Goal: Task Accomplishment & Management: Complete application form

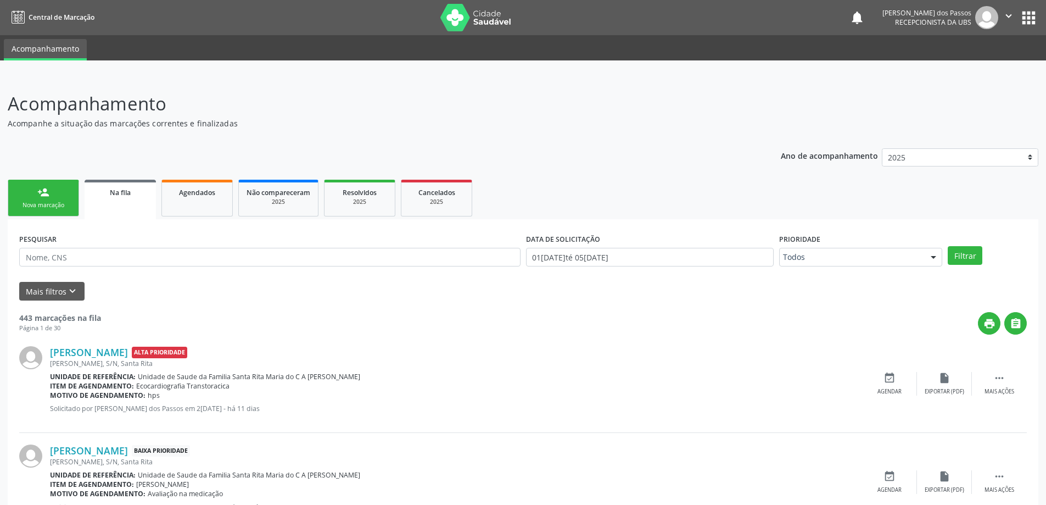
click at [59, 208] on div "Nova marcação" at bounding box center [43, 205] width 55 height 8
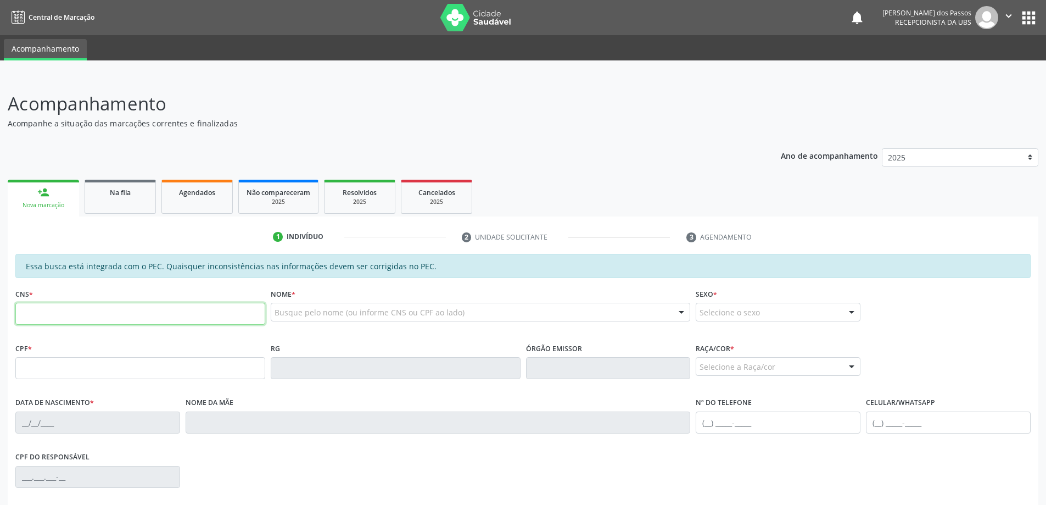
click at [86, 313] on input "text" at bounding box center [140, 314] width 250 height 22
type input "708 5000 9225 3380"
type input "047.428.564-22"
type input "2[DATE]"
type input "[PERSON_NAME]"
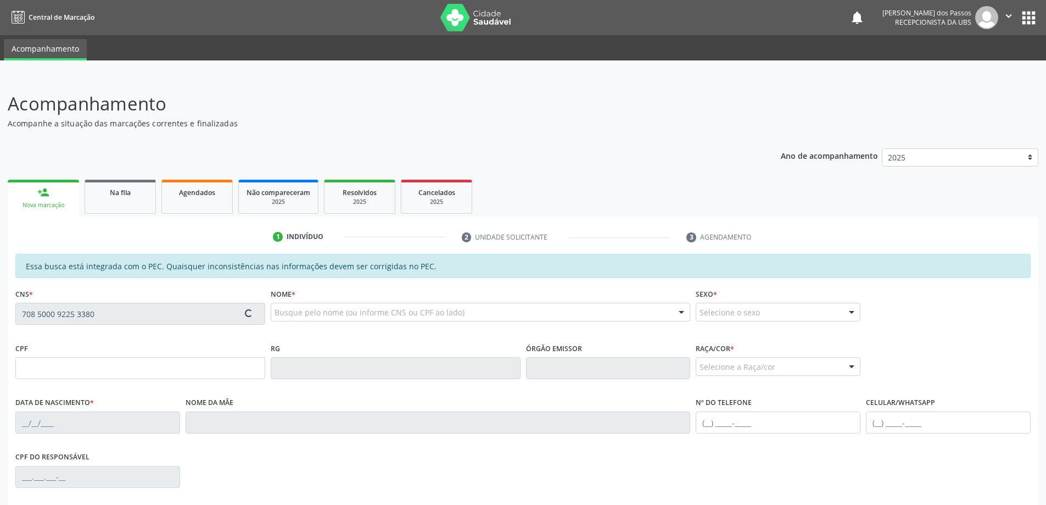
type input "[PHONE_NUMBER]"
type input "S/N"
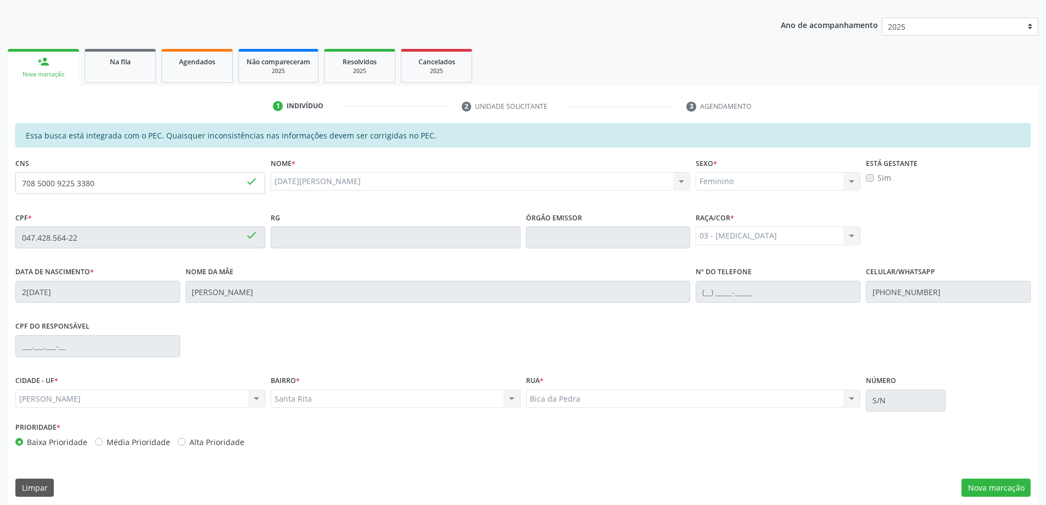
scroll to position [138, 0]
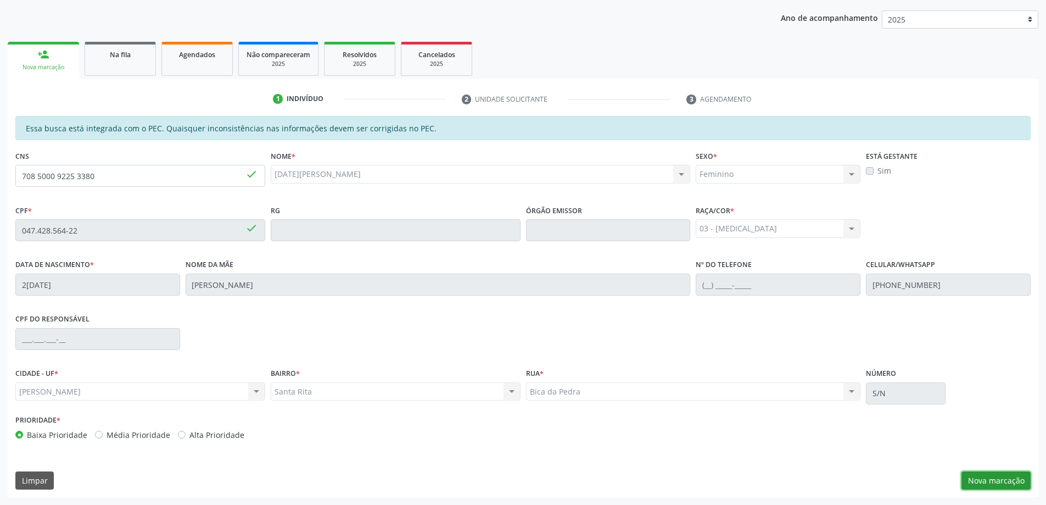
click at [1005, 484] on button "Nova marcação" at bounding box center [995, 480] width 69 height 19
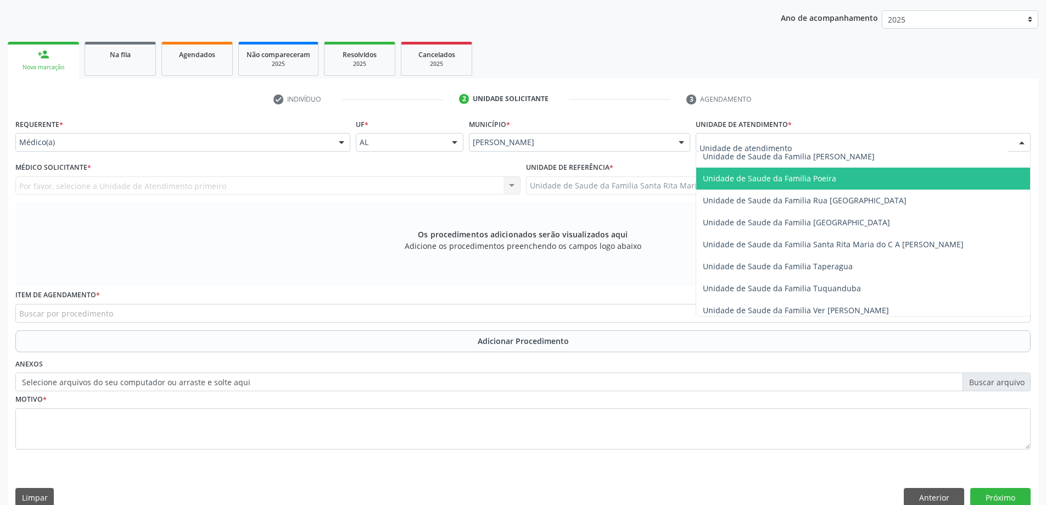
scroll to position [714, 0]
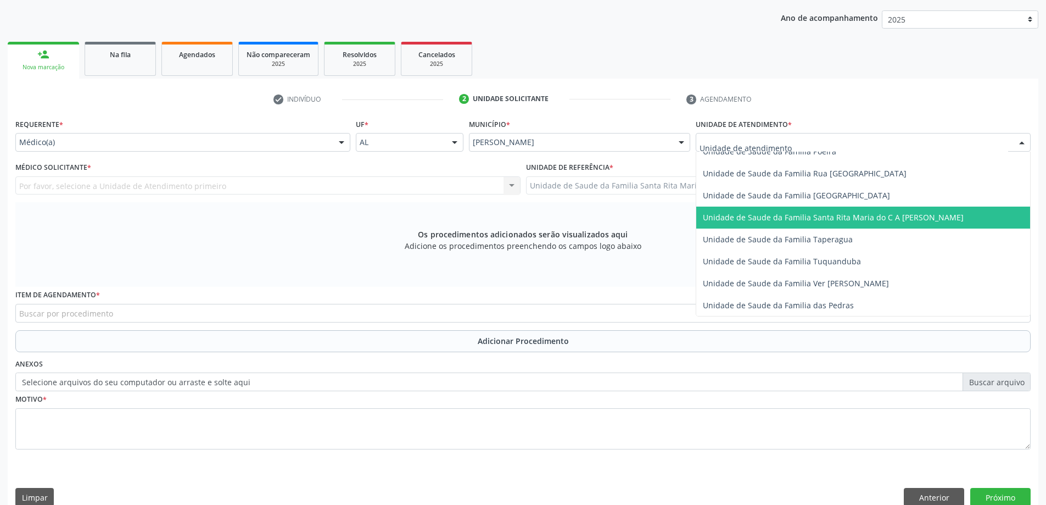
click at [729, 212] on span "Unidade de Saude da Familia Santa Rita Maria do C A [PERSON_NAME]" at bounding box center [833, 217] width 261 height 10
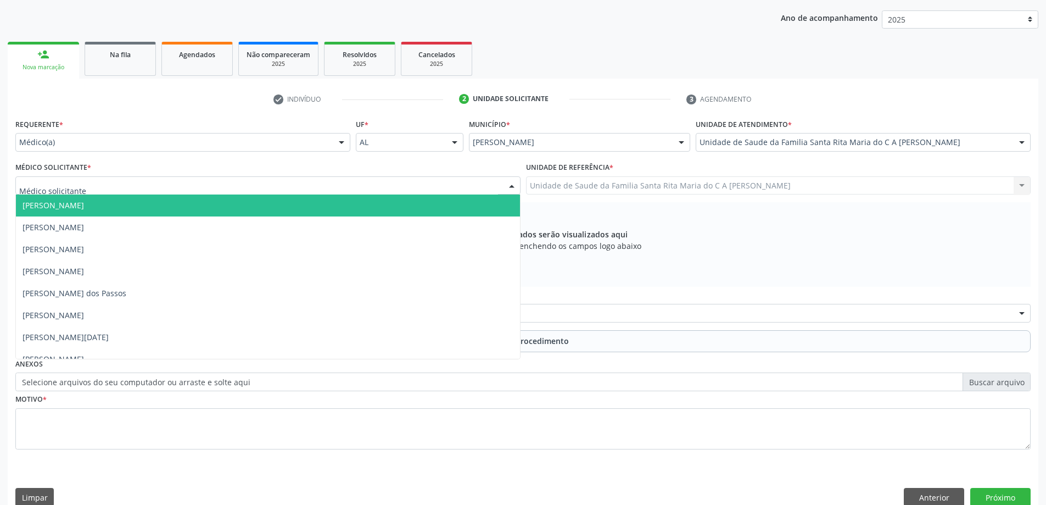
click at [210, 185] on div at bounding box center [267, 185] width 505 height 19
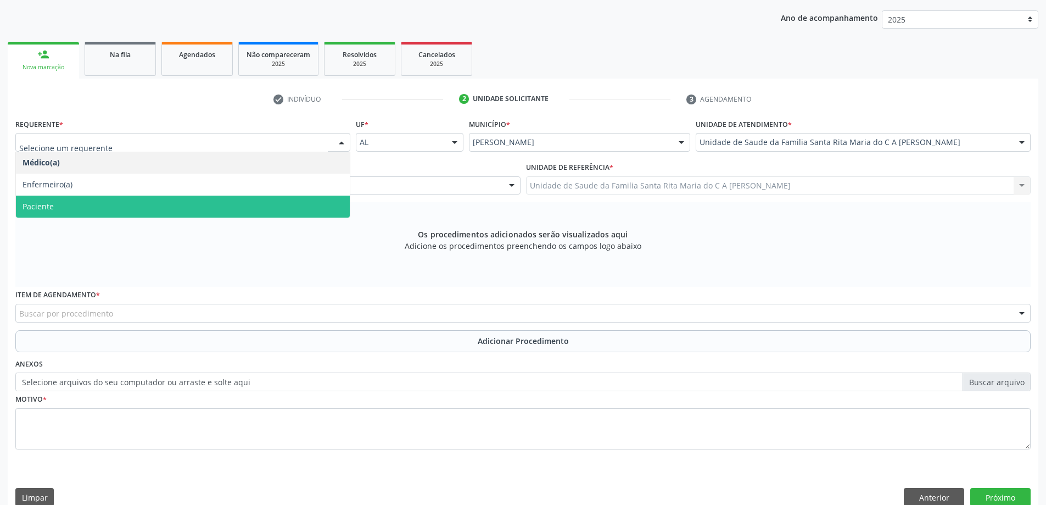
click at [203, 200] on span "Paciente" at bounding box center [183, 206] width 334 height 22
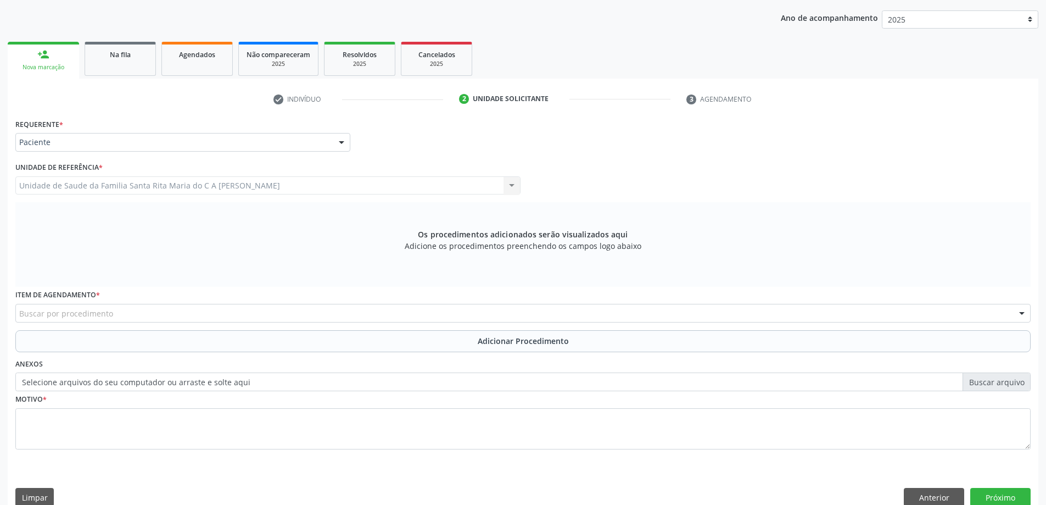
click at [188, 315] on div "Buscar por procedimento" at bounding box center [522, 313] width 1015 height 19
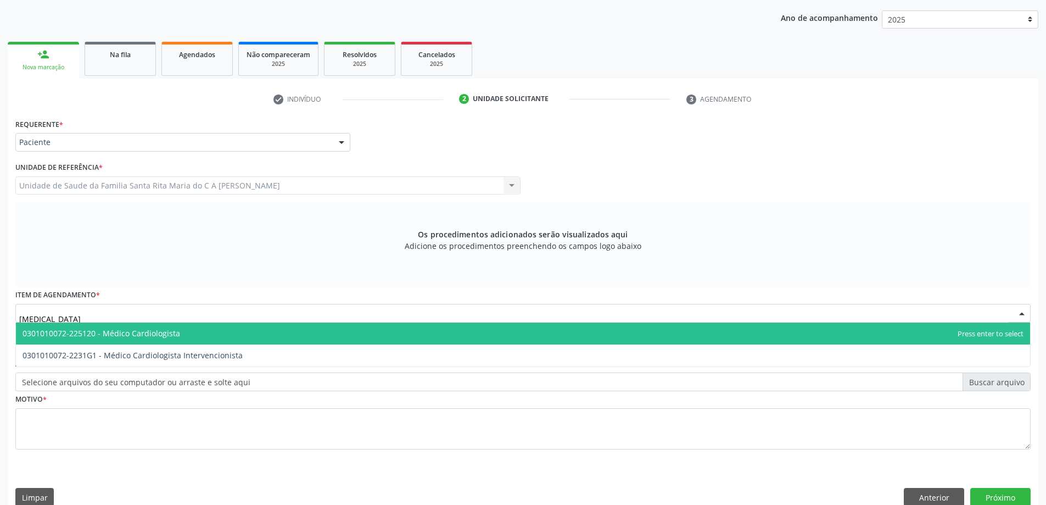
type input "CARDIOLOGISTA"
click at [193, 335] on span "0301010072-225120 - Médico Cardiologista" at bounding box center [523, 333] width 1014 height 22
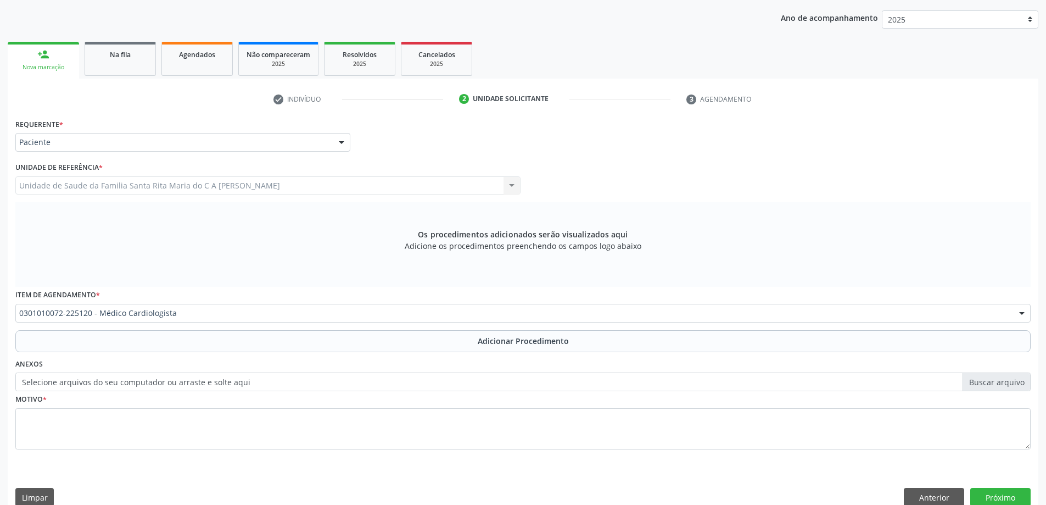
click at [194, 345] on button "Adicionar Procedimento" at bounding box center [522, 341] width 1015 height 22
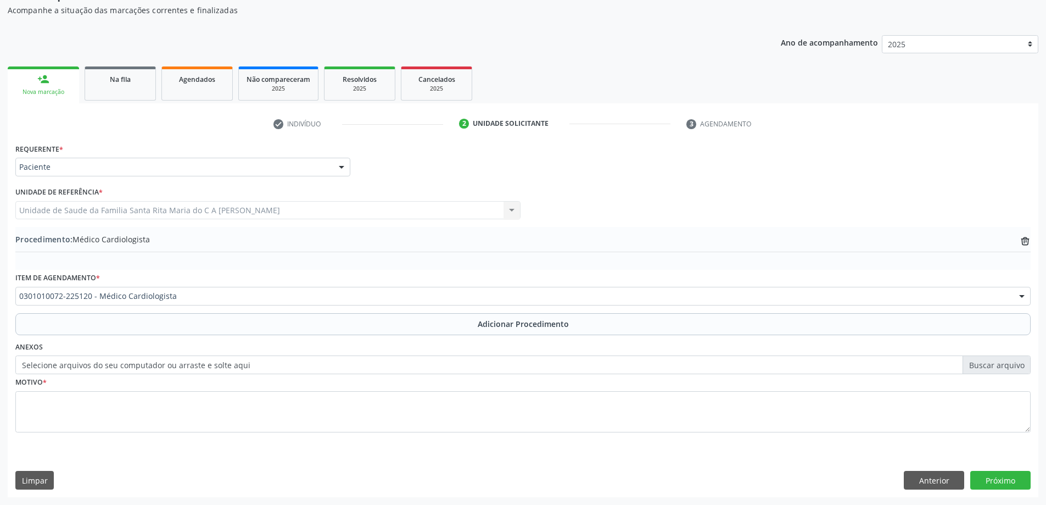
scroll to position [113, 0]
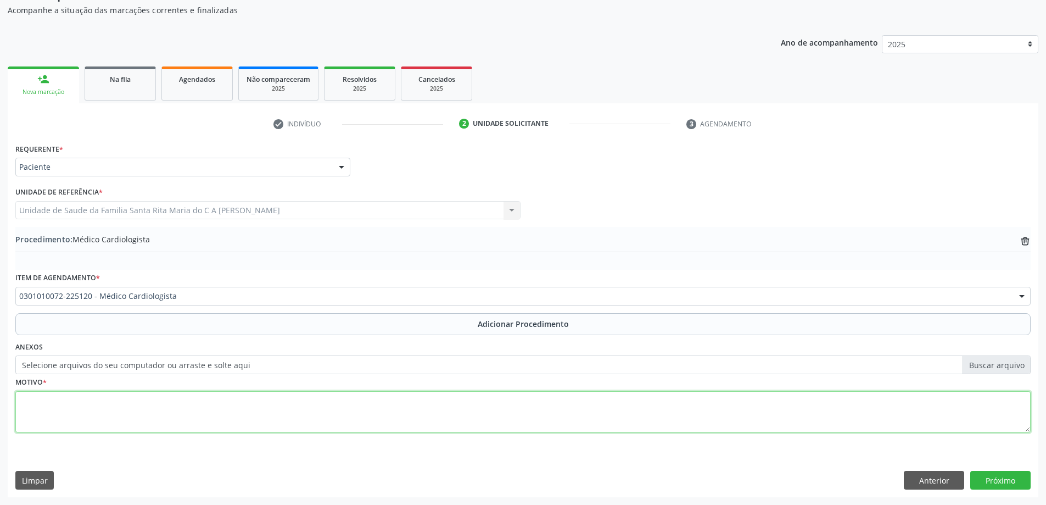
click at [188, 417] on textarea at bounding box center [522, 412] width 1015 height 42
type textarea "HIP. VENTRICULO ESQUERDO ,DISTÓNC UE OBS SOLICITAÇÃO DO PAM SALGADINHO"
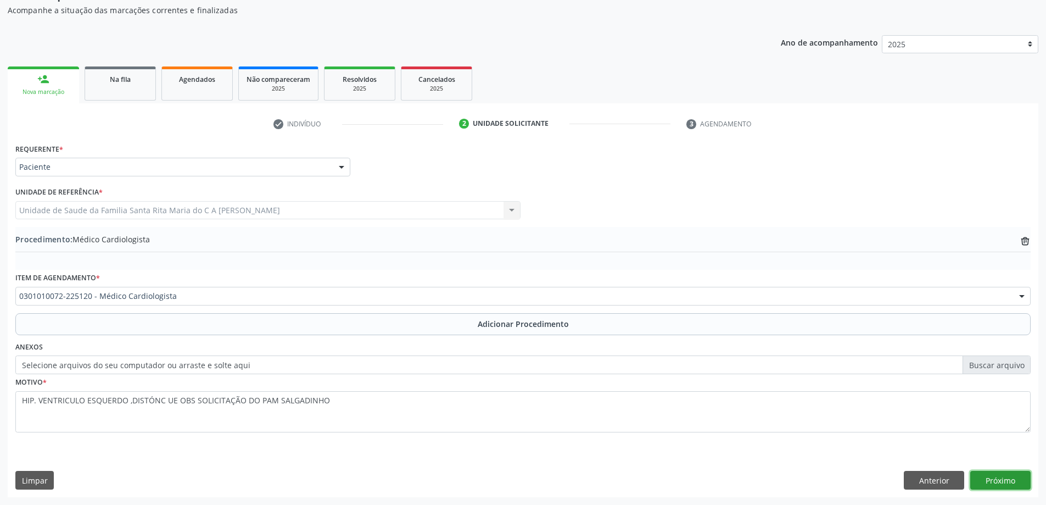
click at [1020, 488] on button "Próximo" at bounding box center [1000, 480] width 60 height 19
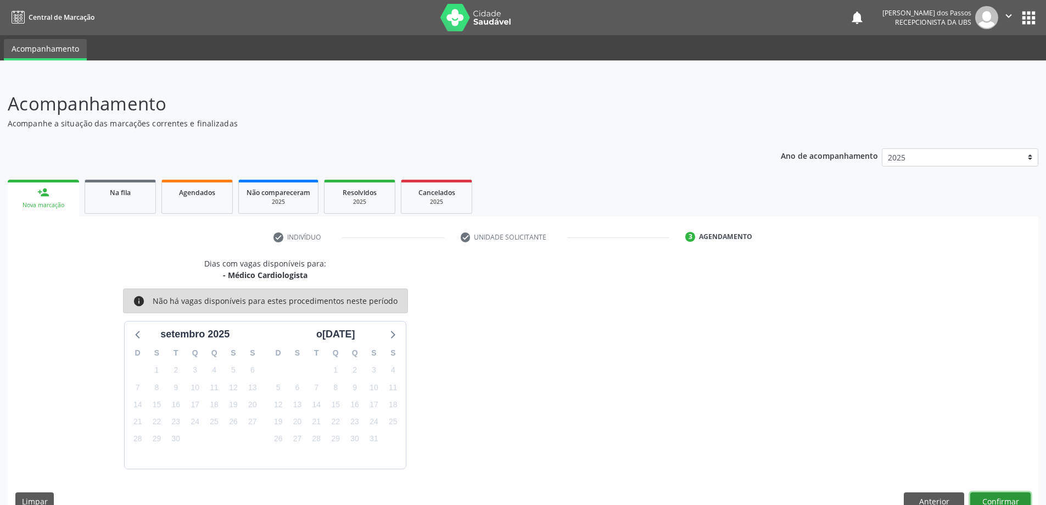
click at [985, 497] on button "Confirmar" at bounding box center [1000, 501] width 60 height 19
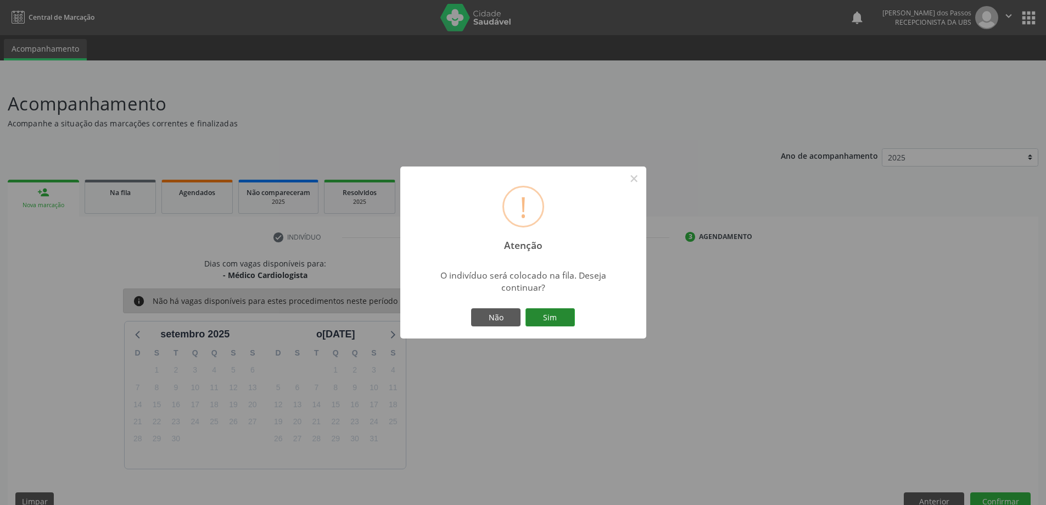
click at [538, 320] on button "Sim" at bounding box center [549, 317] width 49 height 19
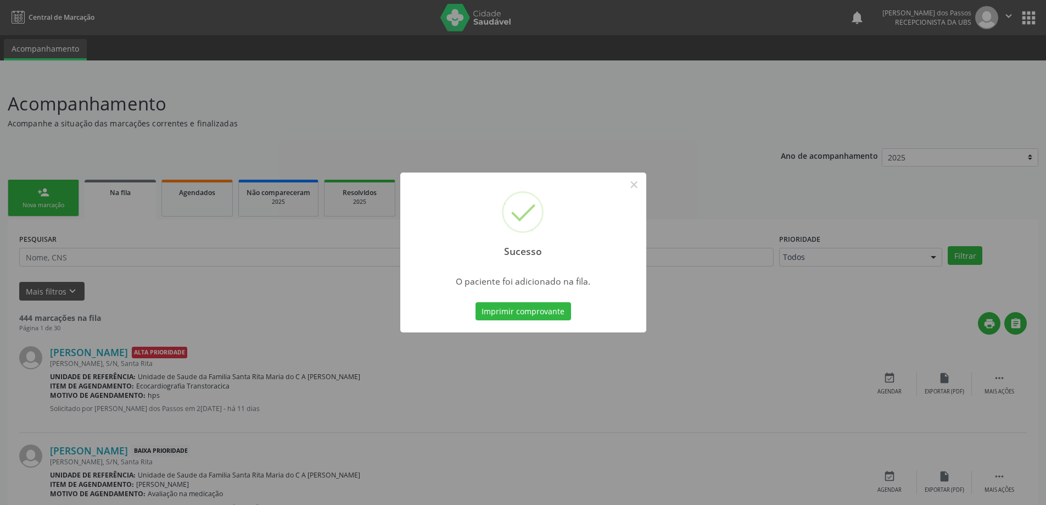
click at [538, 320] on button "Imprimir comprovante" at bounding box center [523, 311] width 96 height 19
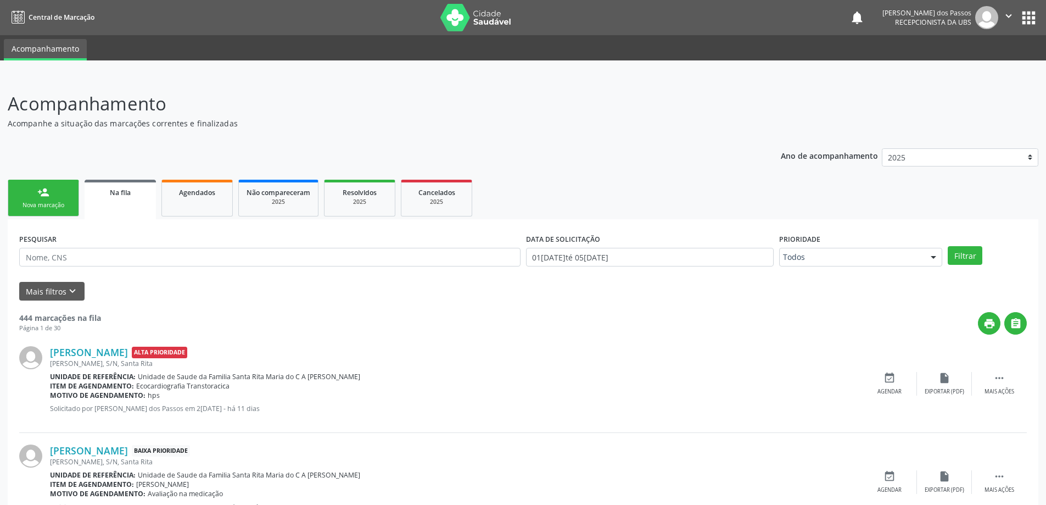
click at [56, 204] on div "Nova marcação" at bounding box center [43, 205] width 55 height 8
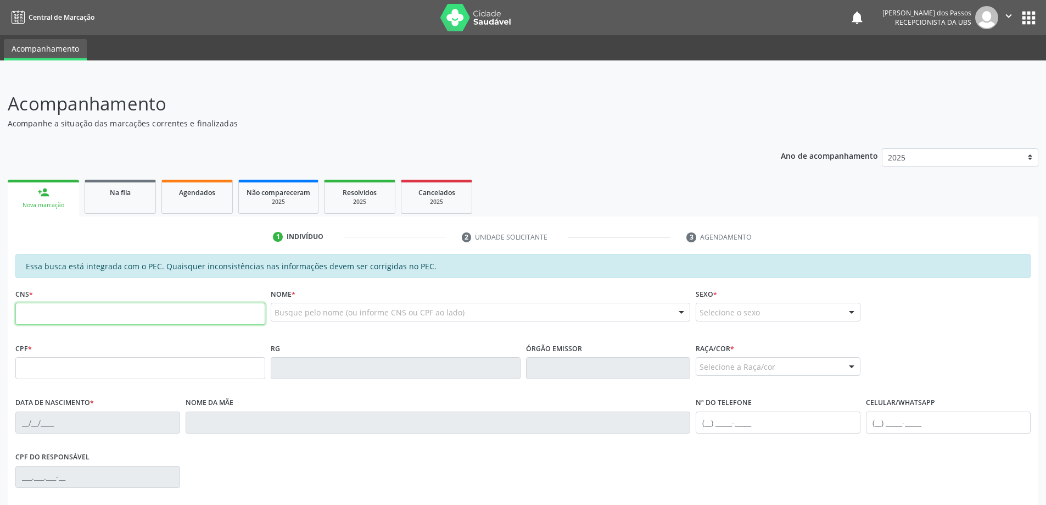
click at [79, 318] on input "text" at bounding box center [140, 314] width 250 height 22
type input "708 1066 2166 4140"
type input "143.436.884-02"
type input "1[DATE]"
type input "Silvanilda da Conceiao"
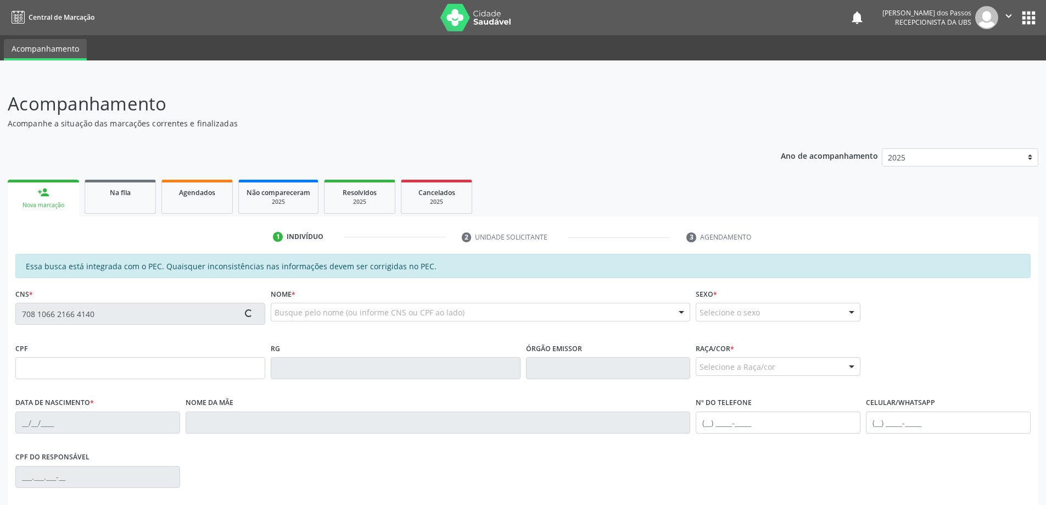
type input "[PHONE_NUMBER]"
type input "S/N"
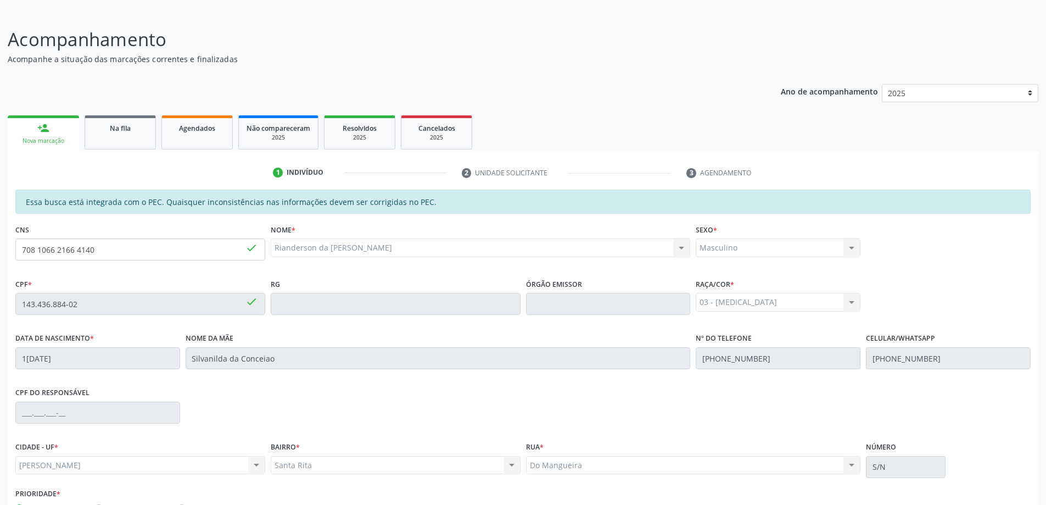
scroll to position [138, 0]
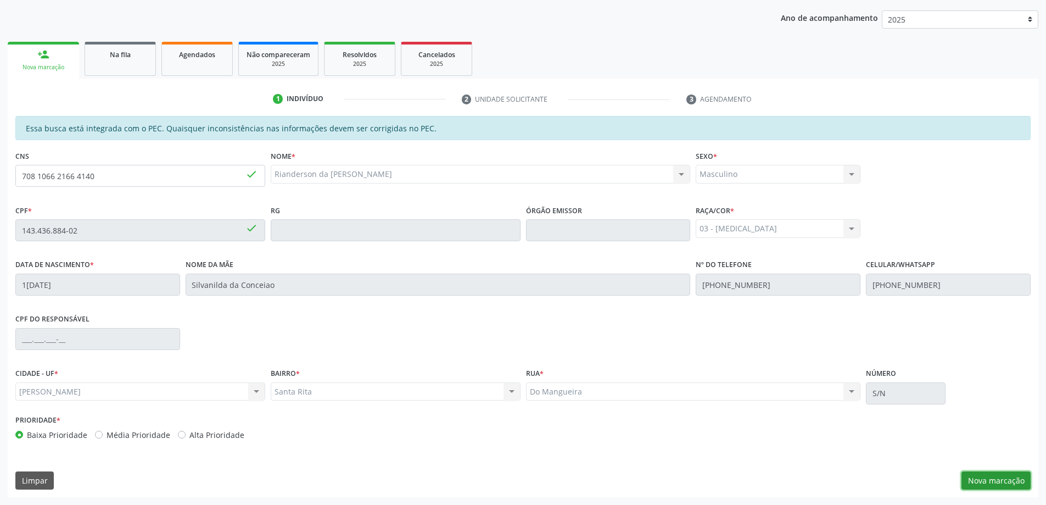
click at [1007, 475] on button "Nova marcação" at bounding box center [995, 480] width 69 height 19
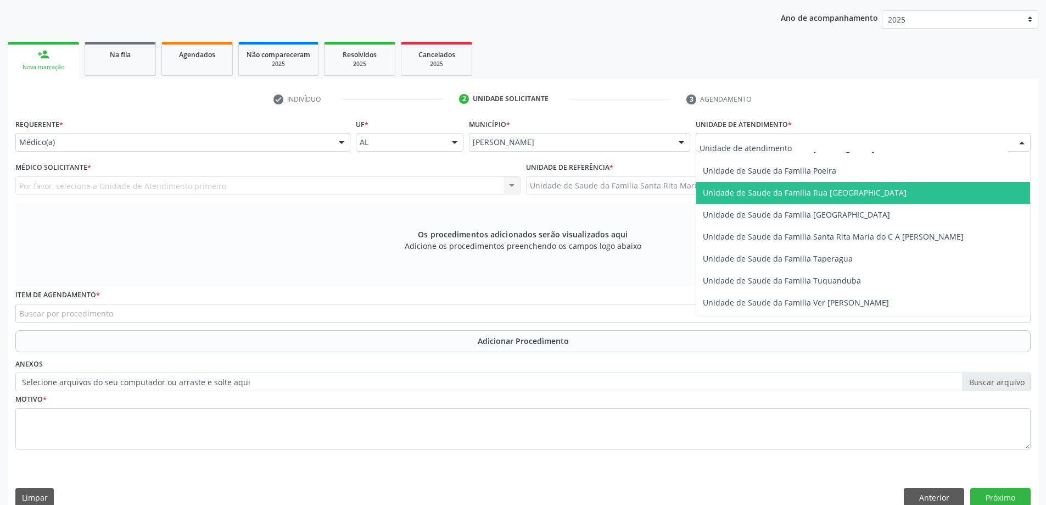
scroll to position [714, 0]
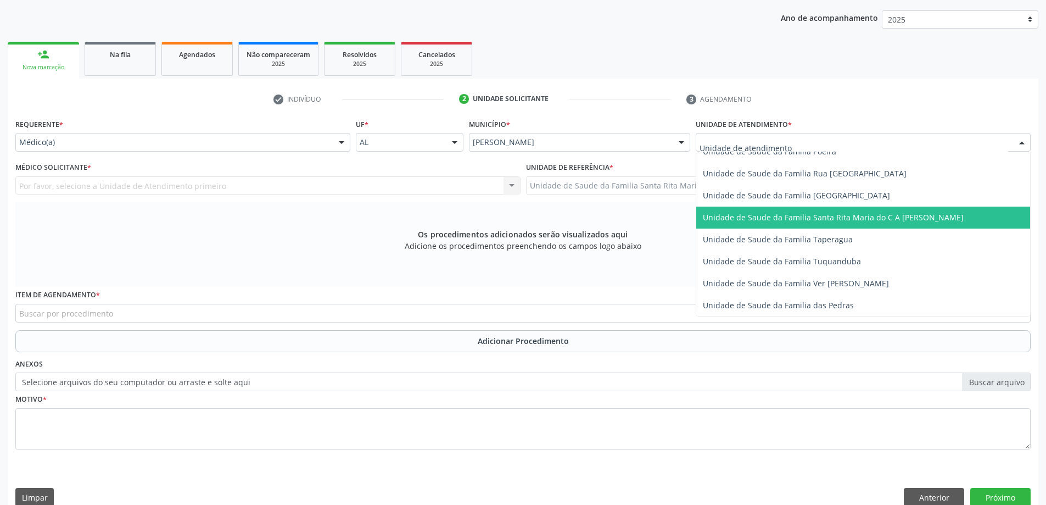
click at [798, 221] on span "Unidade de Saude da Familia Santa Rita Maria do C A [PERSON_NAME]" at bounding box center [833, 217] width 261 height 10
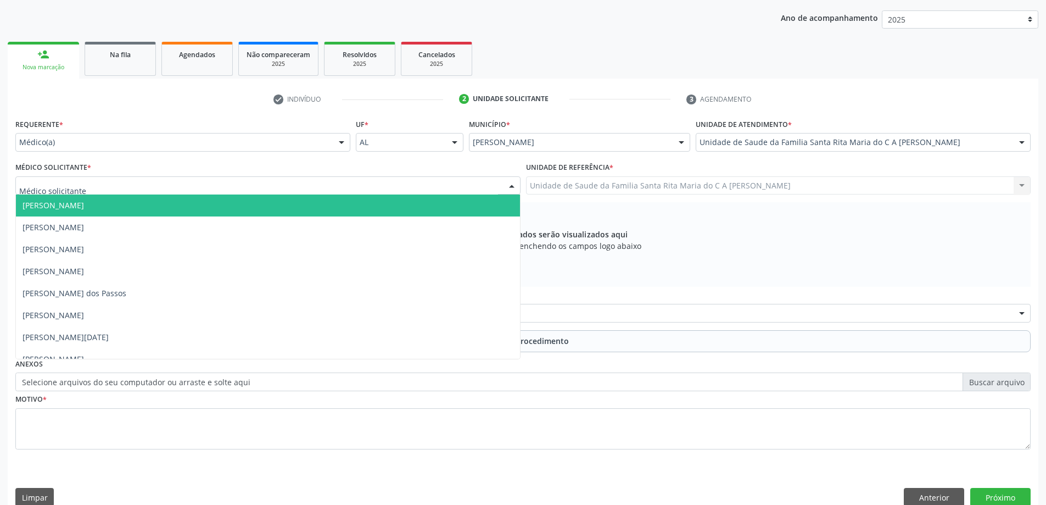
click at [144, 188] on div at bounding box center [267, 185] width 505 height 19
click at [156, 116] on div "Requerente * Médico(a) Médico(a) Enfermeiro(a) Paciente Nenhum resultado encont…" at bounding box center [182, 133] width 335 height 35
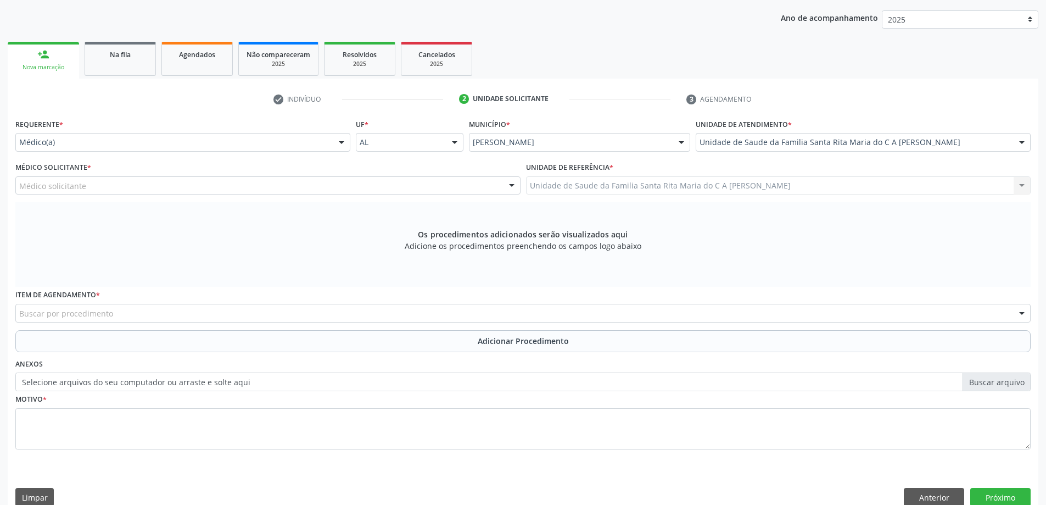
click at [117, 183] on div "Médico solicitante" at bounding box center [267, 185] width 505 height 19
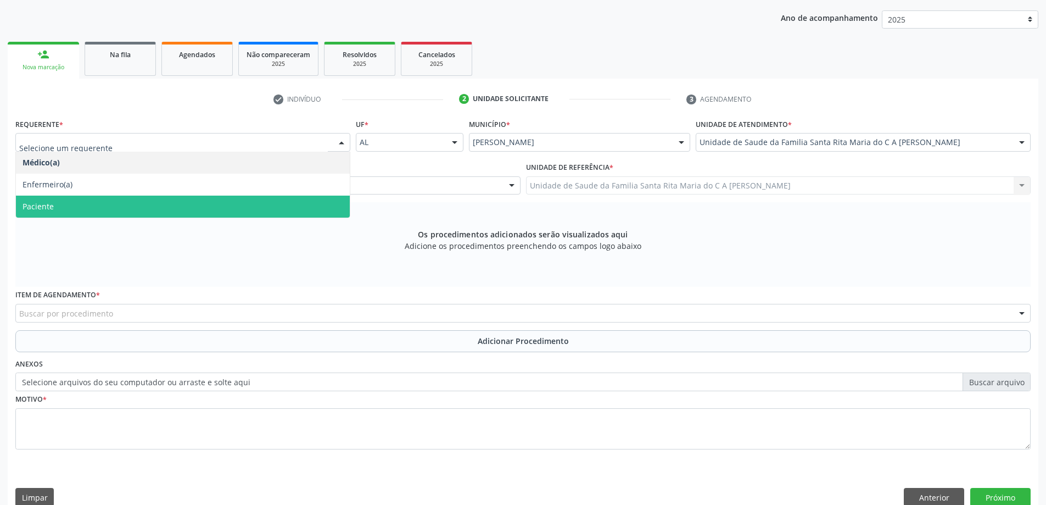
click at [91, 204] on span "Paciente" at bounding box center [183, 206] width 334 height 22
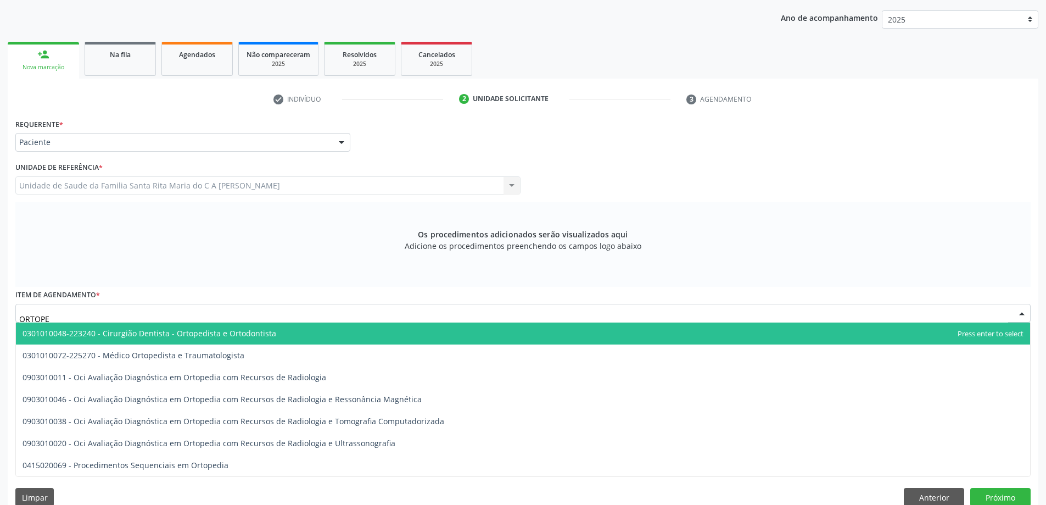
type input "ORTOPED"
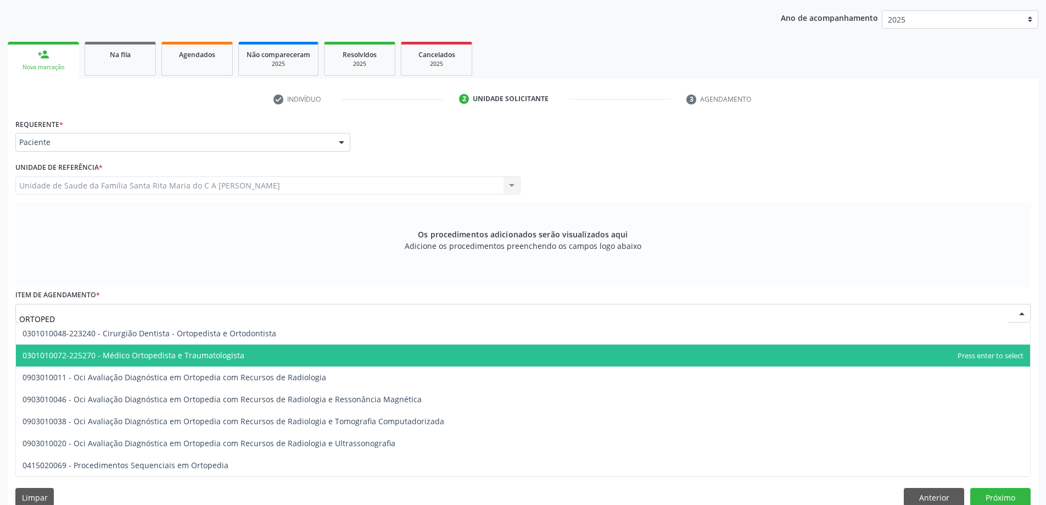
click at [129, 354] on span "0301010072-225270 - Médico Ortopedista e Traumatologista" at bounding box center [134, 355] width 222 height 10
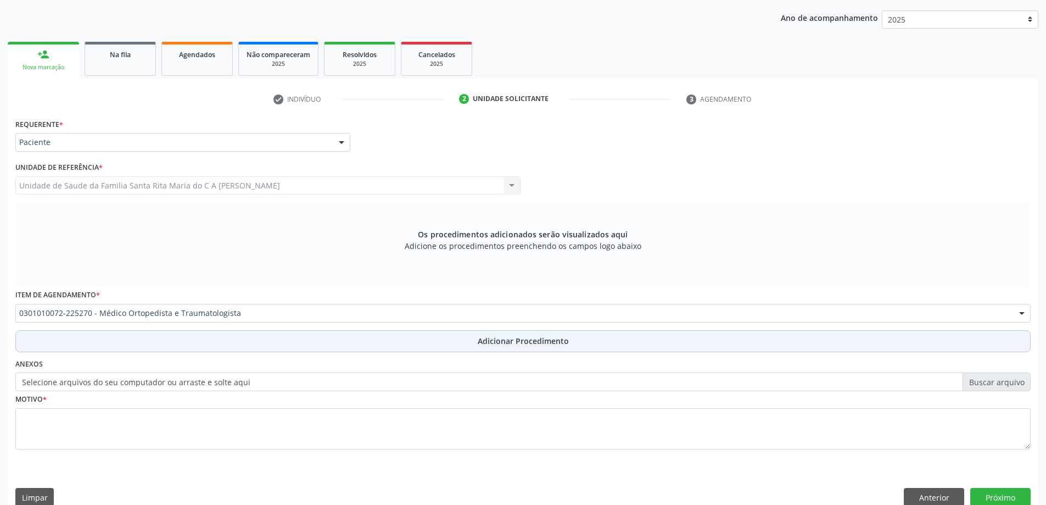
click at [100, 341] on button "Adicionar Procedimento" at bounding box center [522, 341] width 1015 height 22
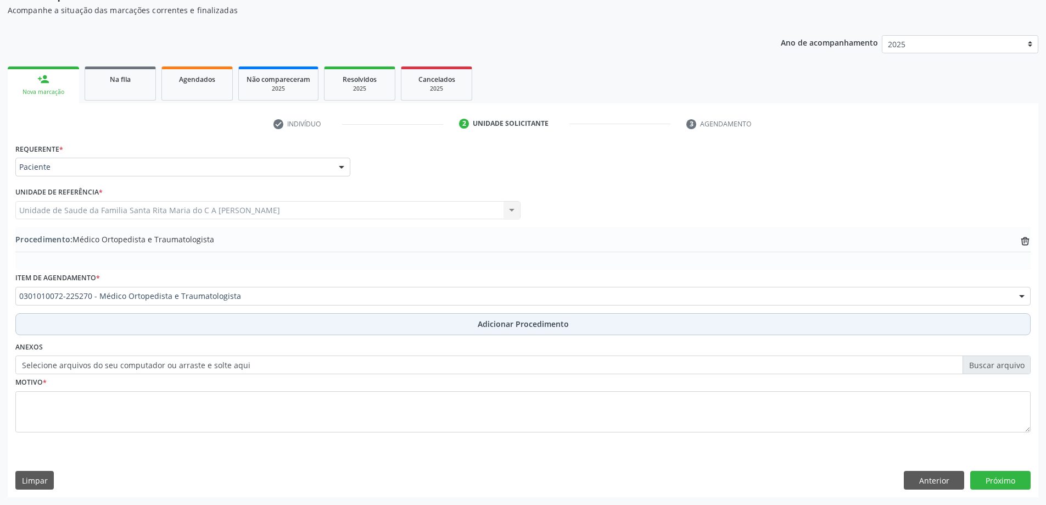
scroll to position [113, 0]
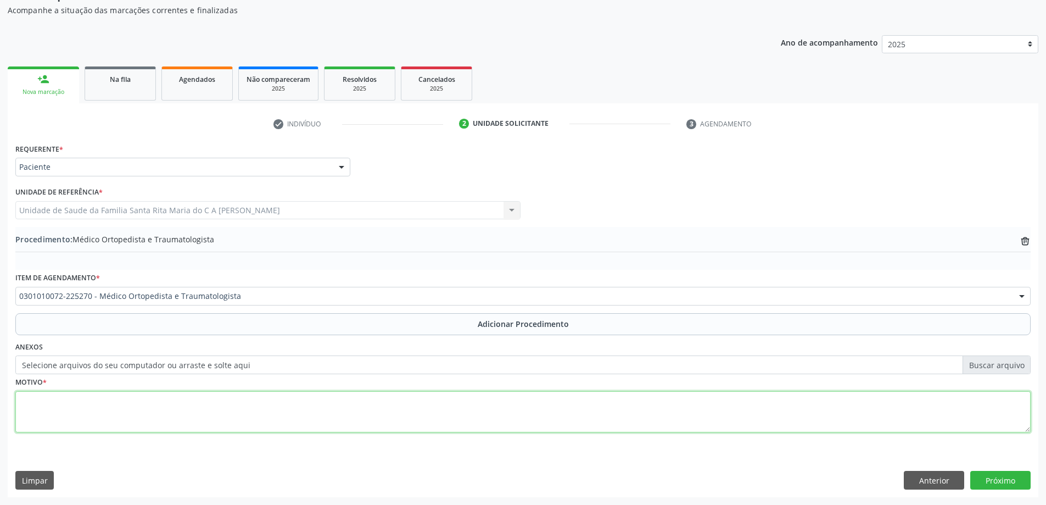
click at [92, 411] on textarea at bounding box center [522, 412] width 1015 height 42
click at [19, 413] on textarea "AVALIAÇÃO [PERSON_NAME]" at bounding box center [522, 412] width 1015 height 42
type textarea "AVALIAÇÃO DR [PERSON_NAME]"
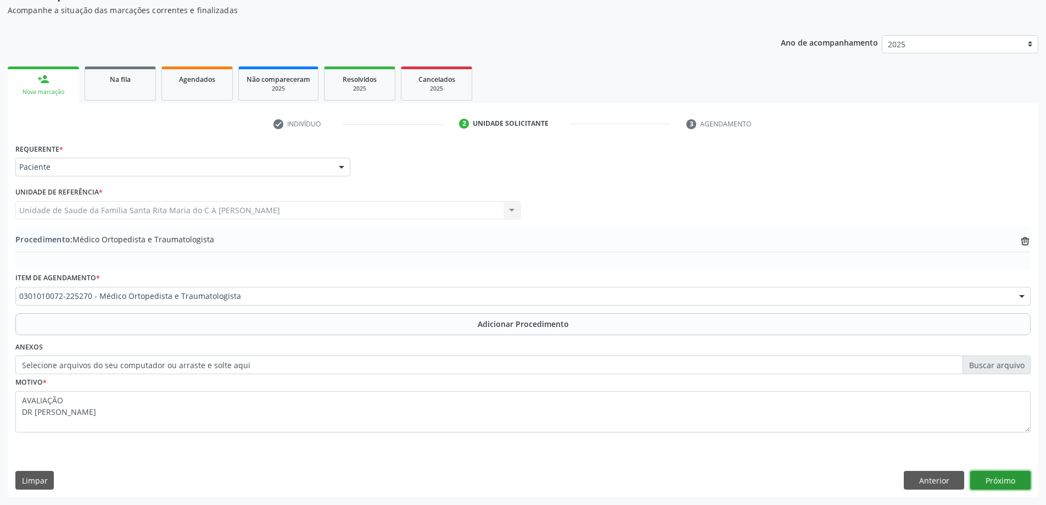
click at [987, 480] on button "Próximo" at bounding box center [1000, 480] width 60 height 19
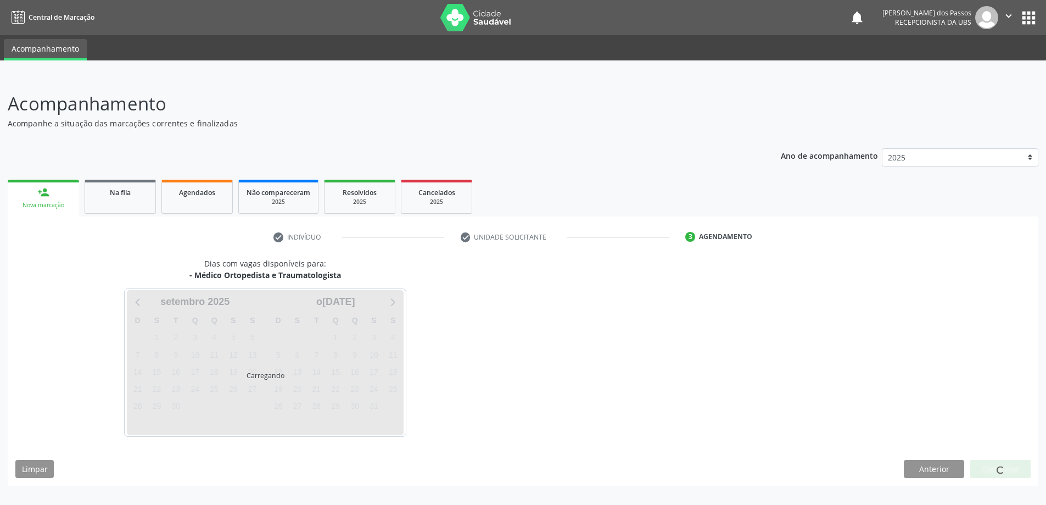
scroll to position [0, 0]
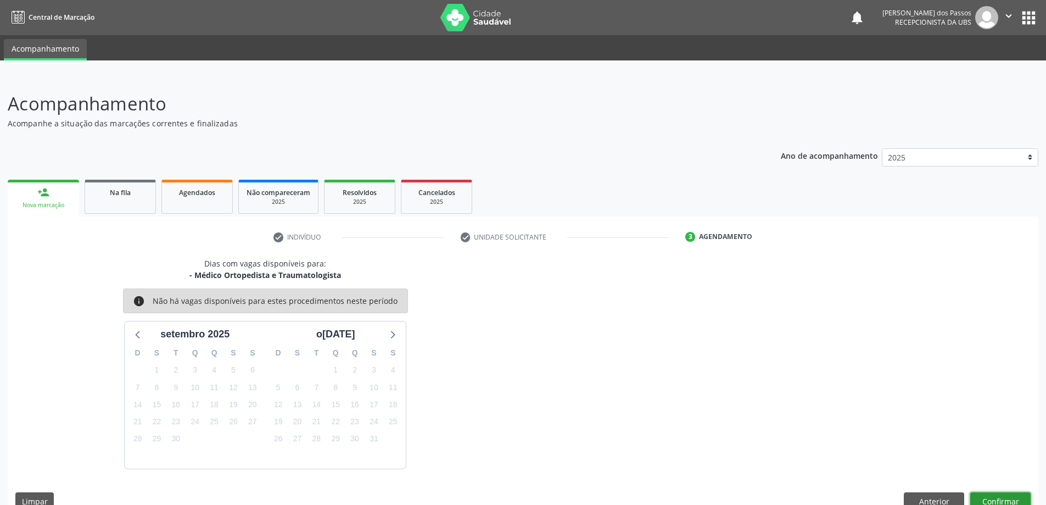
click at [999, 501] on button "Confirmar" at bounding box center [1000, 501] width 60 height 19
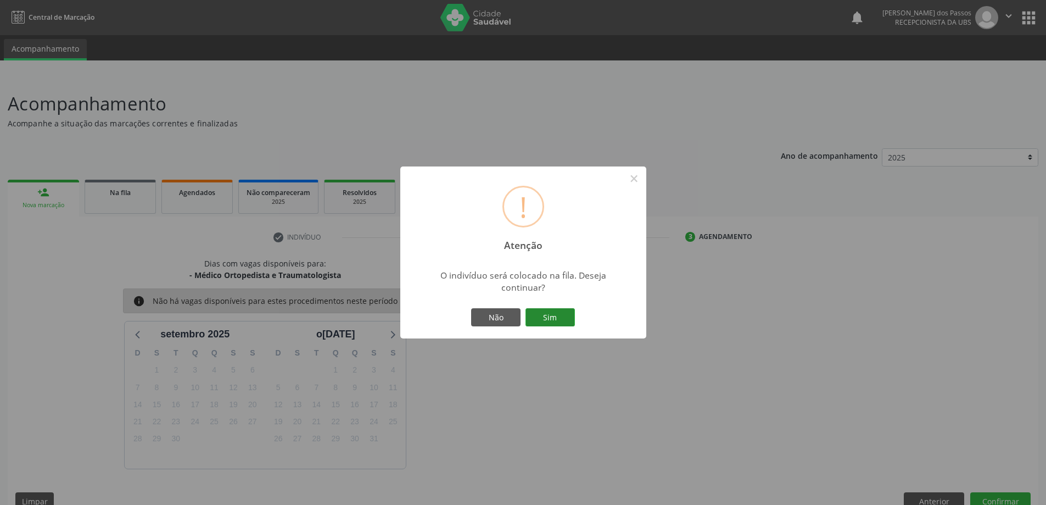
click at [544, 317] on button "Sim" at bounding box center [549, 317] width 49 height 19
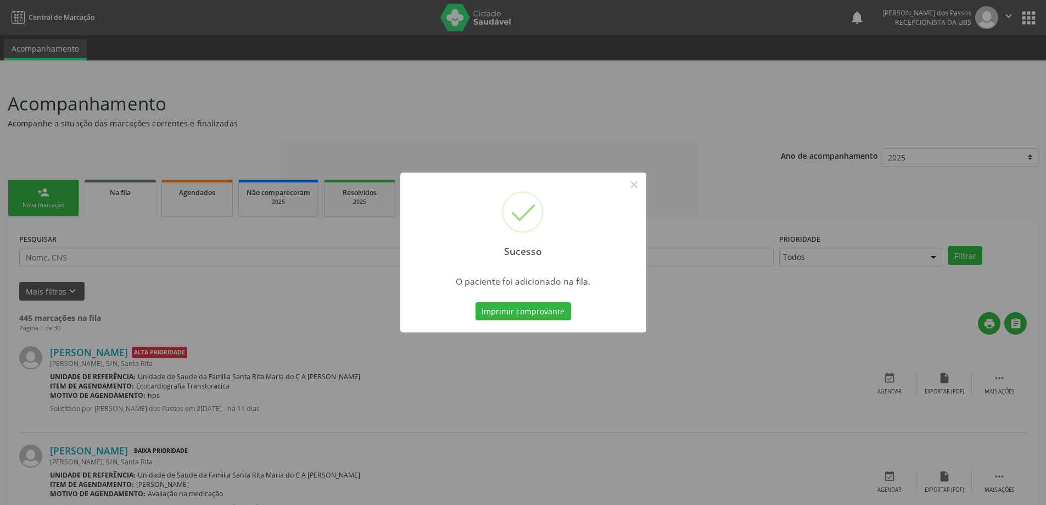
click at [544, 317] on button "Imprimir comprovante" at bounding box center [523, 311] width 96 height 19
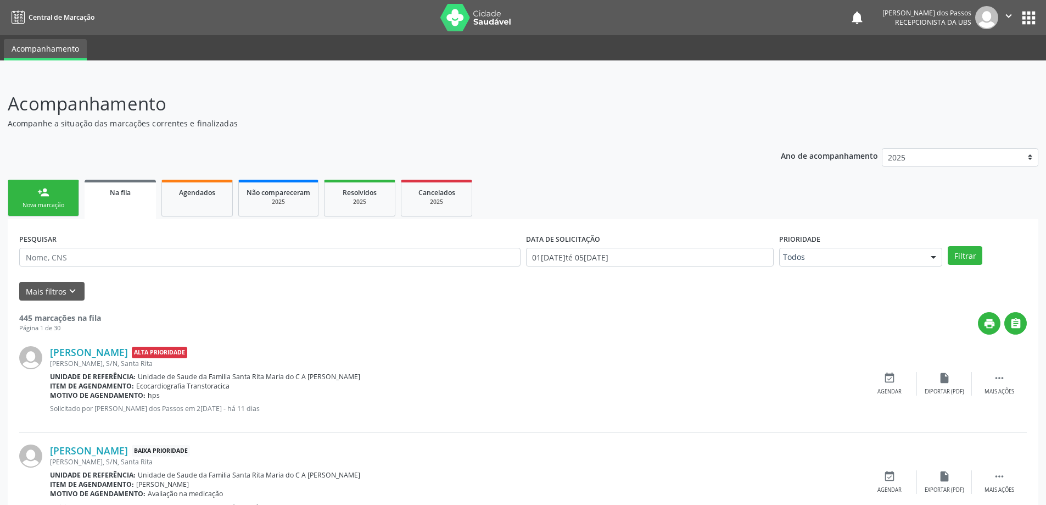
click at [45, 206] on div "Nova marcação" at bounding box center [43, 205] width 55 height 8
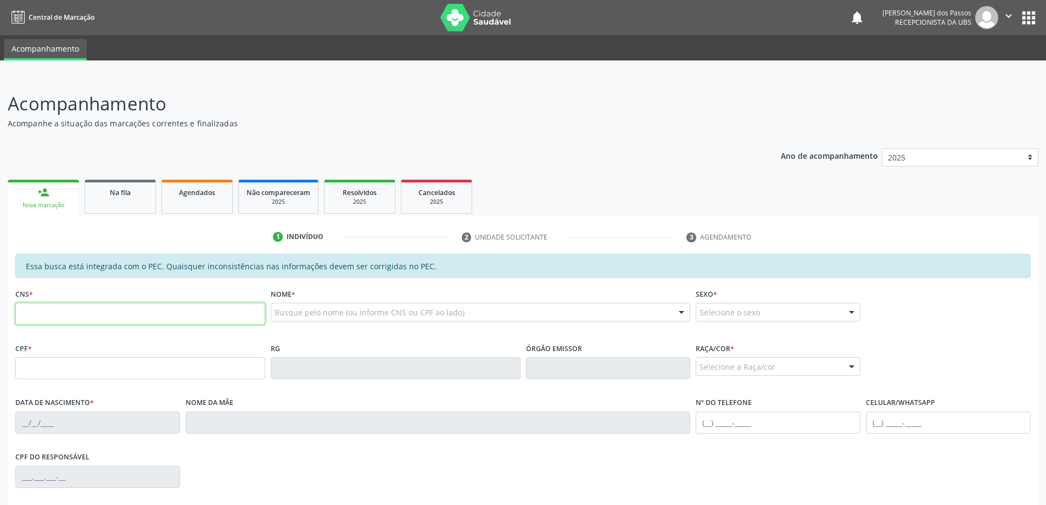
click at [114, 317] on input "text" at bounding box center [140, 314] width 250 height 22
type input "701 0048 5815 4494"
type input "085.466.094-11"
type input "2[DATE]"
type input "Elonalva [PERSON_NAME]"
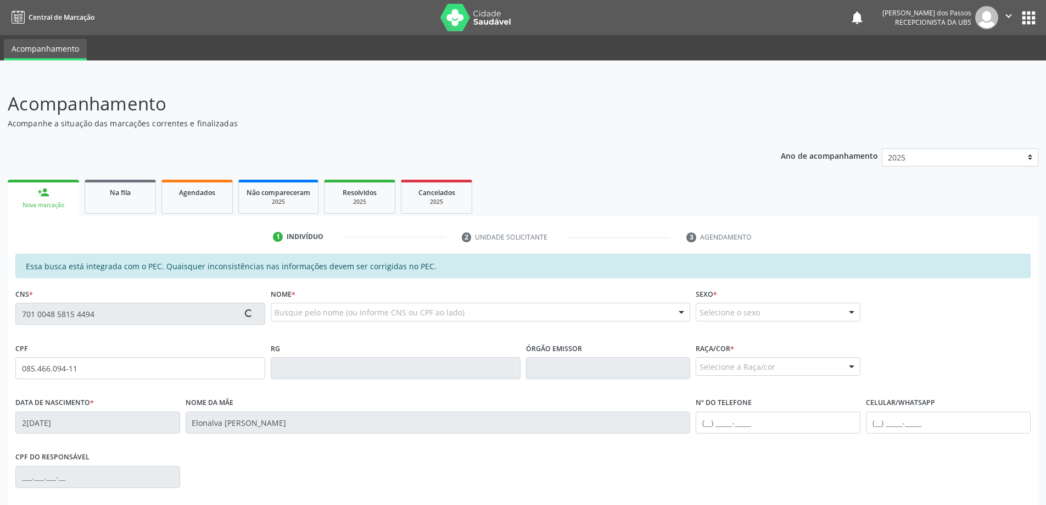
type input "[PHONE_NUMBER]"
type input "S/N"
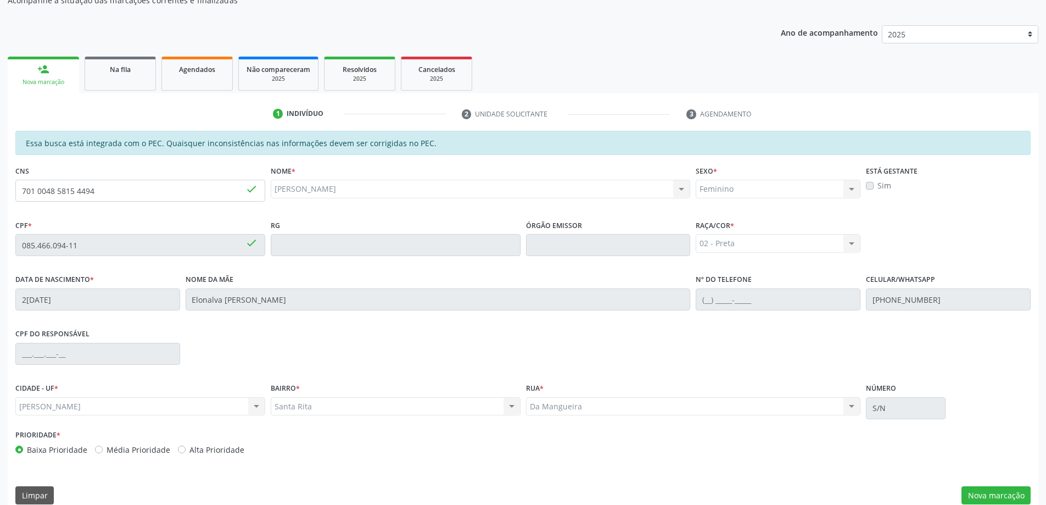
scroll to position [138, 0]
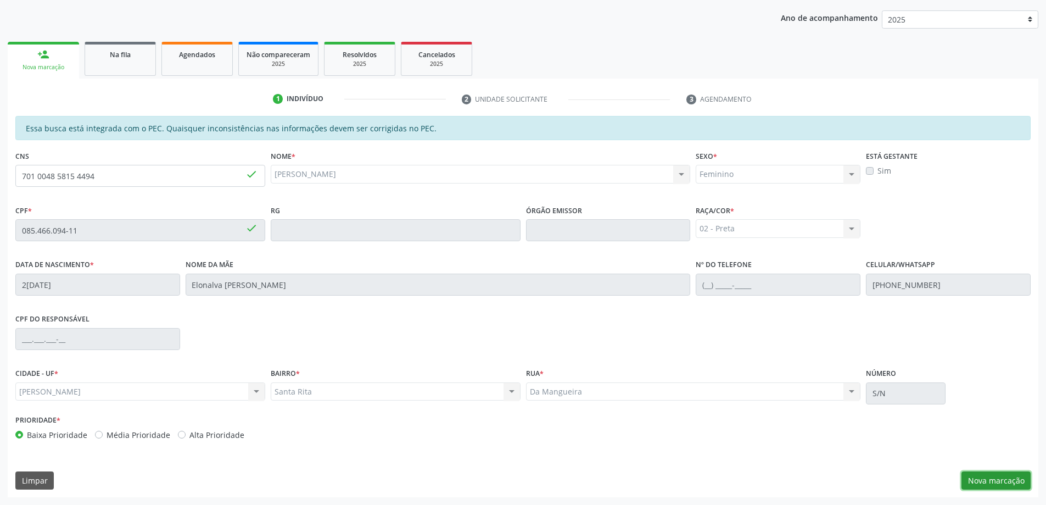
click at [976, 484] on button "Nova marcação" at bounding box center [995, 480] width 69 height 19
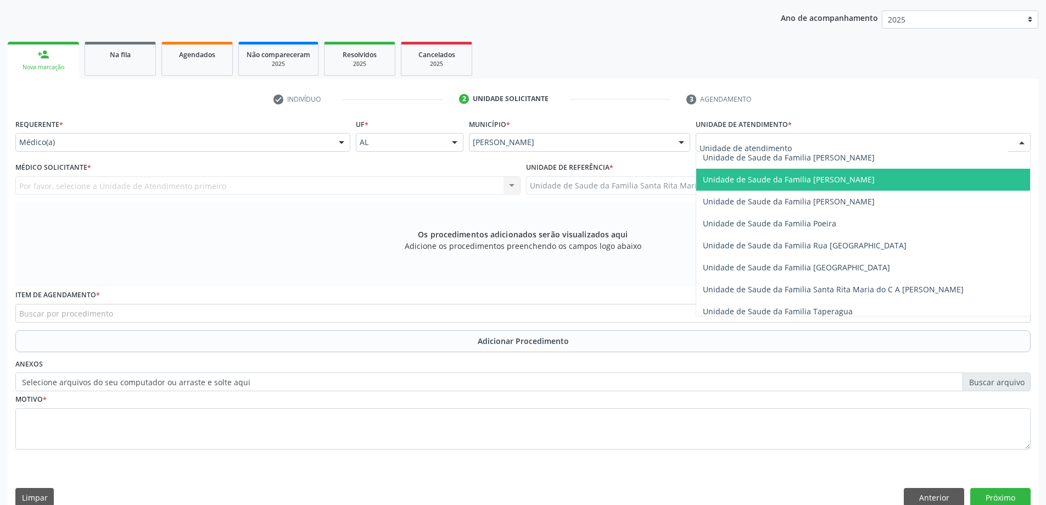
scroll to position [659, 0]
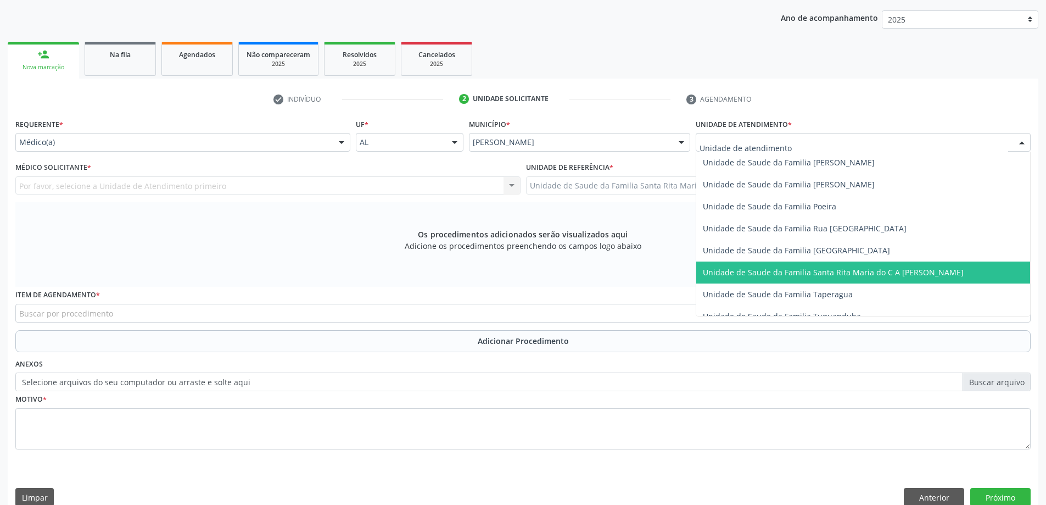
click at [764, 268] on span "Unidade de Saude da Familia Santa Rita Maria do C A [PERSON_NAME]" at bounding box center [833, 272] width 261 height 10
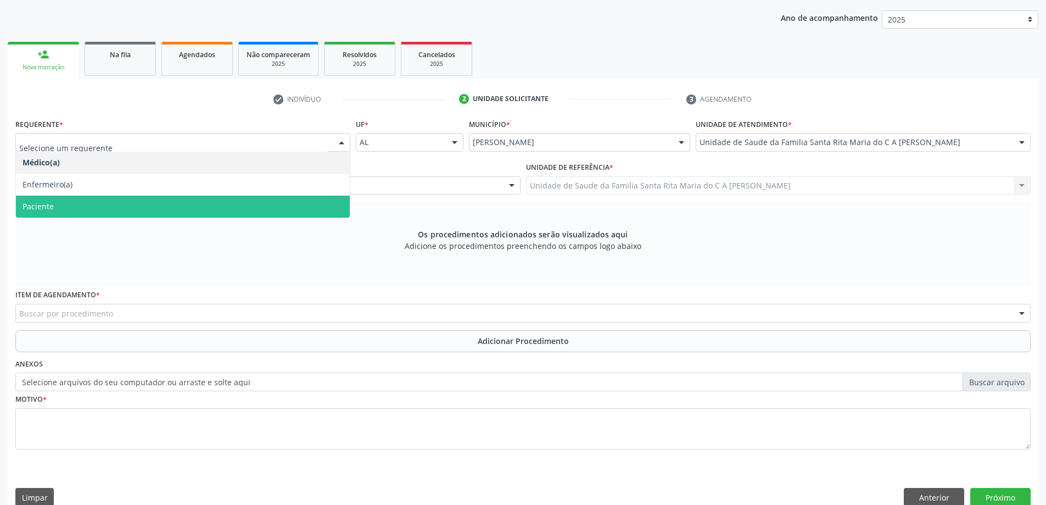
click at [204, 199] on span "Paciente" at bounding box center [183, 206] width 334 height 22
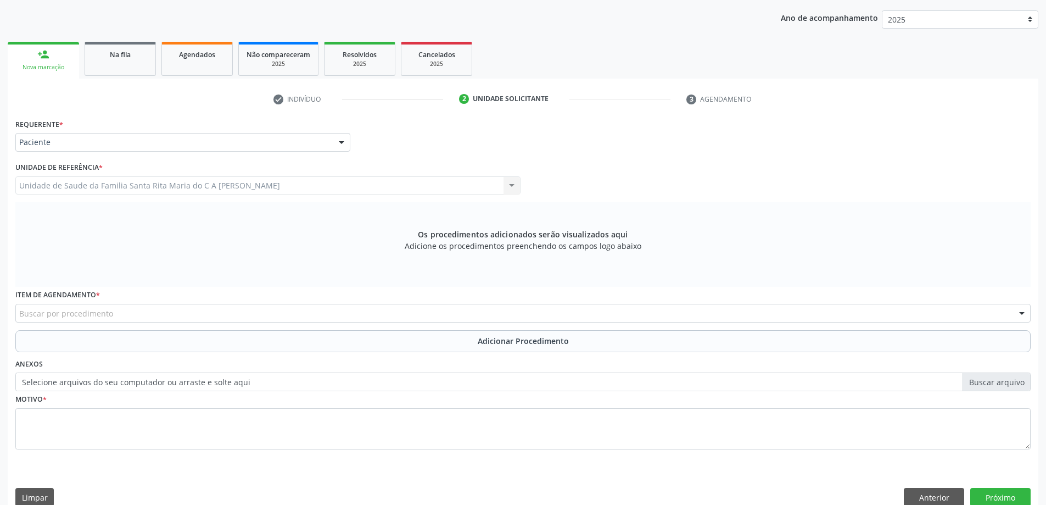
click at [166, 316] on div "Buscar por procedimento" at bounding box center [522, 313] width 1015 height 19
type input "U"
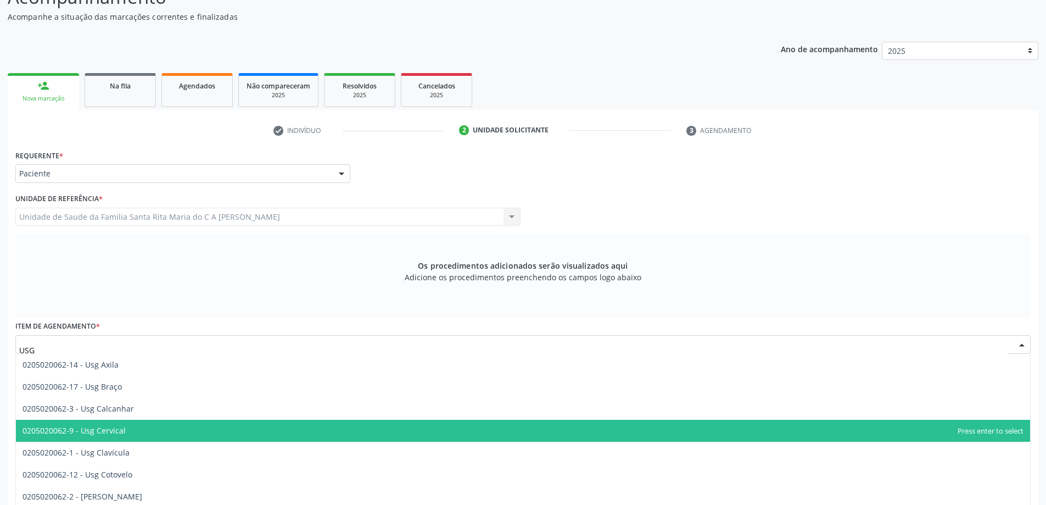
scroll to position [110, 0]
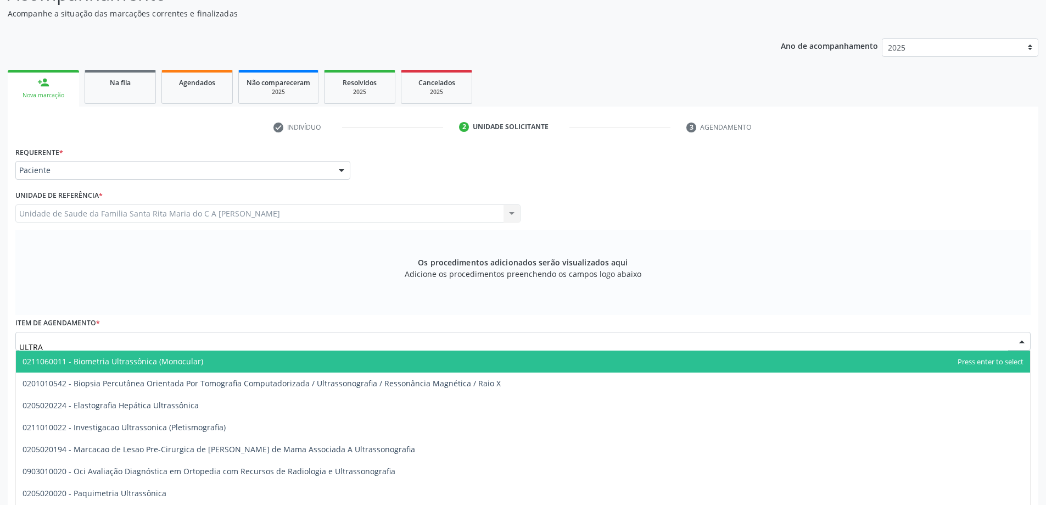
type input "ULTRA"
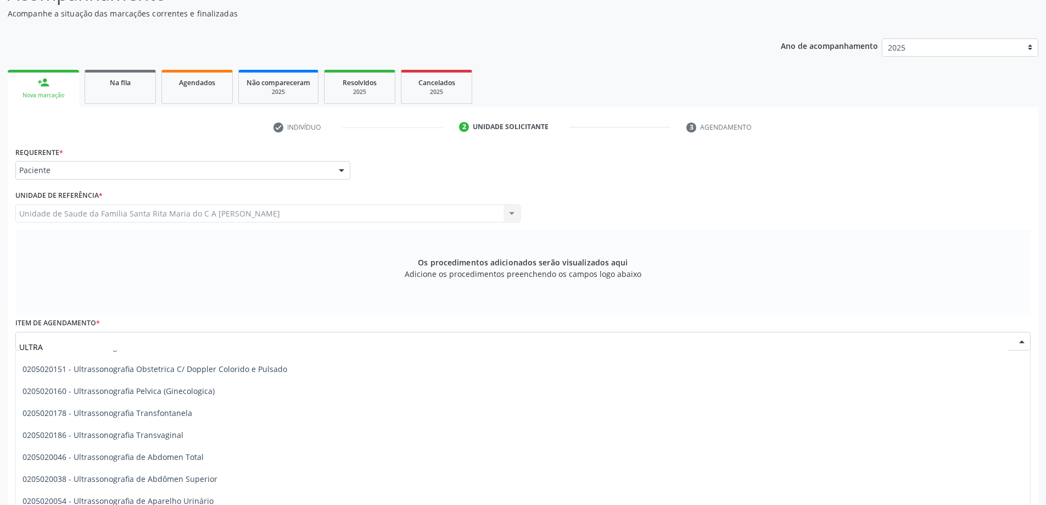
scroll to position [275, 0]
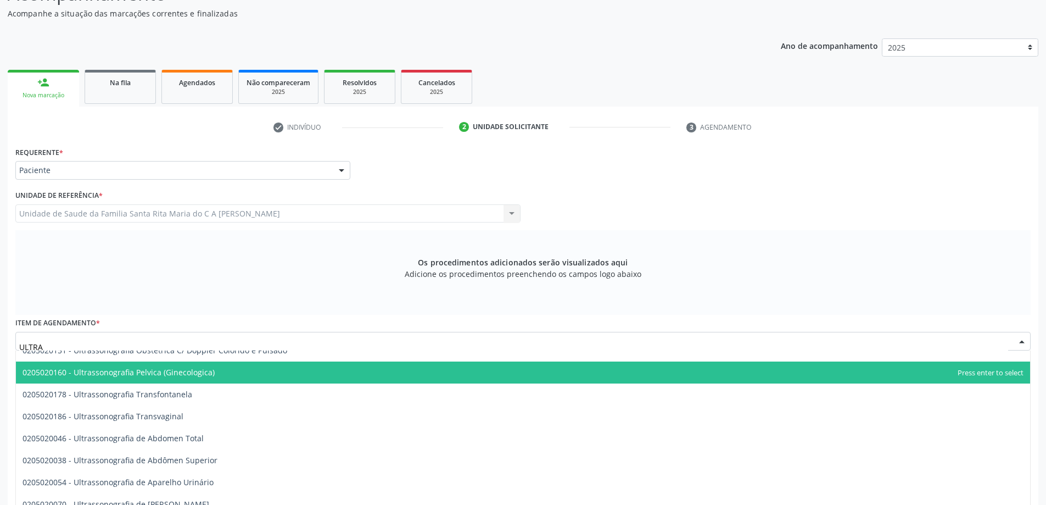
click at [146, 373] on span "0205020160 - Ultrassonografia Pelvica (Ginecologica)" at bounding box center [119, 372] width 192 height 10
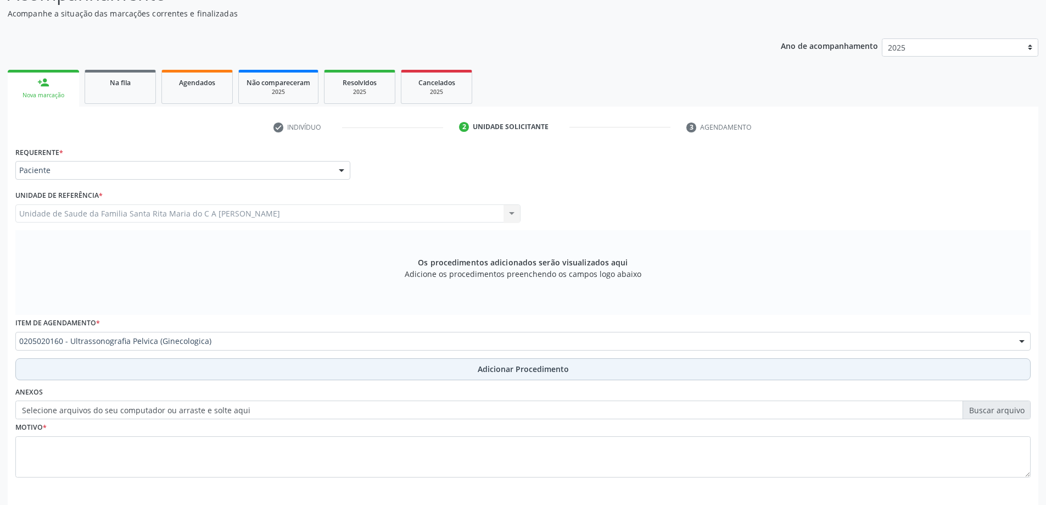
click at [139, 369] on button "Adicionar Procedimento" at bounding box center [522, 369] width 1015 height 22
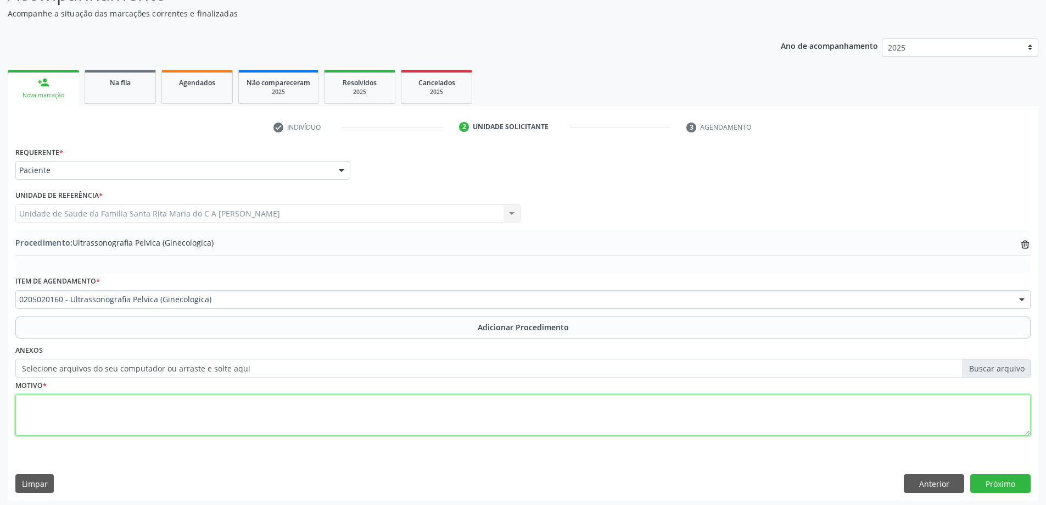
click at [128, 412] on textarea at bounding box center [522, 415] width 1015 height 42
type textarea "AVALIAÇÃO GINECOLOGICA"
click at [991, 484] on button "Próximo" at bounding box center [1000, 483] width 60 height 19
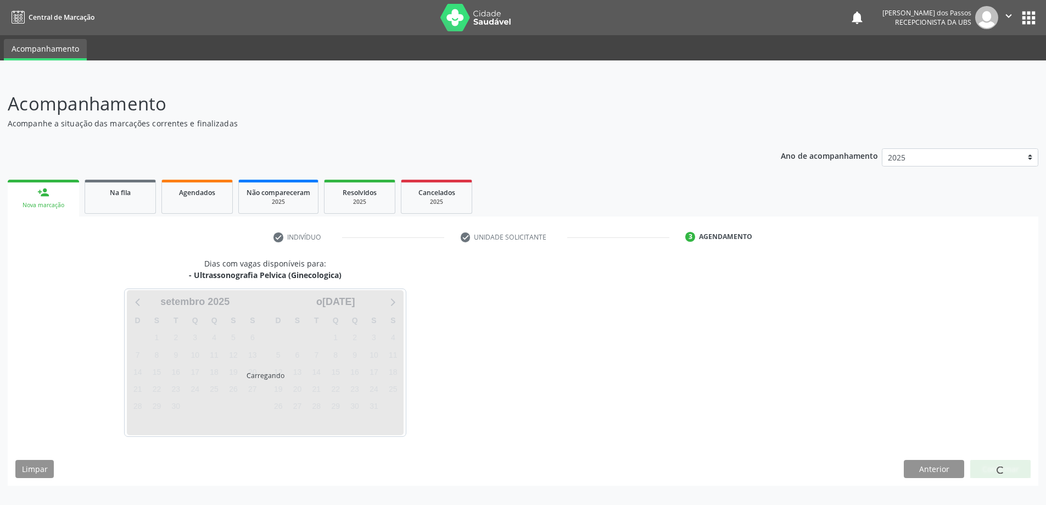
scroll to position [0, 0]
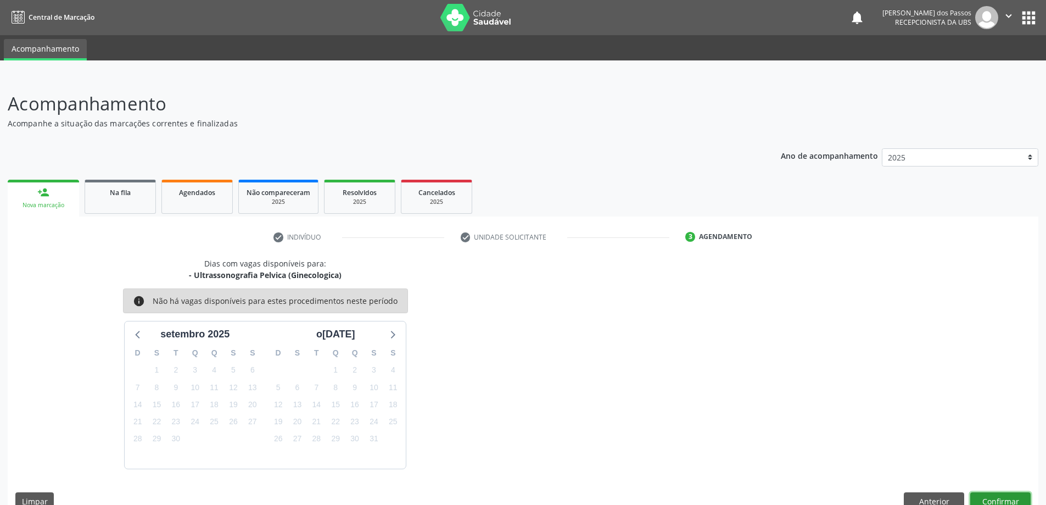
click at [996, 501] on button "Confirmar" at bounding box center [1000, 501] width 60 height 19
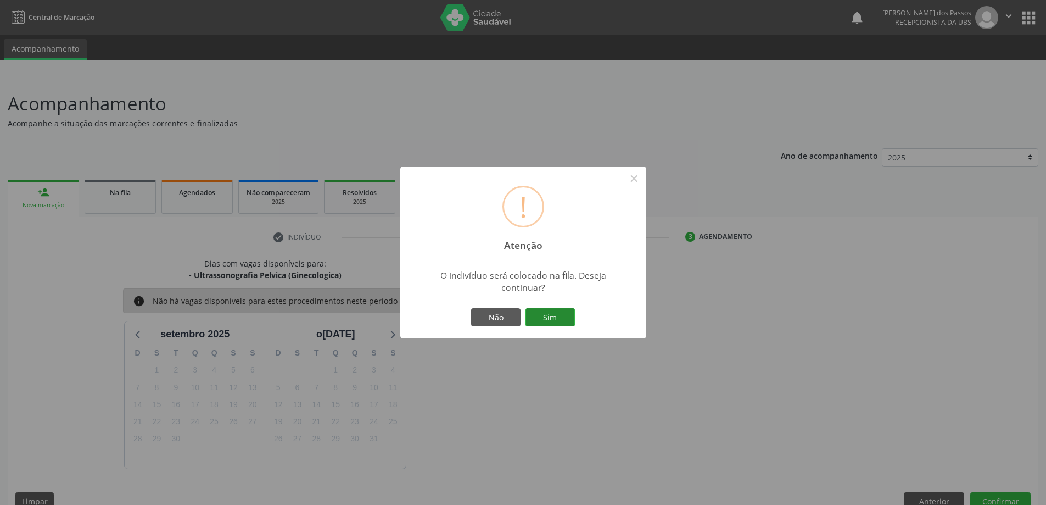
click at [547, 319] on button "Sim" at bounding box center [549, 317] width 49 height 19
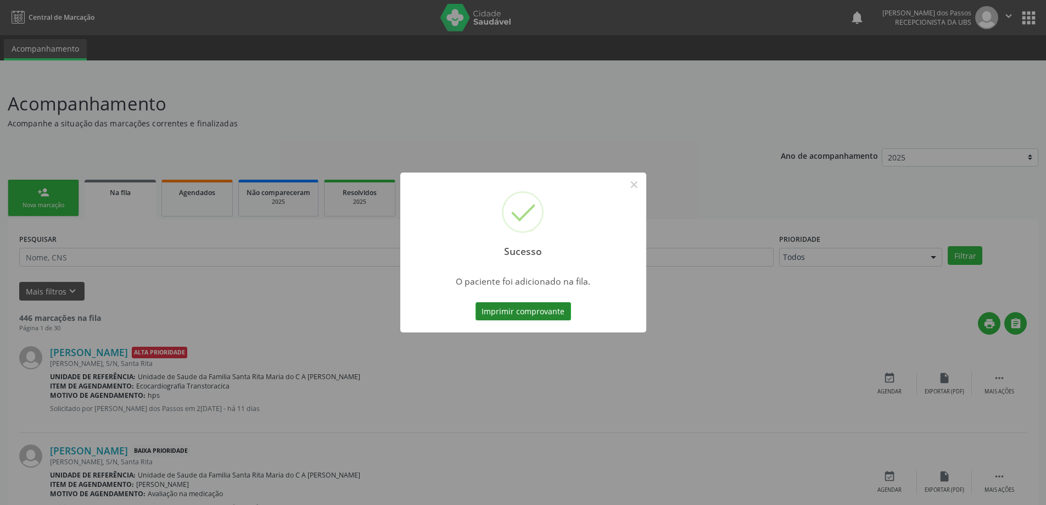
click at [547, 312] on button "Imprimir comprovante" at bounding box center [523, 311] width 96 height 19
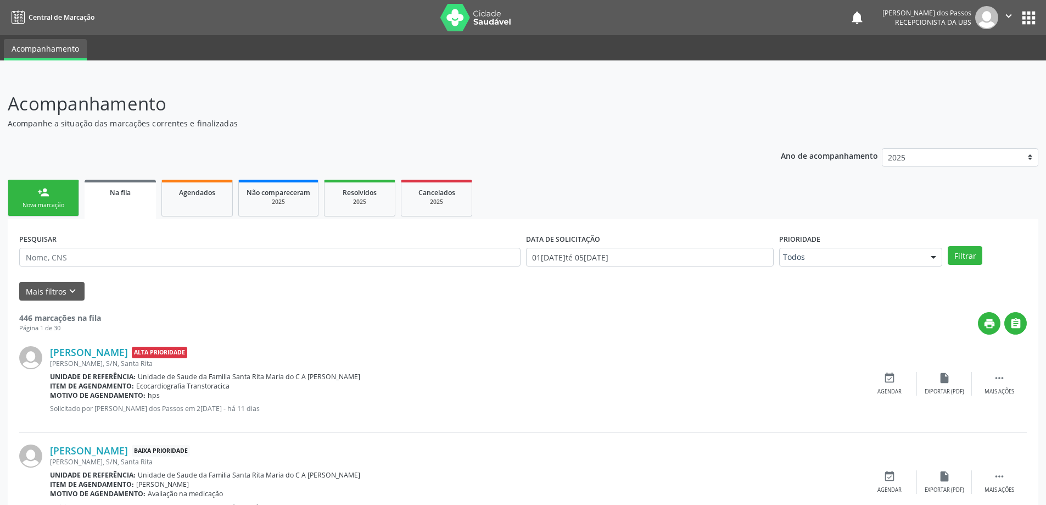
click at [53, 209] on div "Nova marcação" at bounding box center [43, 205] width 55 height 8
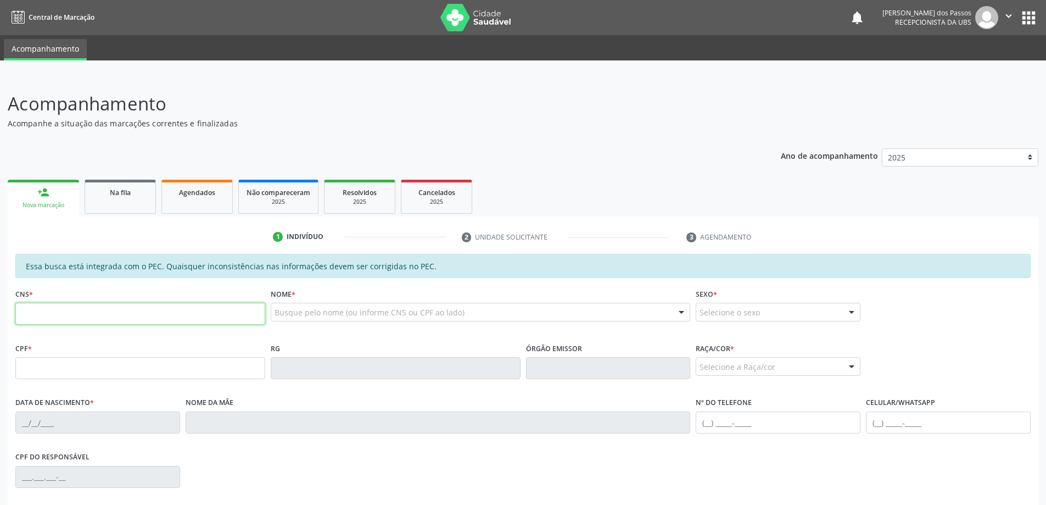
click at [86, 319] on input "text" at bounding box center [140, 314] width 250 height 22
type input "701 0048 5815 4494"
type input "085.466.094-11"
type input "2[DATE]"
type input "Elonalva [PERSON_NAME]"
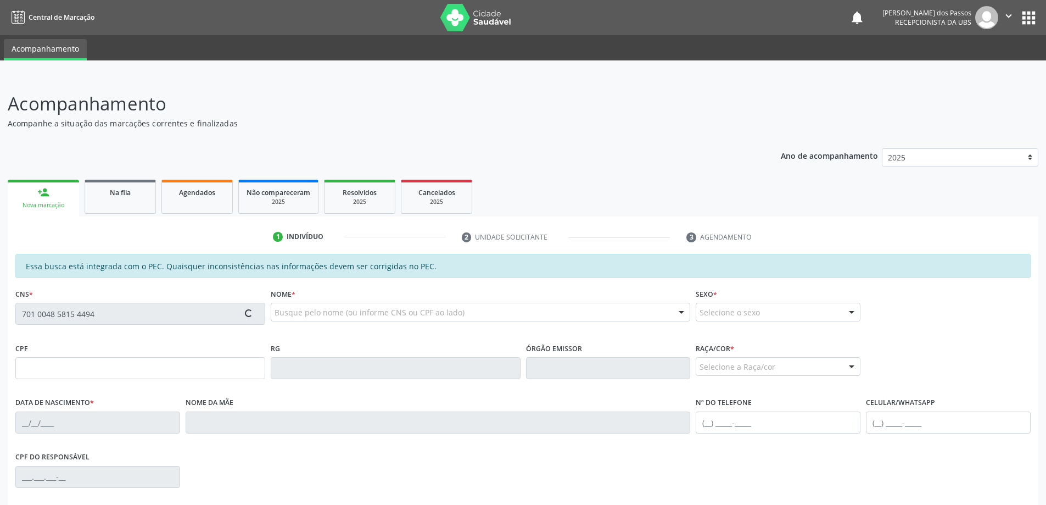
type input "[PHONE_NUMBER]"
type input "S/N"
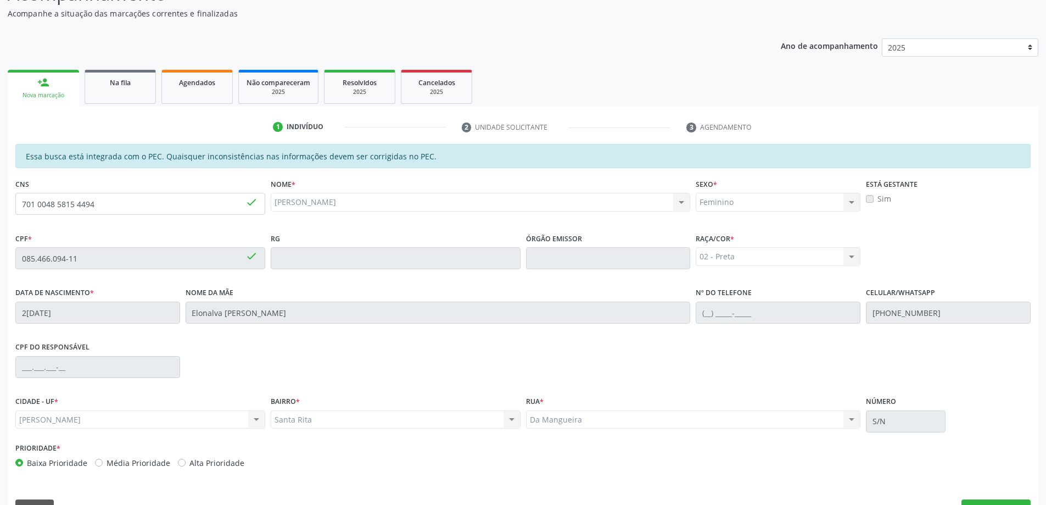
scroll to position [138, 0]
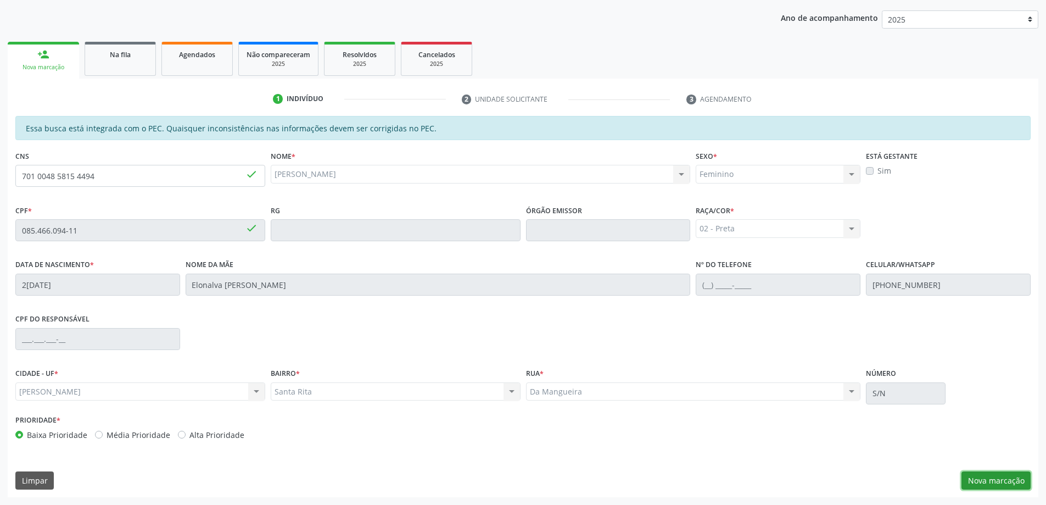
click at [982, 482] on button "Nova marcação" at bounding box center [995, 480] width 69 height 19
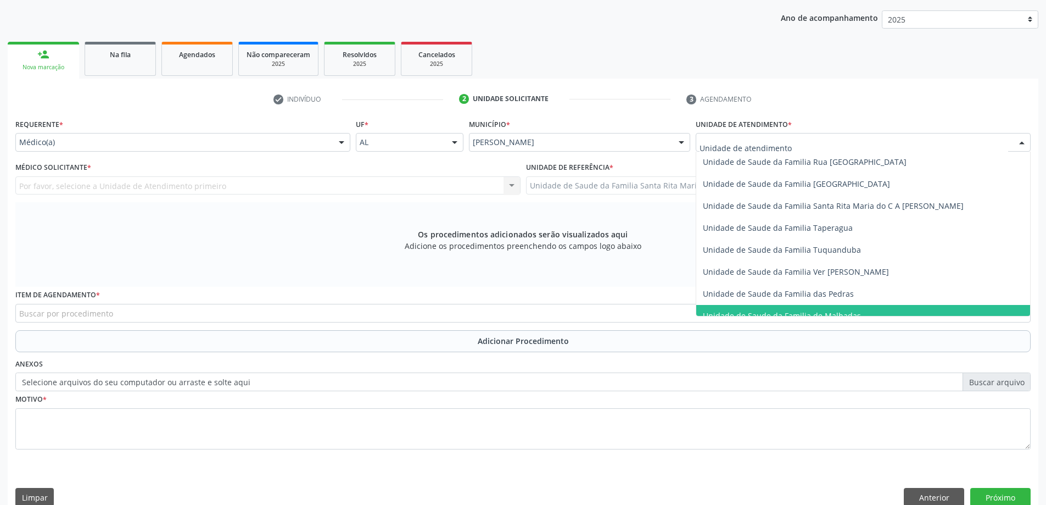
scroll to position [703, 0]
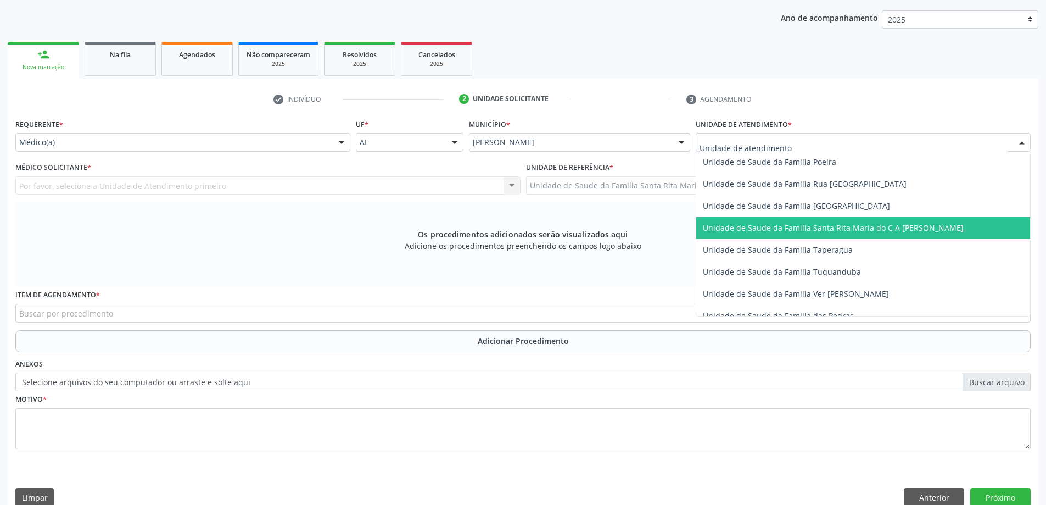
click at [721, 225] on span "Unidade de Saude da Familia Santa Rita Maria do C A [PERSON_NAME]" at bounding box center [833, 227] width 261 height 10
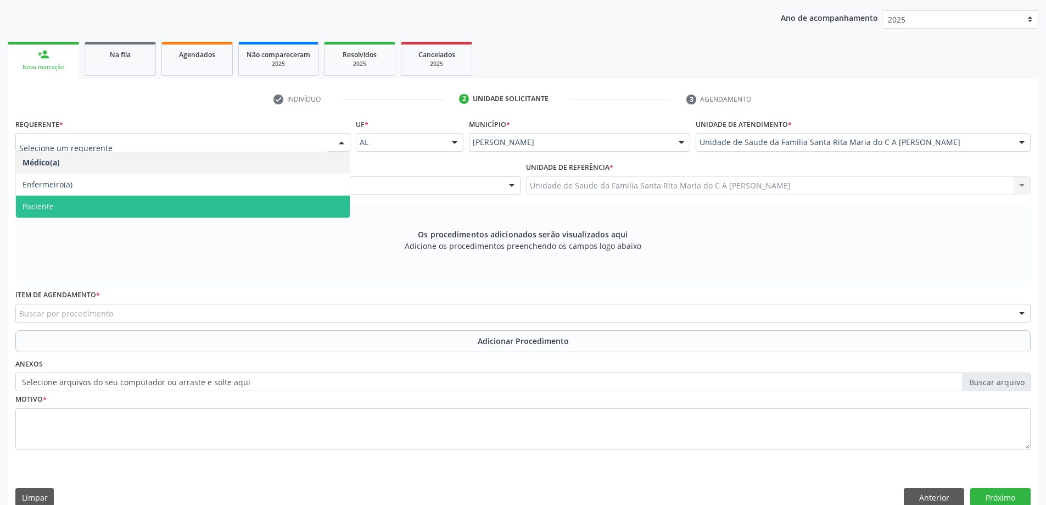
click at [191, 209] on span "Paciente" at bounding box center [183, 206] width 334 height 22
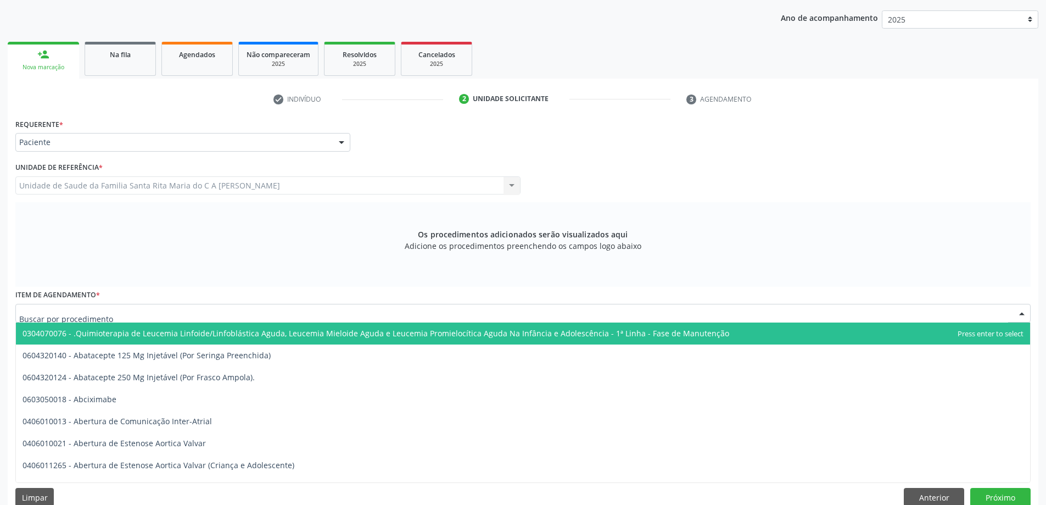
click at [164, 318] on div at bounding box center [522, 313] width 1015 height 19
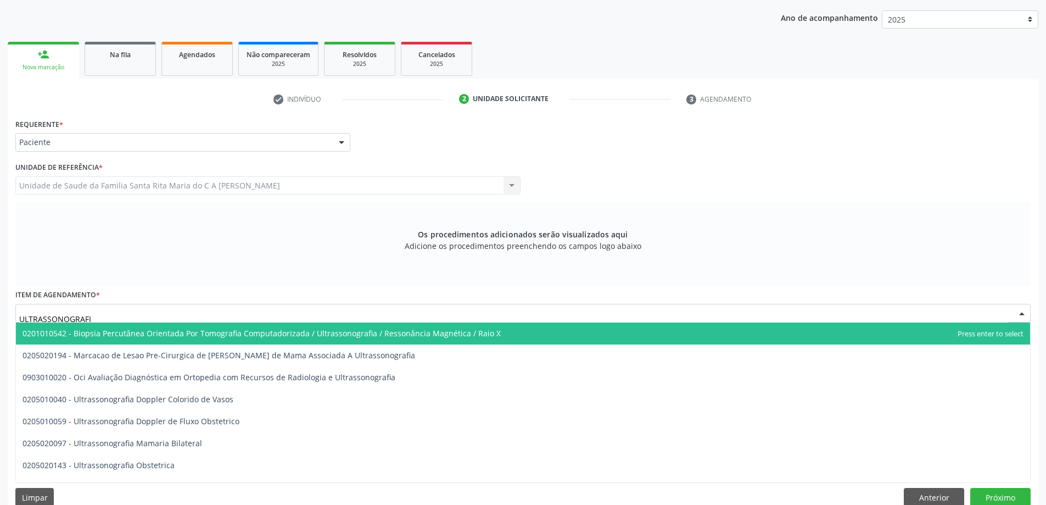
type input "ULTRASSONOGRAFIA"
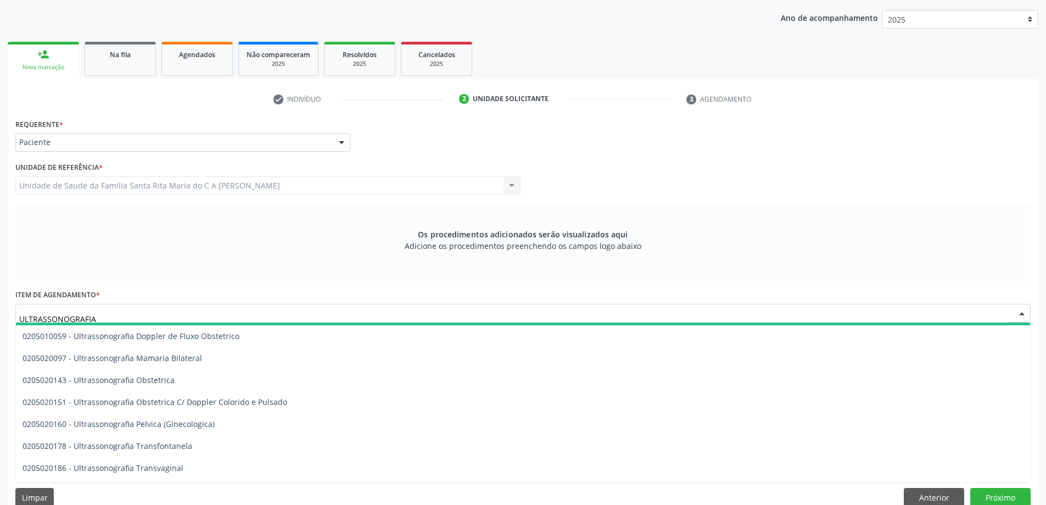
scroll to position [110, 0]
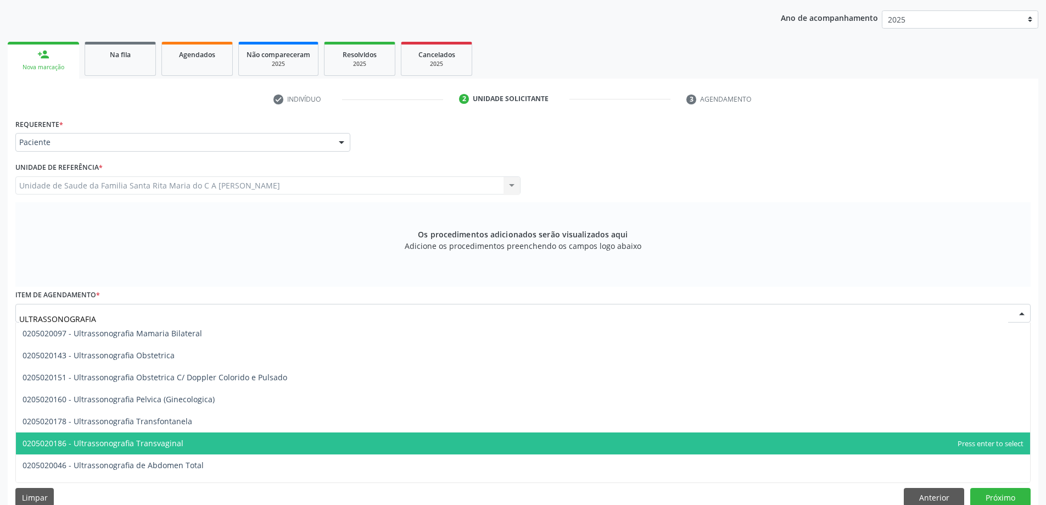
click at [148, 445] on span "0205020186 - Ultrassonografia Transvaginal" at bounding box center [103, 443] width 161 height 10
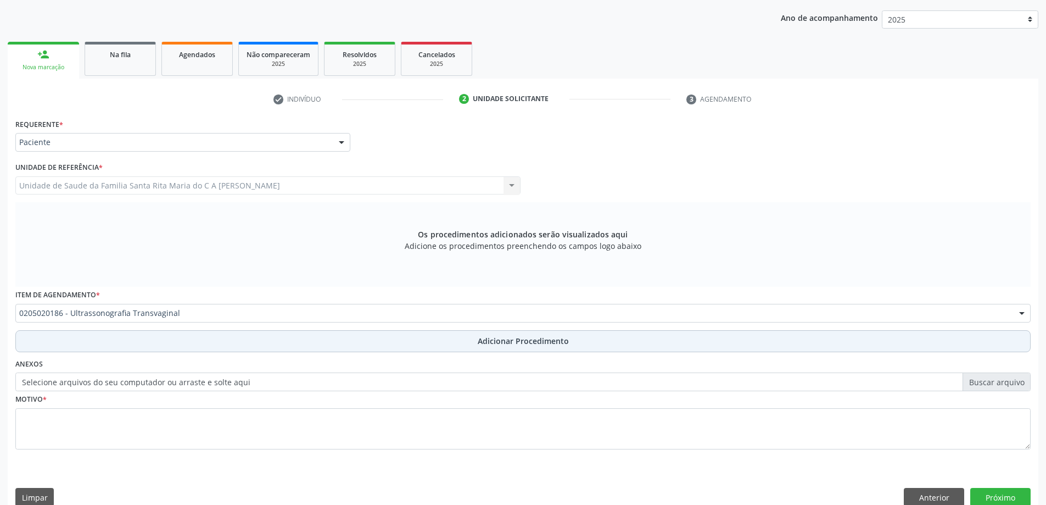
click at [174, 346] on button "Adicionar Procedimento" at bounding box center [522, 341] width 1015 height 22
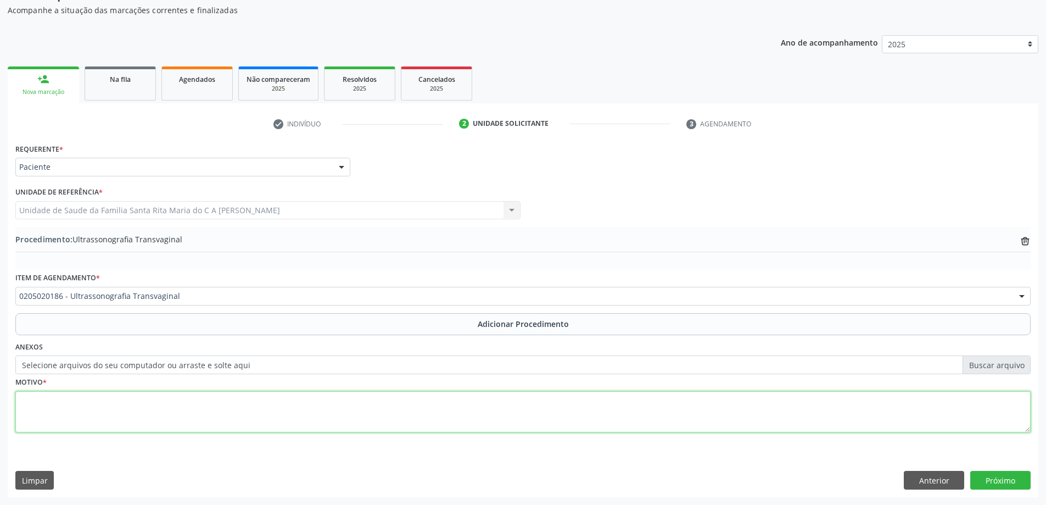
click at [166, 408] on textarea at bounding box center [522, 412] width 1015 height 42
type textarea "AVALIAÇÃO GINECOLÓGICA"
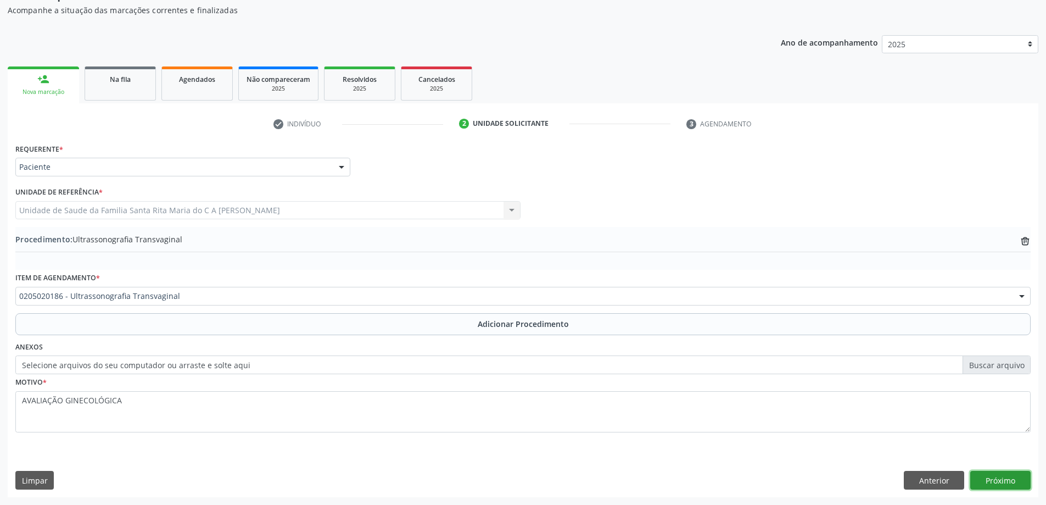
click at [1010, 479] on button "Próximo" at bounding box center [1000, 480] width 60 height 19
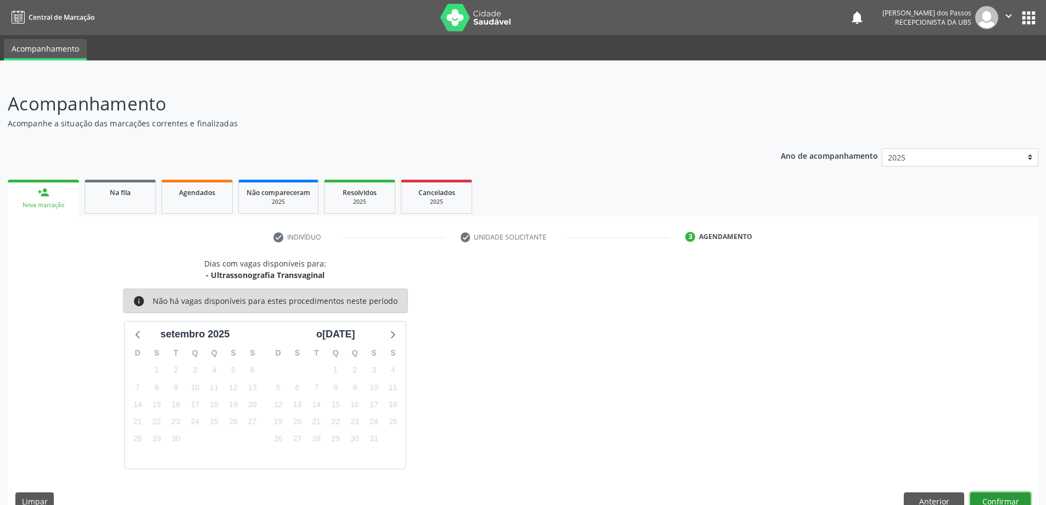
click at [996, 497] on button "Confirmar" at bounding box center [1000, 501] width 60 height 19
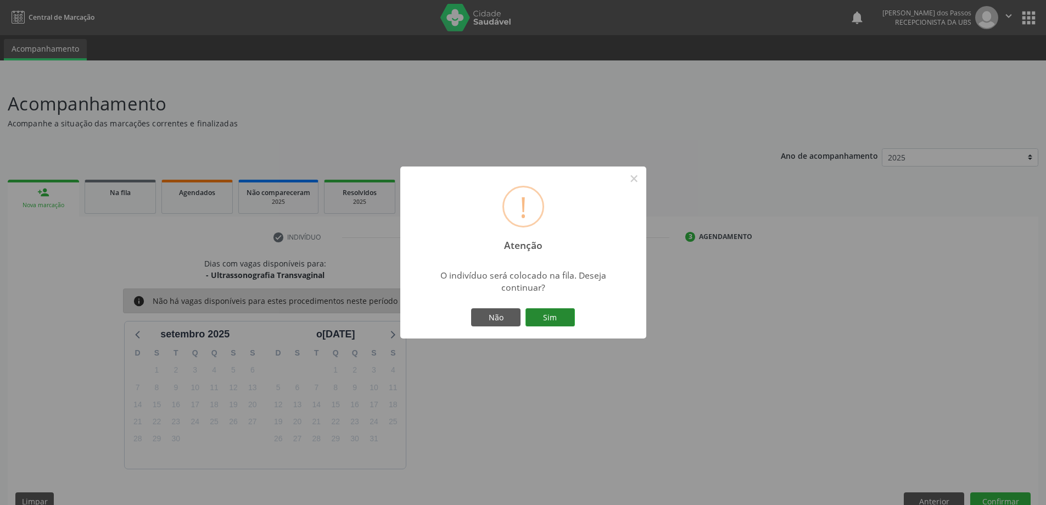
click at [549, 320] on button "Sim" at bounding box center [549, 317] width 49 height 19
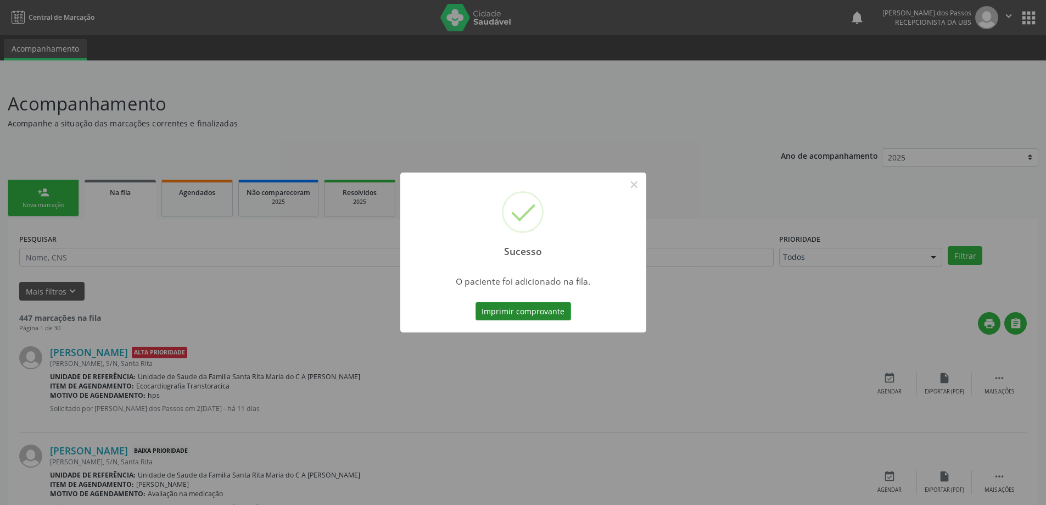
click at [561, 313] on button "Imprimir comprovante" at bounding box center [523, 311] width 96 height 19
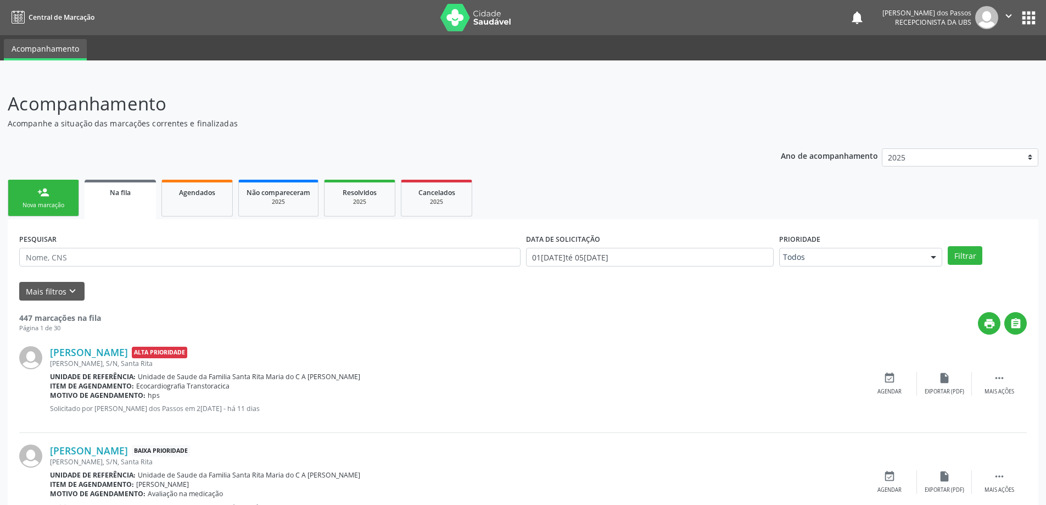
click at [42, 209] on div "Nova marcação" at bounding box center [43, 205] width 55 height 8
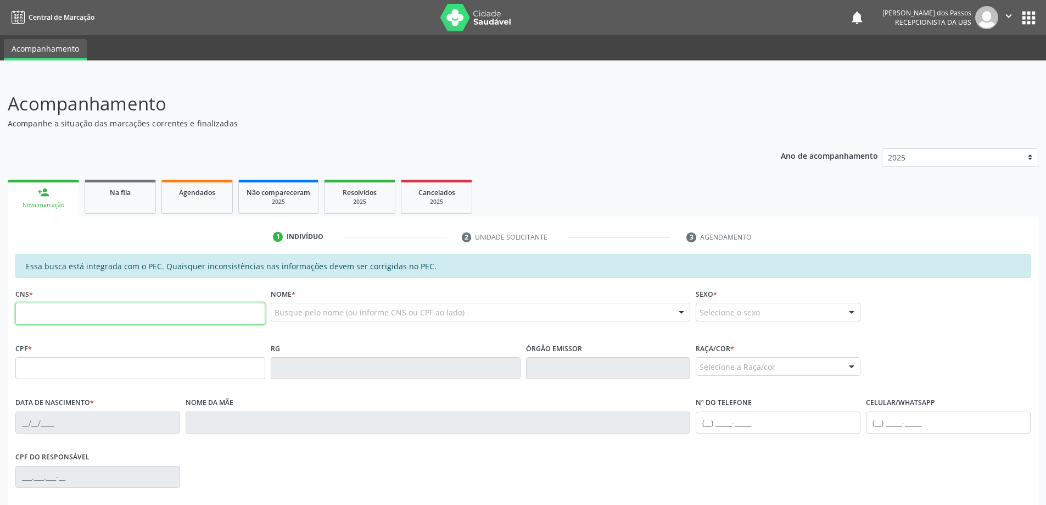
click at [54, 317] on input "text" at bounding box center [140, 314] width 250 height 22
type input "7"
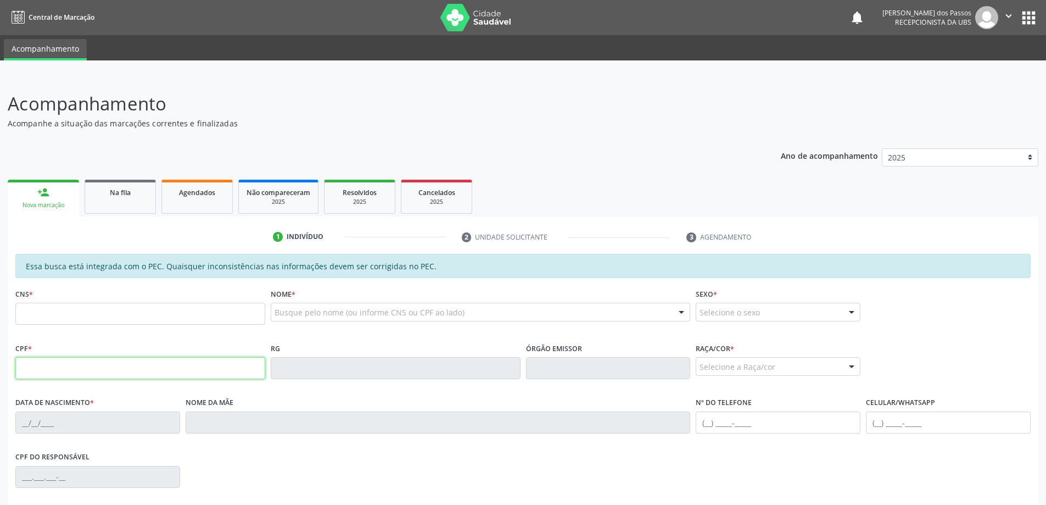
click at [64, 375] on input "text" at bounding box center [140, 368] width 250 height 22
type input "070.916.194-80"
type input "700 0094 6091 5803"
type input "2[DATE]"
type input "[PERSON_NAME]"
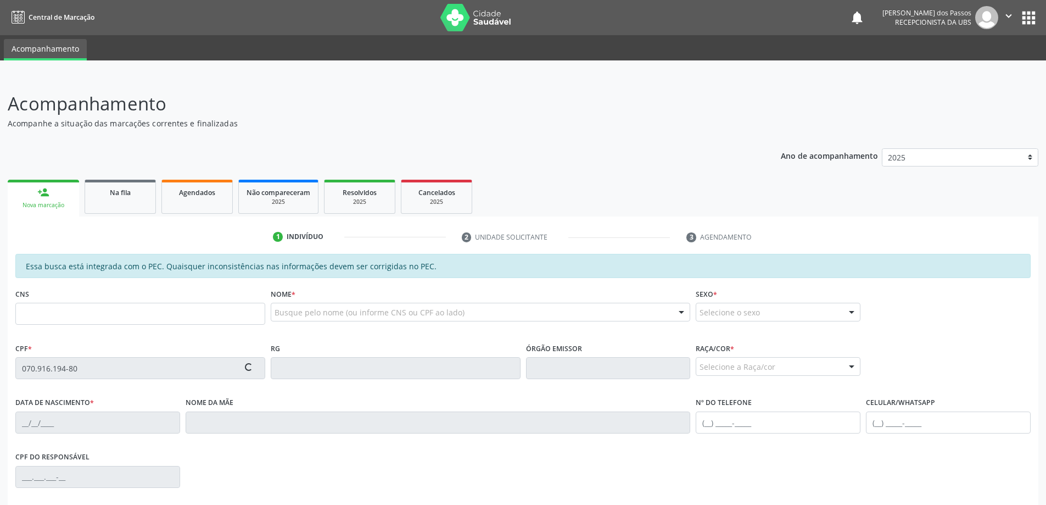
type input "[PHONE_NUMBER]"
type input "S/N"
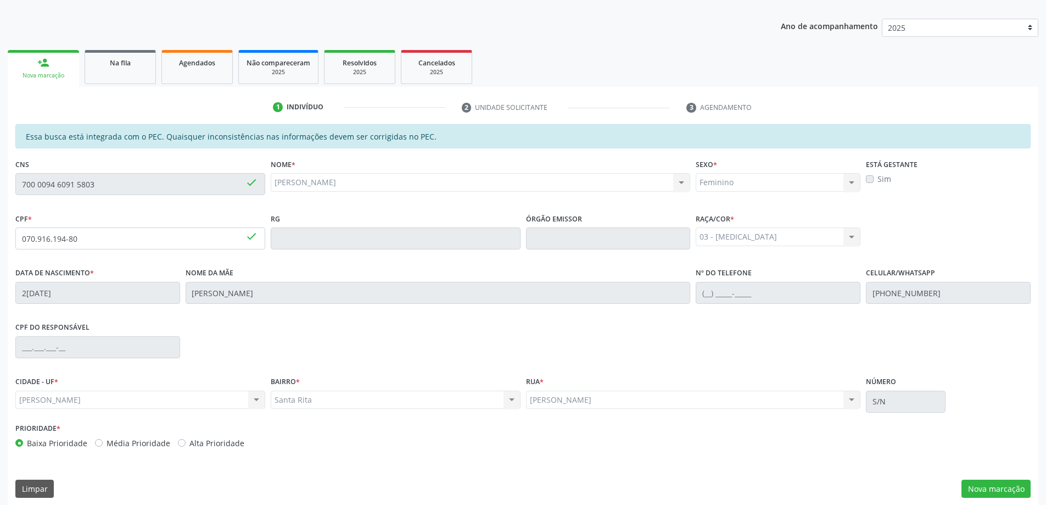
scroll to position [138, 0]
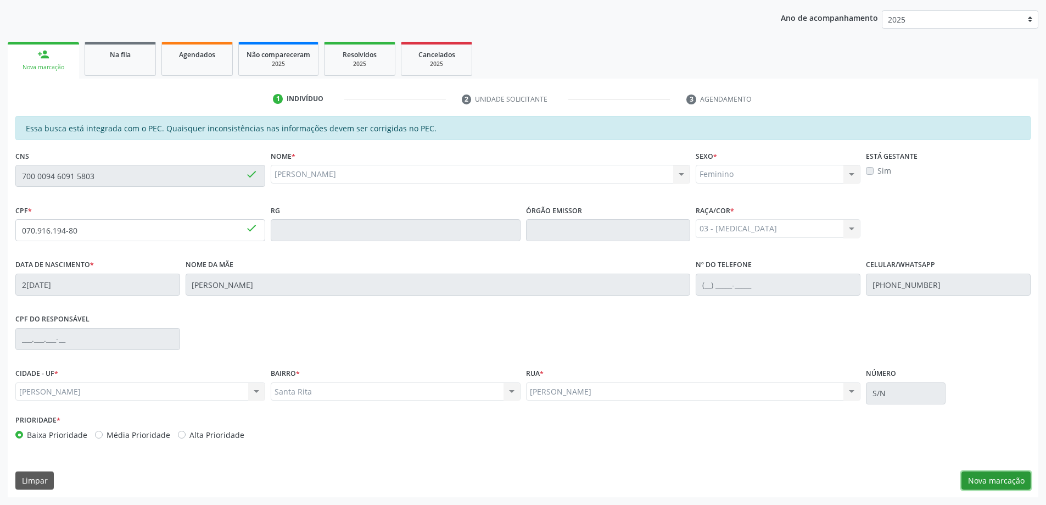
click at [995, 481] on button "Nova marcação" at bounding box center [995, 480] width 69 height 19
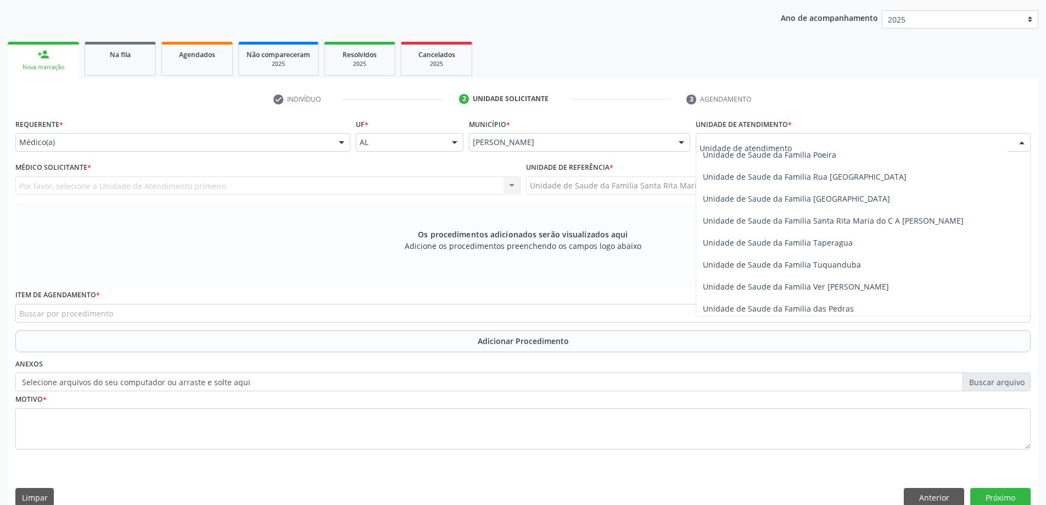
scroll to position [714, 0]
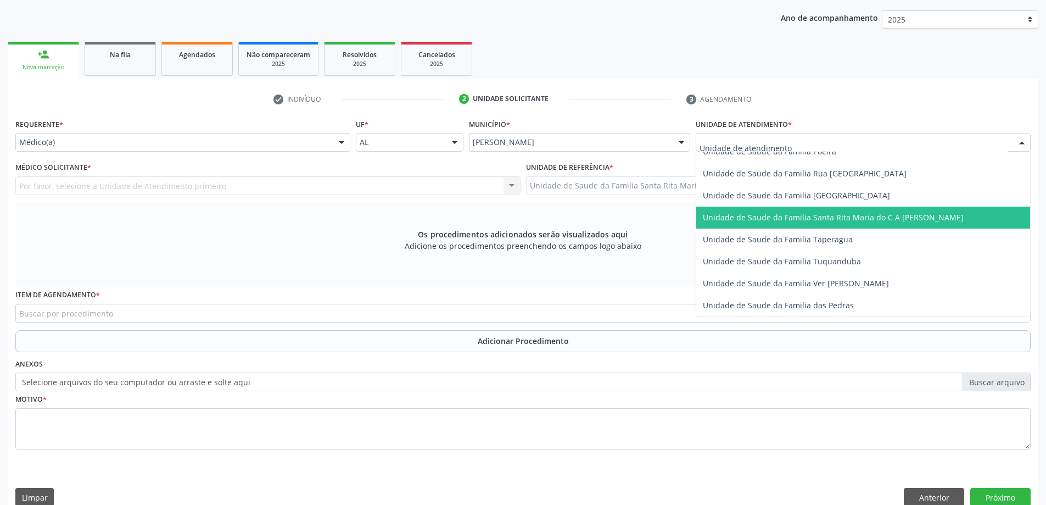
click at [770, 215] on span "Unidade de Saude da Familia Santa Rita Maria do C A [PERSON_NAME]" at bounding box center [833, 217] width 261 height 10
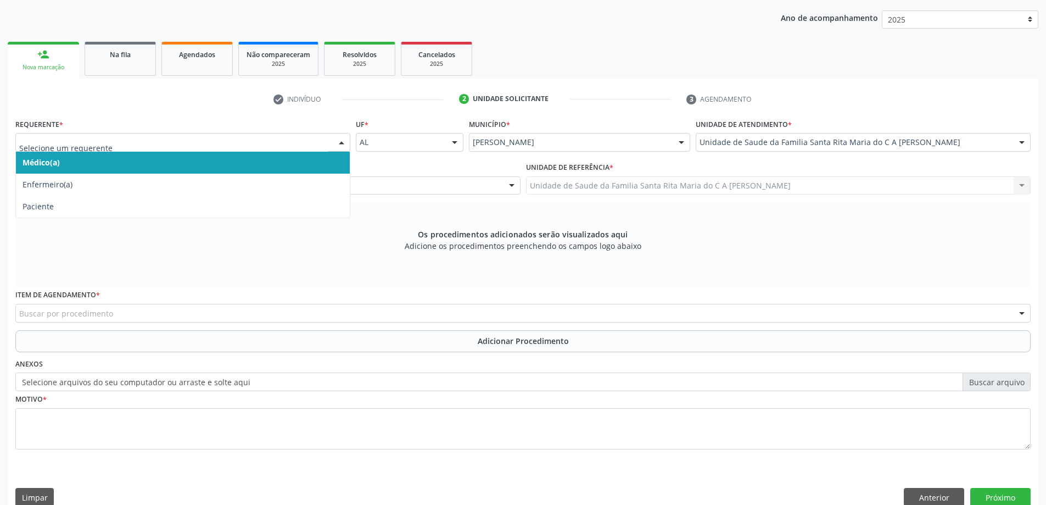
click at [250, 164] on span "Médico(a)" at bounding box center [183, 163] width 334 height 22
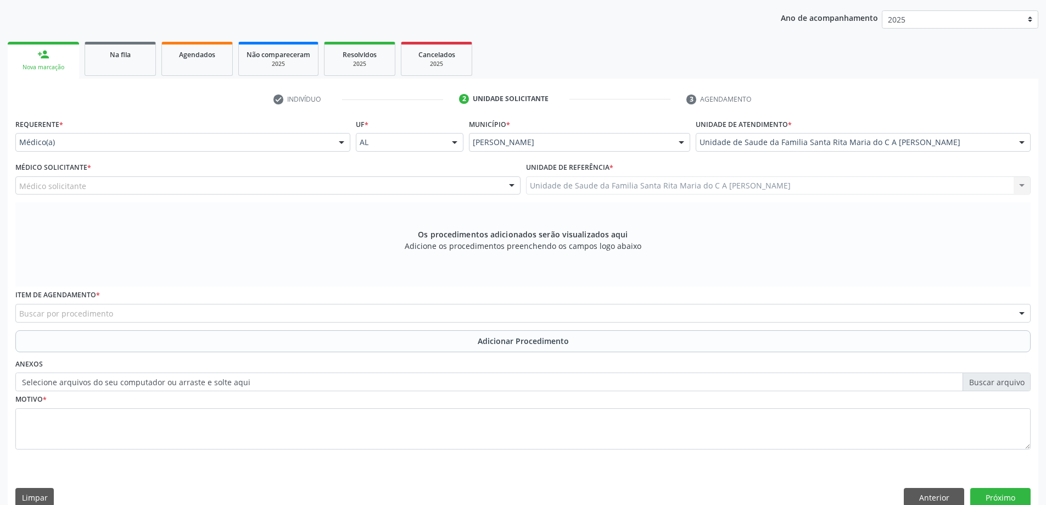
click at [215, 186] on div "Médico solicitante" at bounding box center [267, 185] width 505 height 19
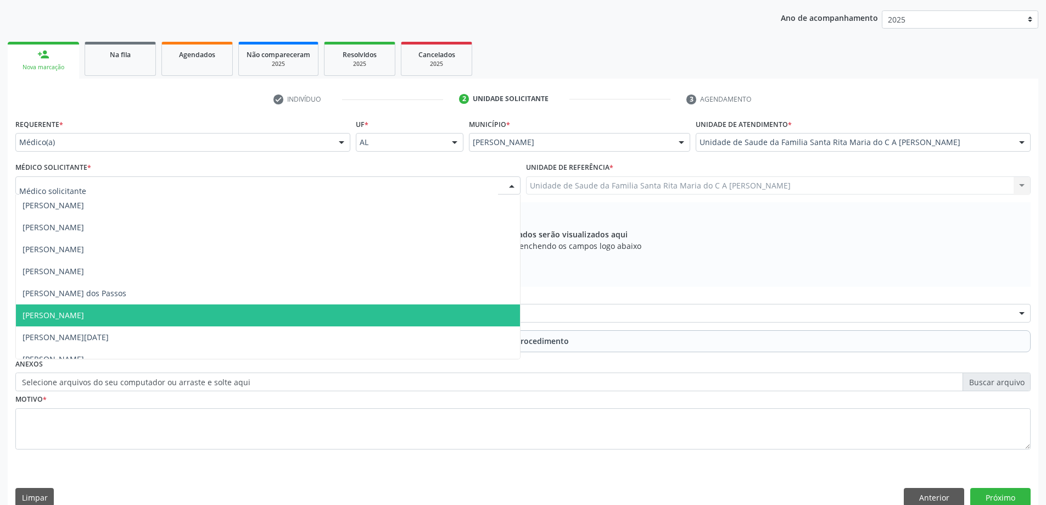
click at [183, 320] on span "[PERSON_NAME]" at bounding box center [268, 315] width 504 height 22
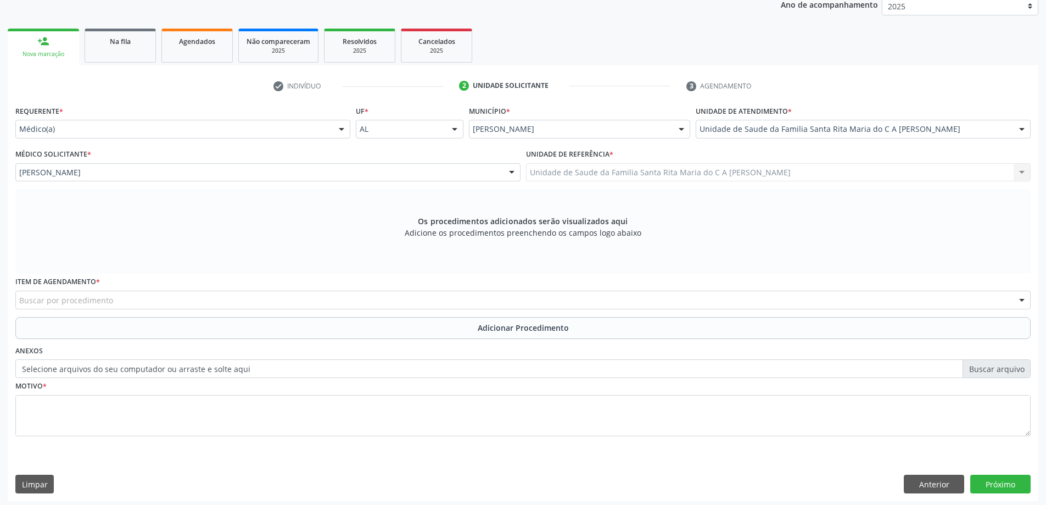
scroll to position [155, 0]
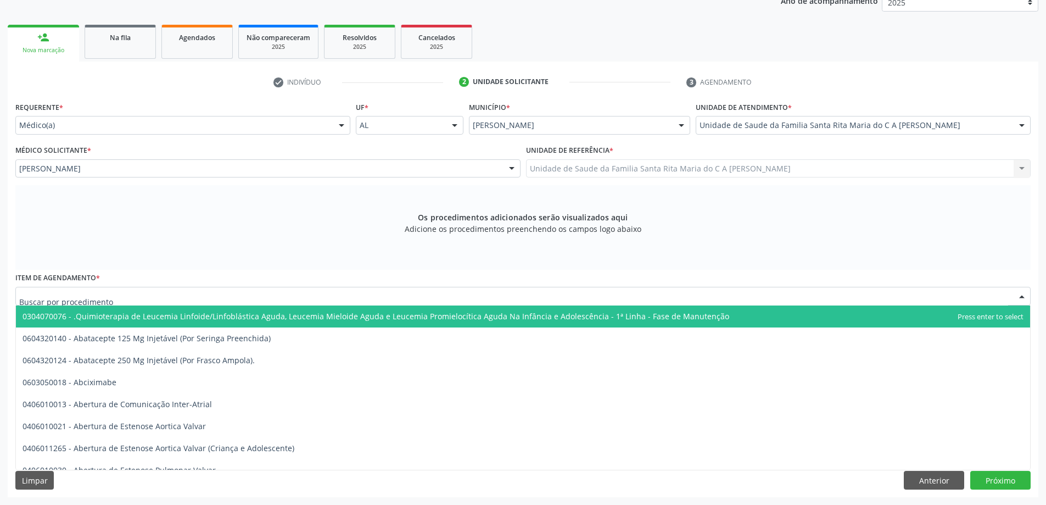
click at [162, 299] on div at bounding box center [522, 296] width 1015 height 19
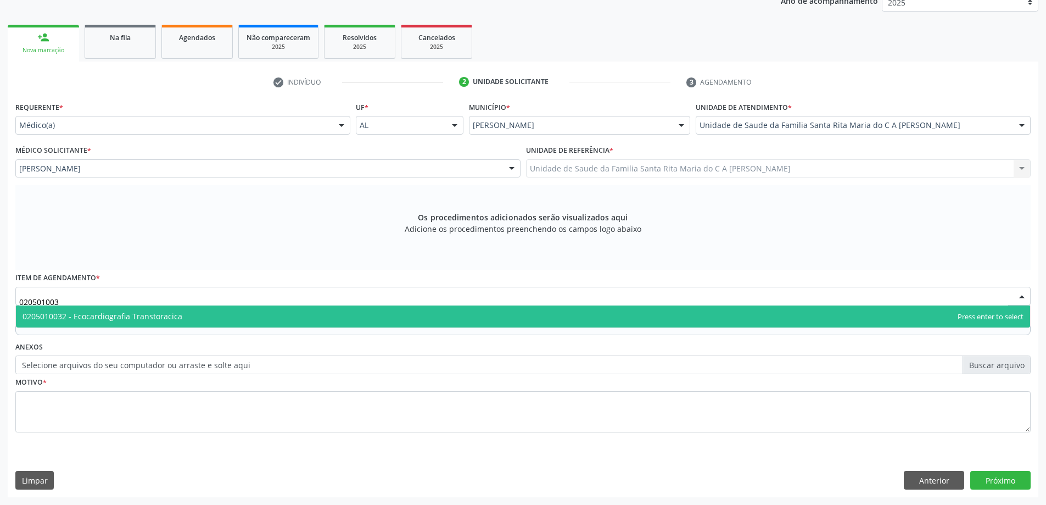
type input "0205010032"
click at [168, 314] on span "0205010032 - Ecocardiografia Transtoracica" at bounding box center [103, 316] width 160 height 10
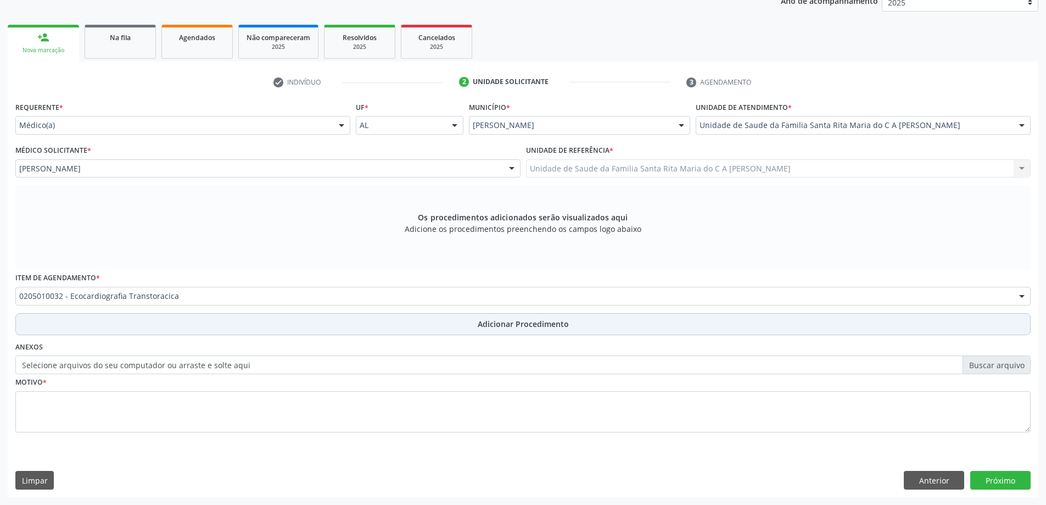
click at [165, 330] on button "Adicionar Procedimento" at bounding box center [522, 324] width 1015 height 22
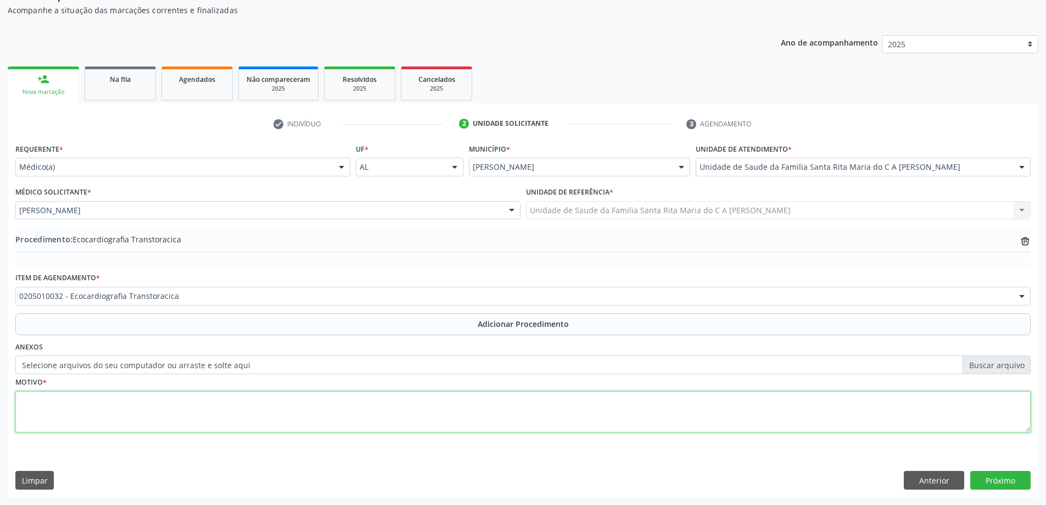
click at [135, 411] on textarea at bounding box center [522, 412] width 1015 height 42
type textarea "HAS"
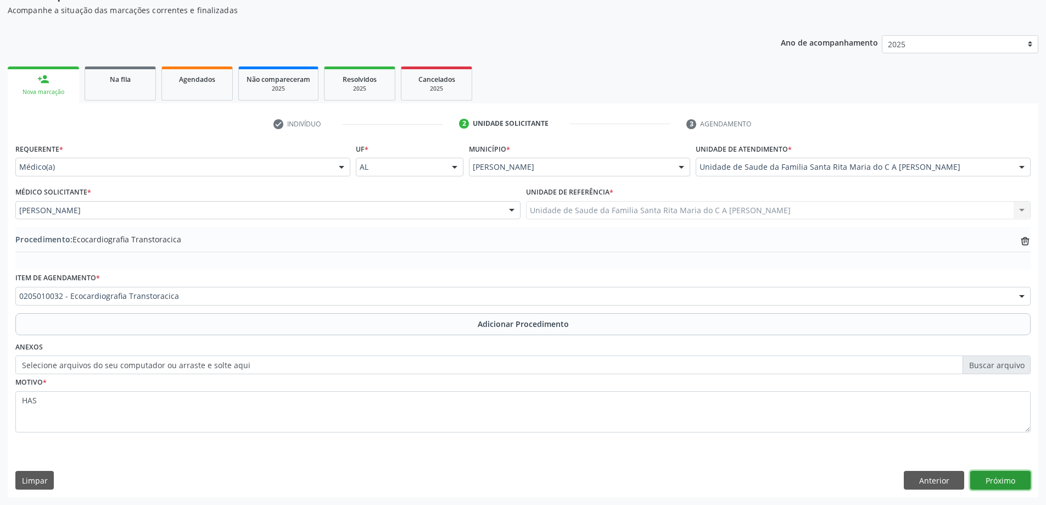
click at [1003, 480] on button "Próximo" at bounding box center [1000, 480] width 60 height 19
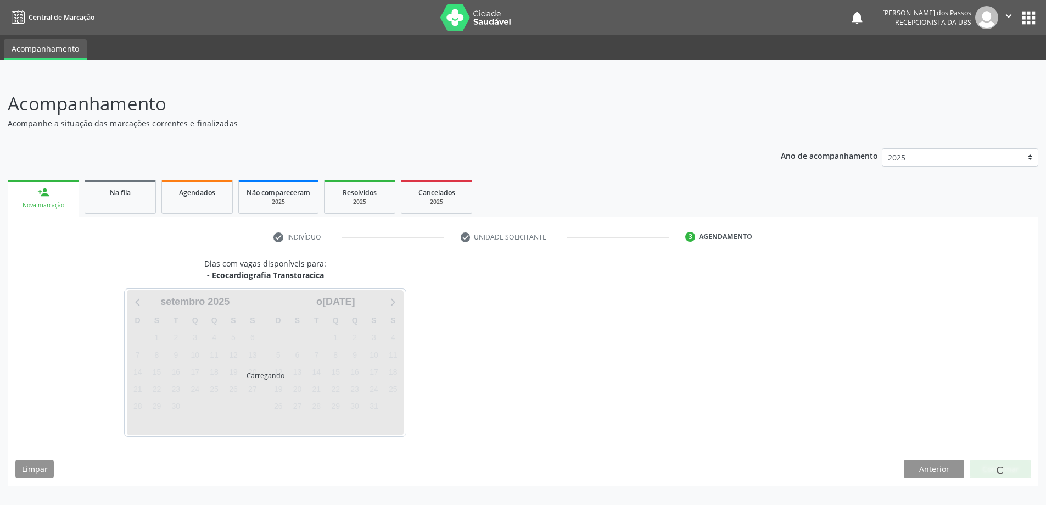
scroll to position [0, 0]
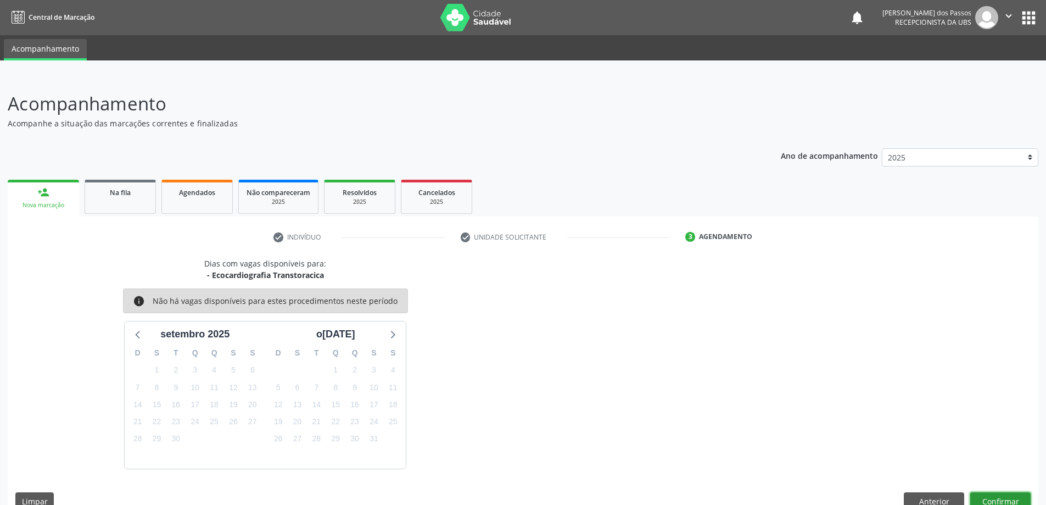
click at [984, 496] on button "Confirmar" at bounding box center [1000, 501] width 60 height 19
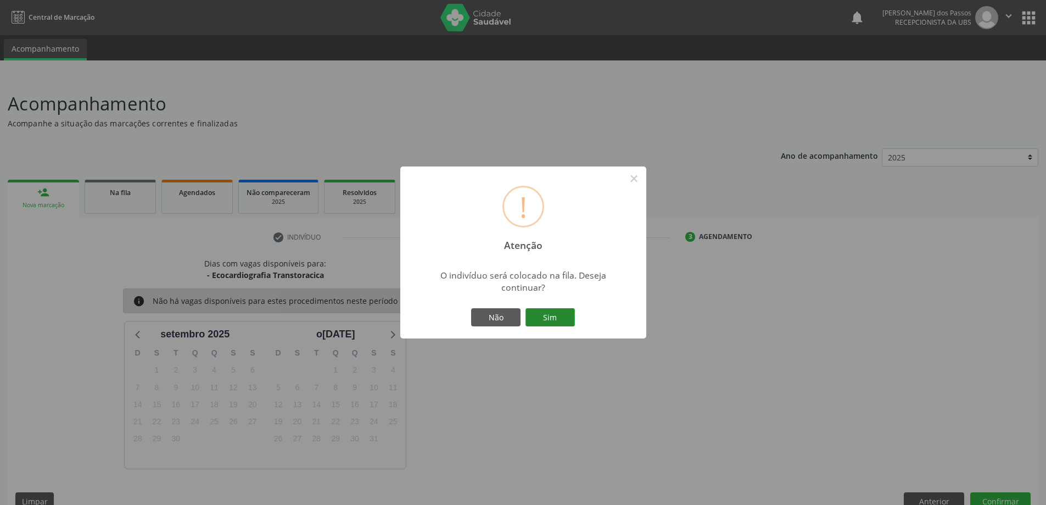
click at [544, 320] on button "Sim" at bounding box center [549, 317] width 49 height 19
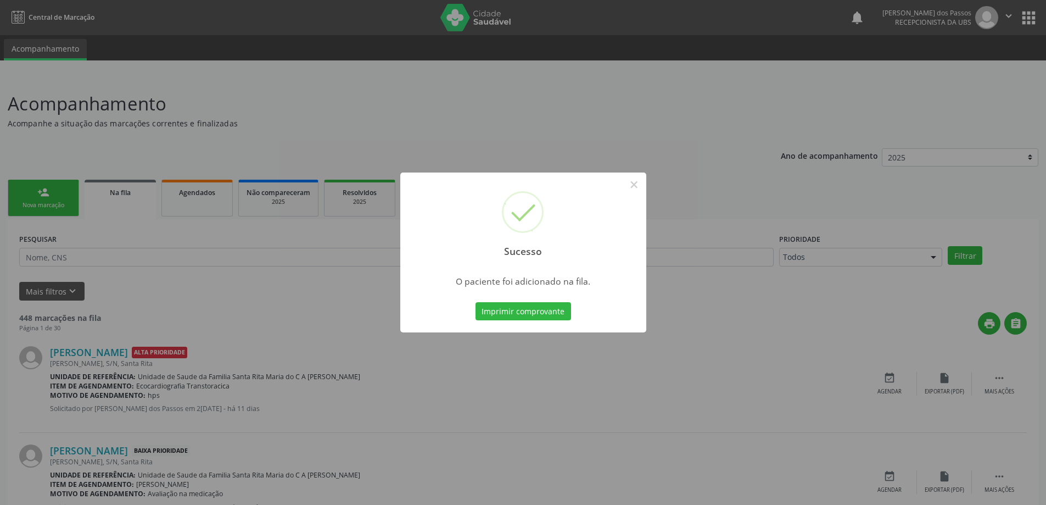
click at [544, 320] on button "Imprimir comprovante" at bounding box center [523, 311] width 96 height 19
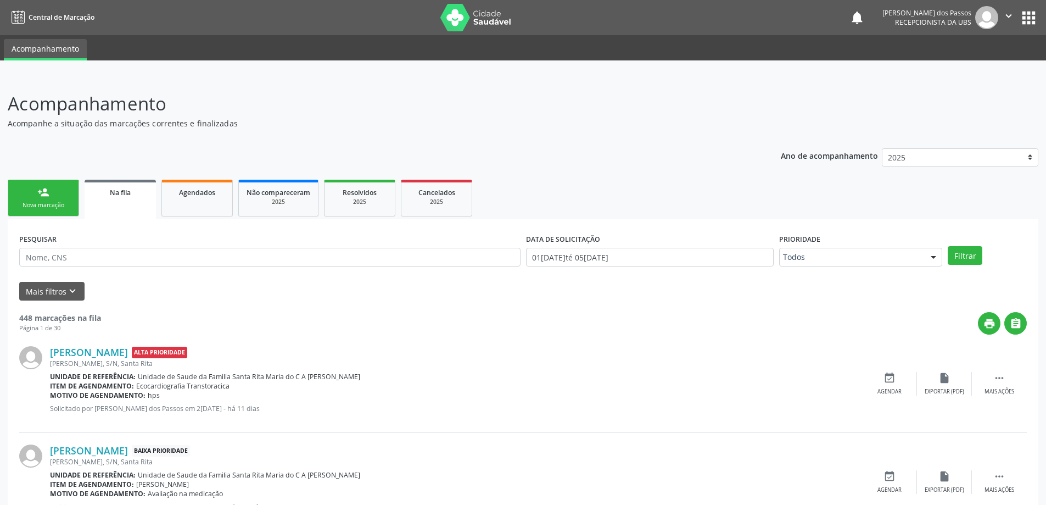
click at [49, 197] on div "person_add" at bounding box center [43, 192] width 12 height 12
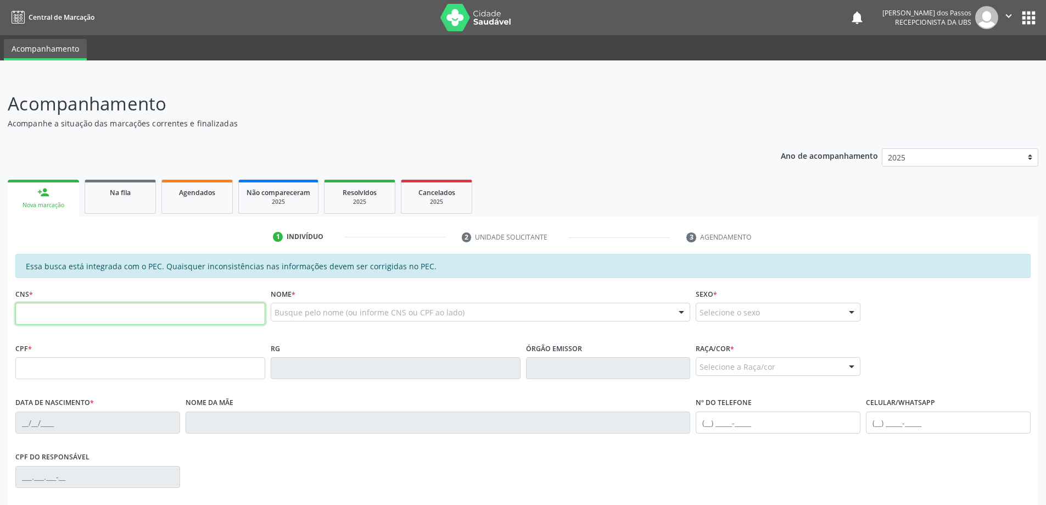
click at [66, 313] on input "text" at bounding box center [140, 314] width 250 height 22
type input "700 0094 6091 5803"
type input "070.916.194-80"
type input "2[DATE]"
type input "[PERSON_NAME]"
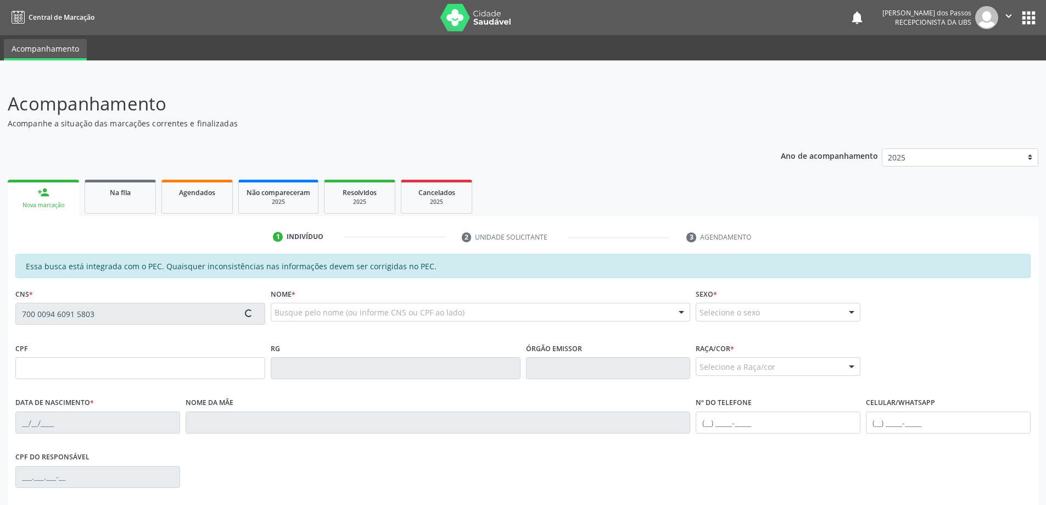
type input "[PHONE_NUMBER]"
type input "S/N"
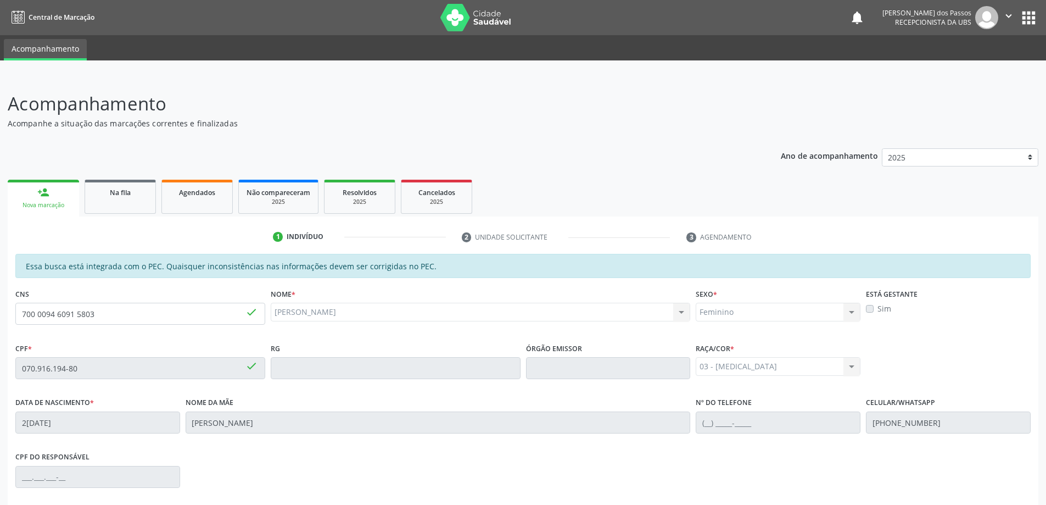
scroll to position [138, 0]
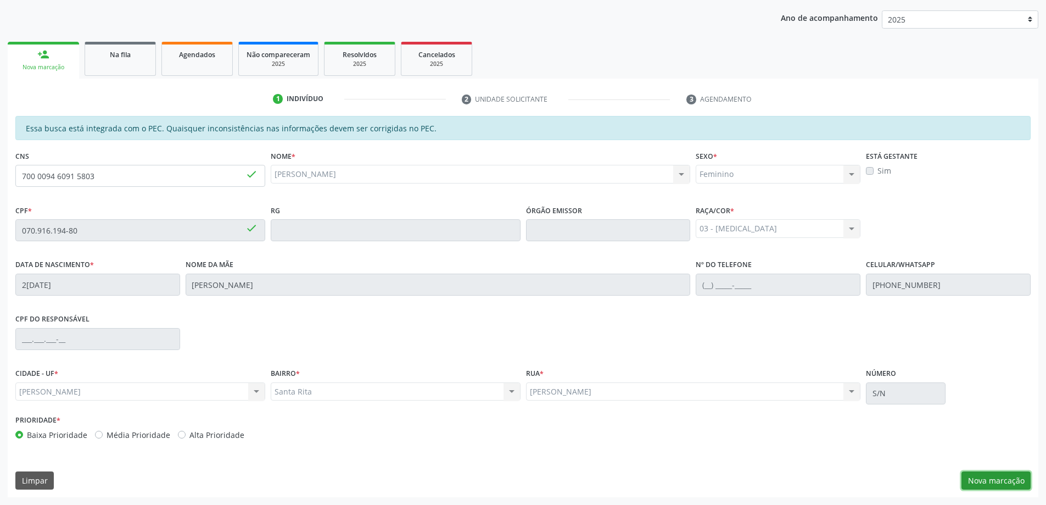
click at [1007, 483] on button "Nova marcação" at bounding box center [995, 480] width 69 height 19
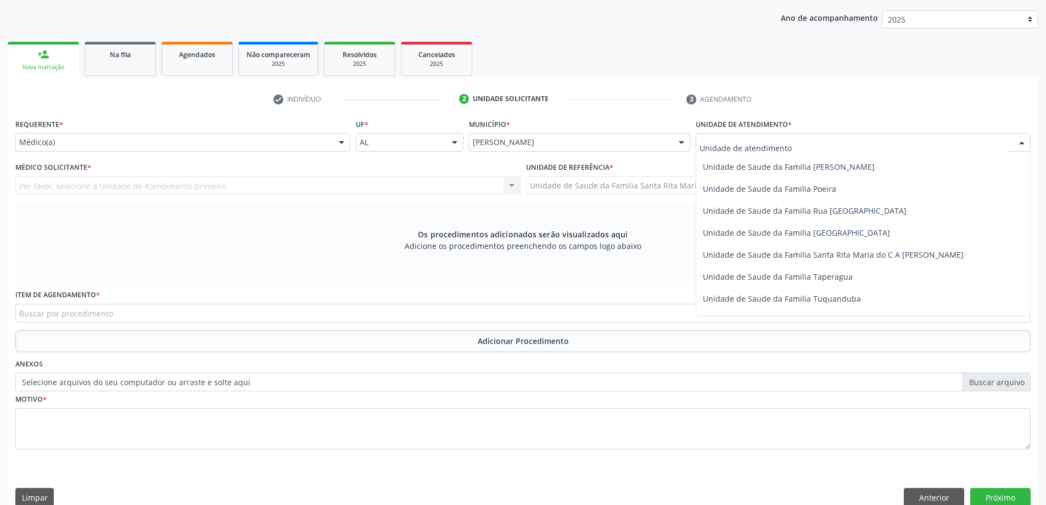
scroll to position [714, 0]
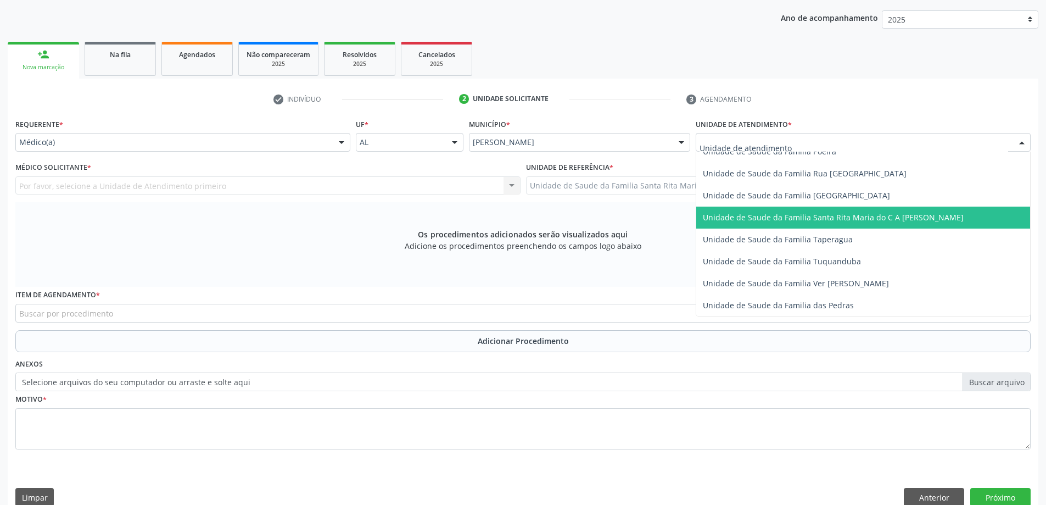
click at [758, 214] on span "Unidade de Saude da Familia Santa Rita Maria do C A [PERSON_NAME]" at bounding box center [833, 217] width 261 height 10
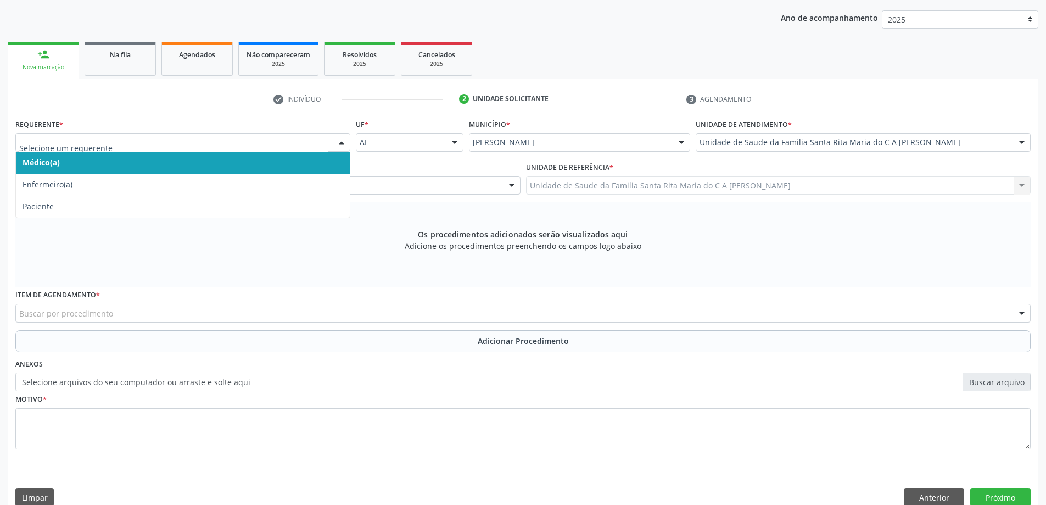
click at [143, 164] on span "Médico(a)" at bounding box center [183, 163] width 334 height 22
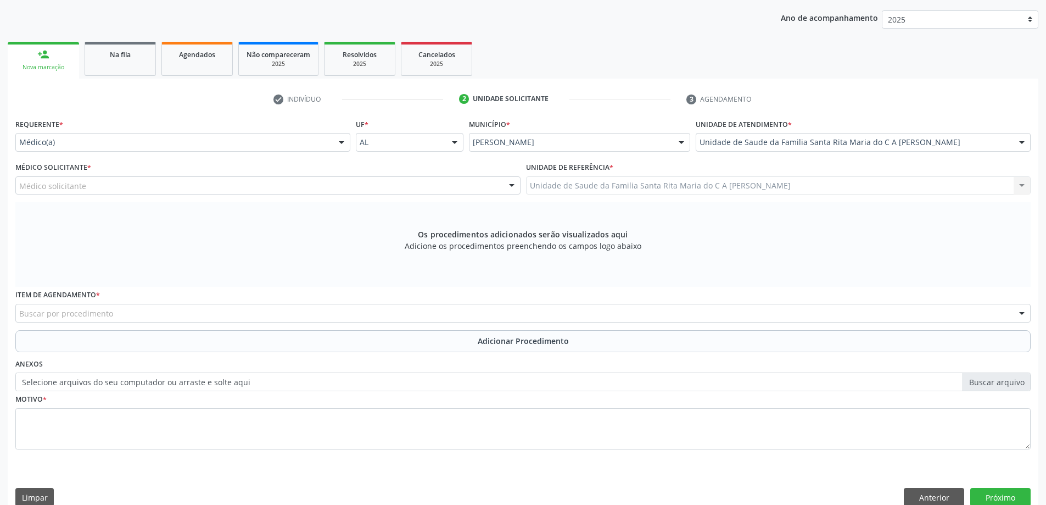
click at [136, 186] on div "Médico solicitante" at bounding box center [267, 185] width 505 height 19
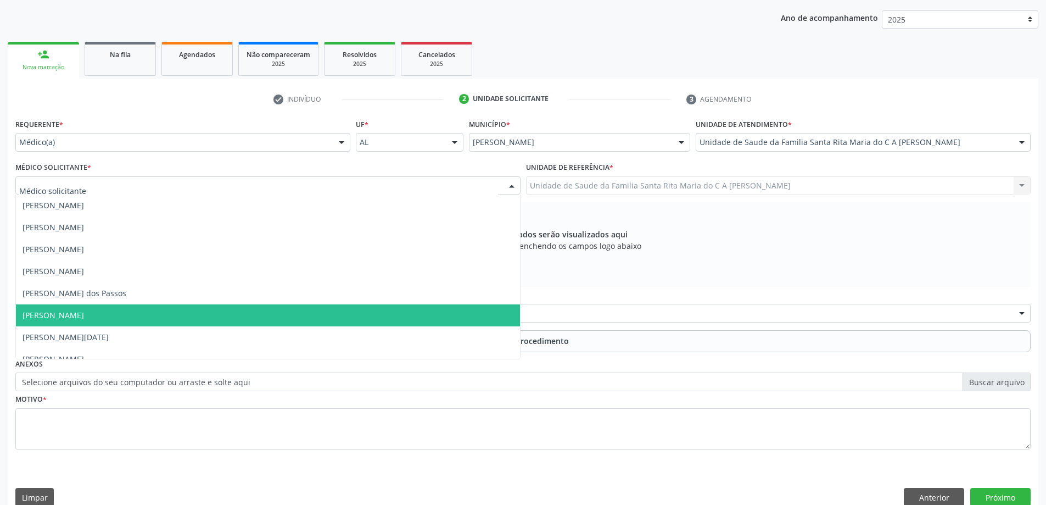
click at [84, 318] on span "[PERSON_NAME]" at bounding box center [53, 315] width 61 height 10
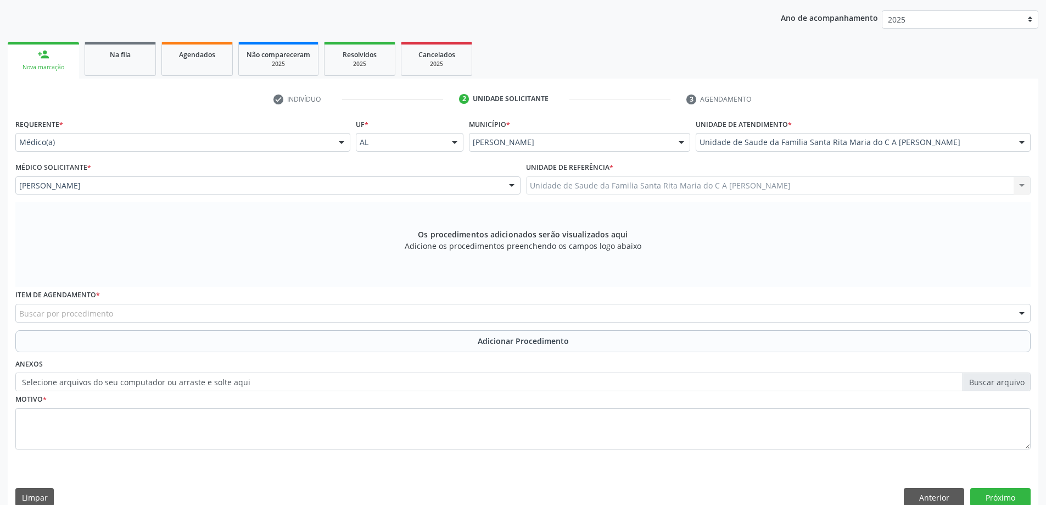
click at [117, 315] on div "Buscar por procedimento" at bounding box center [522, 313] width 1015 height 19
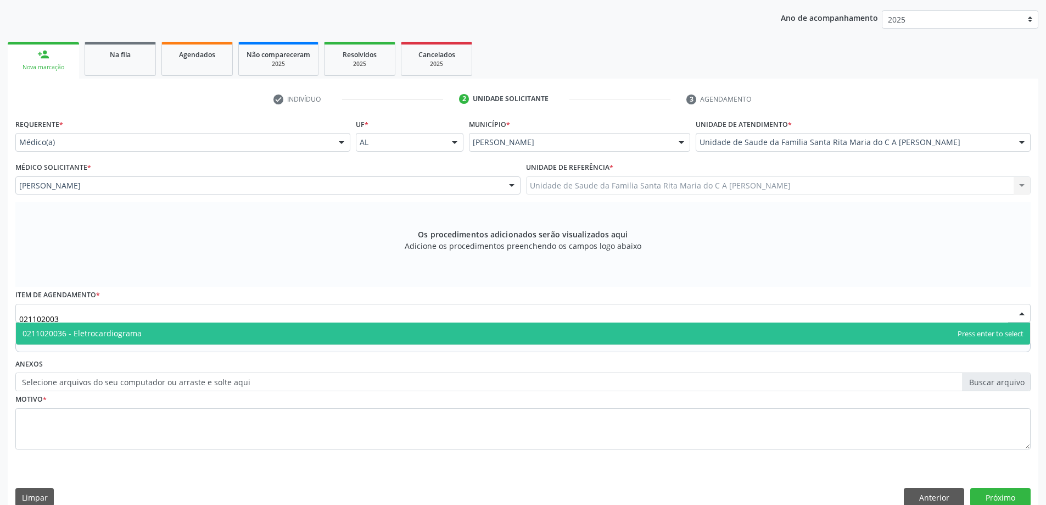
type input "0211020036"
click at [122, 333] on span "0211020036 - Eletrocardiograma" at bounding box center [82, 333] width 119 height 10
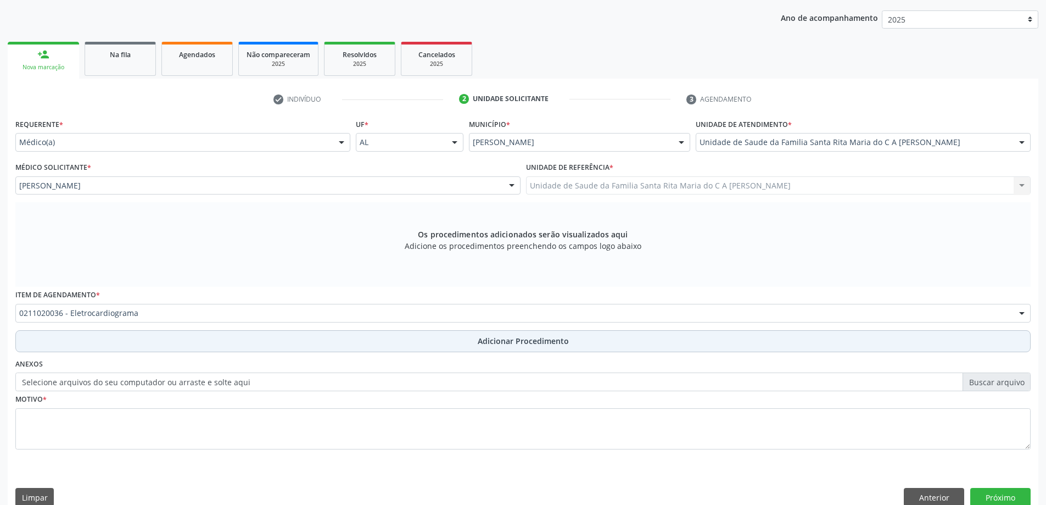
click at [97, 346] on button "Adicionar Procedimento" at bounding box center [522, 341] width 1015 height 22
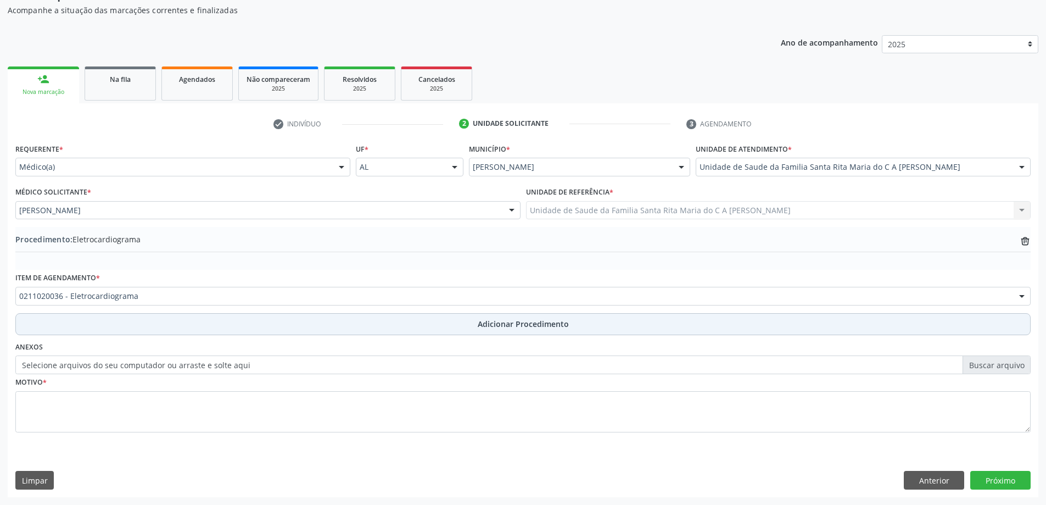
scroll to position [113, 0]
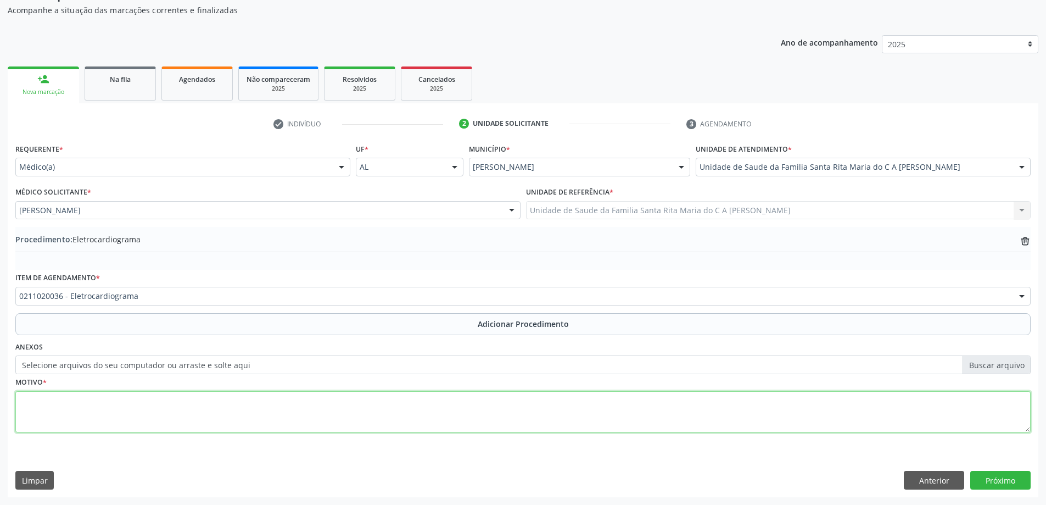
click at [93, 411] on textarea at bounding box center [522, 412] width 1015 height 42
type textarea "HAS"
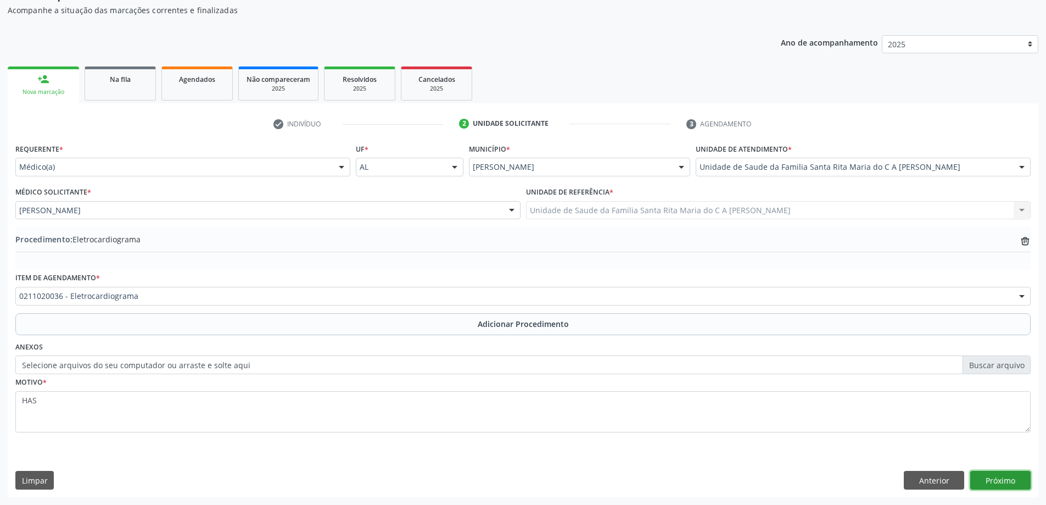
click at [996, 481] on button "Próximo" at bounding box center [1000, 480] width 60 height 19
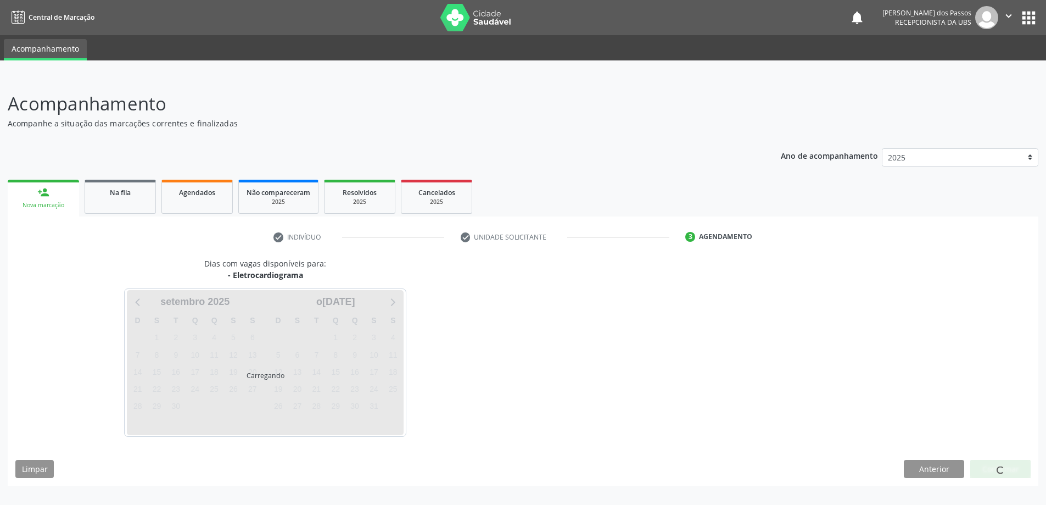
scroll to position [0, 0]
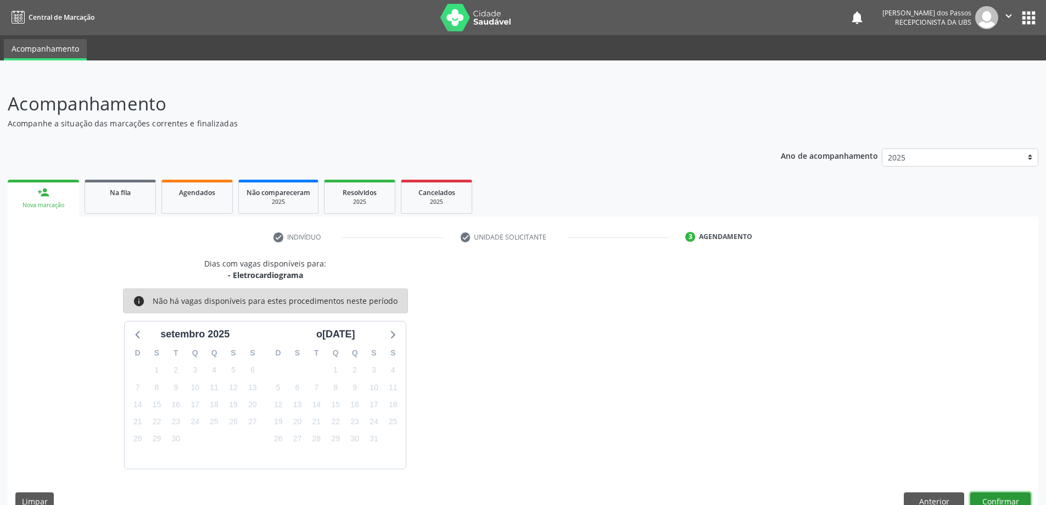
click at [987, 502] on button "Confirmar" at bounding box center [1000, 501] width 60 height 19
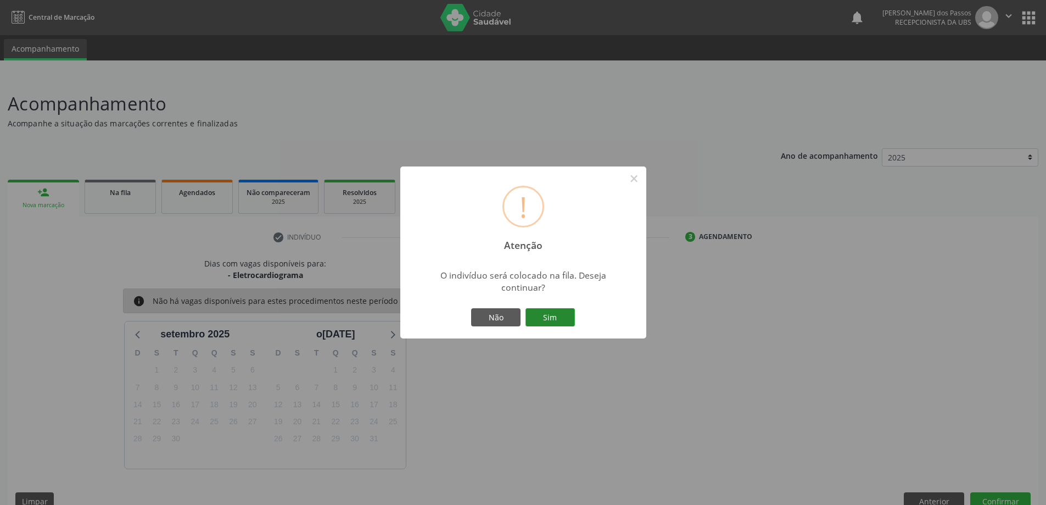
click at [550, 321] on button "Sim" at bounding box center [549, 317] width 49 height 19
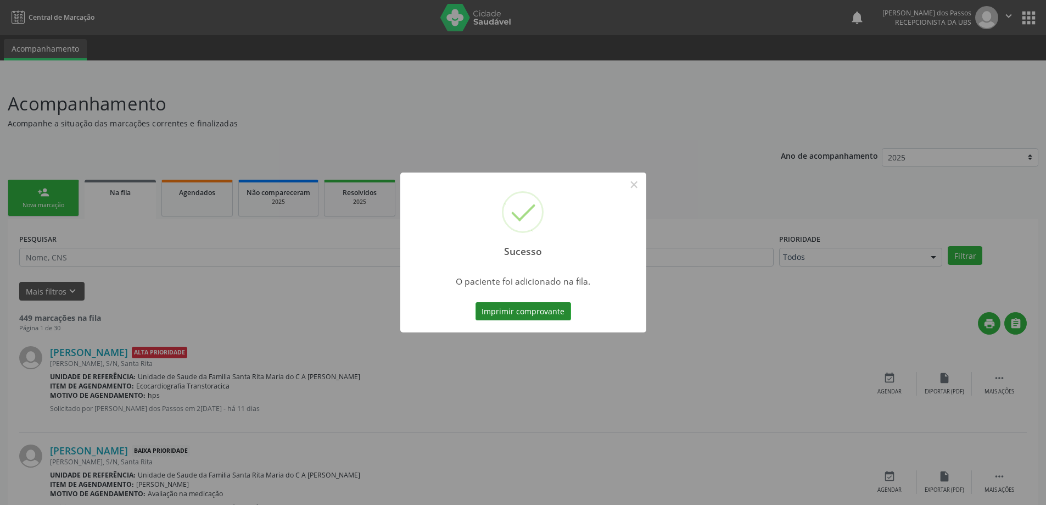
click at [550, 315] on button "Imprimir comprovante" at bounding box center [523, 311] width 96 height 19
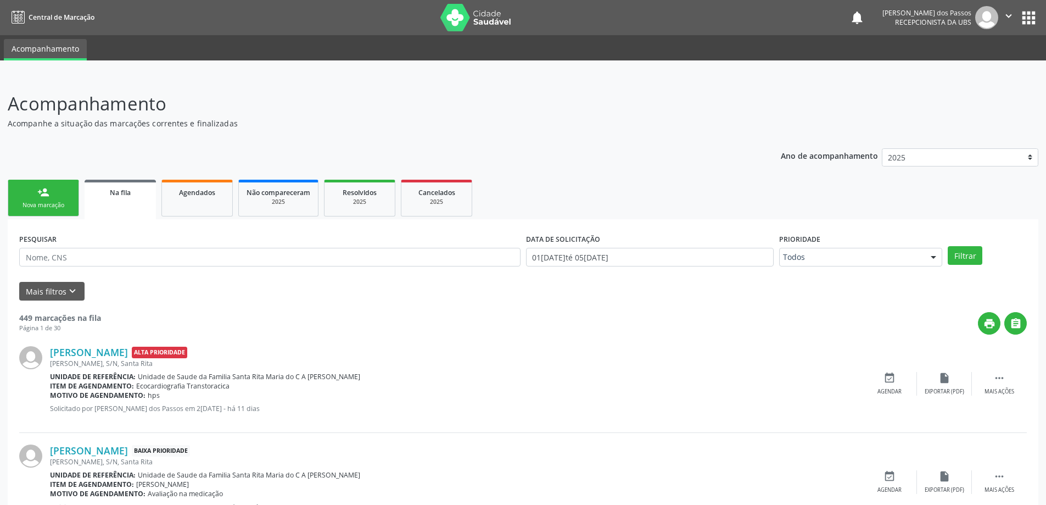
click at [33, 203] on div "Nova marcação" at bounding box center [43, 205] width 55 height 8
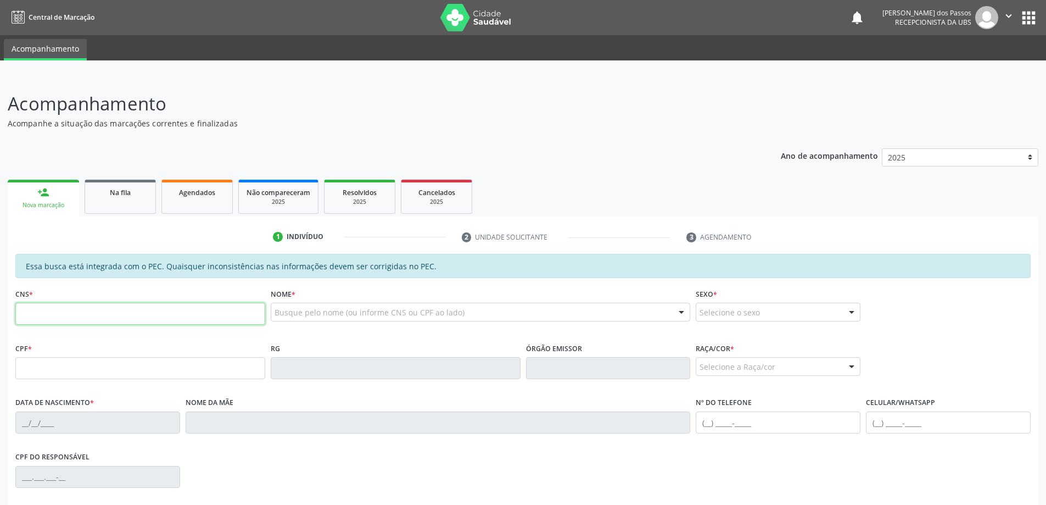
click at [141, 317] on input "text" at bounding box center [140, 314] width 250 height 22
type input "700 0094 6091 5803"
type input "070.916.194-80"
type input "2[DATE]"
type input "[PERSON_NAME]"
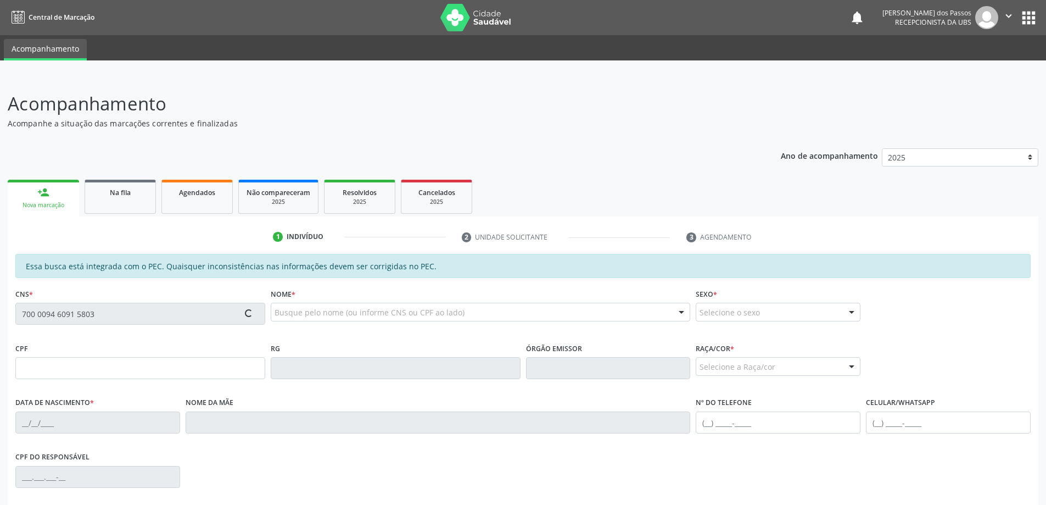
type input "[PHONE_NUMBER]"
type input "S/N"
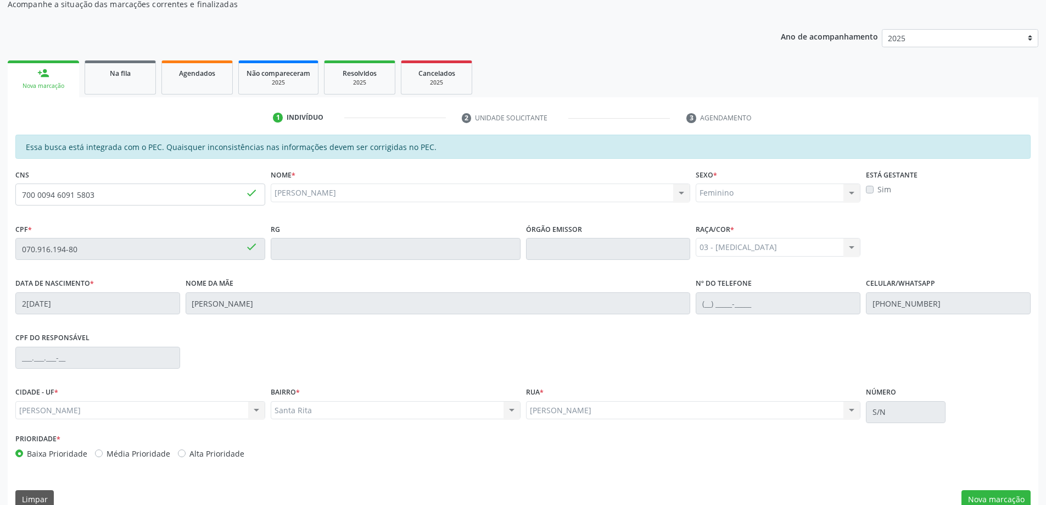
scroll to position [138, 0]
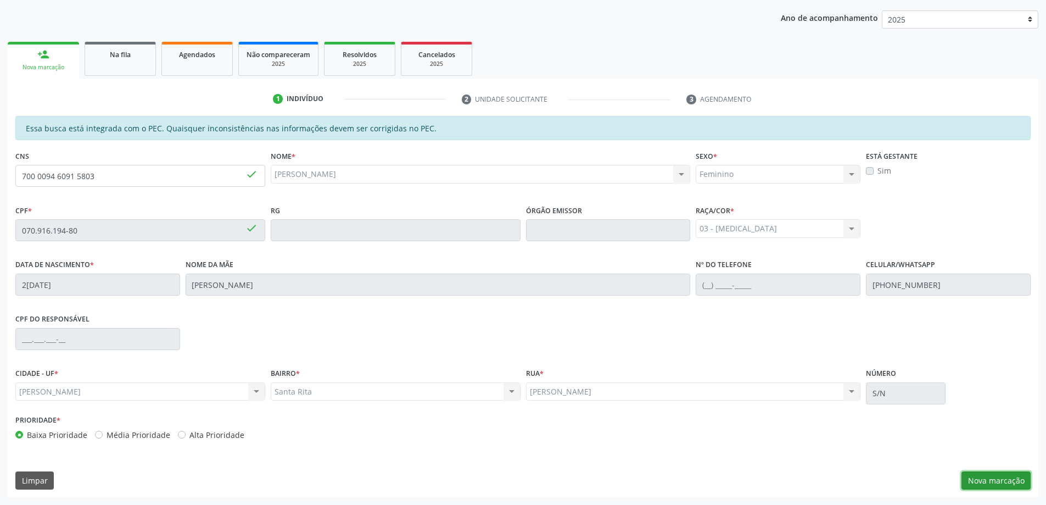
click at [1003, 482] on button "Nova marcação" at bounding box center [995, 480] width 69 height 19
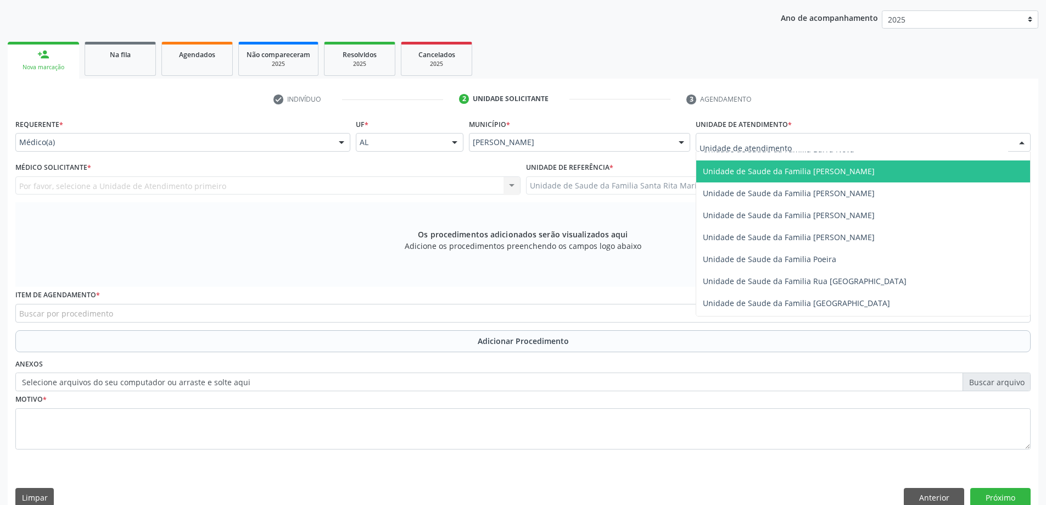
scroll to position [659, 0]
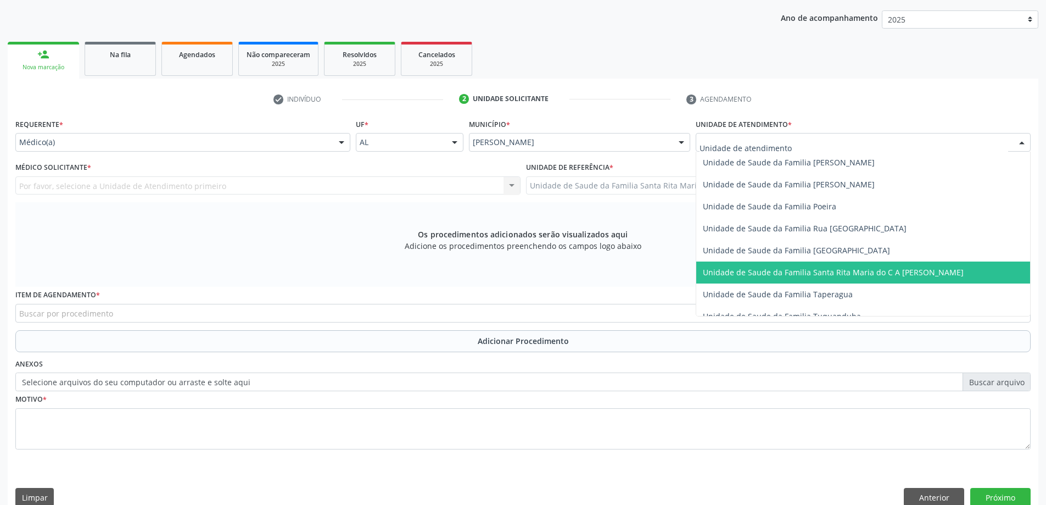
click at [772, 267] on span "Unidade de Saude da Familia Santa Rita Maria do C A [PERSON_NAME]" at bounding box center [833, 272] width 261 height 10
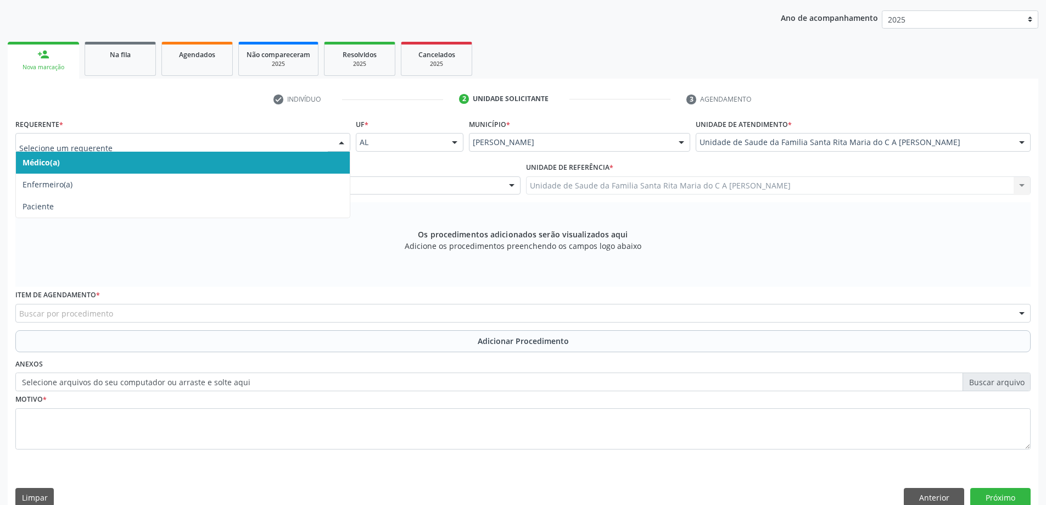
click at [187, 163] on span "Médico(a)" at bounding box center [183, 163] width 334 height 22
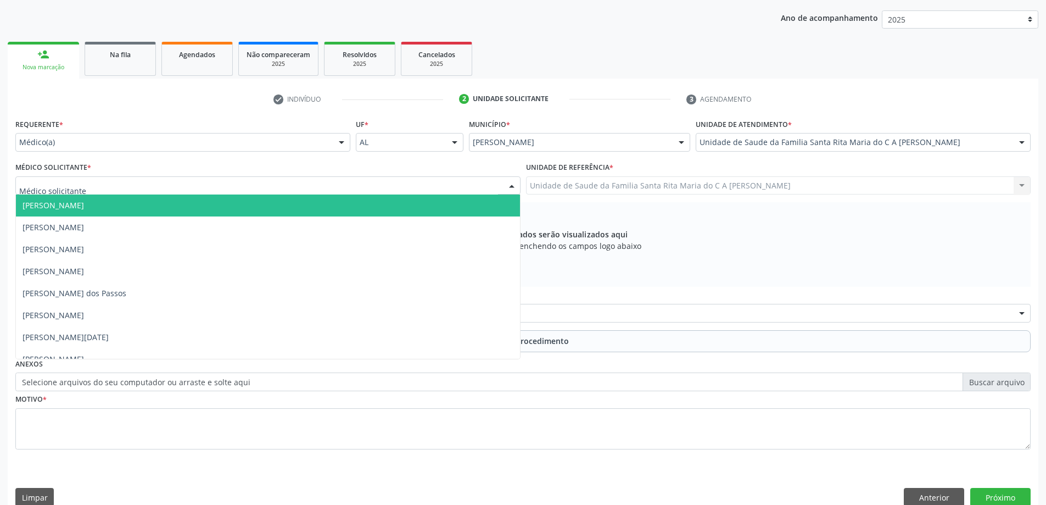
click at [187, 184] on div at bounding box center [267, 185] width 505 height 19
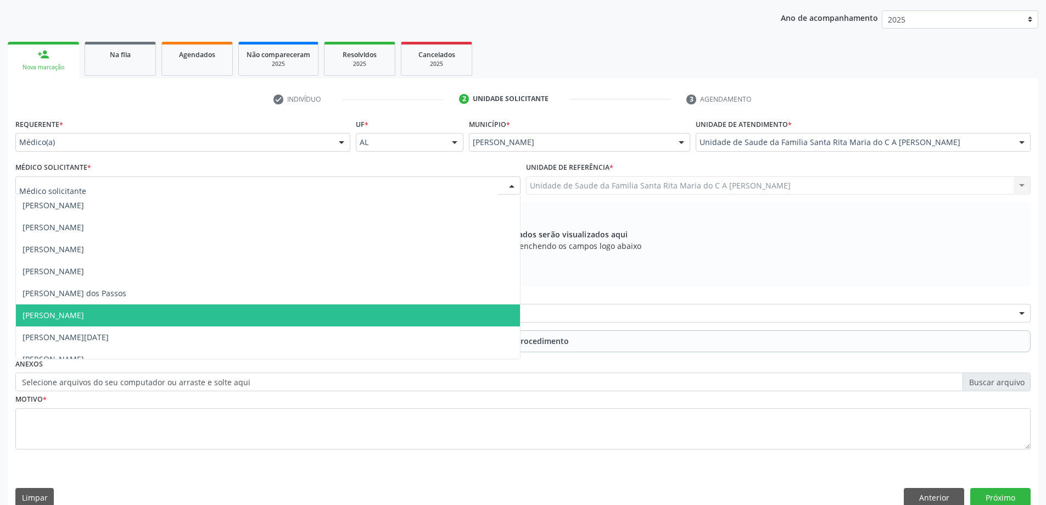
click at [161, 316] on span "[PERSON_NAME]" at bounding box center [268, 315] width 504 height 22
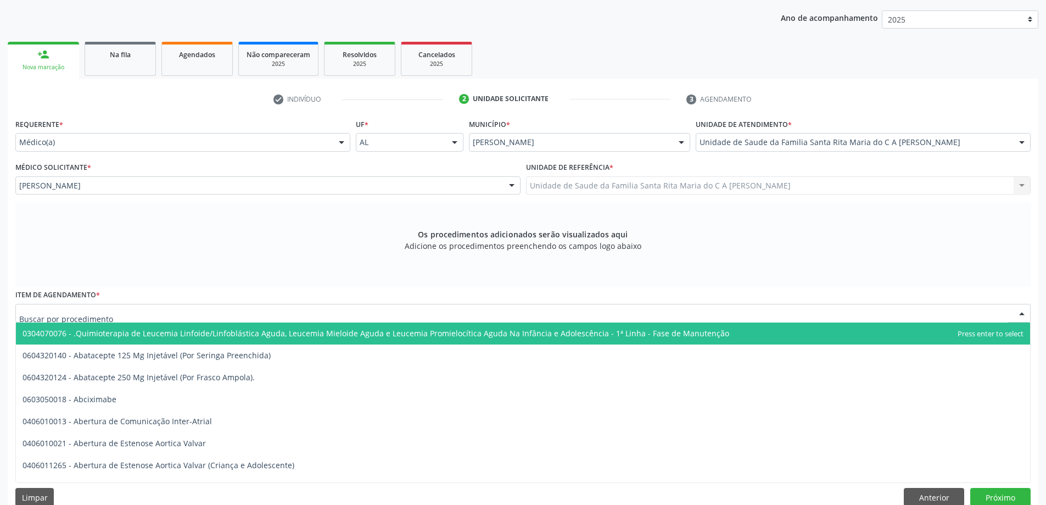
click at [153, 316] on div at bounding box center [522, 313] width 1015 height 19
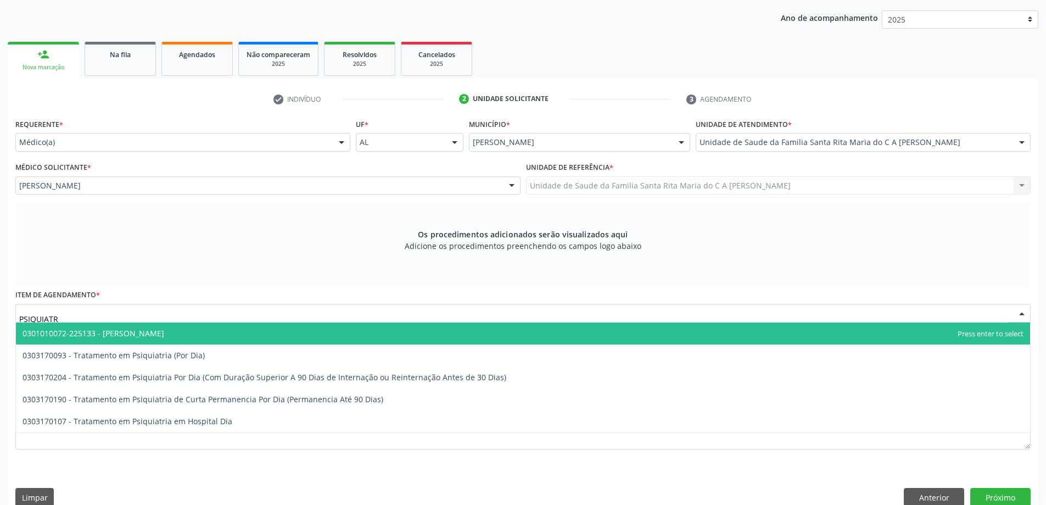
type input "PSIQUIATRA"
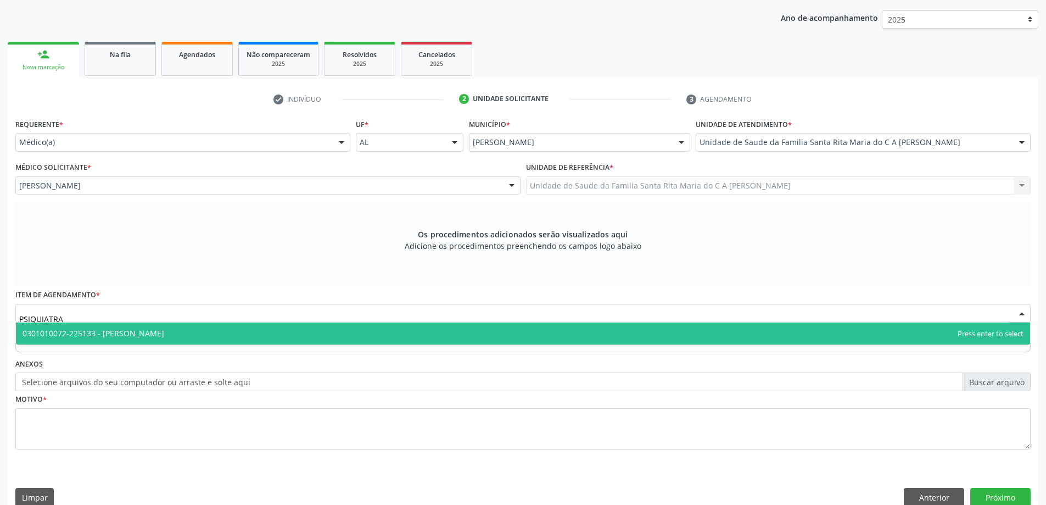
click at [162, 337] on span "0301010072-225133 - [PERSON_NAME]" at bounding box center [94, 333] width 142 height 10
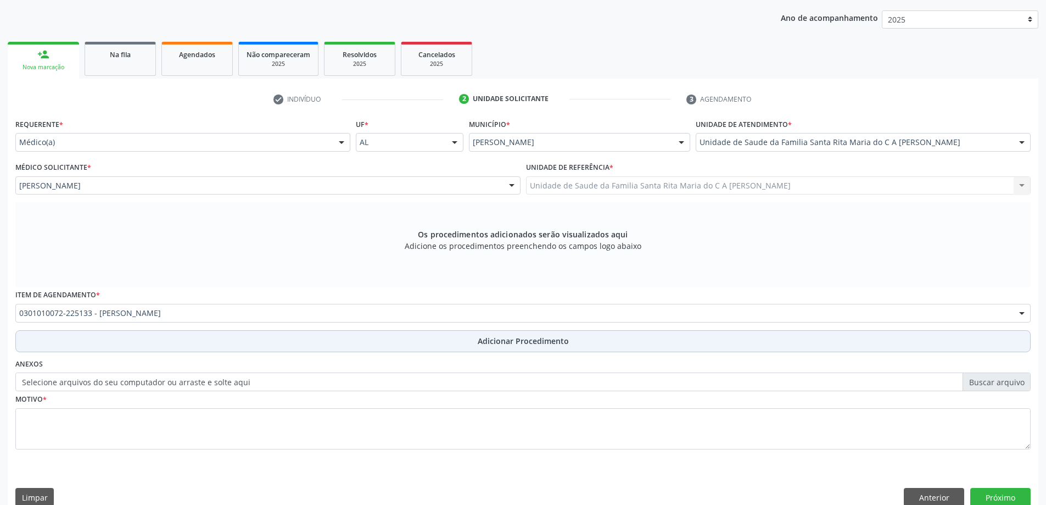
click at [159, 347] on button "Adicionar Procedimento" at bounding box center [522, 341] width 1015 height 22
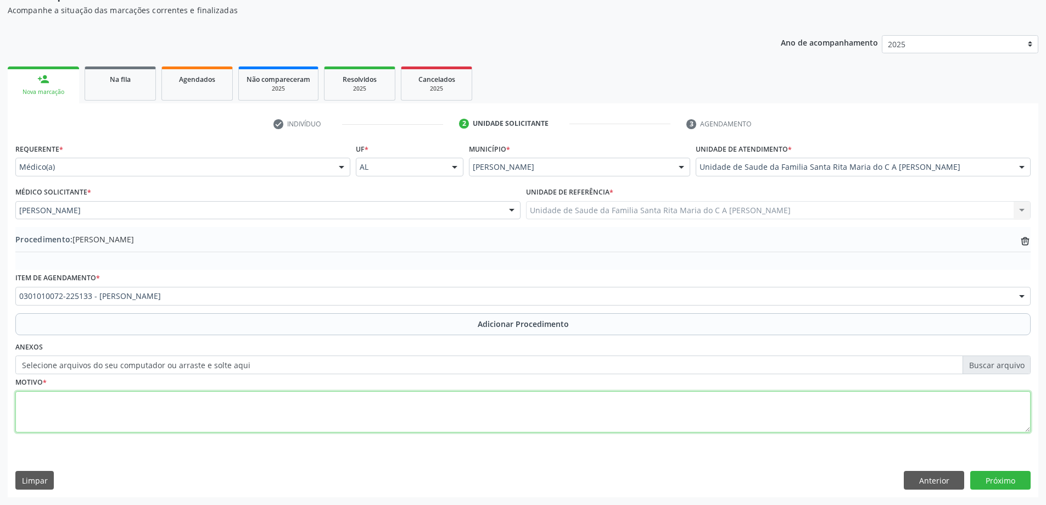
click at [124, 407] on textarea at bounding box center [522, 412] width 1015 height 42
click at [43, 408] on textarea at bounding box center [522, 412] width 1015 height 42
type textarea "F32-EPSODIOS DEPRESSIVOS"
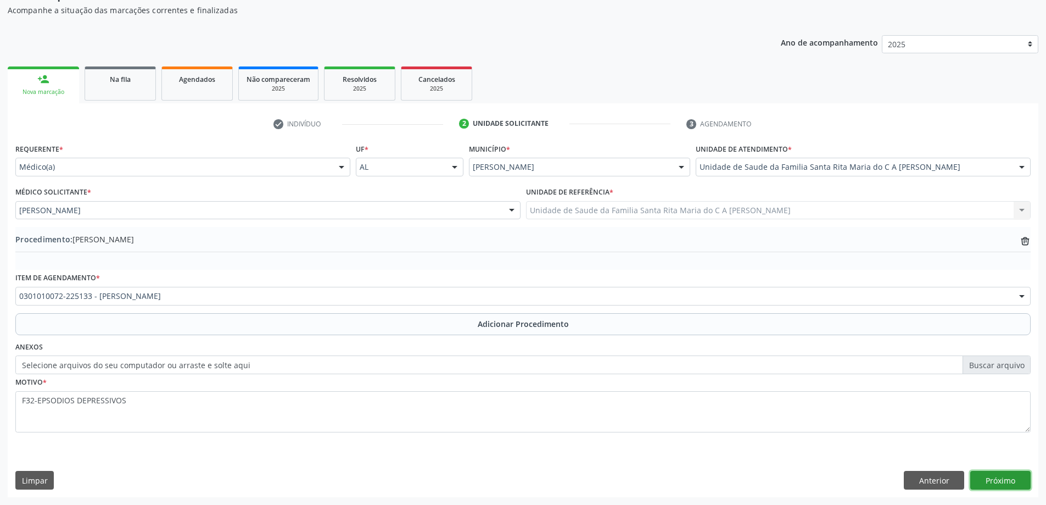
click at [1005, 485] on button "Próximo" at bounding box center [1000, 480] width 60 height 19
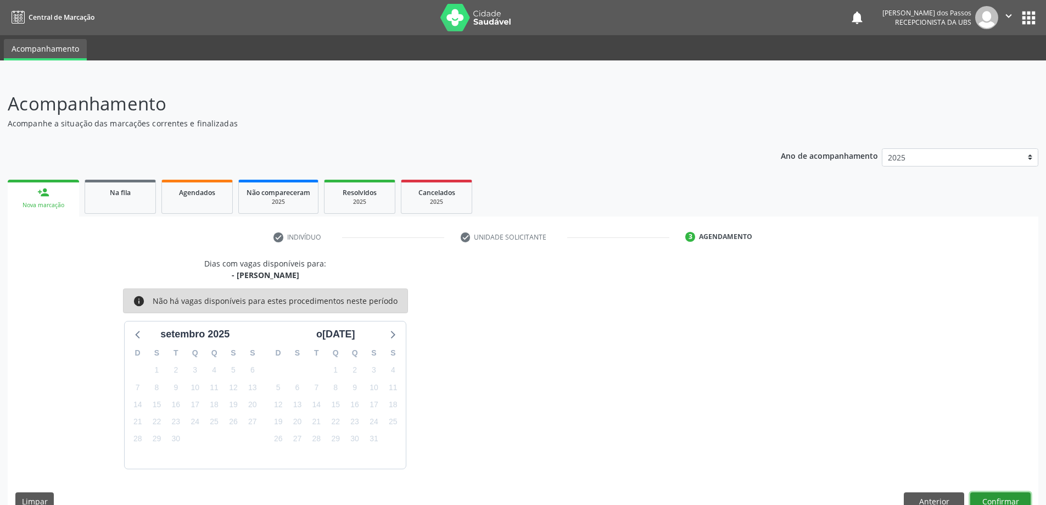
click at [999, 495] on button "Confirmar" at bounding box center [1000, 501] width 60 height 19
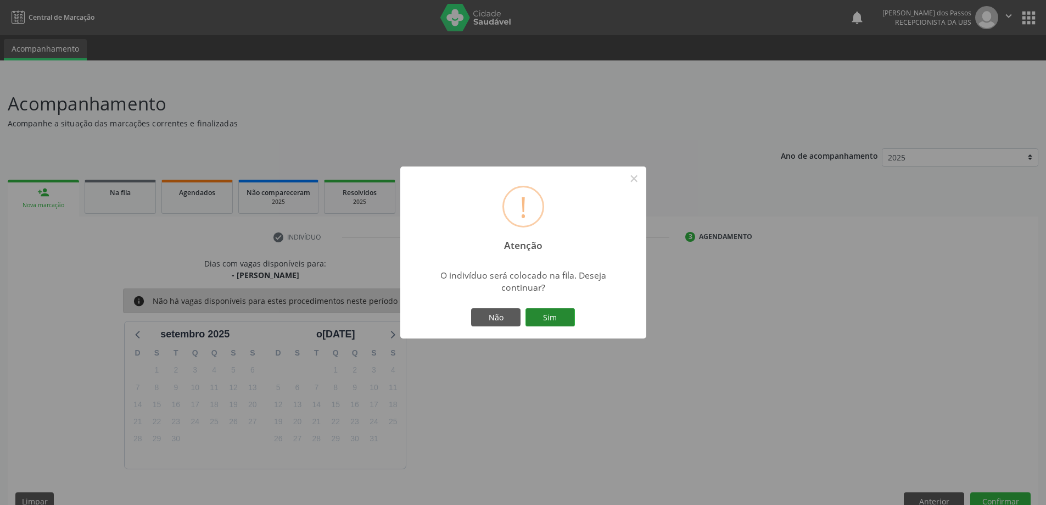
click at [551, 319] on button "Sim" at bounding box center [549, 317] width 49 height 19
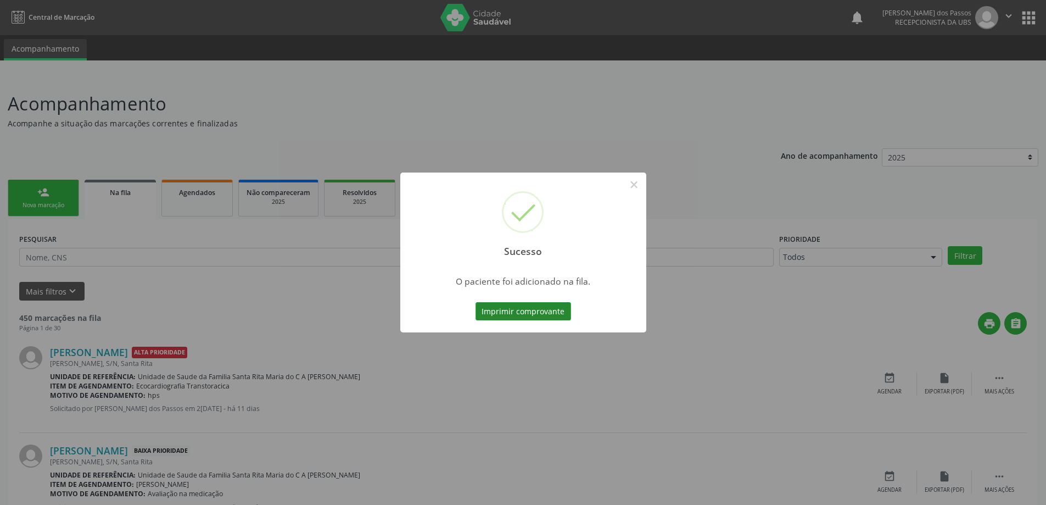
click at [525, 312] on button "Imprimir comprovante" at bounding box center [523, 311] width 96 height 19
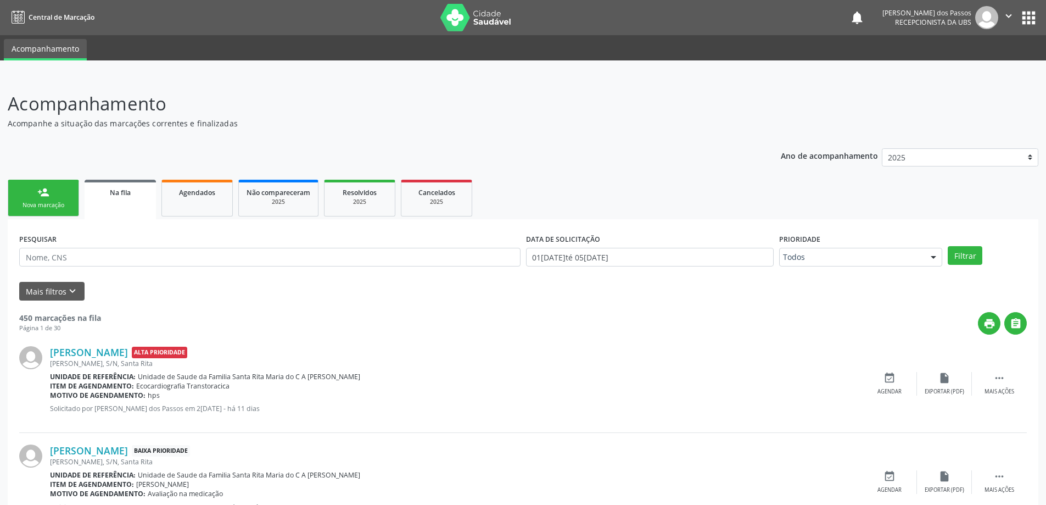
click at [53, 206] on div "Nova marcação" at bounding box center [43, 205] width 55 height 8
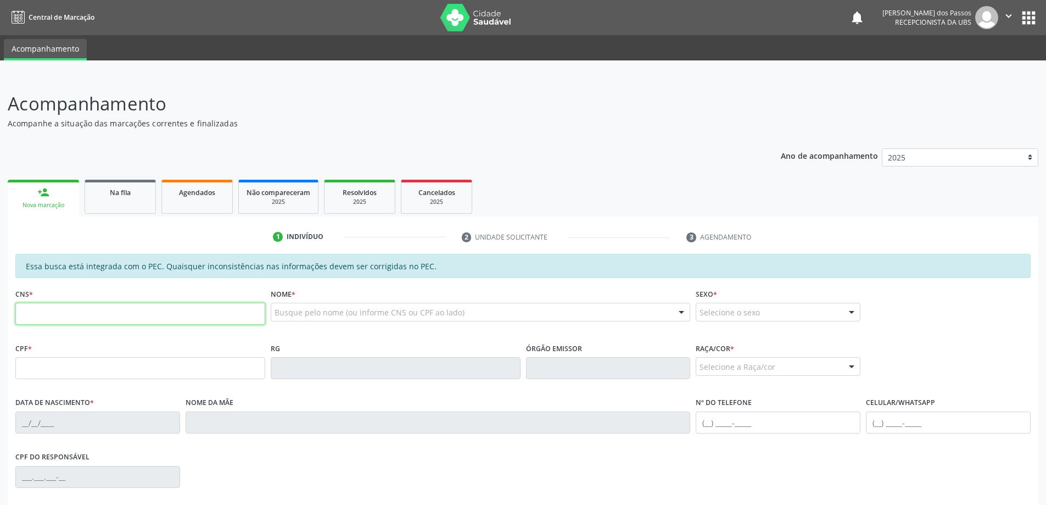
click at [74, 315] on input "text" at bounding box center [140, 314] width 250 height 22
type input "703 2026 1508 6593"
type input "103.815.764-18"
type input "1[DATE]"
type input "Ednalva de [PERSON_NAME]"
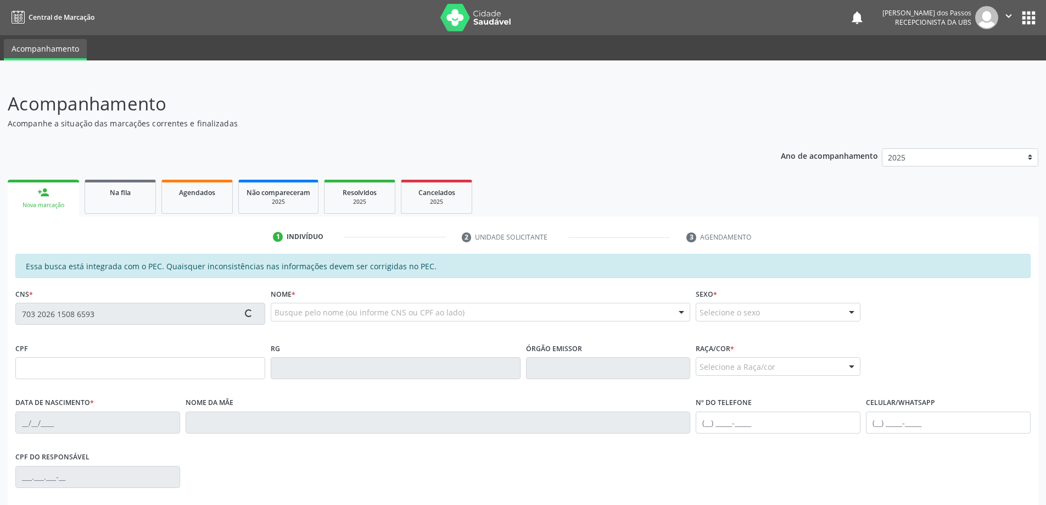
type input "[PHONE_NUMBER]"
type input "44"
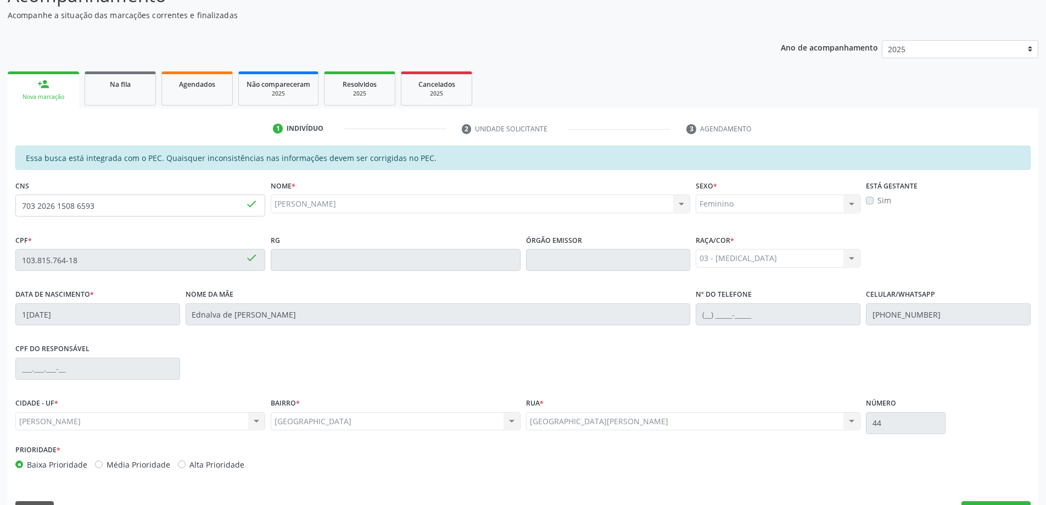
scroll to position [138, 0]
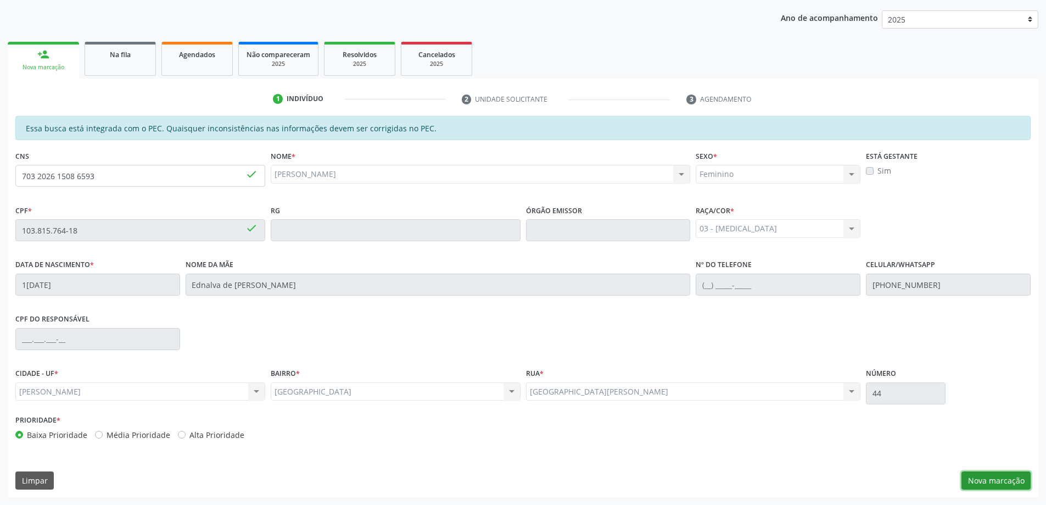
click at [989, 486] on button "Nova marcação" at bounding box center [995, 480] width 69 height 19
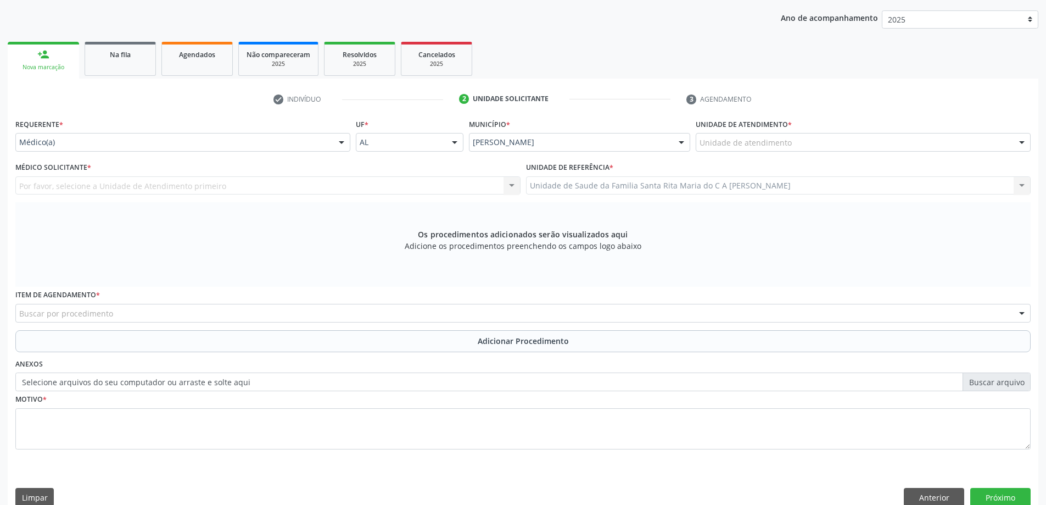
click at [825, 144] on div "Unidade de atendimento" at bounding box center [863, 142] width 335 height 19
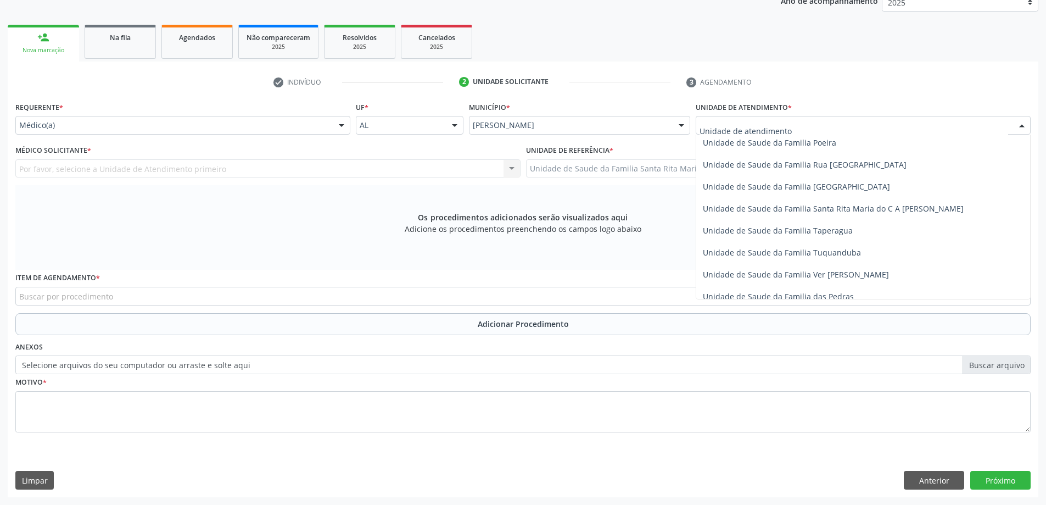
scroll to position [703, 0]
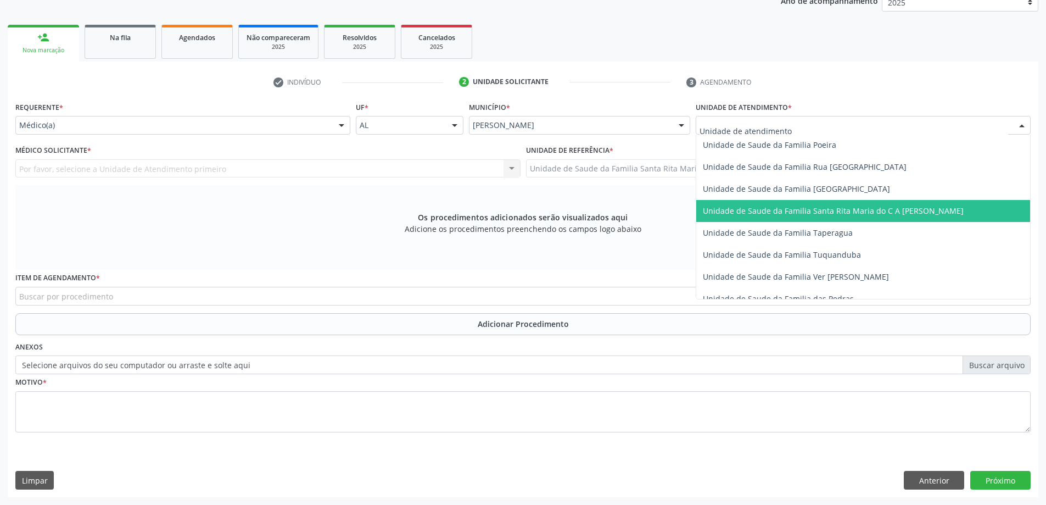
click at [779, 210] on span "Unidade de Saude da Familia Santa Rita Maria do C A [PERSON_NAME]" at bounding box center [833, 210] width 261 height 10
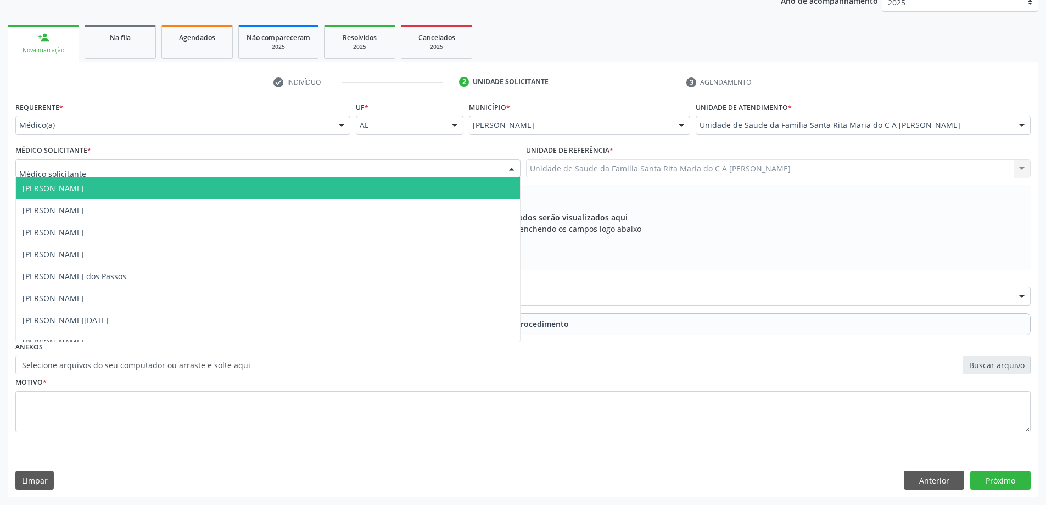
click at [163, 172] on div at bounding box center [267, 168] width 505 height 19
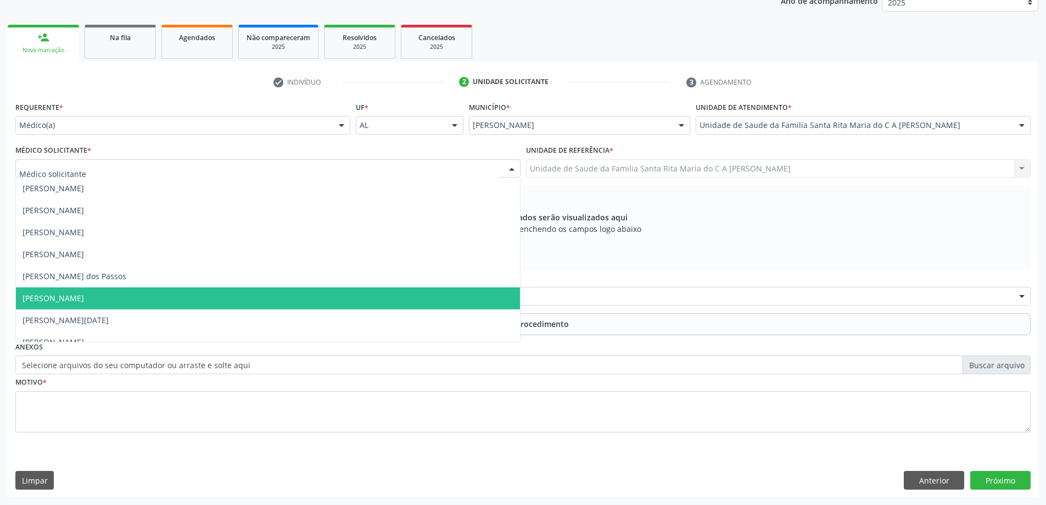
click at [141, 298] on span "[PERSON_NAME]" at bounding box center [268, 298] width 504 height 22
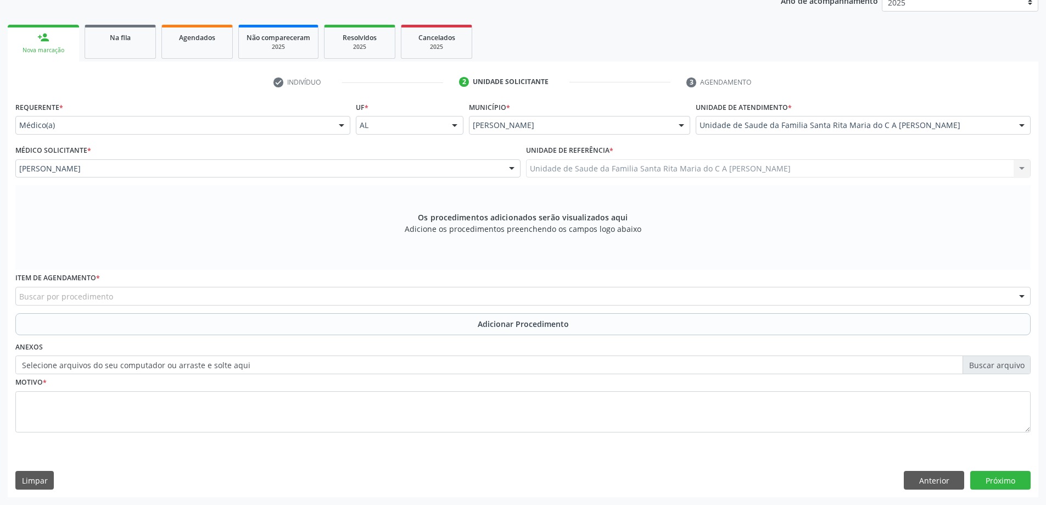
click at [143, 299] on div "Buscar por procedimento" at bounding box center [522, 296] width 1015 height 19
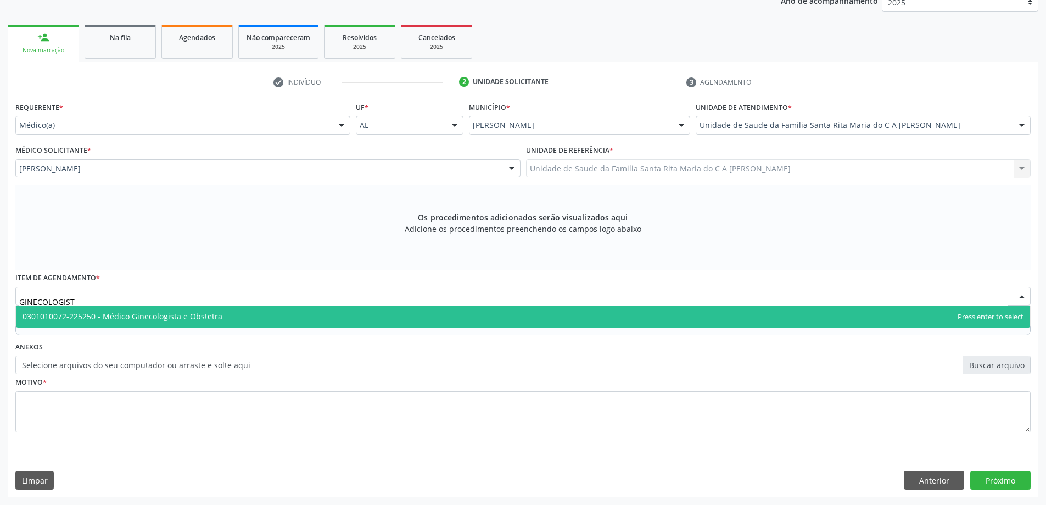
type input "GINECOLOGISTA"
click at [198, 322] on span "0301010072-225250 - Médico Ginecologista e Obstetra" at bounding box center [523, 316] width 1014 height 22
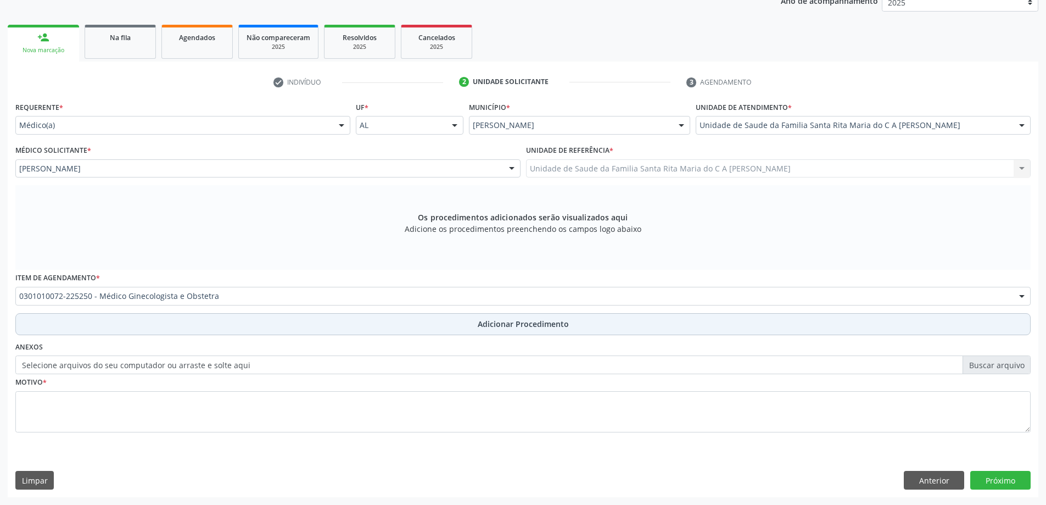
click at [195, 326] on button "Adicionar Procedimento" at bounding box center [522, 324] width 1015 height 22
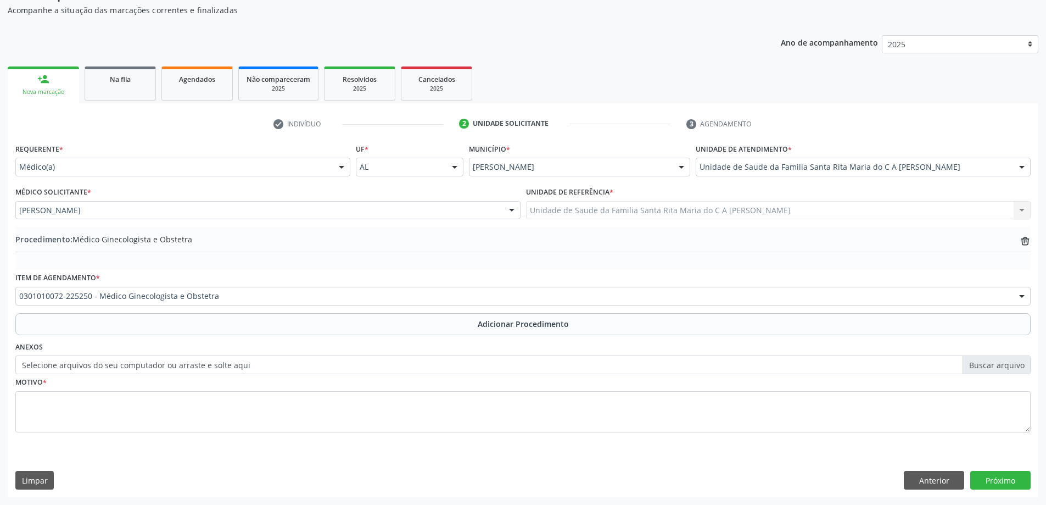
scroll to position [113, 0]
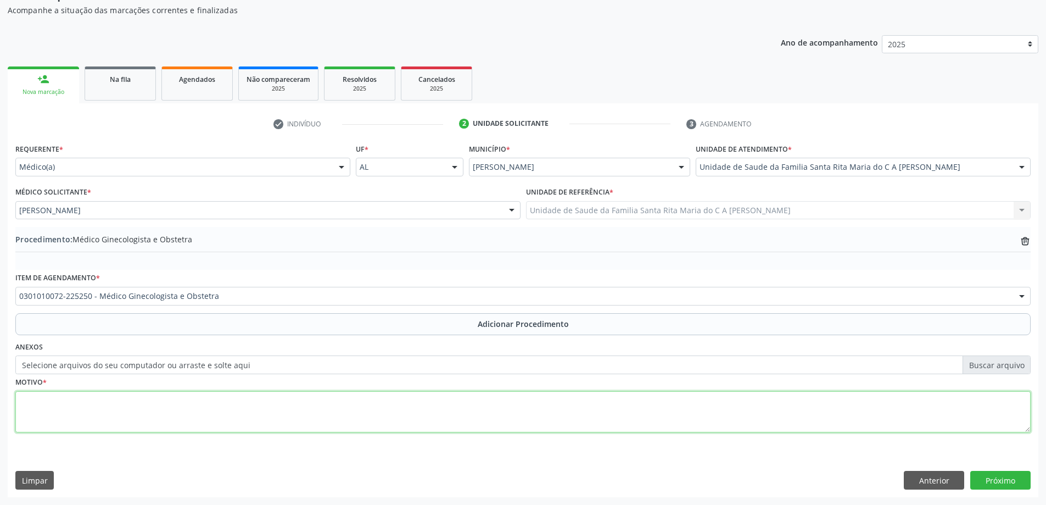
click at [163, 410] on textarea at bounding box center [522, 412] width 1015 height 42
type textarea "AVALIAÇÃO"
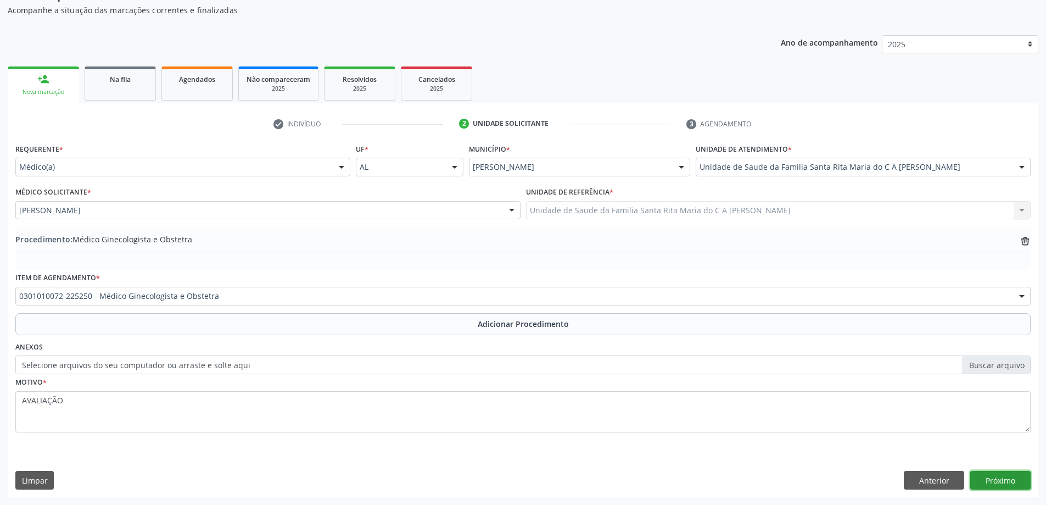
click at [993, 480] on button "Próximo" at bounding box center [1000, 480] width 60 height 19
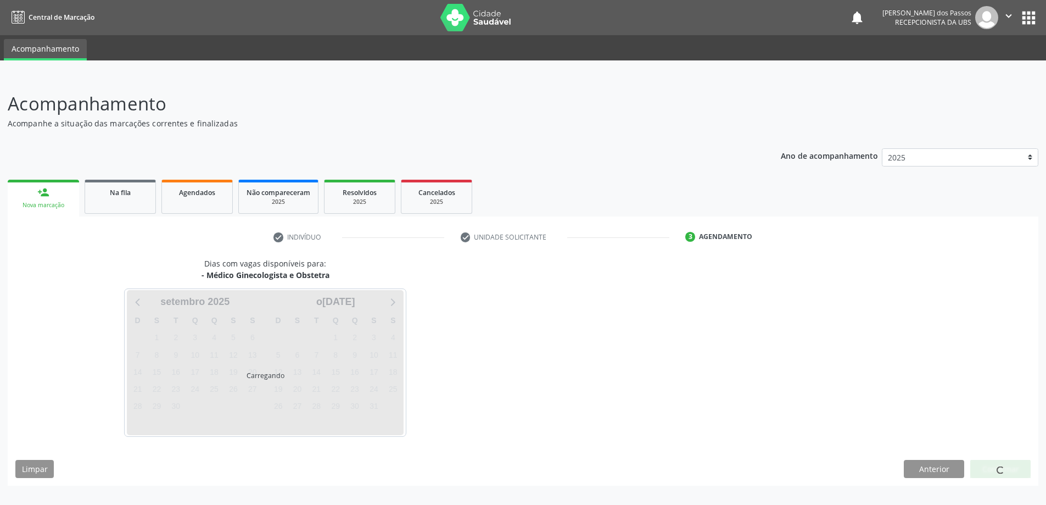
scroll to position [0, 0]
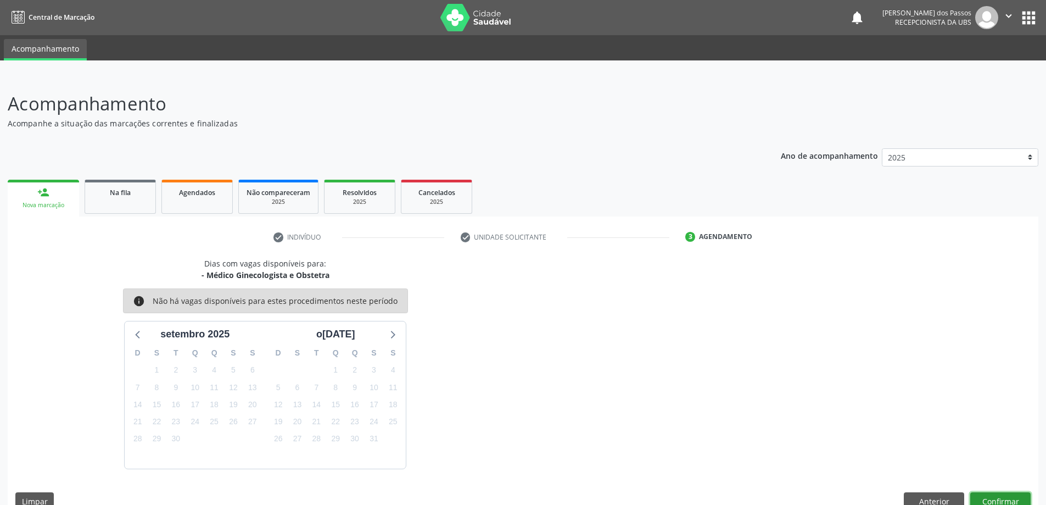
click at [999, 499] on button "Confirmar" at bounding box center [1000, 501] width 60 height 19
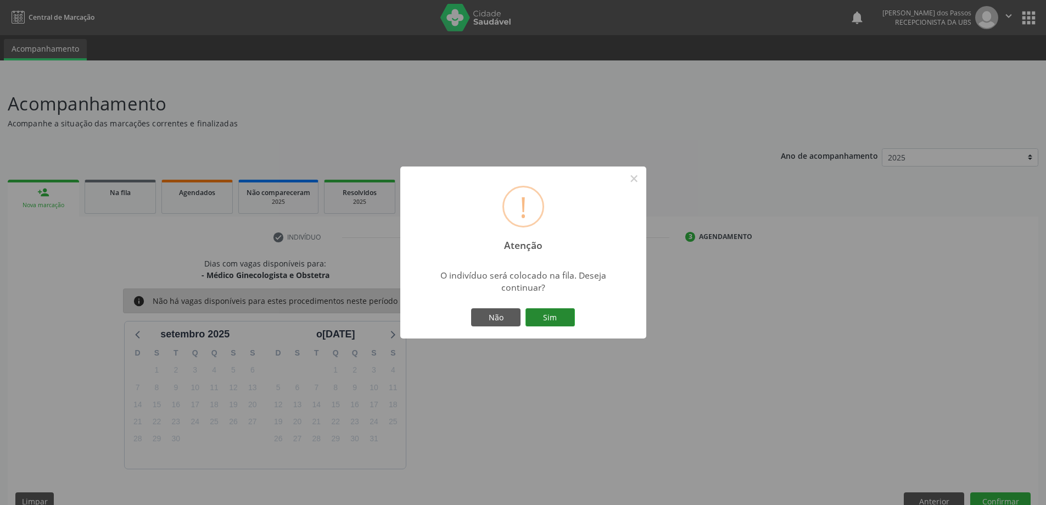
click at [567, 317] on button "Sim" at bounding box center [549, 317] width 49 height 19
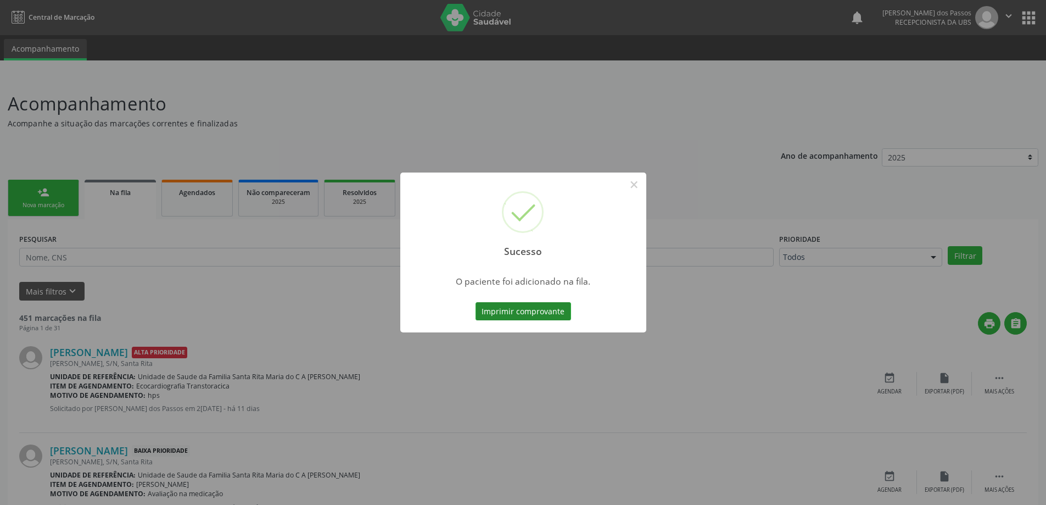
click at [500, 309] on button "Imprimir comprovante" at bounding box center [523, 311] width 96 height 19
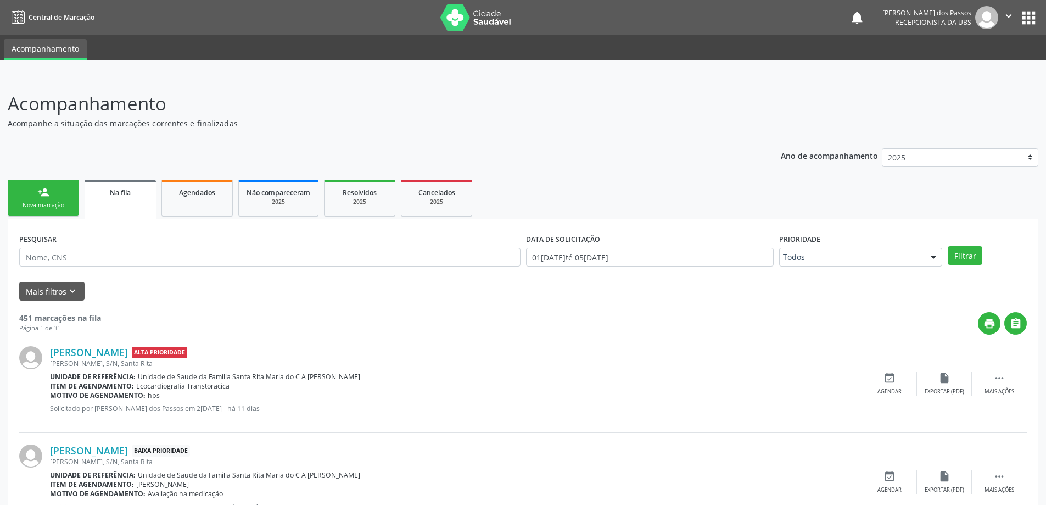
click at [55, 199] on link "person_add Nova marcação" at bounding box center [43, 198] width 71 height 37
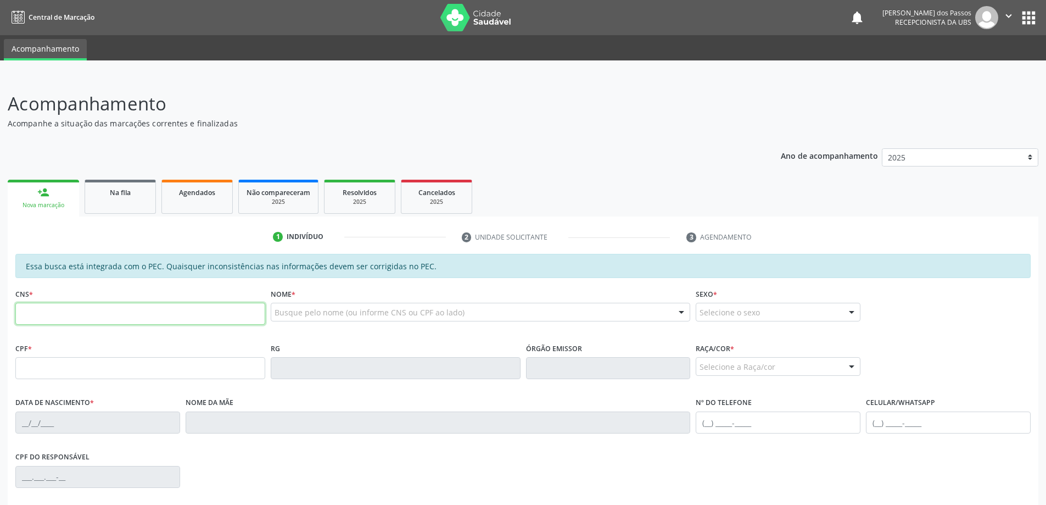
click at [59, 314] on input "text" at bounding box center [140, 314] width 250 height 22
type input "708 7061 8817 1591"
type input "051.434.984-06"
type input "1[DATE]"
type input "Ivonete [PERSON_NAME]"
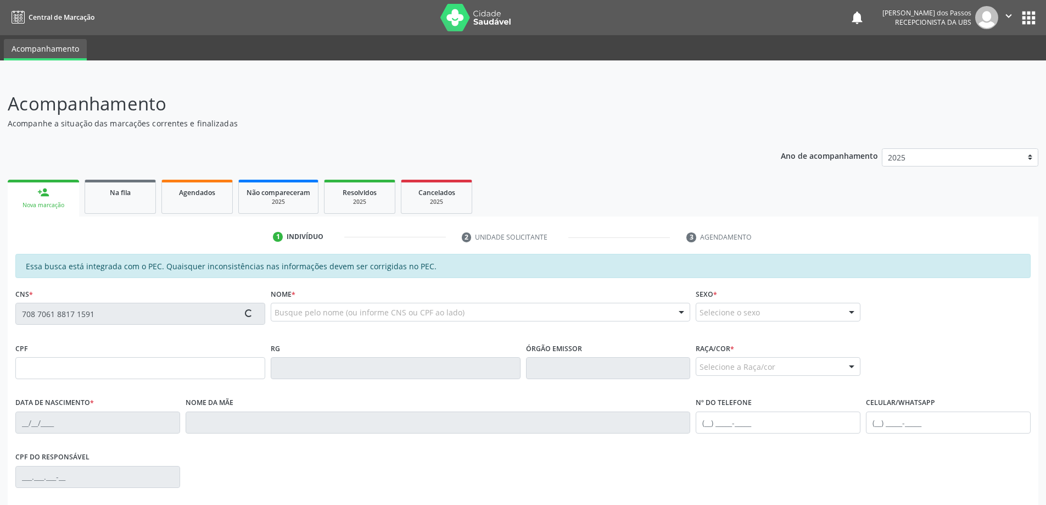
type input "[PHONE_NUMBER]"
type input "S/N"
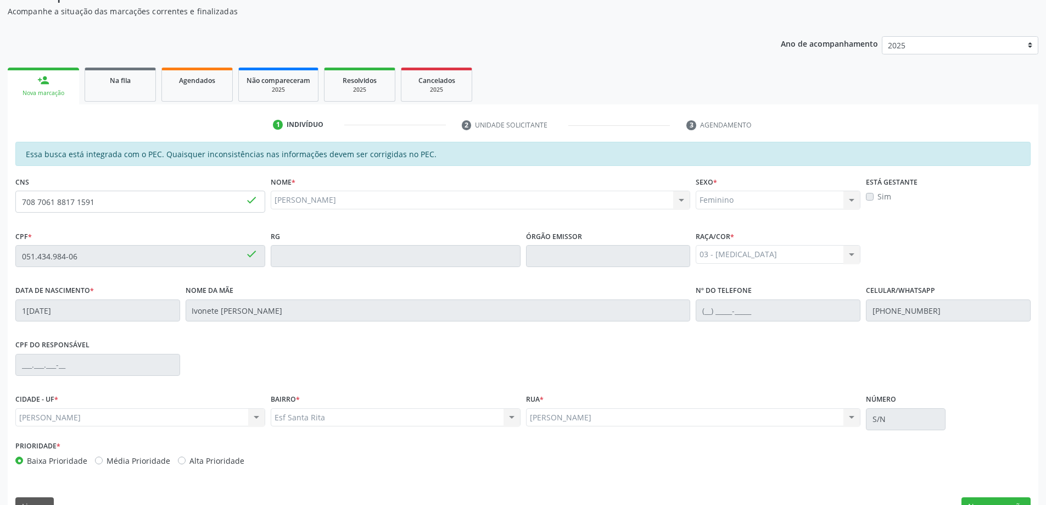
scroll to position [138, 0]
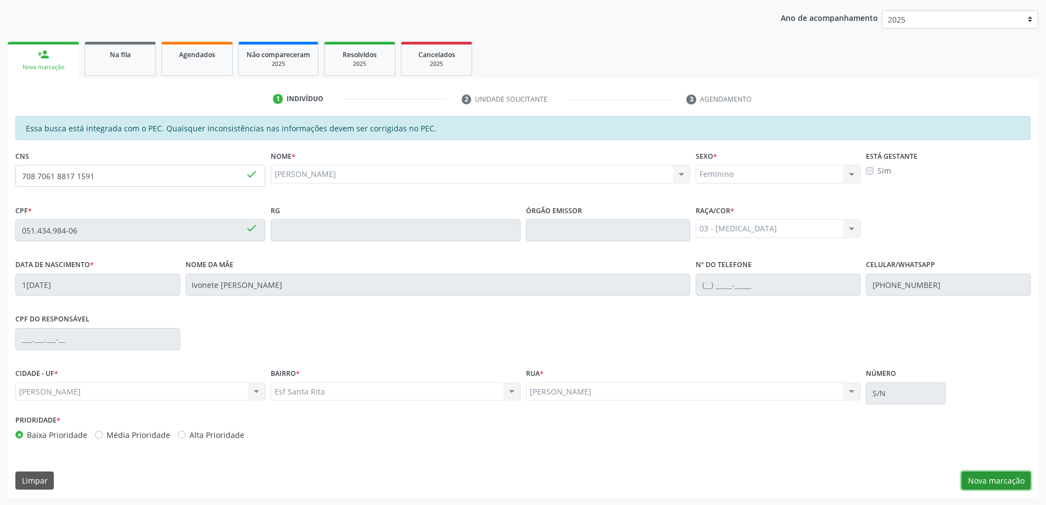
click at [997, 482] on button "Nova marcação" at bounding box center [995, 480] width 69 height 19
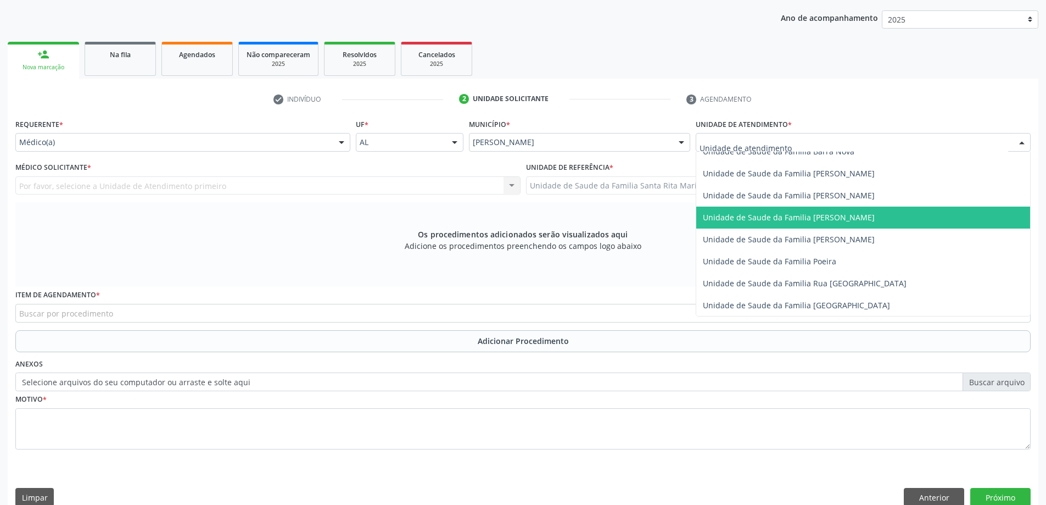
scroll to position [659, 0]
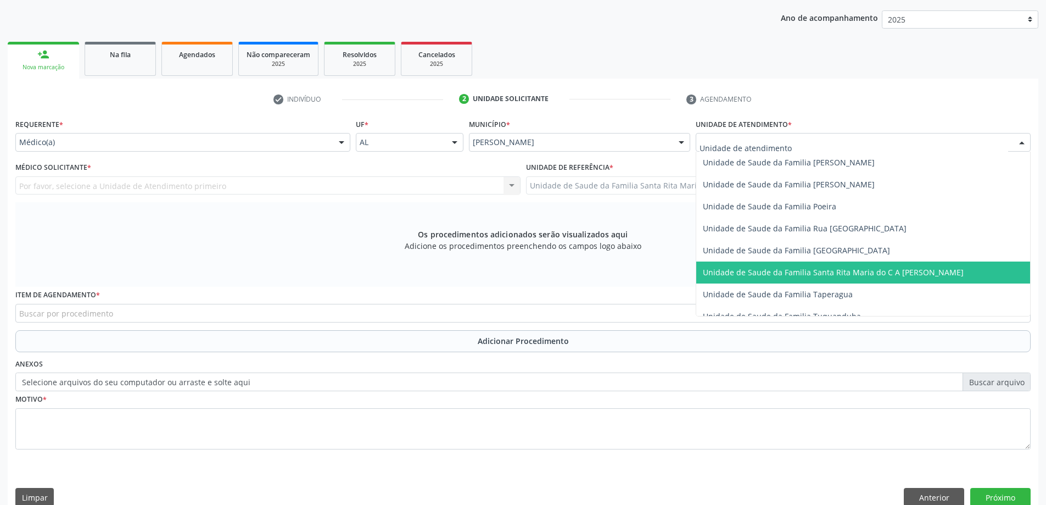
click at [748, 273] on span "Unidade de Saude da Familia Santa Rita Maria do C A [PERSON_NAME]" at bounding box center [833, 272] width 261 height 10
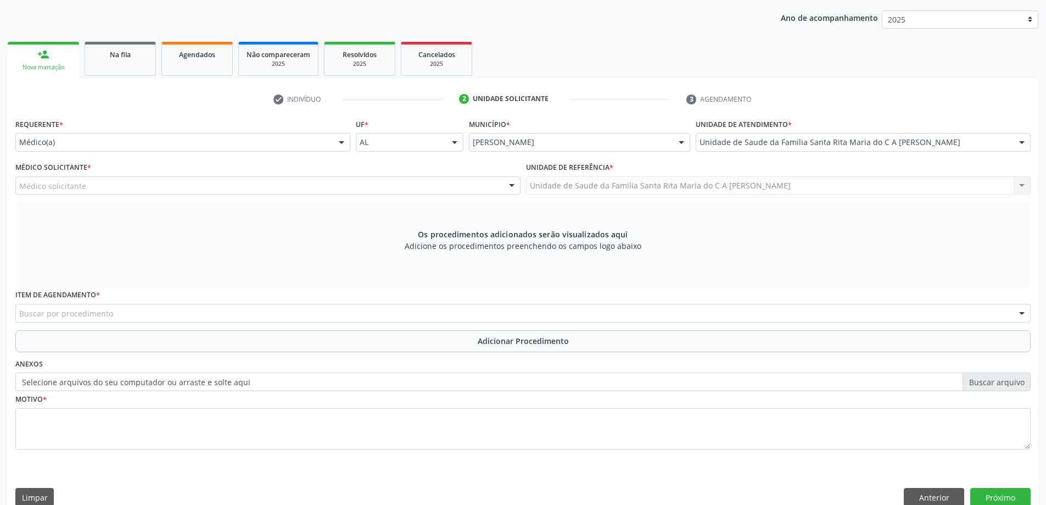
click at [113, 183] on div "Médico solicitante" at bounding box center [267, 185] width 505 height 19
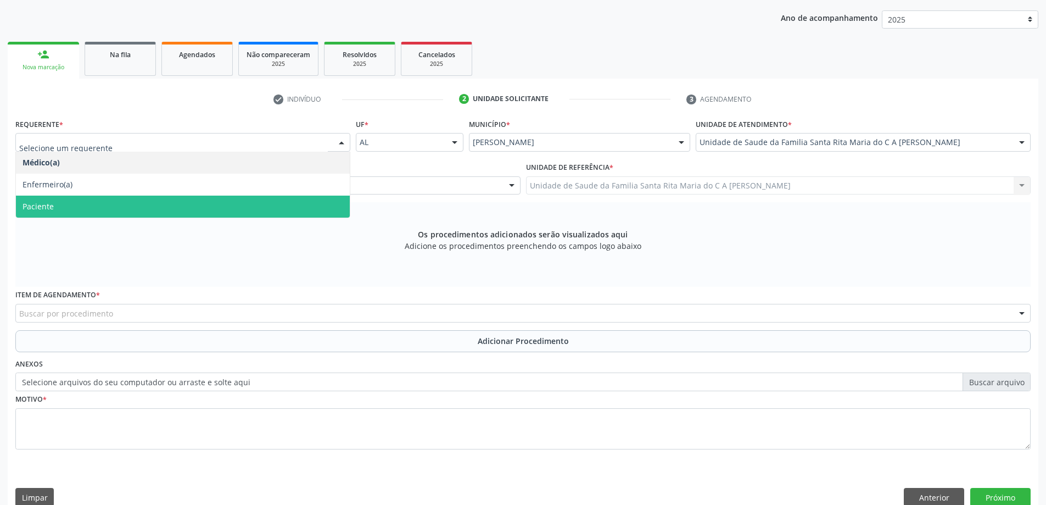
click at [108, 199] on span "Paciente" at bounding box center [183, 206] width 334 height 22
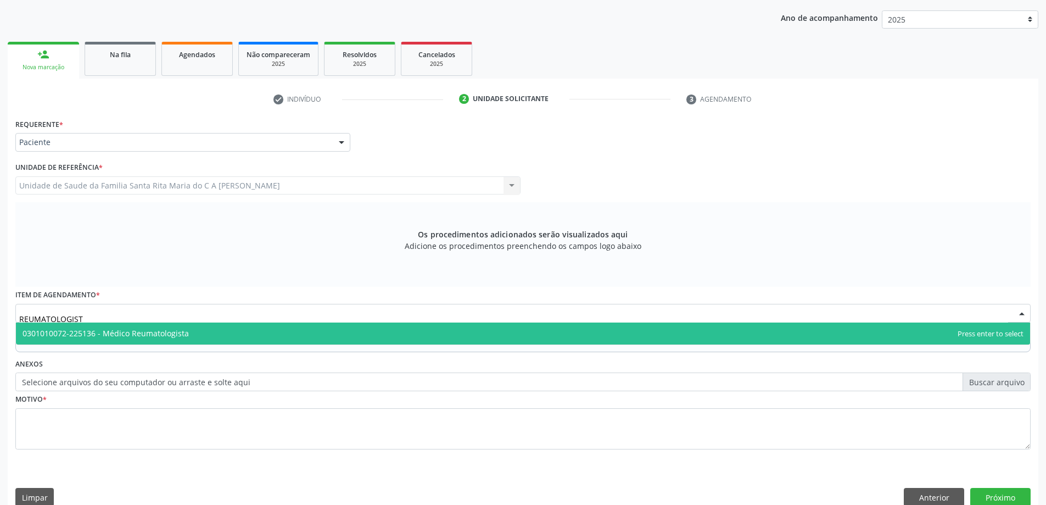
type input "REUMATOLOGISTA"
click at [197, 335] on span "0301010072-225136 - Médico Reumatologista" at bounding box center [523, 333] width 1014 height 22
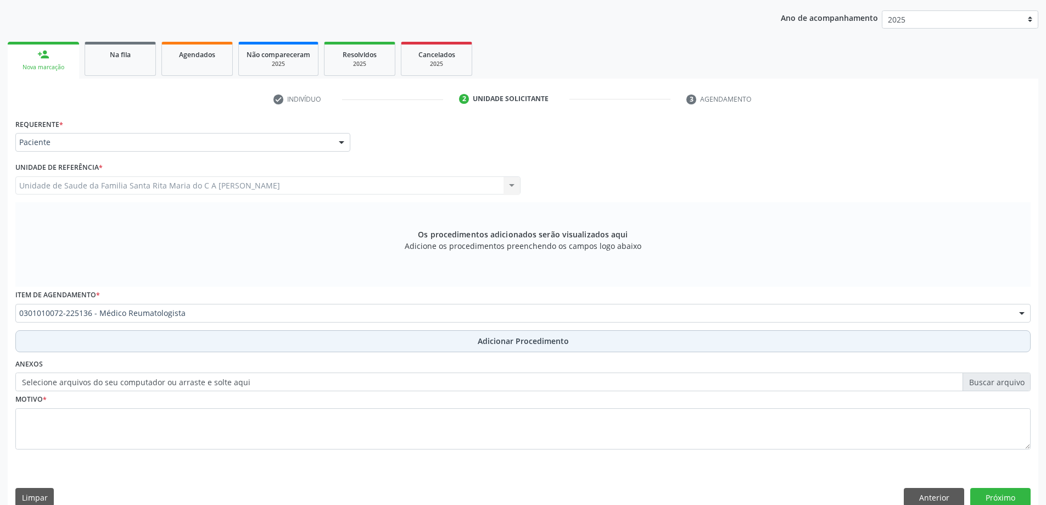
click at [197, 336] on button "Adicionar Procedimento" at bounding box center [522, 341] width 1015 height 22
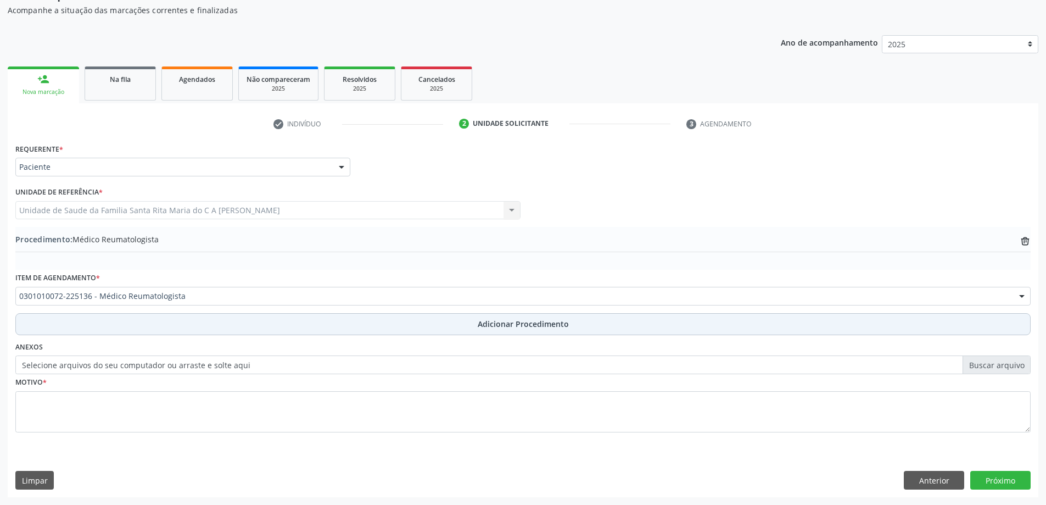
scroll to position [113, 0]
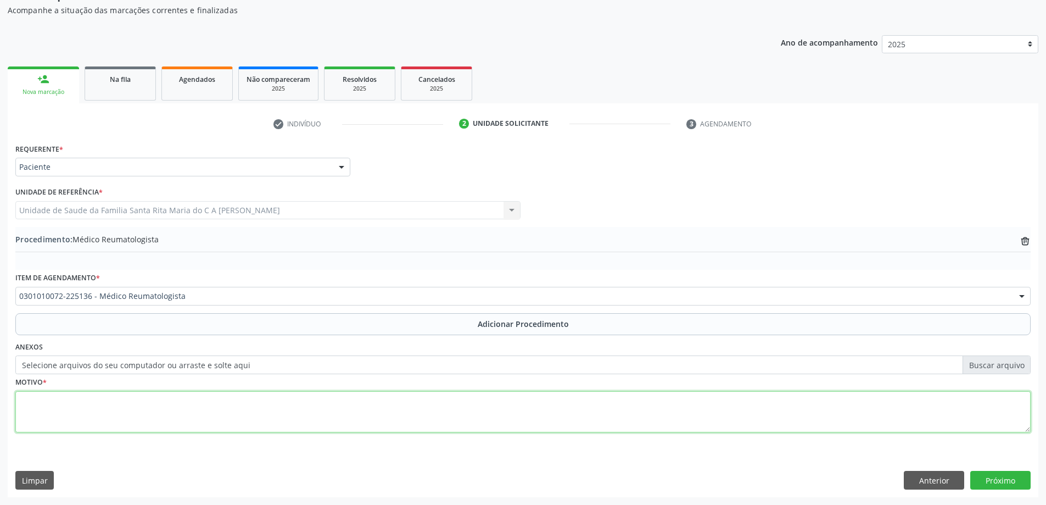
click at [186, 409] on textarea at bounding box center [522, 412] width 1015 height 42
type textarea "FIBROMIALGIA"
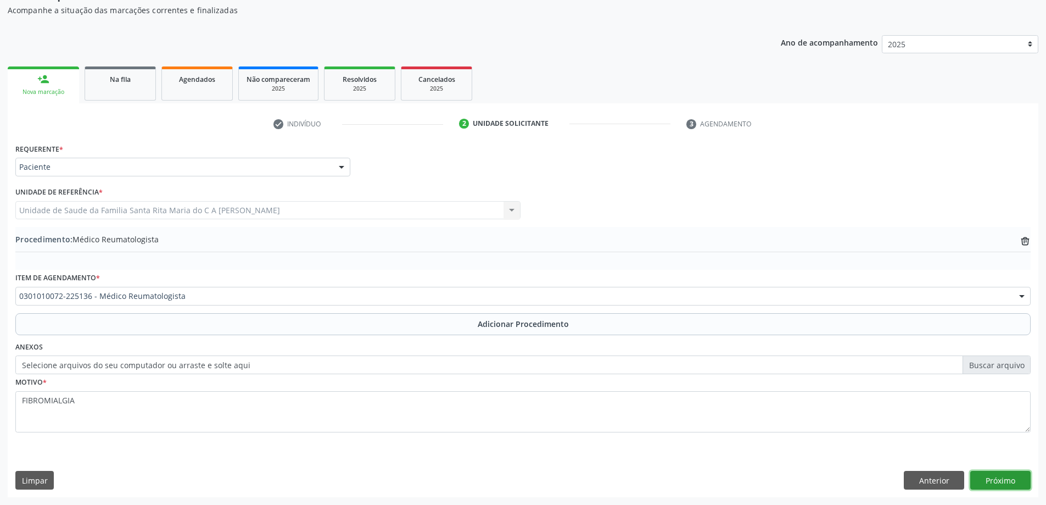
click at [1003, 477] on button "Próximo" at bounding box center [1000, 480] width 60 height 19
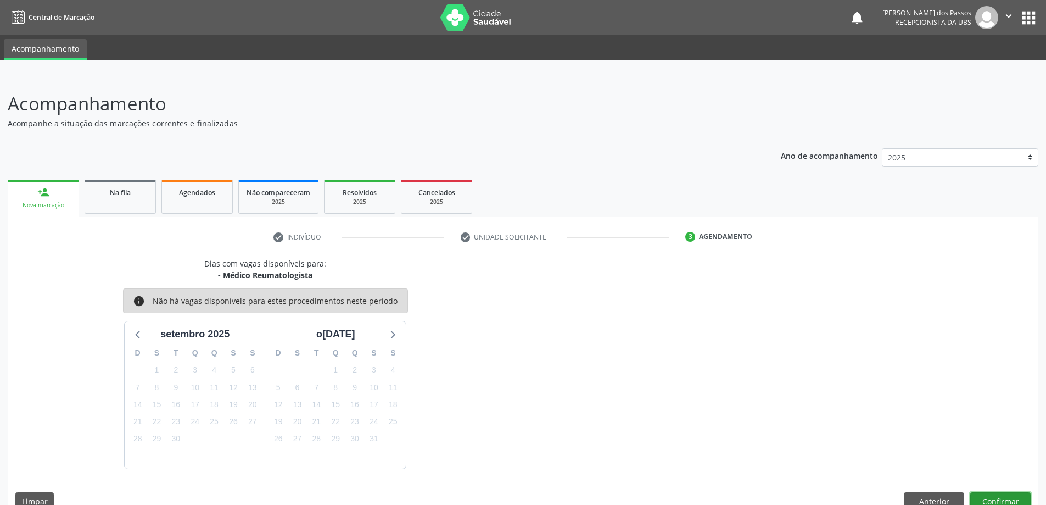
click at [994, 501] on button "Confirmar" at bounding box center [1000, 501] width 60 height 19
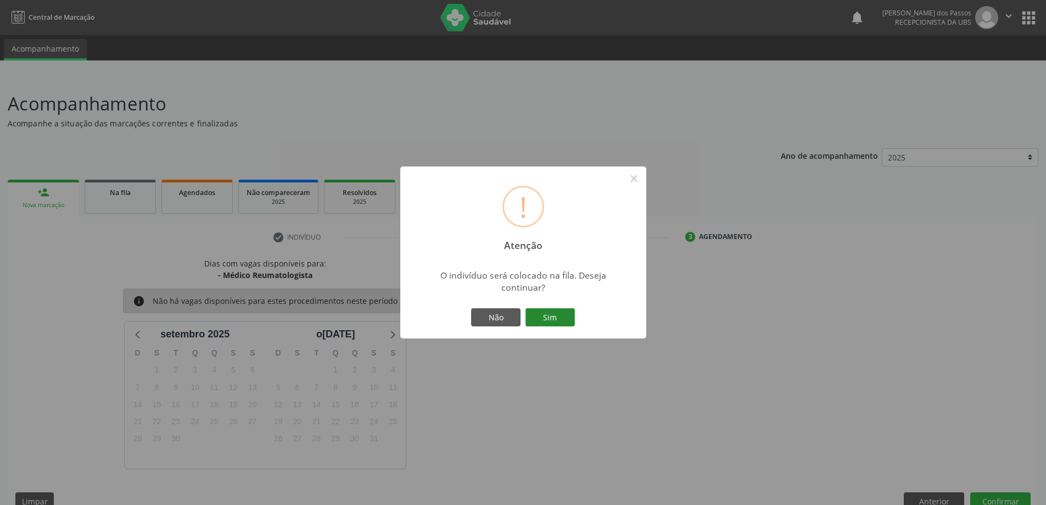
click at [541, 316] on button "Sim" at bounding box center [549, 317] width 49 height 19
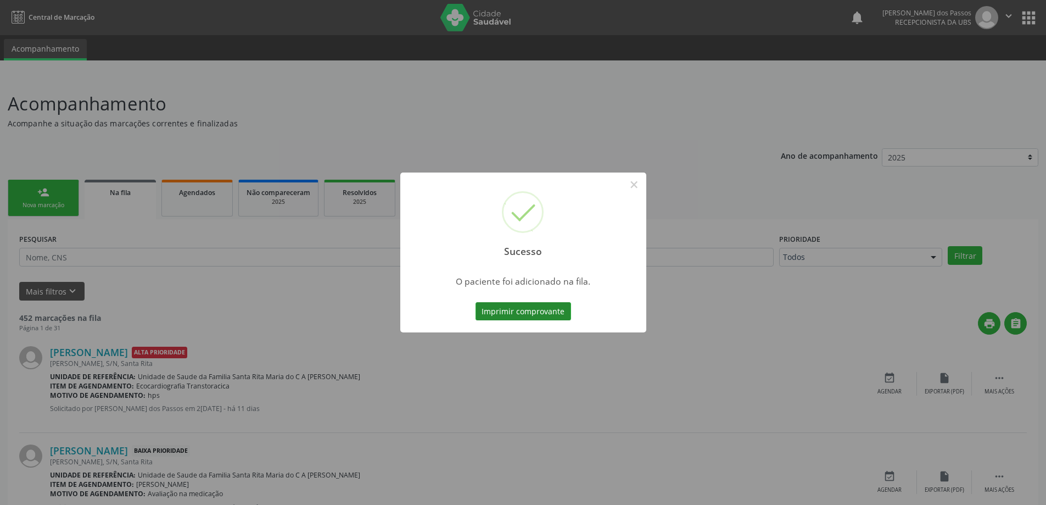
click at [553, 312] on button "Imprimir comprovante" at bounding box center [523, 311] width 96 height 19
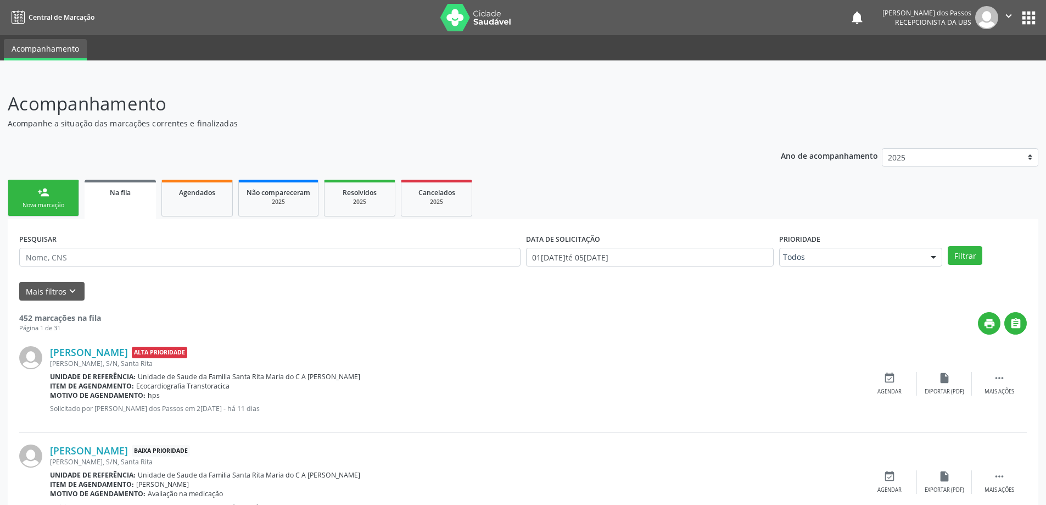
click at [37, 197] on link "person_add Nova marcação" at bounding box center [43, 198] width 71 height 37
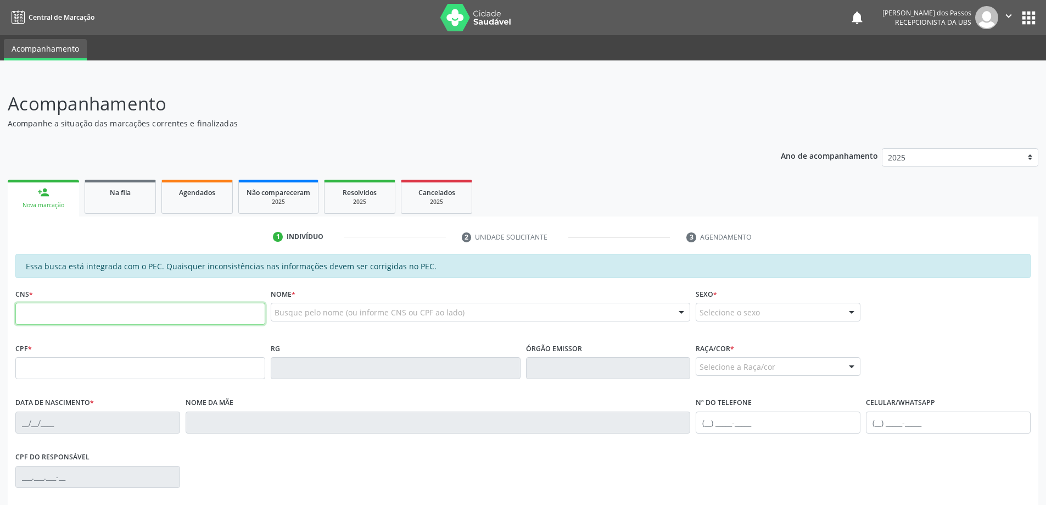
click at [76, 316] on input "text" at bounding box center [140, 314] width 250 height 22
type input "704 6041 0734 6724"
type input "143.313.474-86"
type input "1[DATE]"
type input "[PERSON_NAME]"
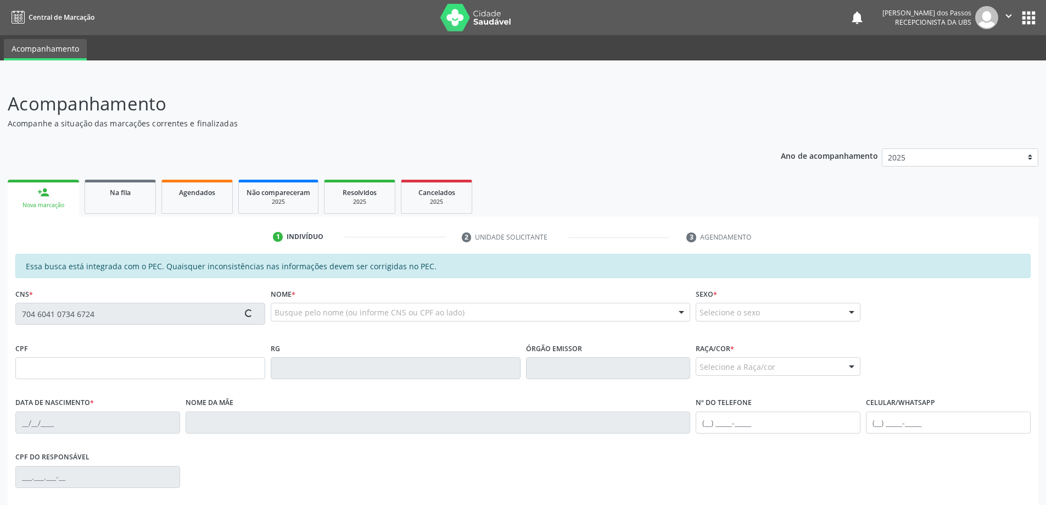
type input "[PHONE_NUMBER]"
type input "22"
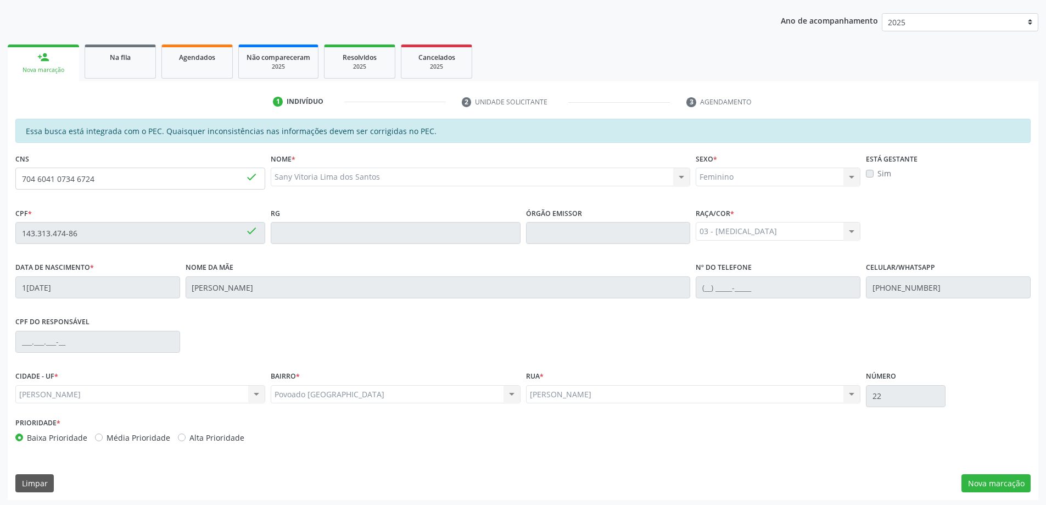
scroll to position [138, 0]
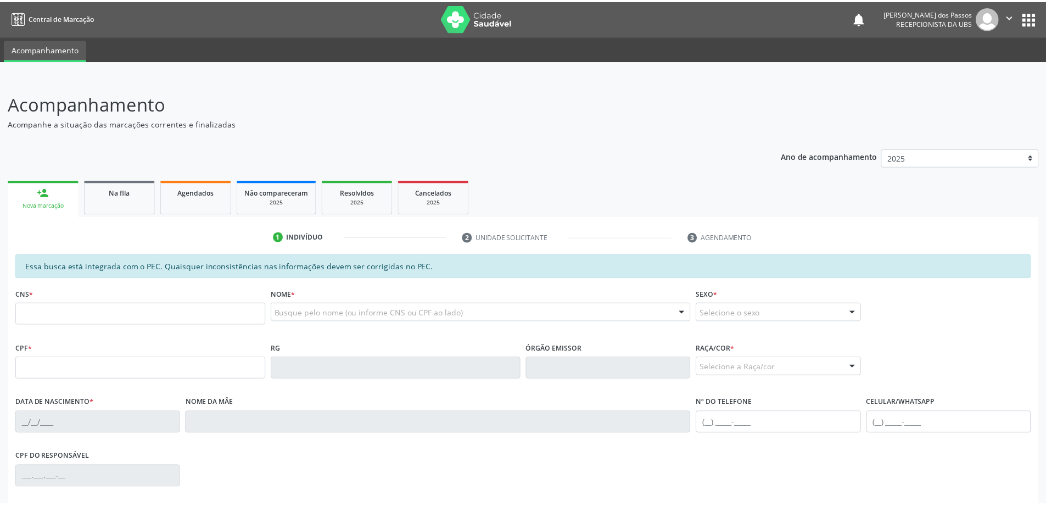
scroll to position [138, 0]
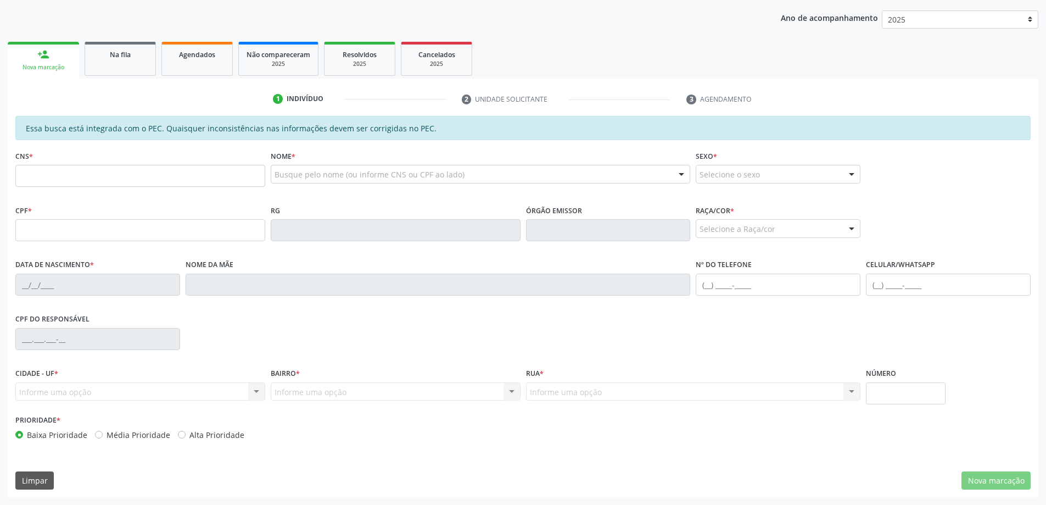
click at [95, 173] on input "text" at bounding box center [140, 176] width 250 height 22
type input "7"
click at [100, 230] on input "text" at bounding box center [140, 230] width 250 height 22
type input "078.289.764-96"
type input "700 0021 6850 5203"
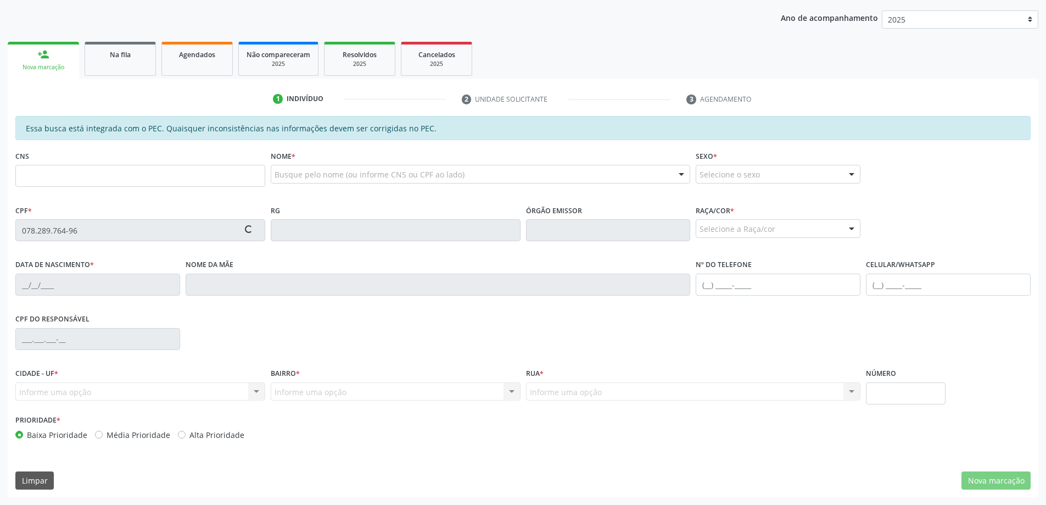
type input "19/01/1985"
type input "Fátima Betânia de Lima Nascimento"
type input "(82) 98838-9950"
type input "S/N"
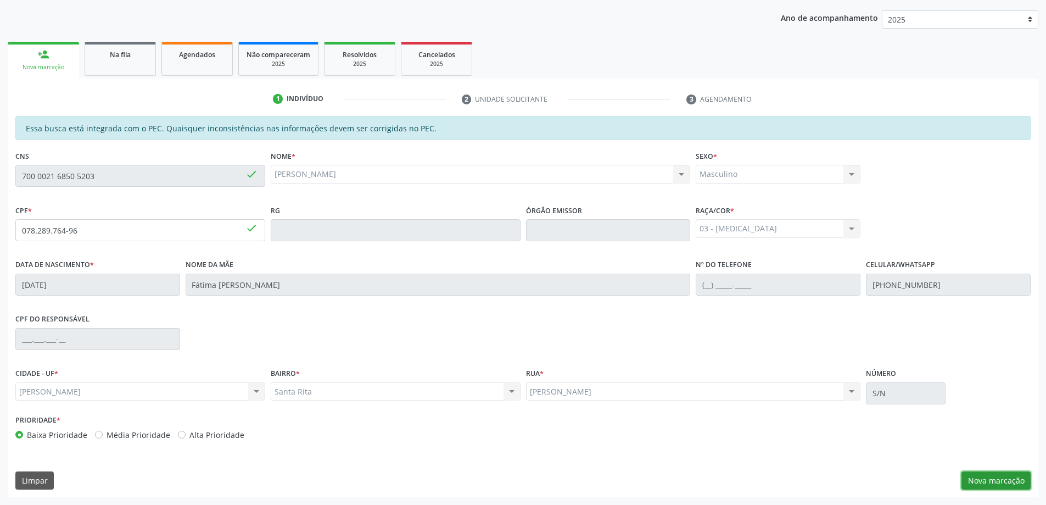
click at [1018, 482] on button "Nova marcação" at bounding box center [995, 480] width 69 height 19
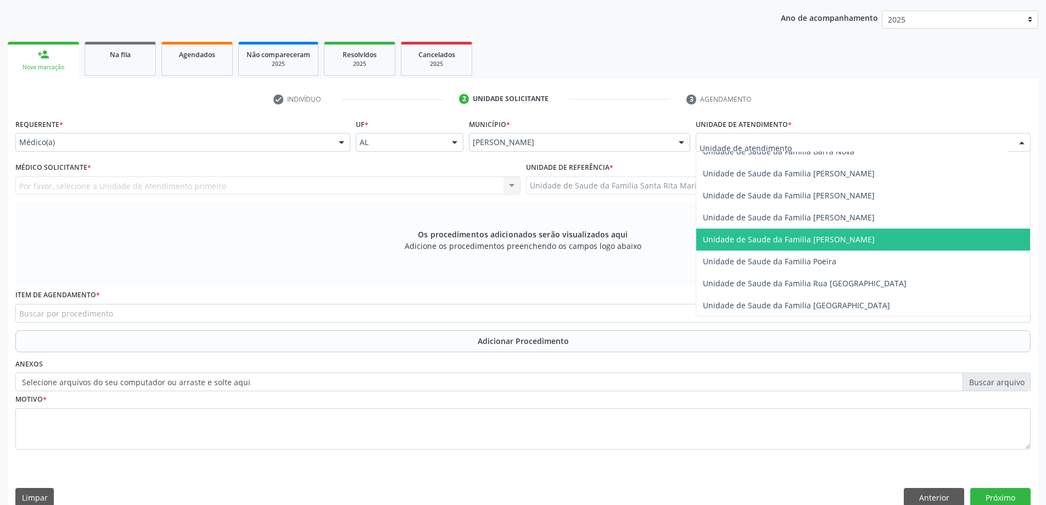
scroll to position [659, 0]
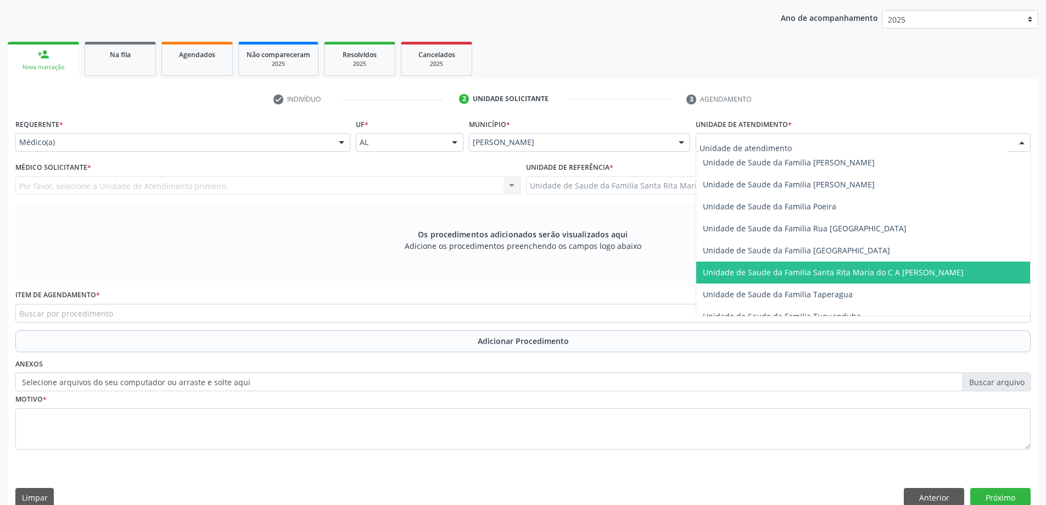
click at [730, 270] on span "Unidade de Saude da Familia Santa Rita Maria do C A [PERSON_NAME]" at bounding box center [833, 272] width 261 height 10
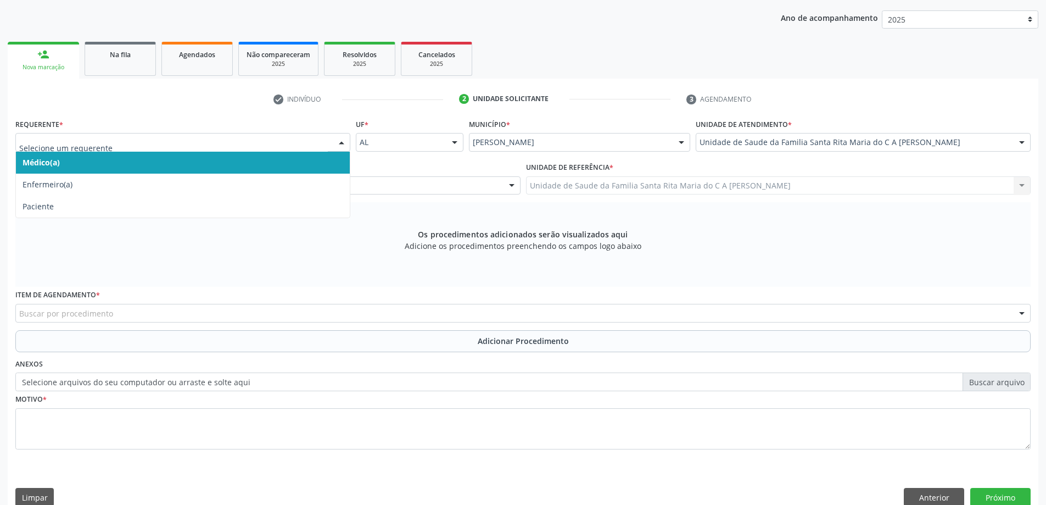
click at [208, 169] on span "Médico(a)" at bounding box center [183, 163] width 334 height 22
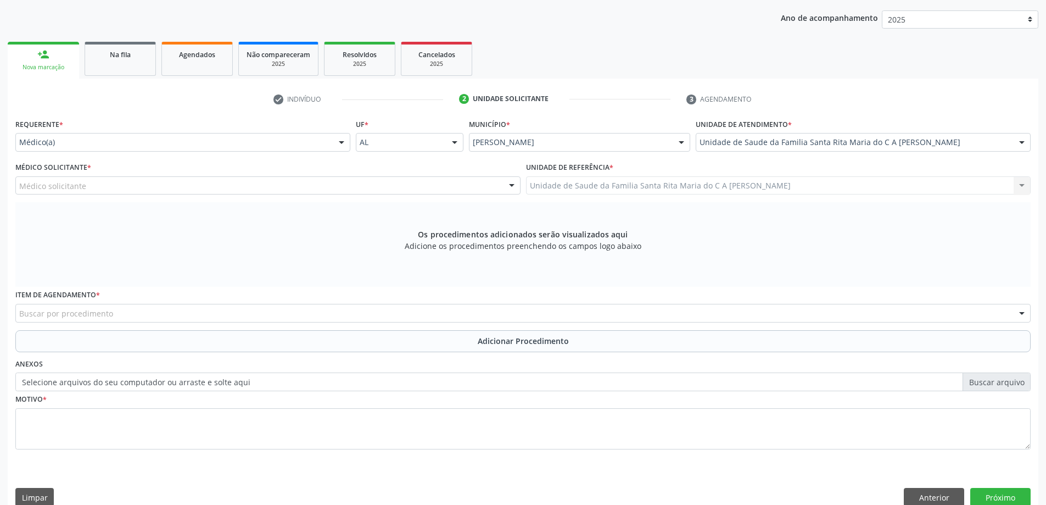
click at [182, 185] on div "Médico solicitante" at bounding box center [267, 185] width 505 height 19
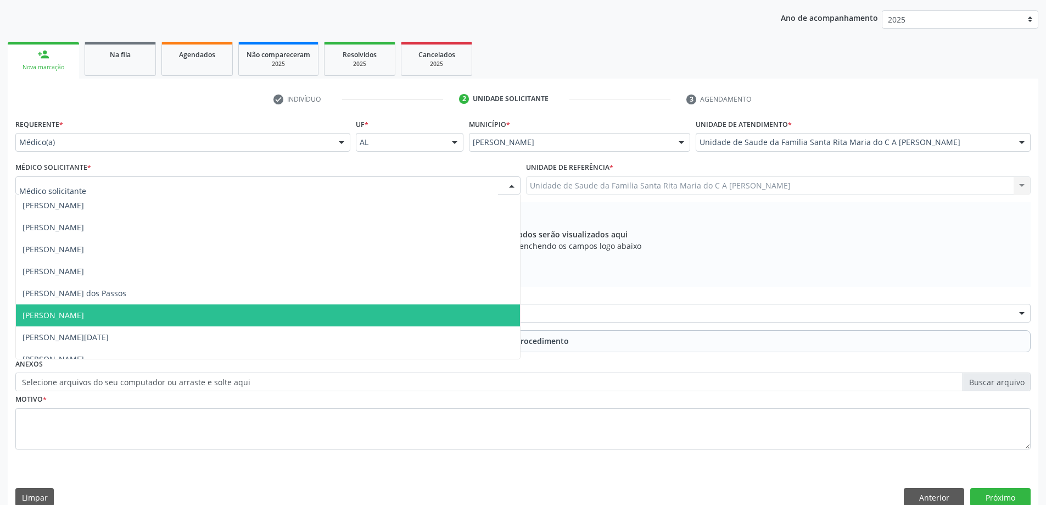
click at [153, 311] on span "[PERSON_NAME]" at bounding box center [268, 315] width 504 height 22
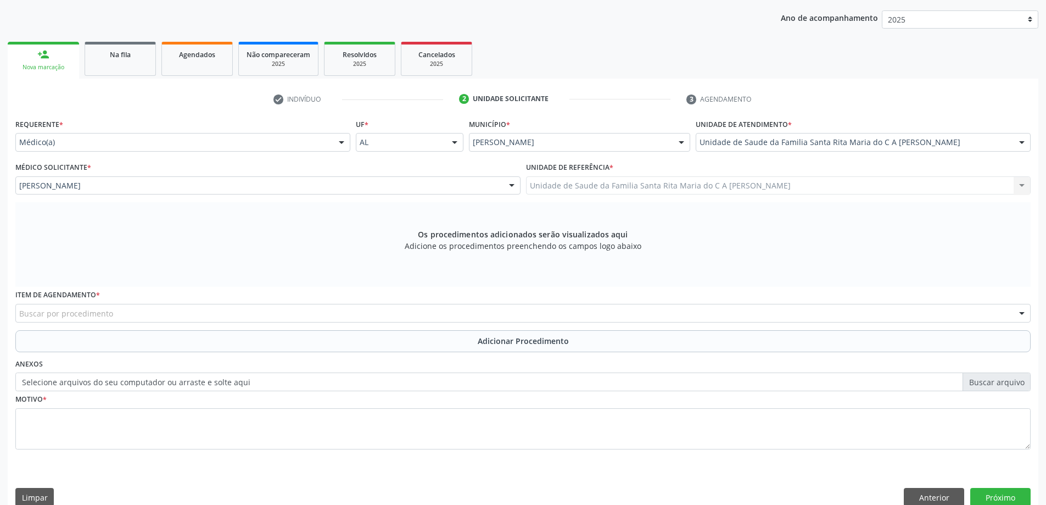
click at [150, 315] on div "Buscar por procedimento" at bounding box center [522, 313] width 1015 height 19
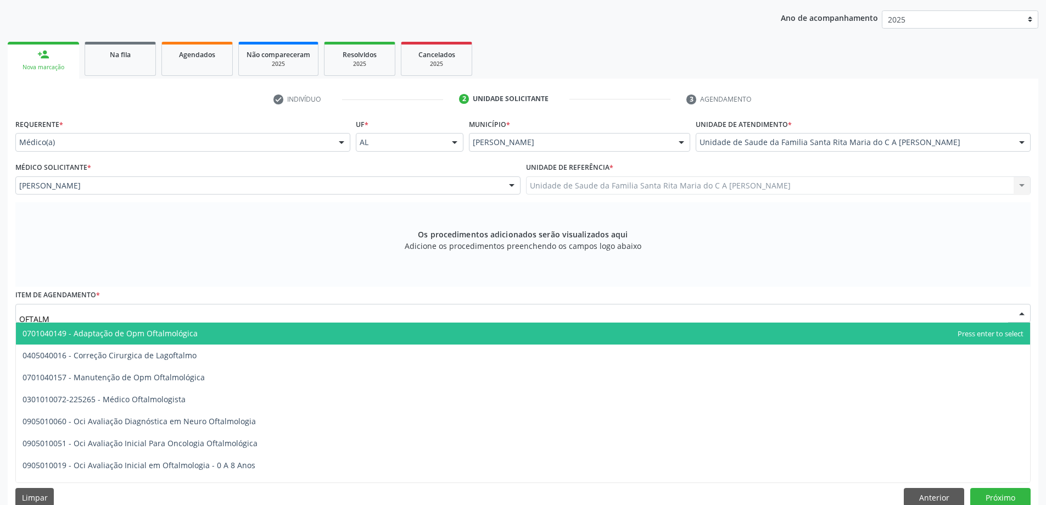
type input "OFTALMO"
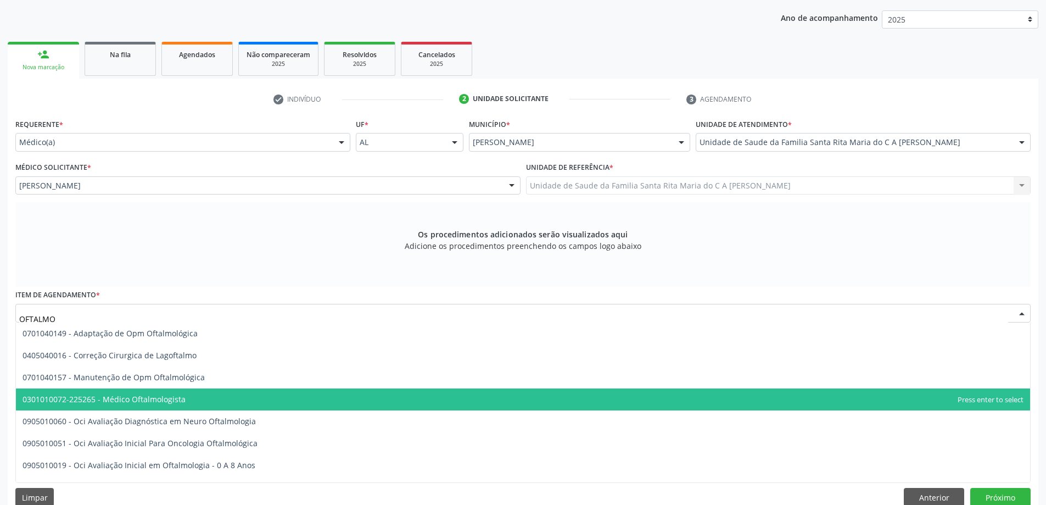
click at [177, 400] on span "0301010072-225265 - Médico Oftalmologista" at bounding box center [104, 399] width 163 height 10
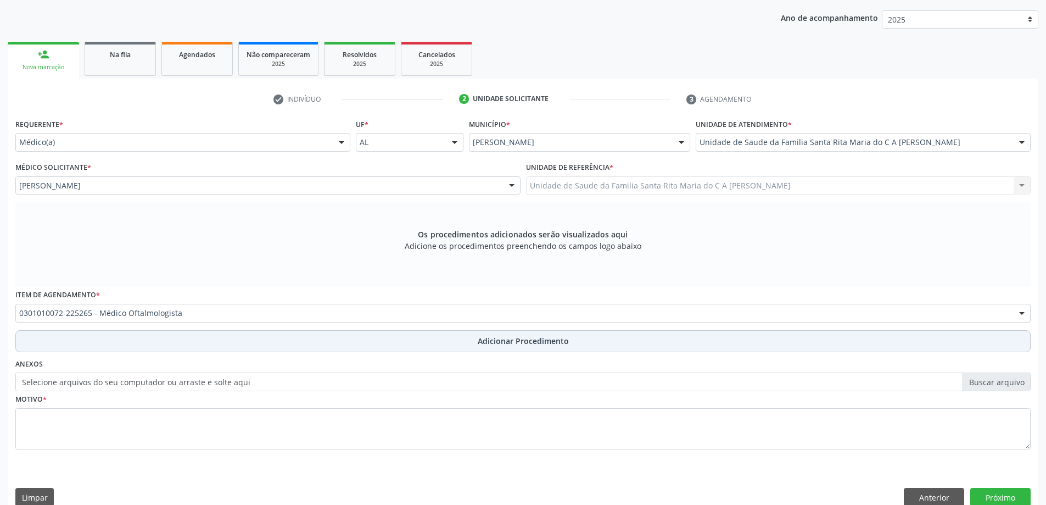
click at [246, 346] on button "Adicionar Procedimento" at bounding box center [522, 341] width 1015 height 22
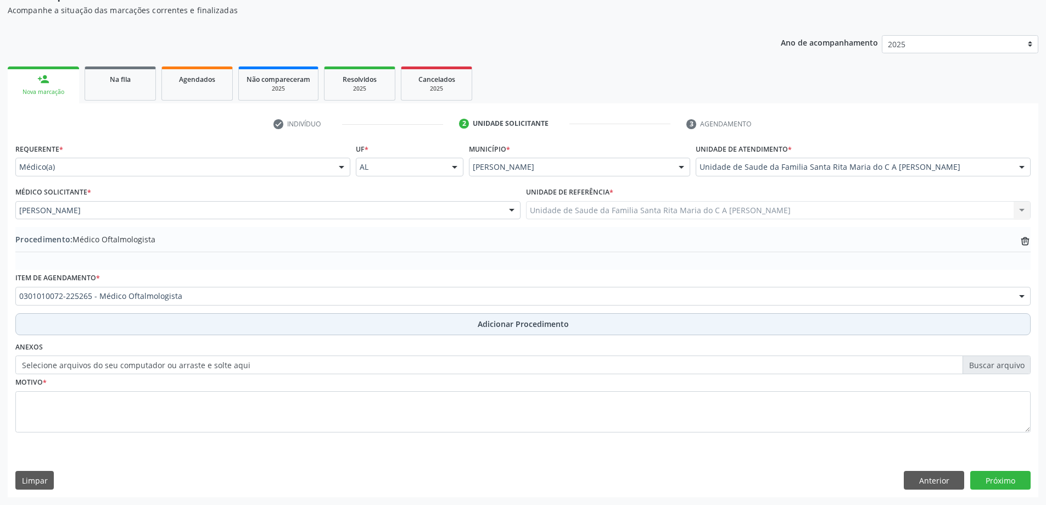
scroll to position [113, 0]
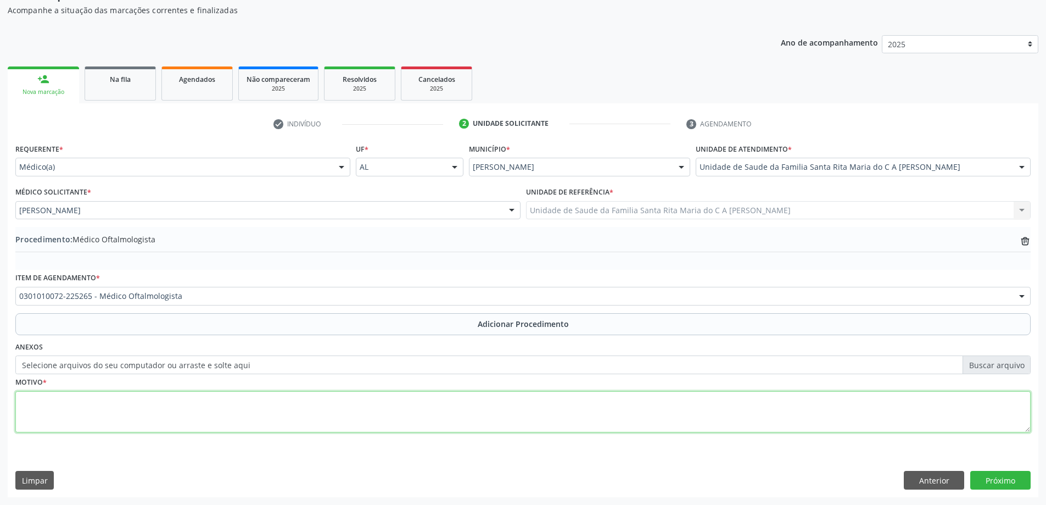
click at [183, 407] on textarea at bounding box center [522, 412] width 1015 height 42
type textarea "PTERIGIO?"
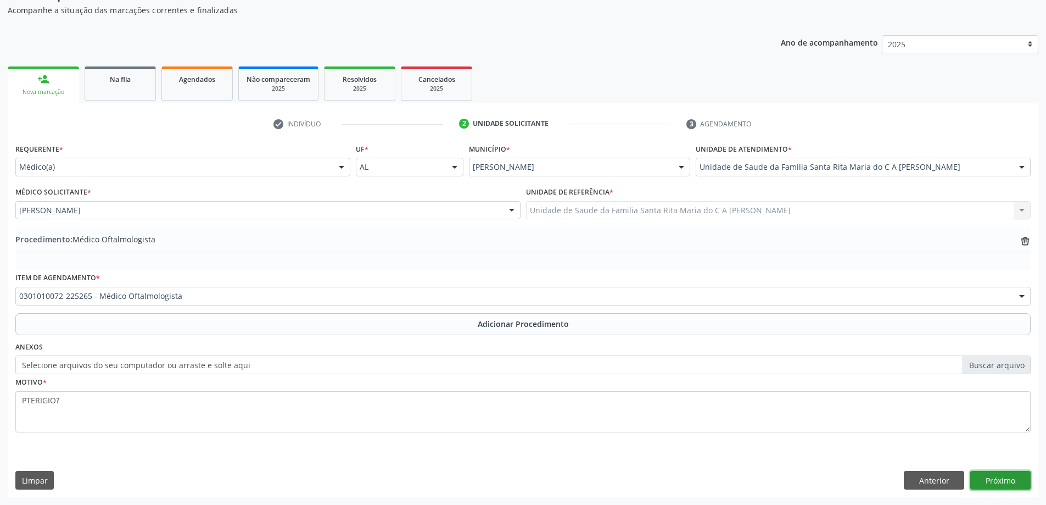
click at [992, 478] on button "Próximo" at bounding box center [1000, 480] width 60 height 19
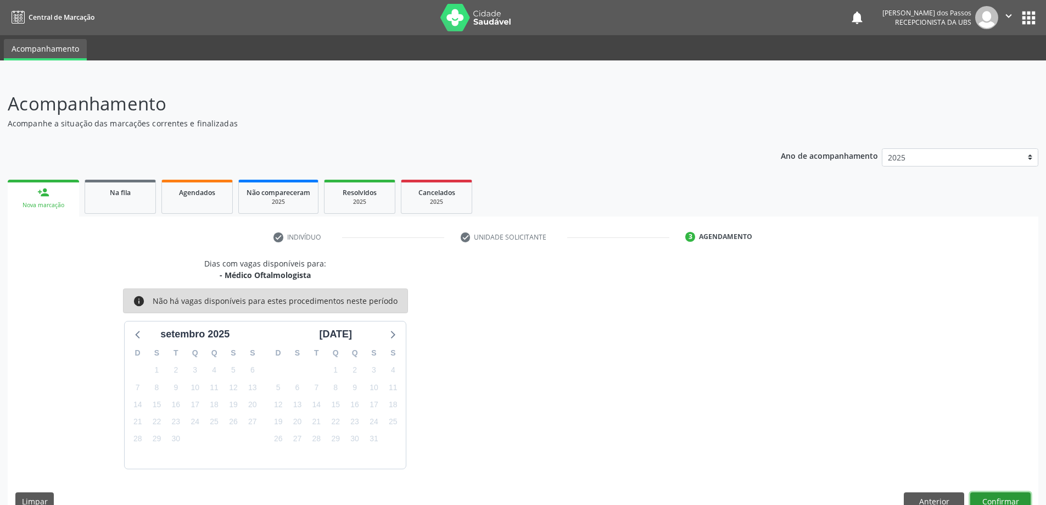
click at [1012, 500] on button "Confirmar" at bounding box center [1000, 501] width 60 height 19
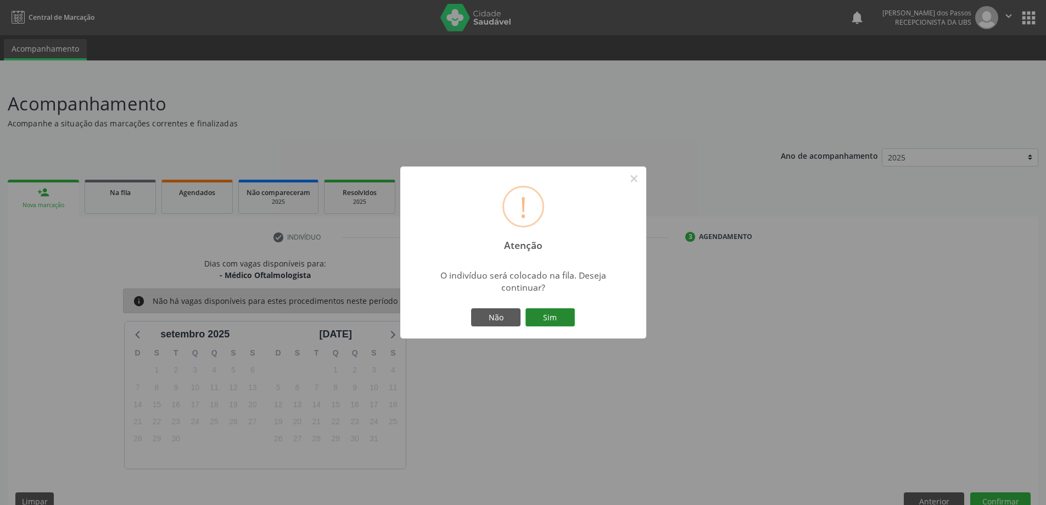
click at [563, 322] on button "Sim" at bounding box center [549, 317] width 49 height 19
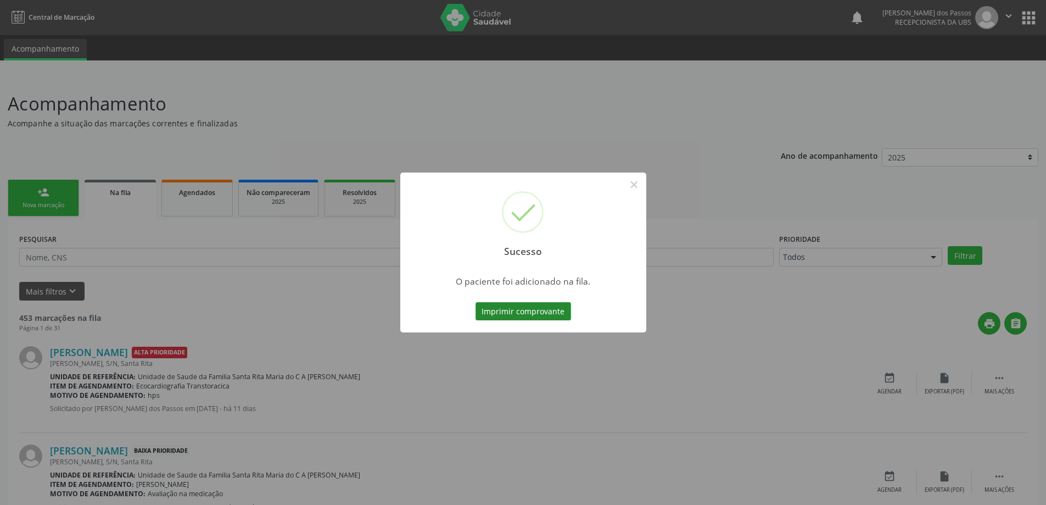
click at [546, 315] on button "Imprimir comprovante" at bounding box center [523, 311] width 96 height 19
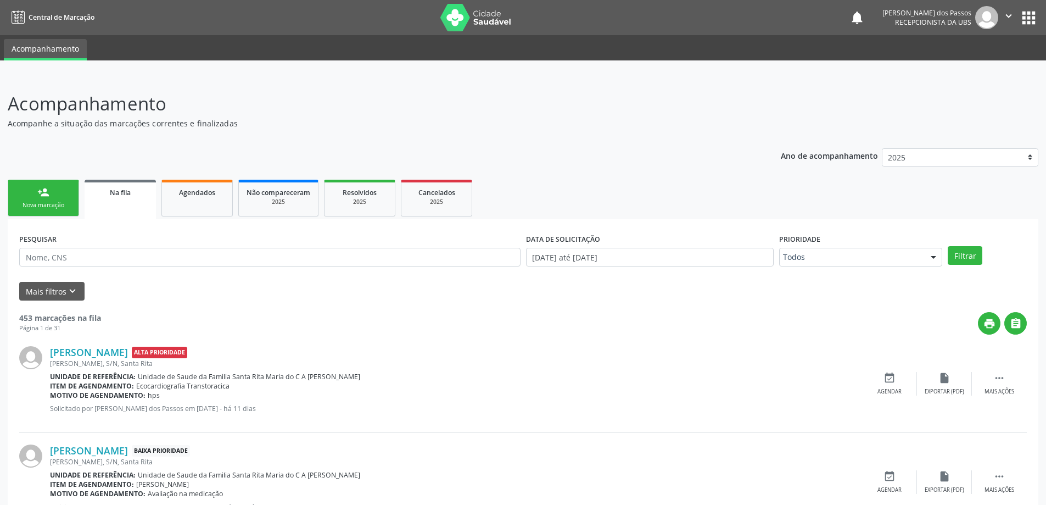
click at [57, 201] on div "Nova marcação" at bounding box center [43, 205] width 55 height 8
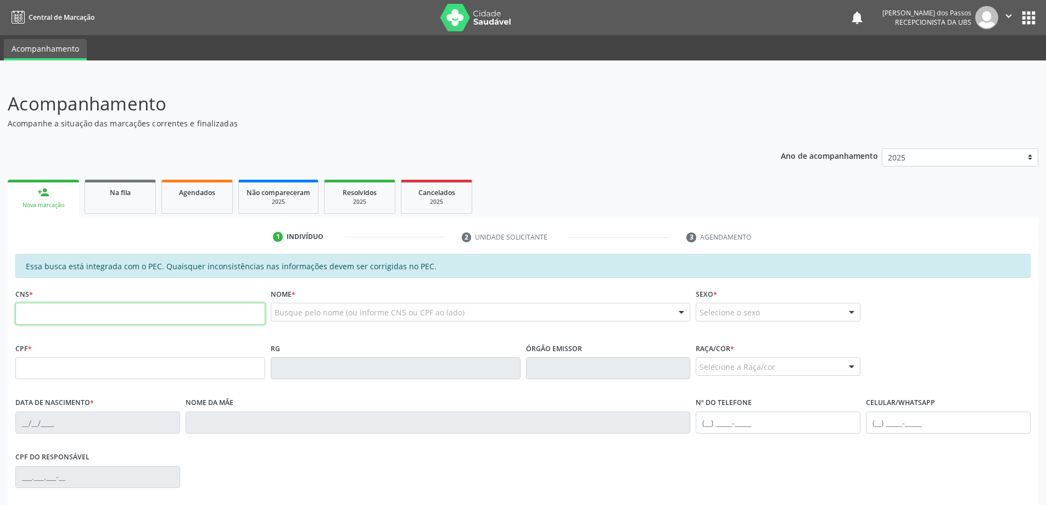
click at [48, 319] on input "text" at bounding box center [140, 314] width 250 height 22
type input "705 4034 7131 4190"
type input "141.333.044-46"
type input "03/11/2004"
type input "Elizangela Marcolino"
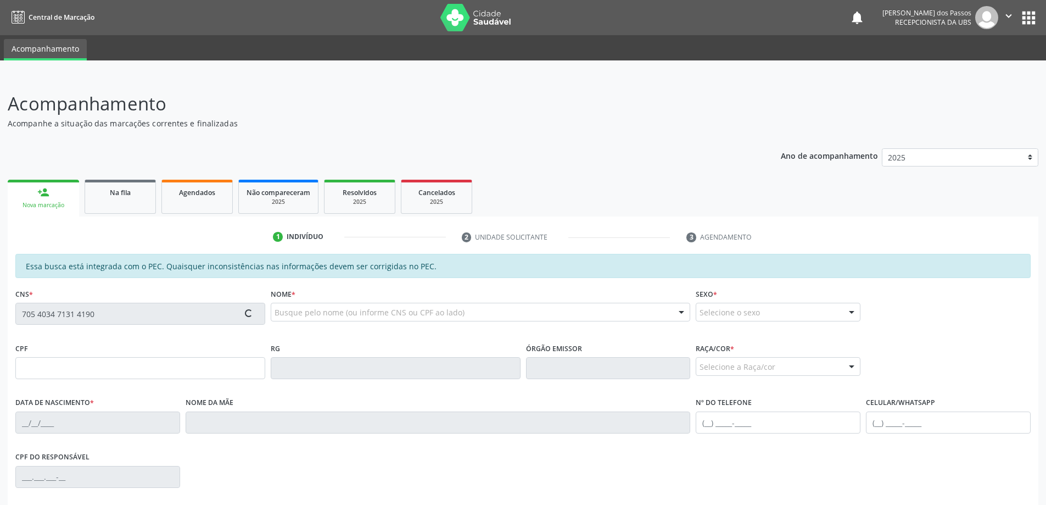
type input "(82) 98713-9382"
type input "250"
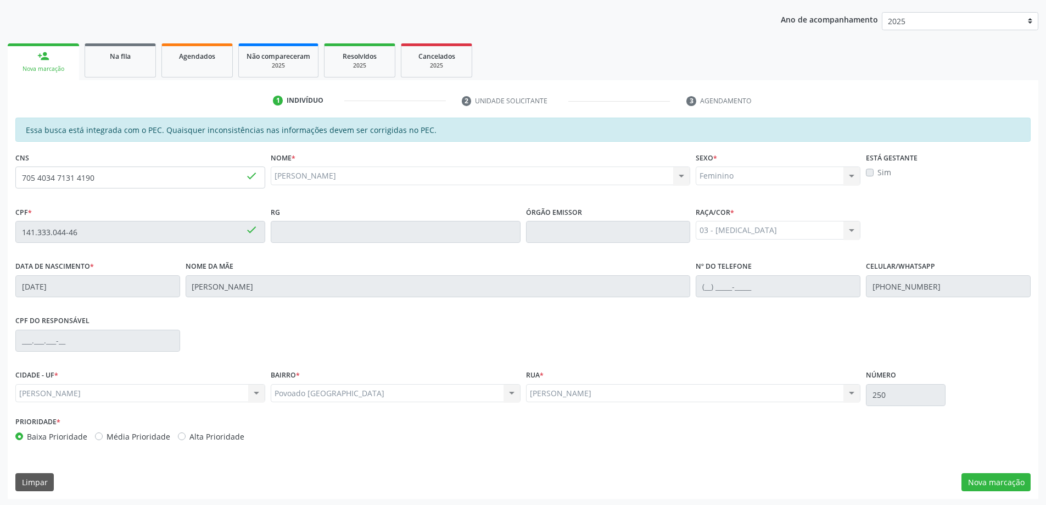
scroll to position [138, 0]
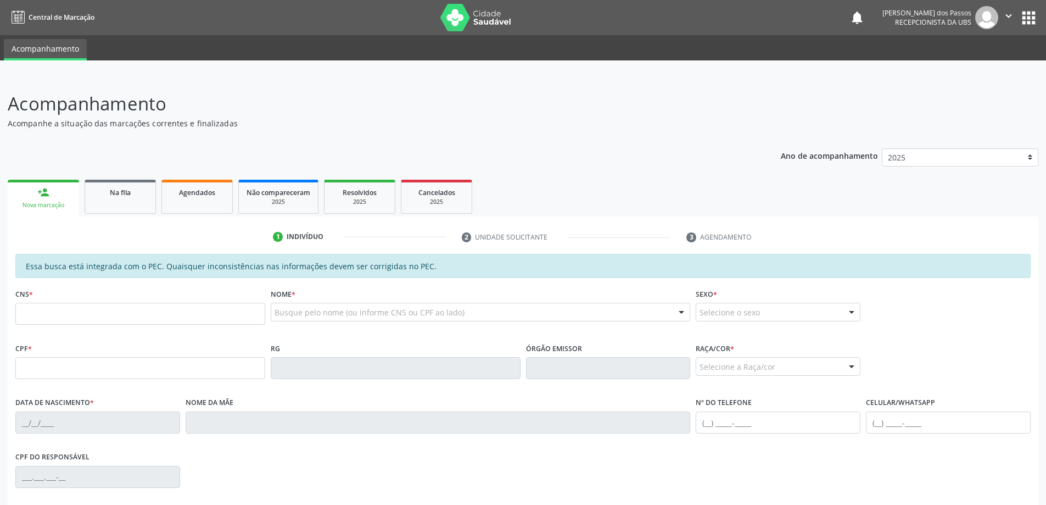
drag, startPoint x: 47, startPoint y: 194, endPoint x: 47, endPoint y: 279, distance: 85.1
click at [47, 196] on div "person_add" at bounding box center [43, 192] width 12 height 12
click at [43, 316] on input "text" at bounding box center [140, 314] width 250 height 22
type input "705 4034 7131 4190"
type input "141.333.044-46"
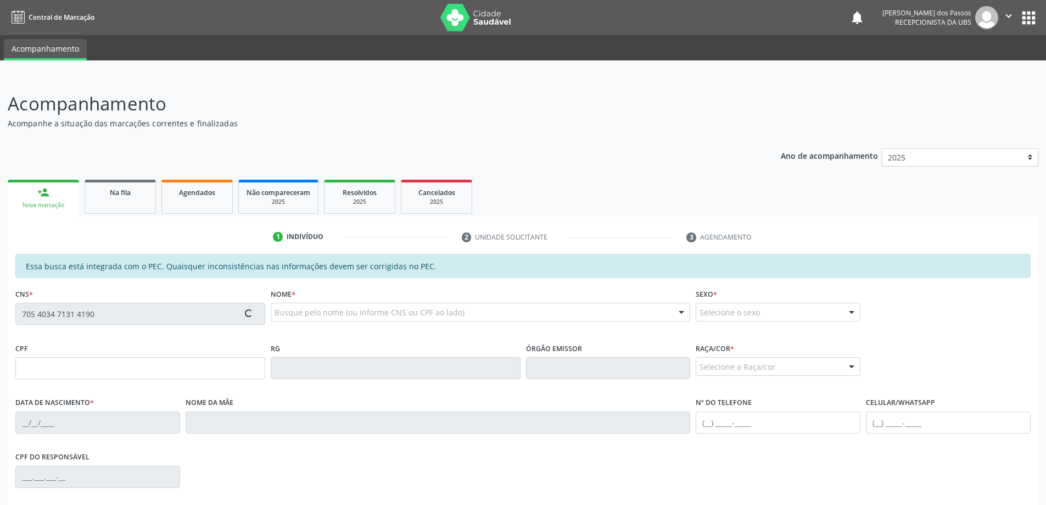
type input "03/11/2004"
type input "Elizangela Marcolino"
type input "(82) 98713-9382"
type input "S/N"
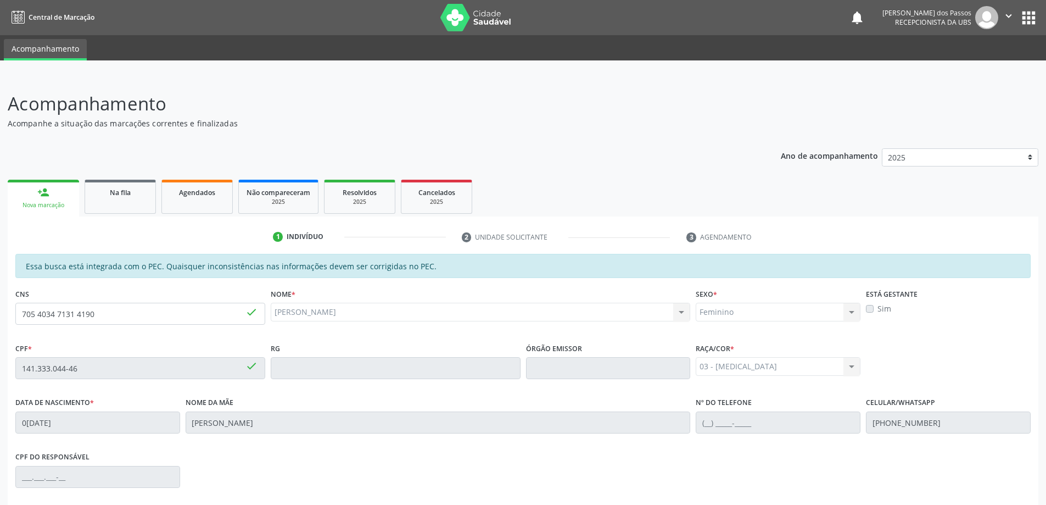
scroll to position [138, 0]
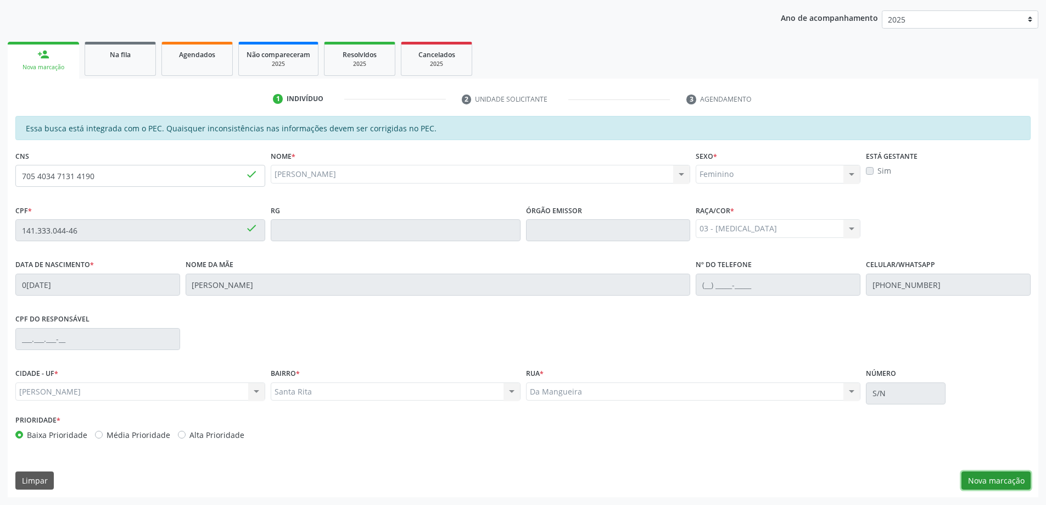
click at [987, 486] on button "Nova marcação" at bounding box center [995, 480] width 69 height 19
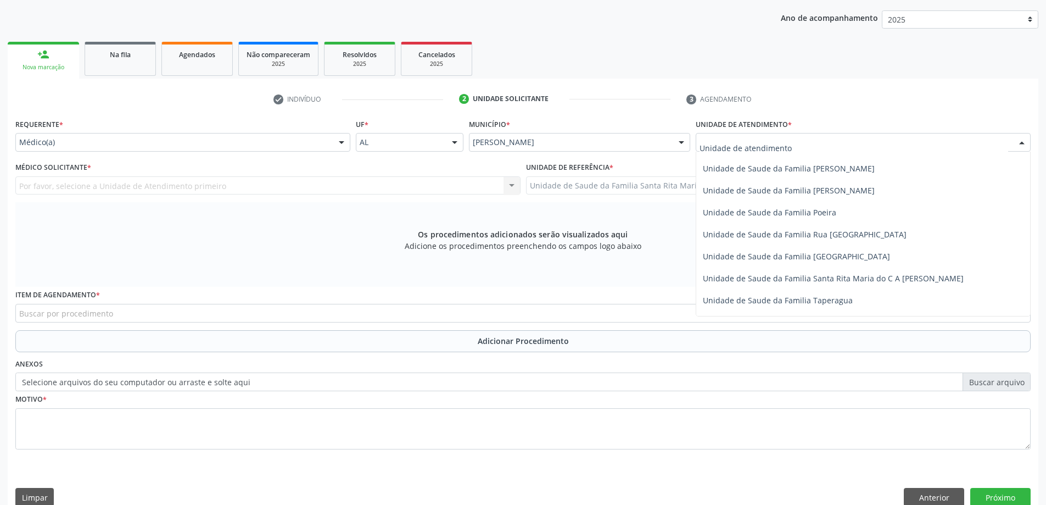
scroll to position [659, 0]
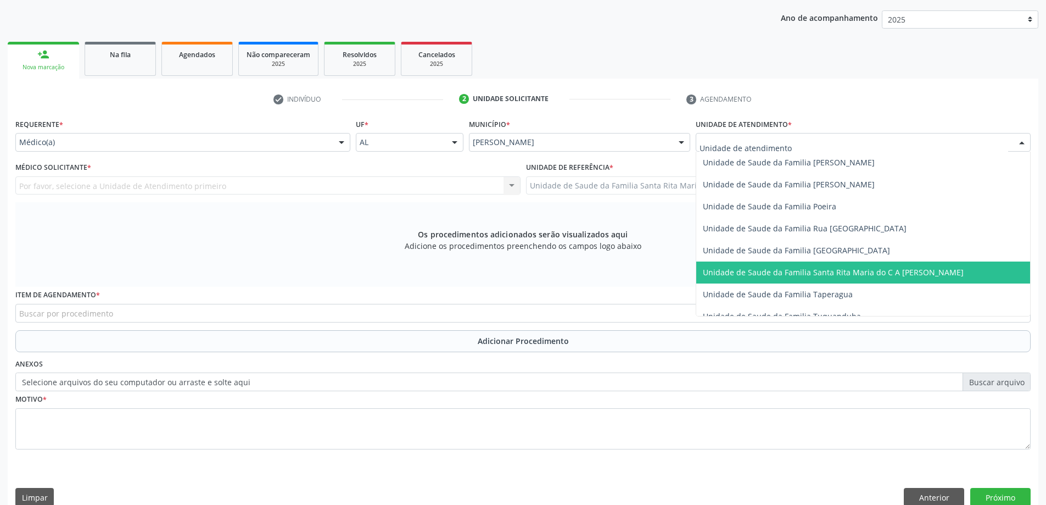
click at [772, 278] on span "Unidade de Saude da Familia Santa Rita Maria do C A [PERSON_NAME]" at bounding box center [863, 272] width 334 height 22
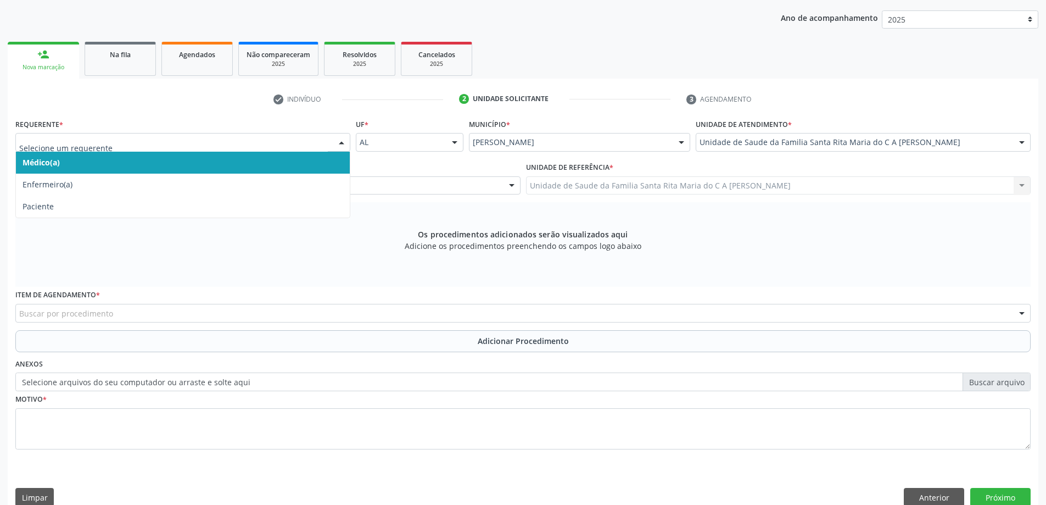
click at [141, 160] on span "Médico(a)" at bounding box center [183, 163] width 334 height 22
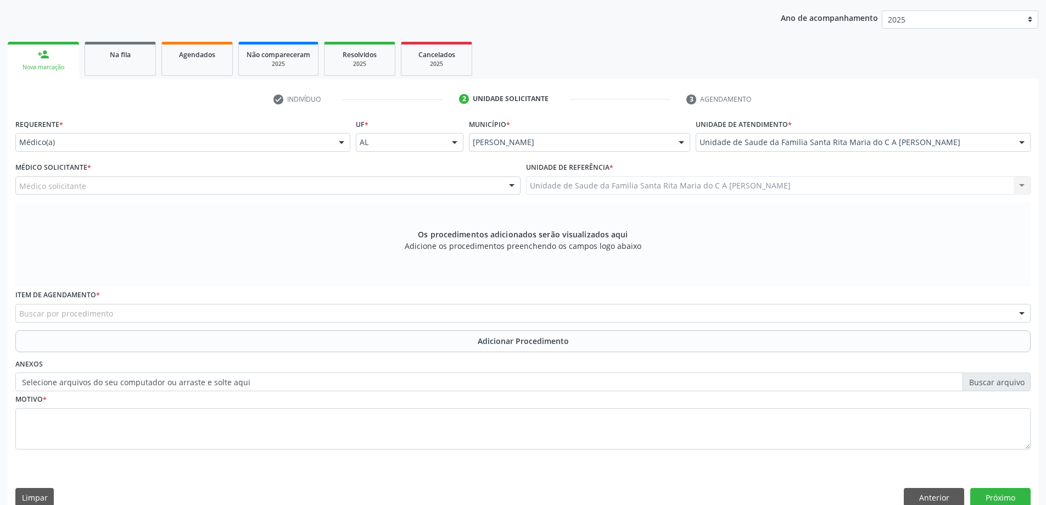
click at [132, 187] on div "Médico solicitante" at bounding box center [267, 185] width 505 height 19
type input "O"
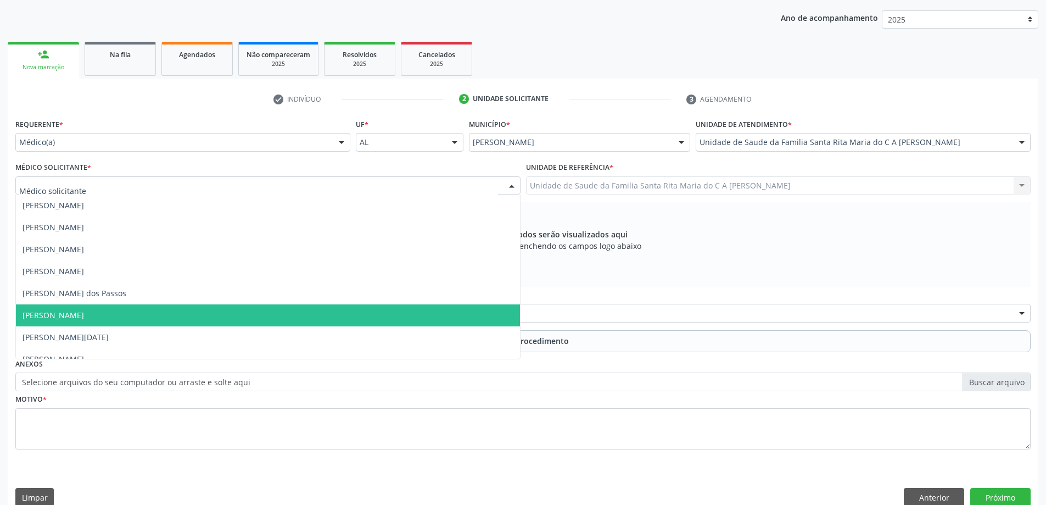
click at [128, 311] on span "[PERSON_NAME]" at bounding box center [268, 315] width 504 height 22
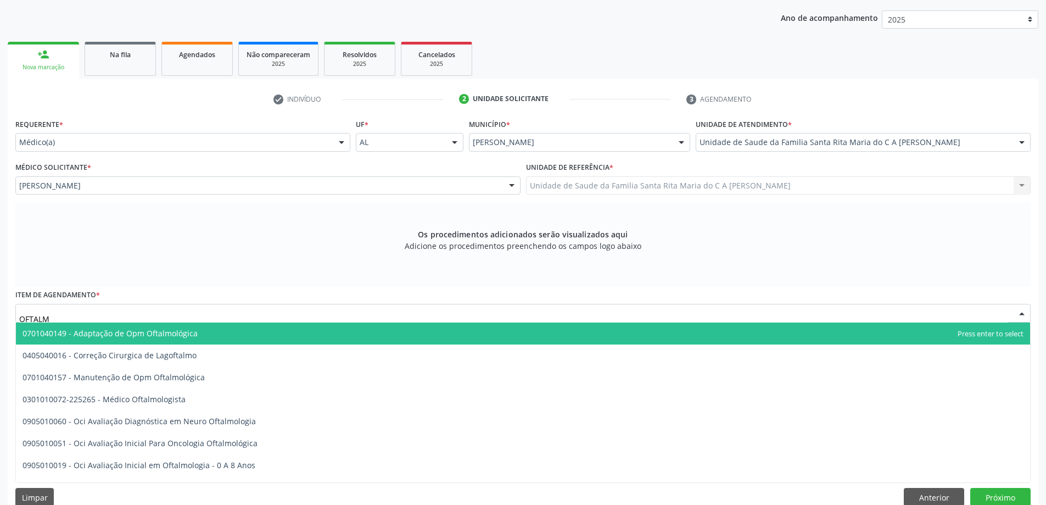
type input "OFTALMO"
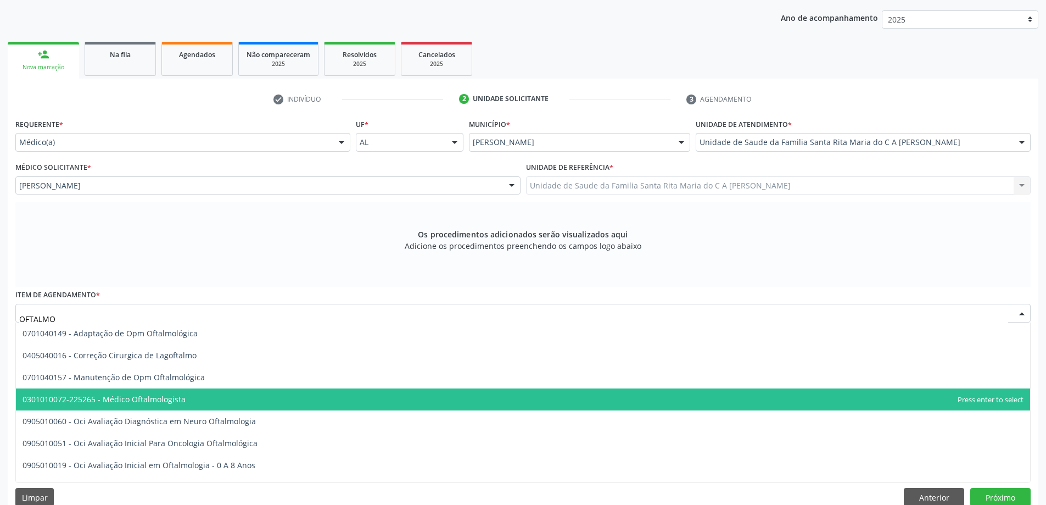
click at [108, 400] on span "0301010072-225265 - Médico Oftalmologista" at bounding box center [104, 399] width 163 height 10
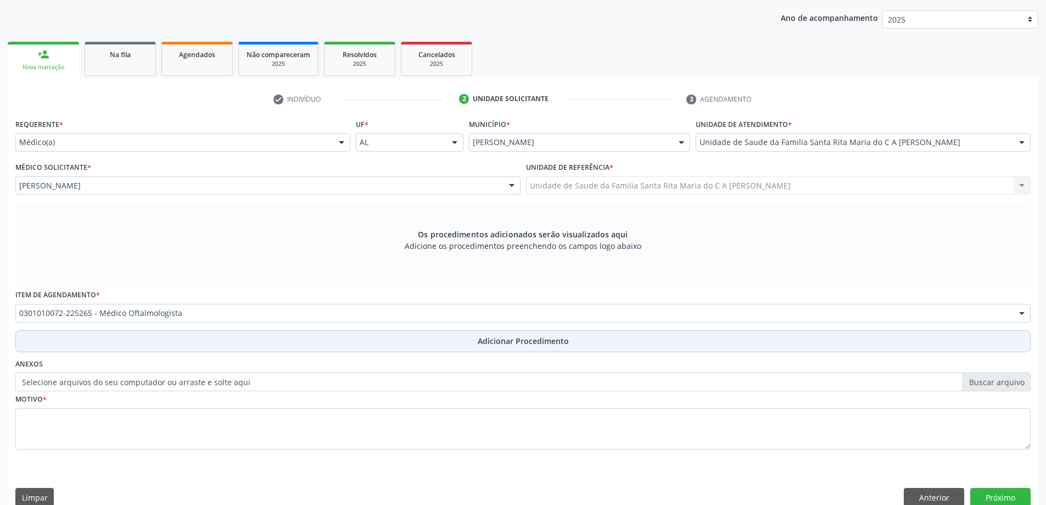
click at [127, 347] on button "Adicionar Procedimento" at bounding box center [522, 341] width 1015 height 22
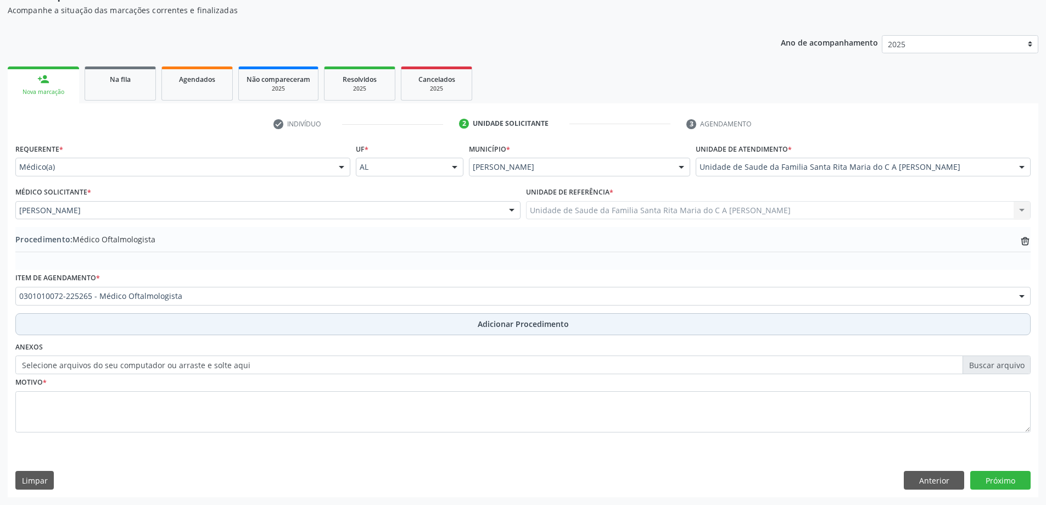
scroll to position [113, 0]
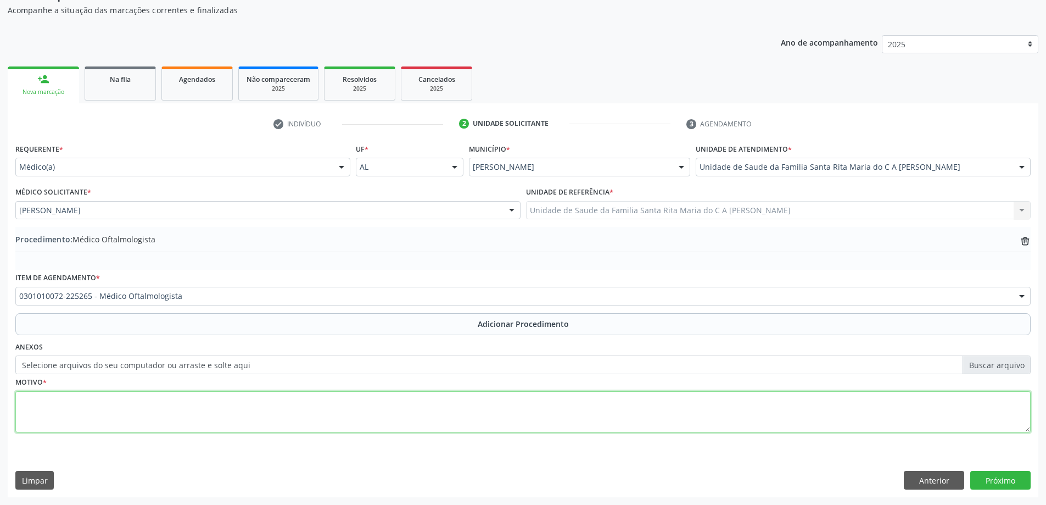
click at [126, 407] on textarea at bounding box center [522, 412] width 1015 height 42
type textarea "ACUIDADE VISUAL"
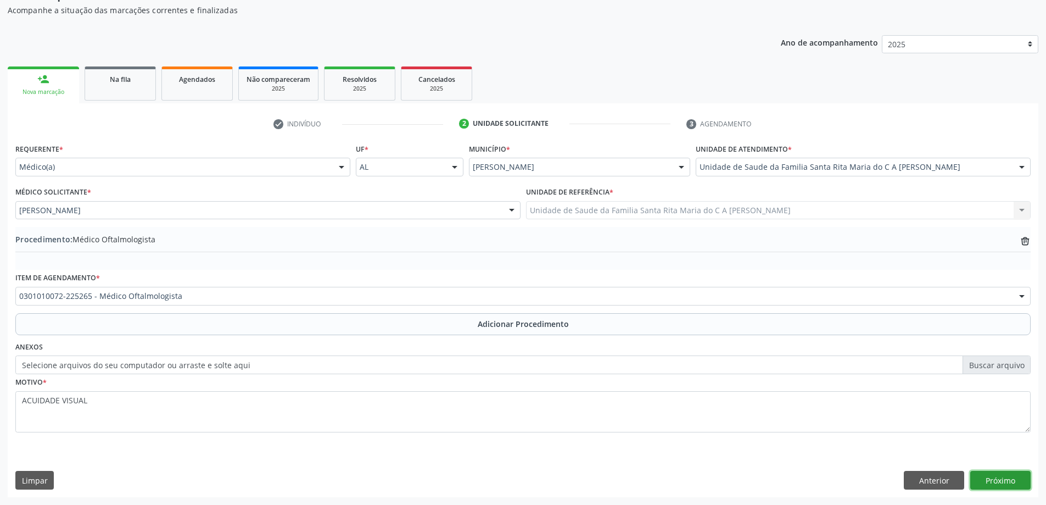
click at [1007, 486] on button "Próximo" at bounding box center [1000, 480] width 60 height 19
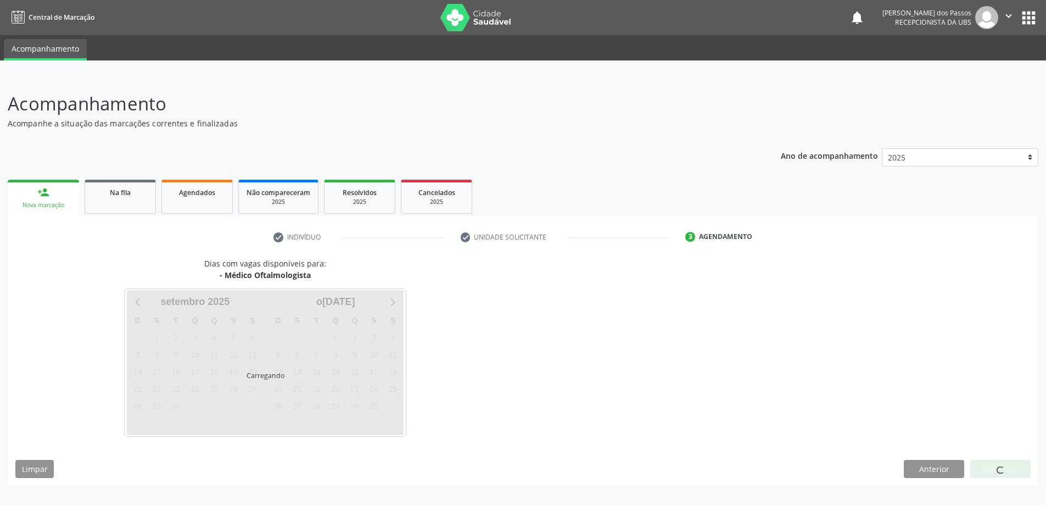
scroll to position [0, 0]
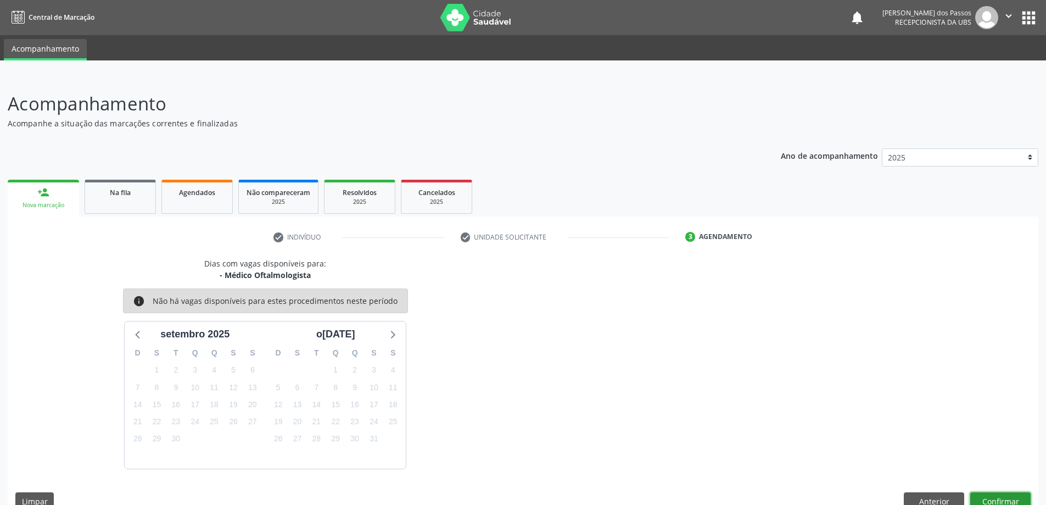
click at [994, 495] on button "Confirmar" at bounding box center [1000, 501] width 60 height 19
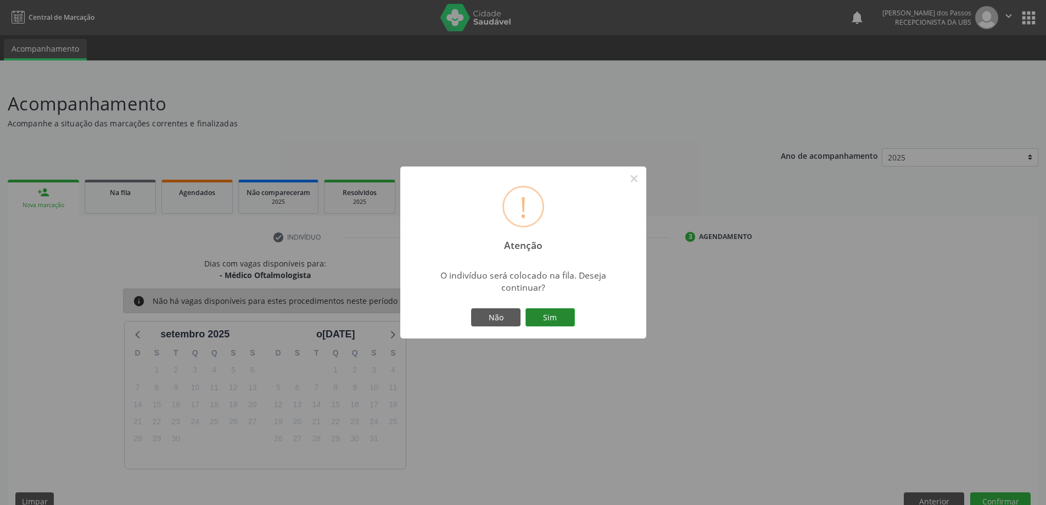
click at [552, 322] on button "Sim" at bounding box center [549, 317] width 49 height 19
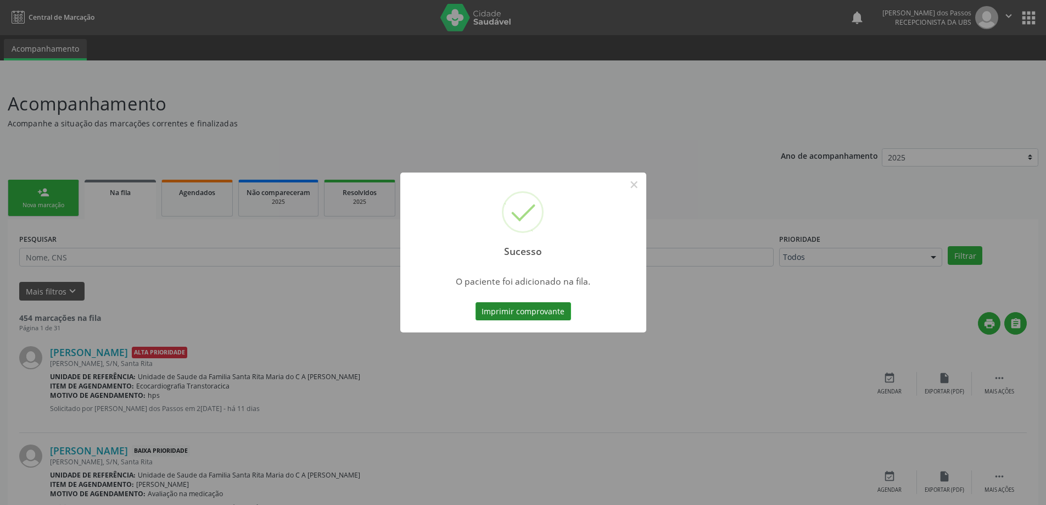
click at [548, 317] on button "Imprimir comprovante" at bounding box center [523, 311] width 96 height 19
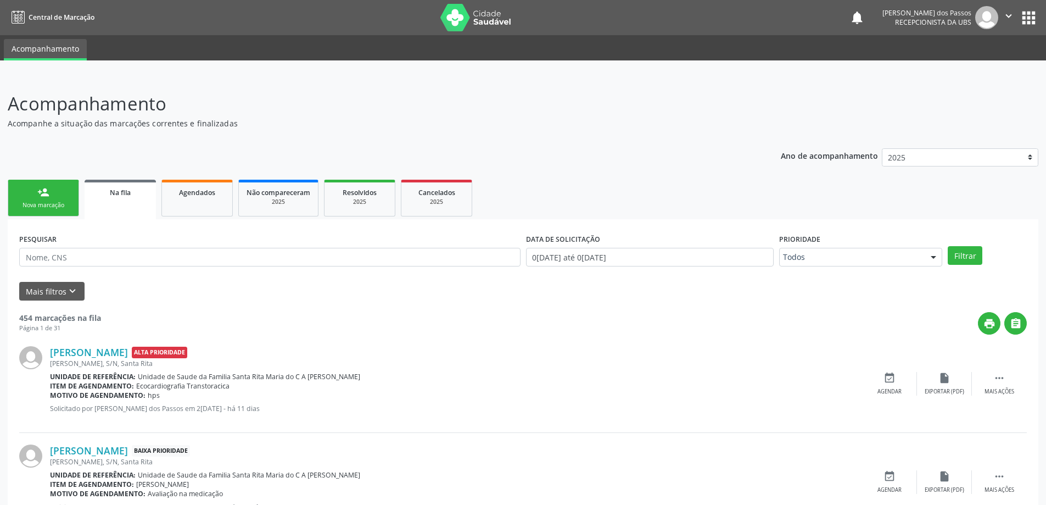
click at [46, 203] on div "Nova marcação" at bounding box center [43, 205] width 55 height 8
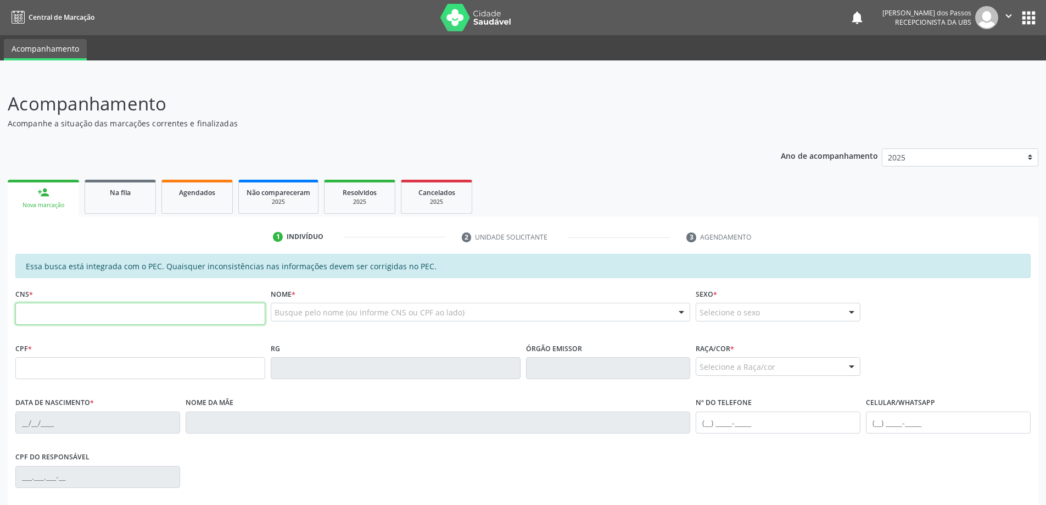
click at [23, 307] on input "text" at bounding box center [140, 314] width 250 height 22
type input "700 1069 3219 2911"
type input "143.236.864-80"
type input "16/11/2001"
type input "Andrea da Silva Santos"
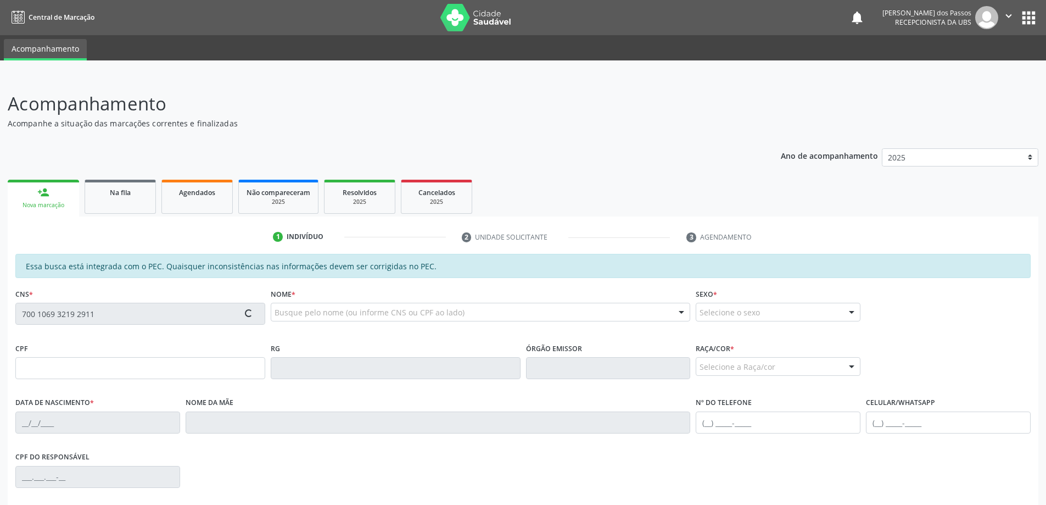
type input "(82) 98876-5739"
type input "S/N"
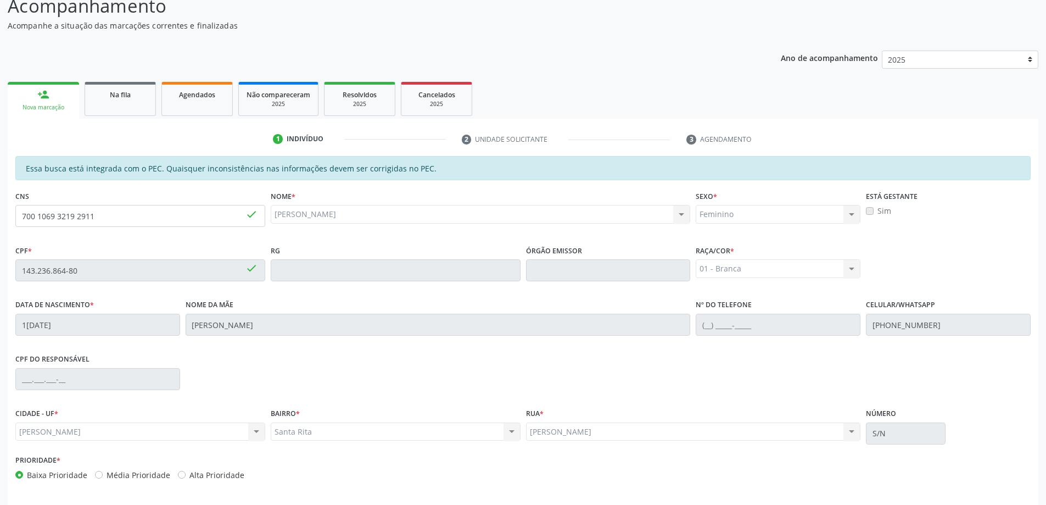
scroll to position [138, 0]
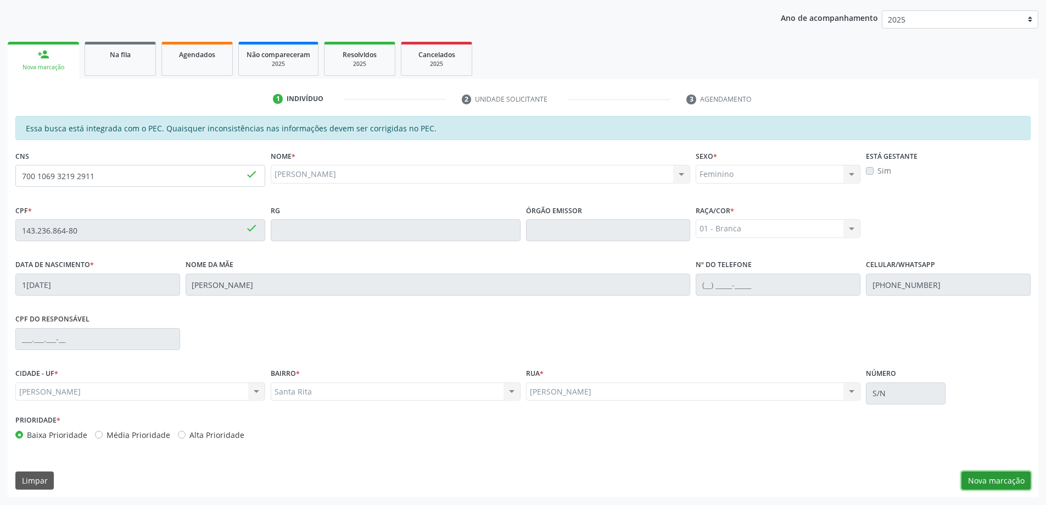
click at [1005, 483] on button "Nova marcação" at bounding box center [995, 480] width 69 height 19
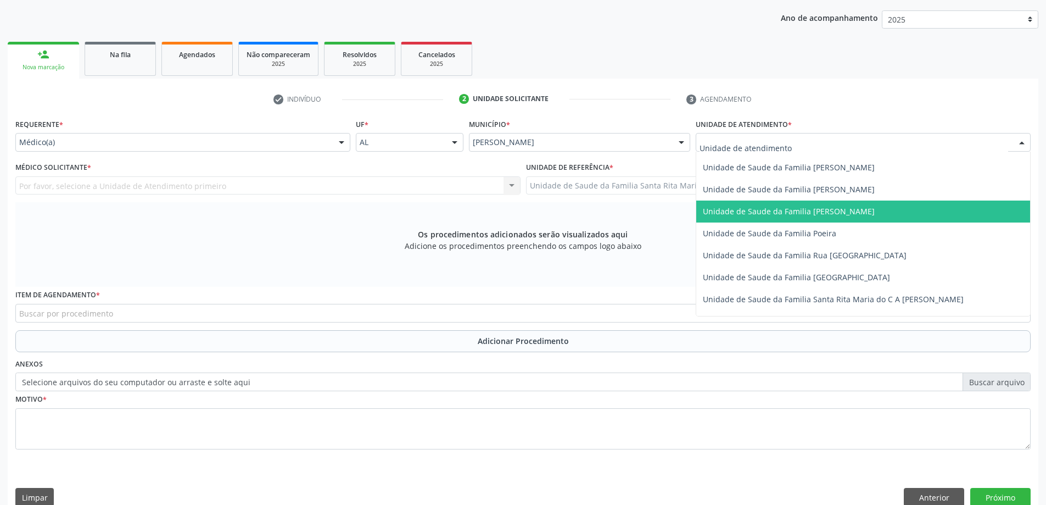
scroll to position [659, 0]
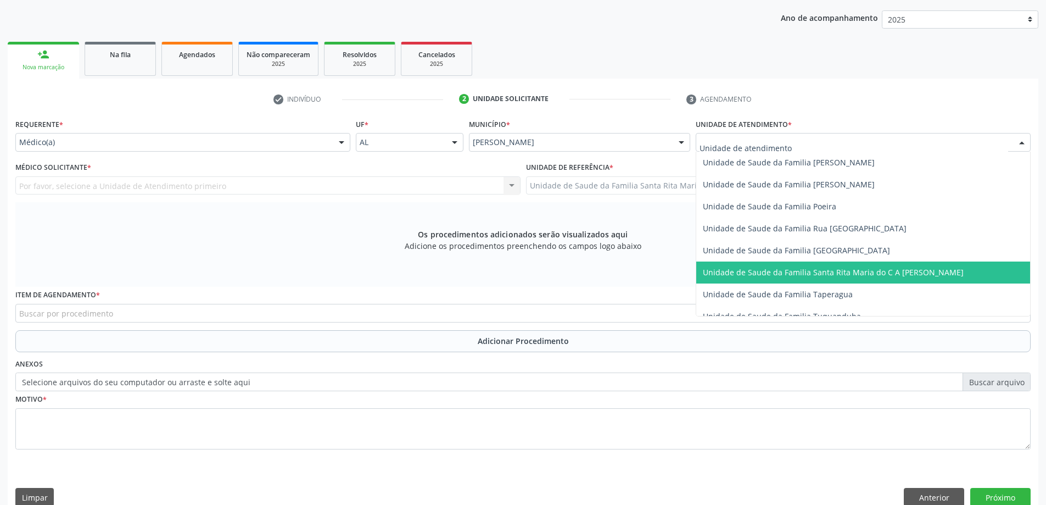
click at [708, 273] on span "Unidade de Saude da Familia Santa Rita Maria do C A [PERSON_NAME]" at bounding box center [833, 272] width 261 height 10
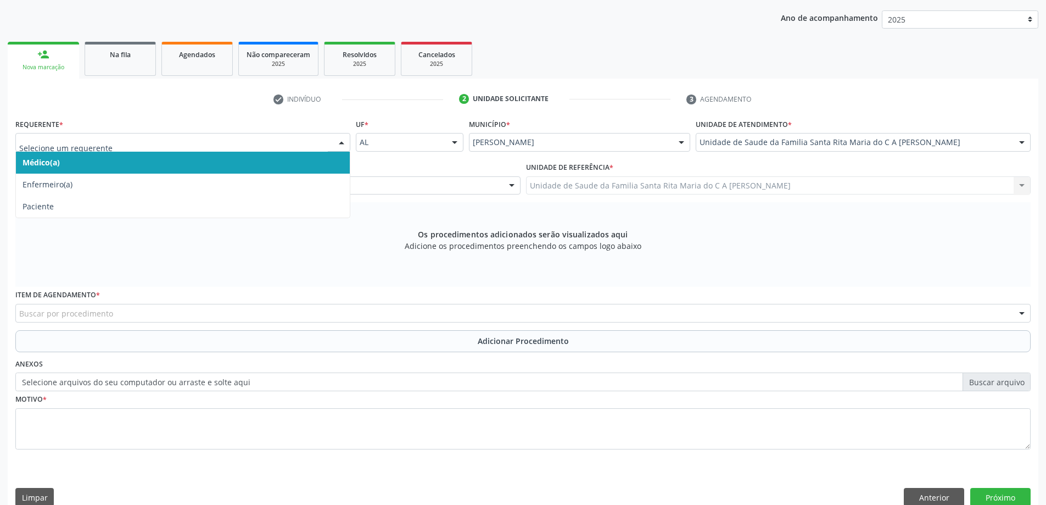
click at [193, 167] on span "Médico(a)" at bounding box center [183, 163] width 334 height 22
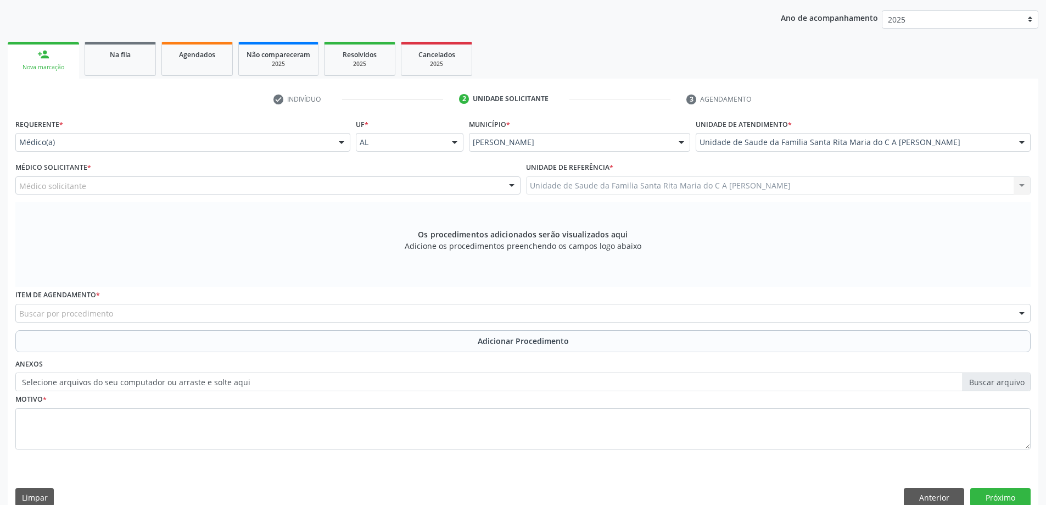
click at [186, 189] on div "Médico solicitante" at bounding box center [267, 185] width 505 height 19
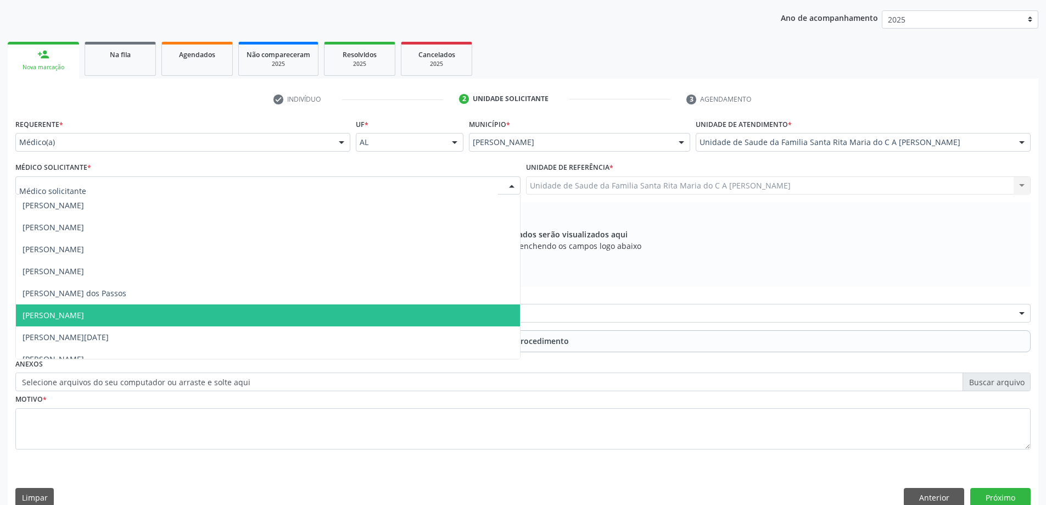
click at [181, 307] on span "[PERSON_NAME]" at bounding box center [268, 315] width 504 height 22
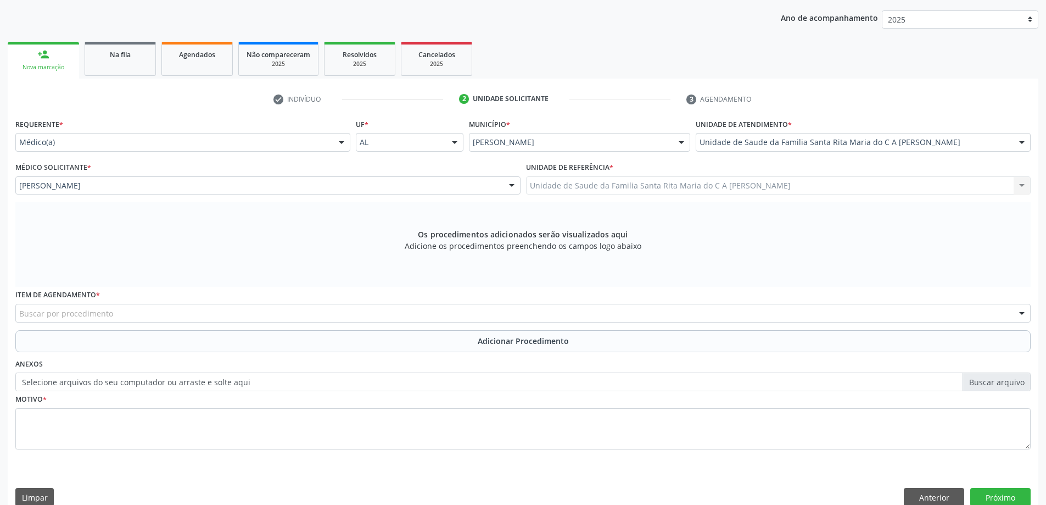
click at [175, 315] on div "Buscar por procedimento" at bounding box center [522, 313] width 1015 height 19
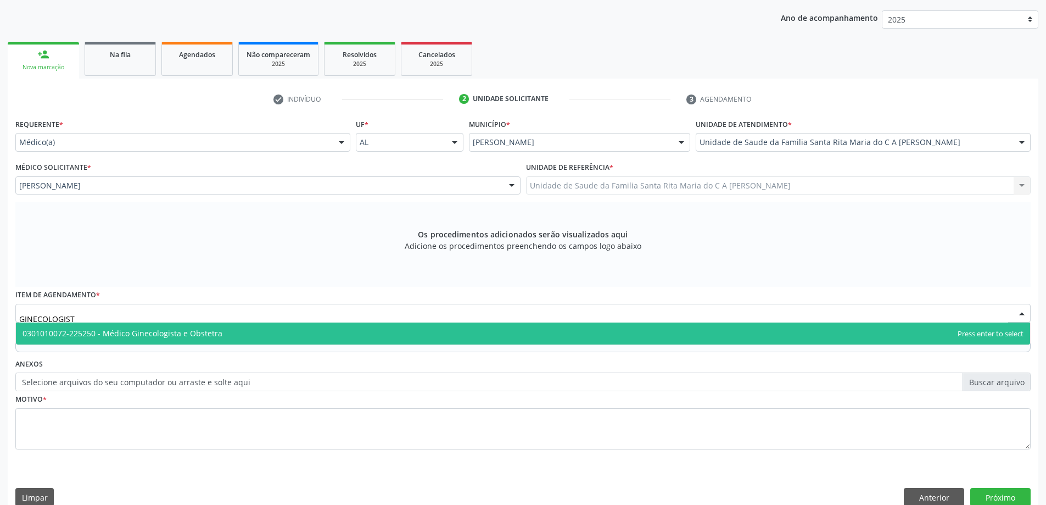
type input "GINECOLOGISTA"
click at [189, 332] on span "0301010072-225250 - Médico Ginecologista e Obstetra" at bounding box center [123, 333] width 200 height 10
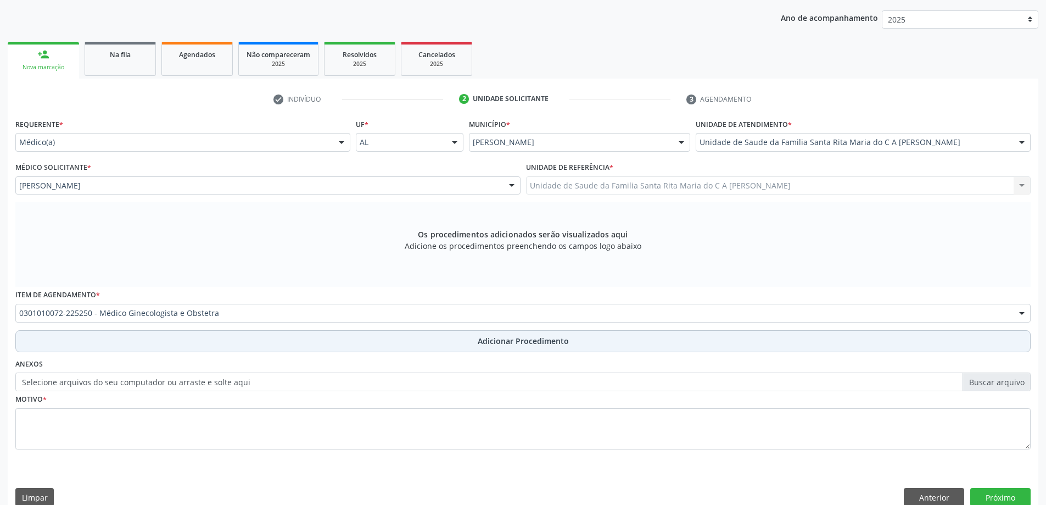
click at [184, 347] on button "Adicionar Procedimento" at bounding box center [522, 341] width 1015 height 22
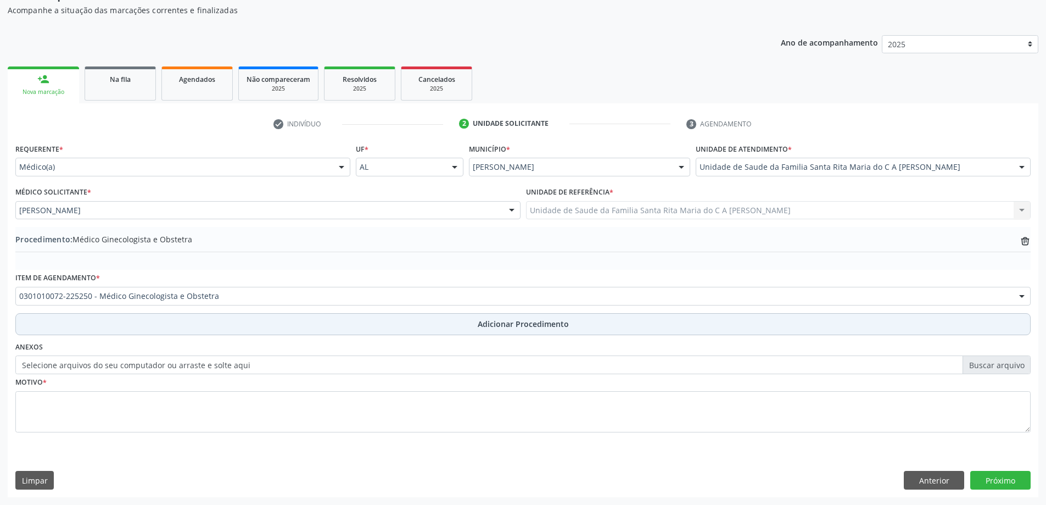
scroll to position [113, 0]
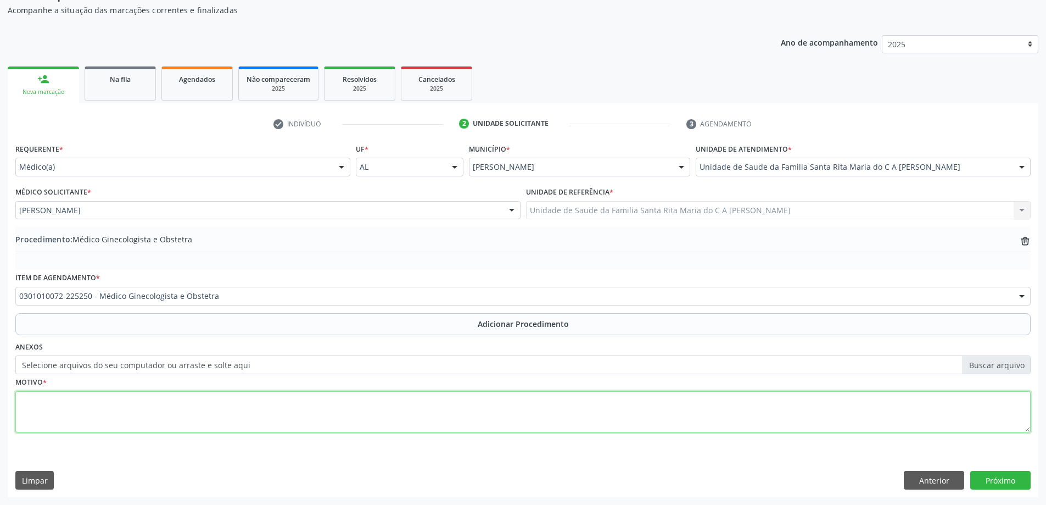
click at [169, 406] on textarea at bounding box center [522, 412] width 1015 height 42
type textarea "AVALIAÇÃO GINECOLOGICA"
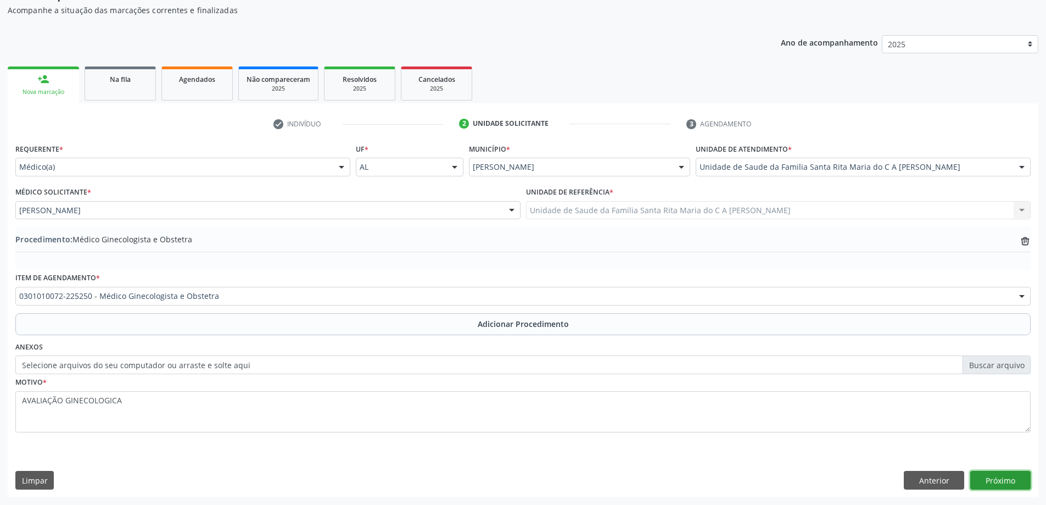
click at [1001, 474] on button "Próximo" at bounding box center [1000, 480] width 60 height 19
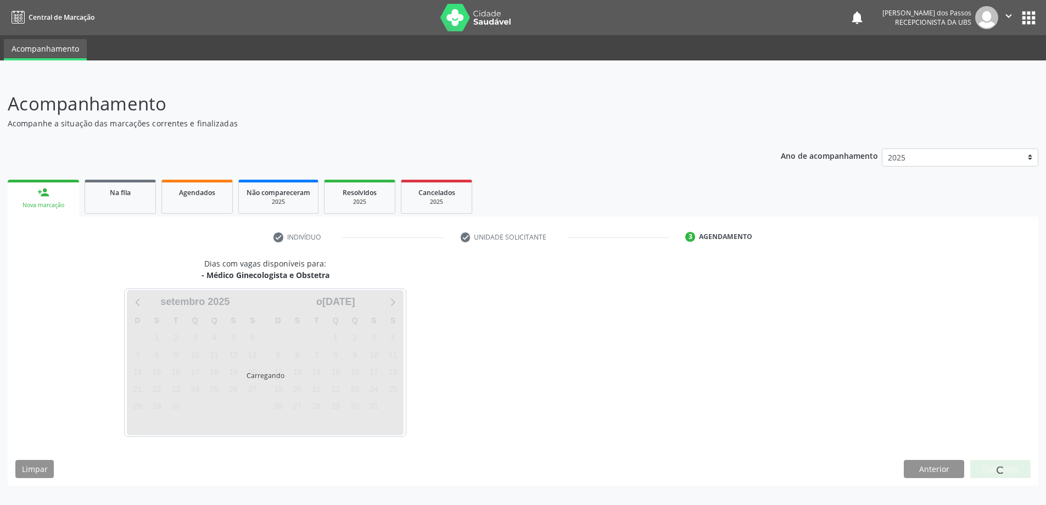
scroll to position [0, 0]
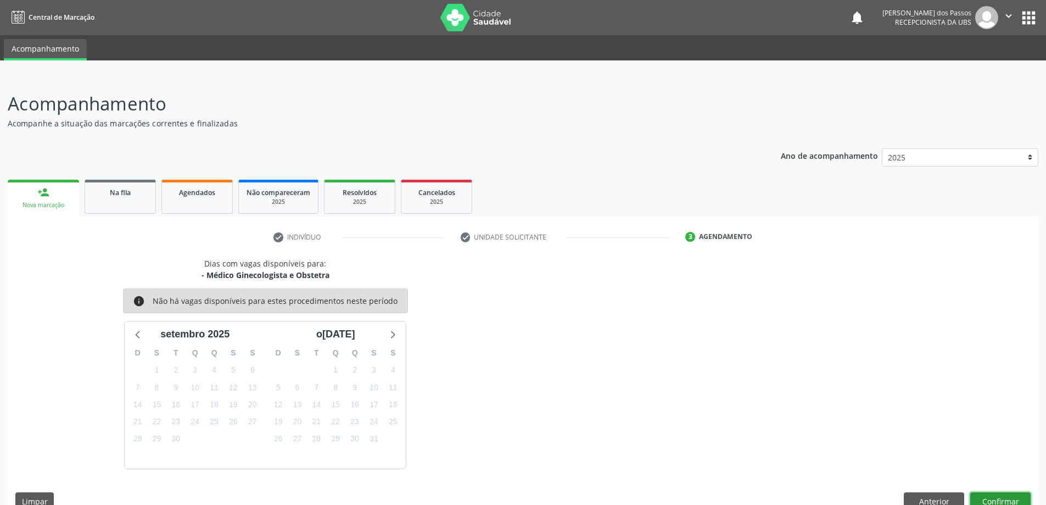
click at [1010, 499] on button "Confirmar" at bounding box center [1000, 501] width 60 height 19
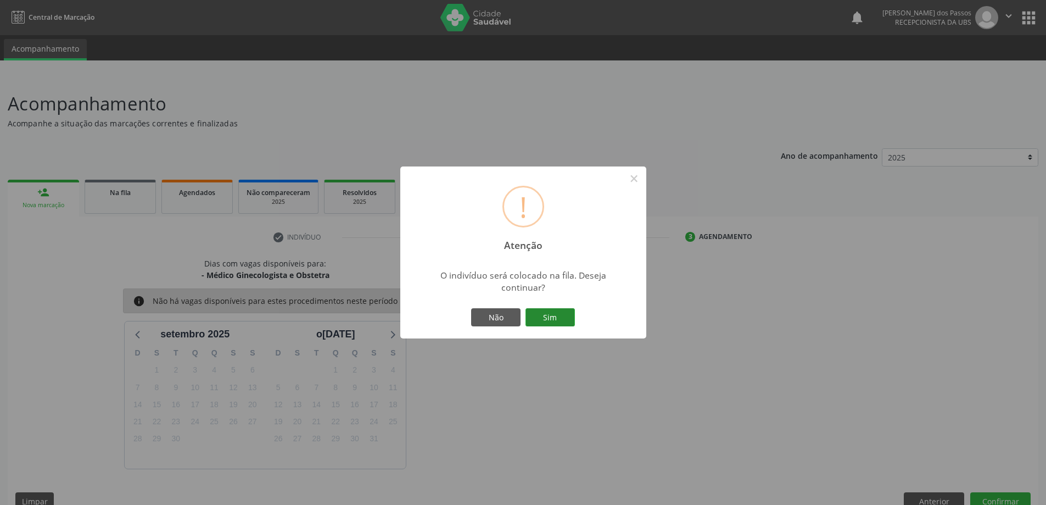
click at [548, 314] on button "Sim" at bounding box center [549, 317] width 49 height 19
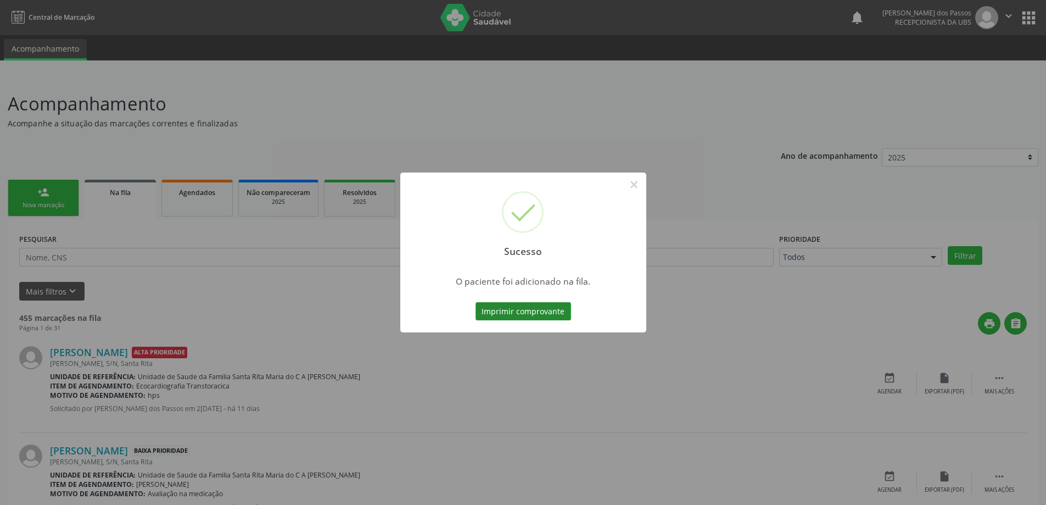
click at [550, 316] on button "Imprimir comprovante" at bounding box center [523, 311] width 96 height 19
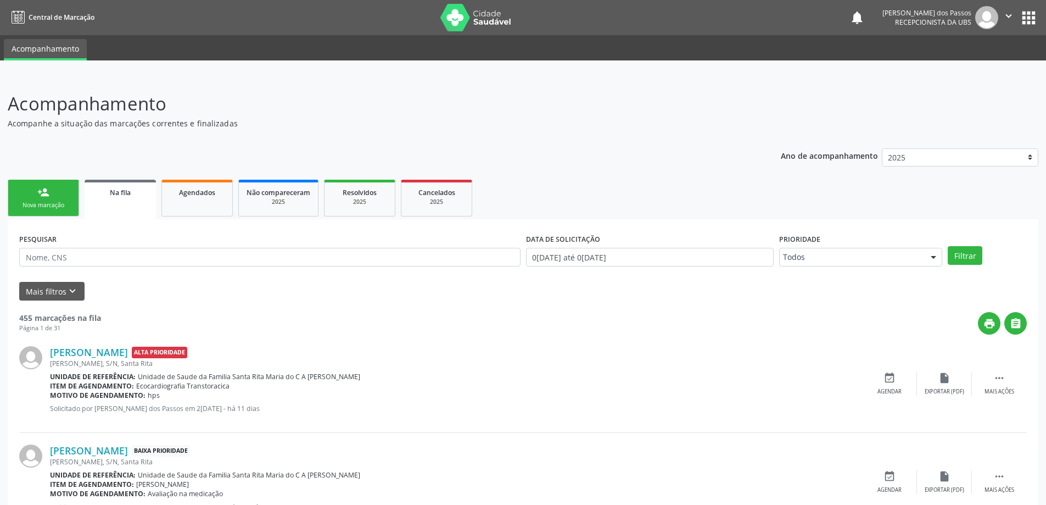
click at [49, 205] on div "Nova marcação" at bounding box center [43, 205] width 55 height 8
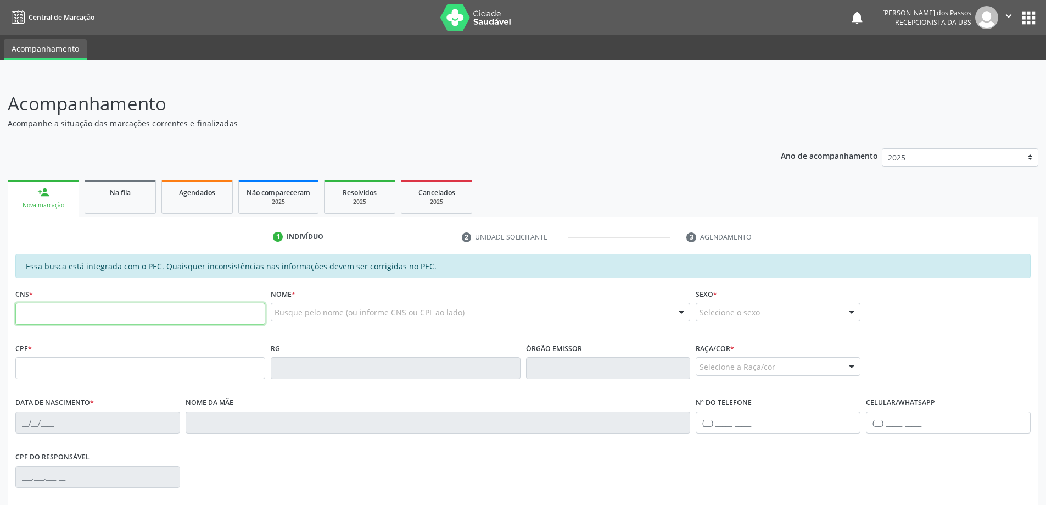
click at [62, 318] on input "text" at bounding box center [140, 314] width 250 height 22
type input "700 0038 8034 7004"
type input "080.100.074-20"
type input "08/12/1963"
type input "Rita Maria da Conceicao"
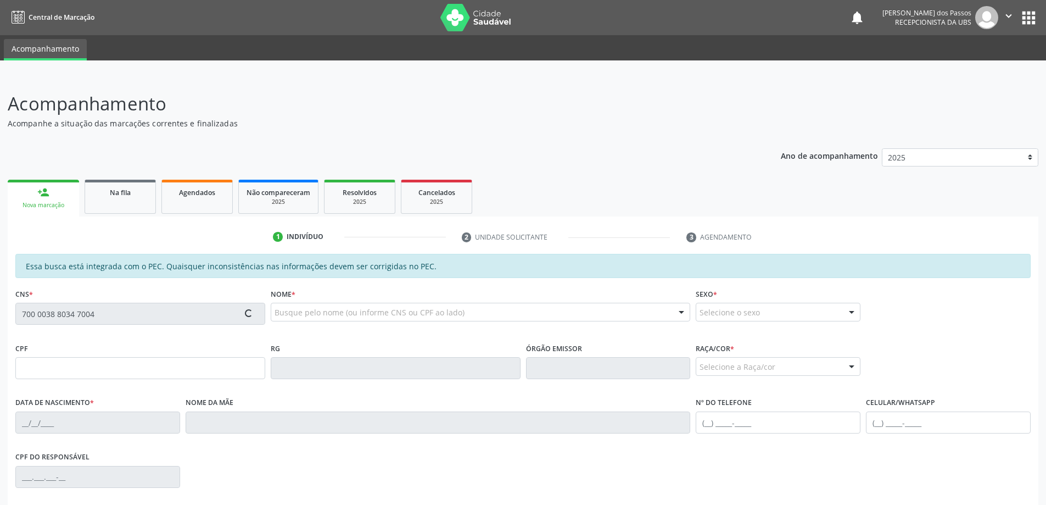
type input "(82) 98714-8728"
type input "45"
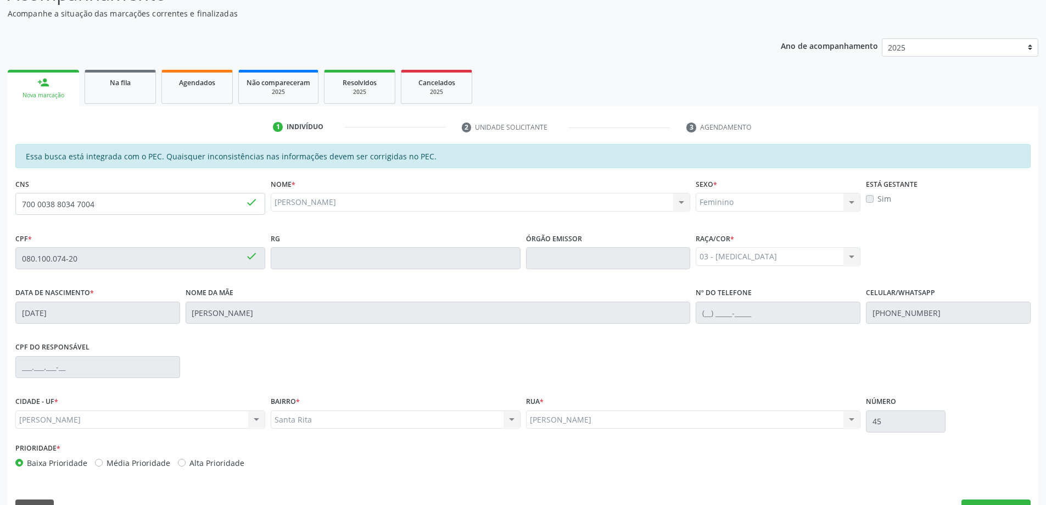
scroll to position [138, 0]
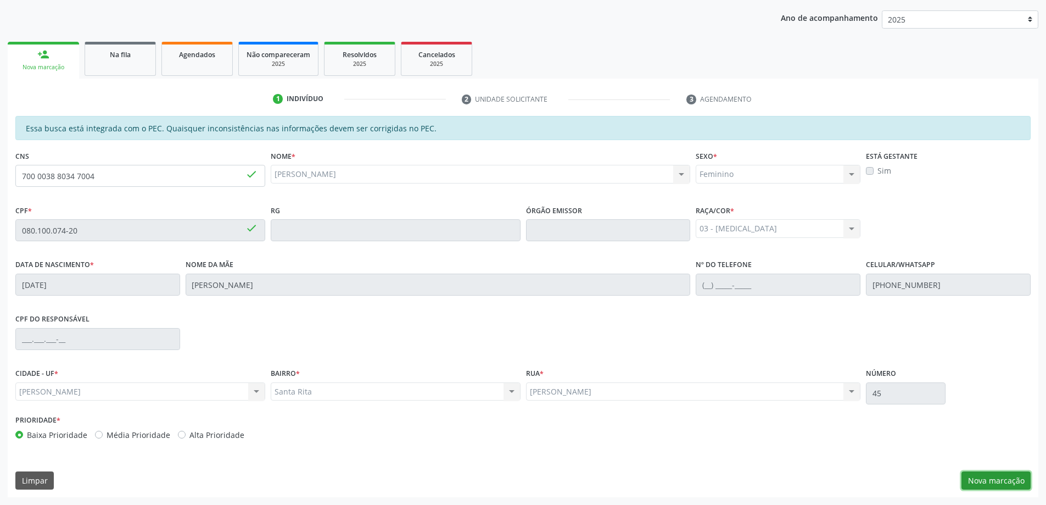
click at [1004, 484] on button "Nova marcação" at bounding box center [995, 480] width 69 height 19
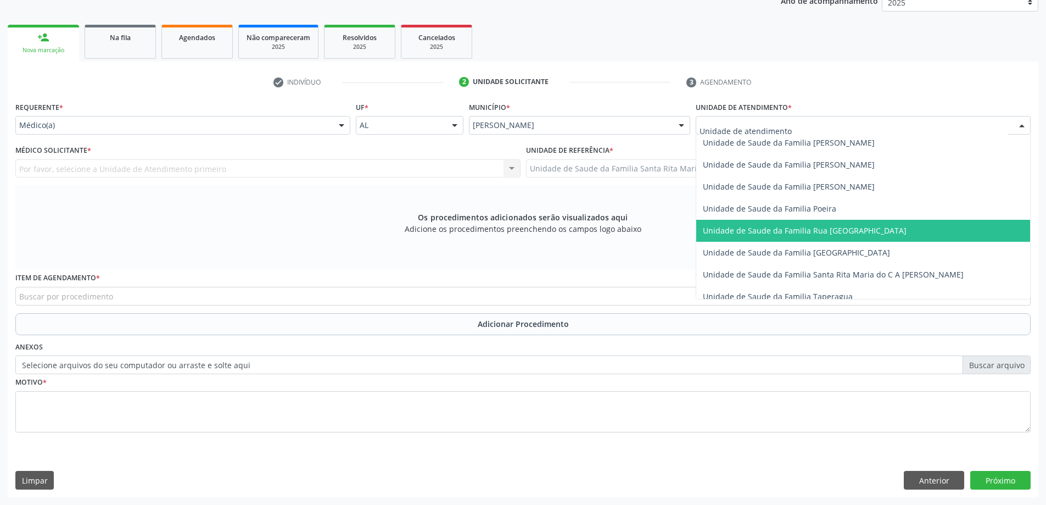
scroll to position [659, 0]
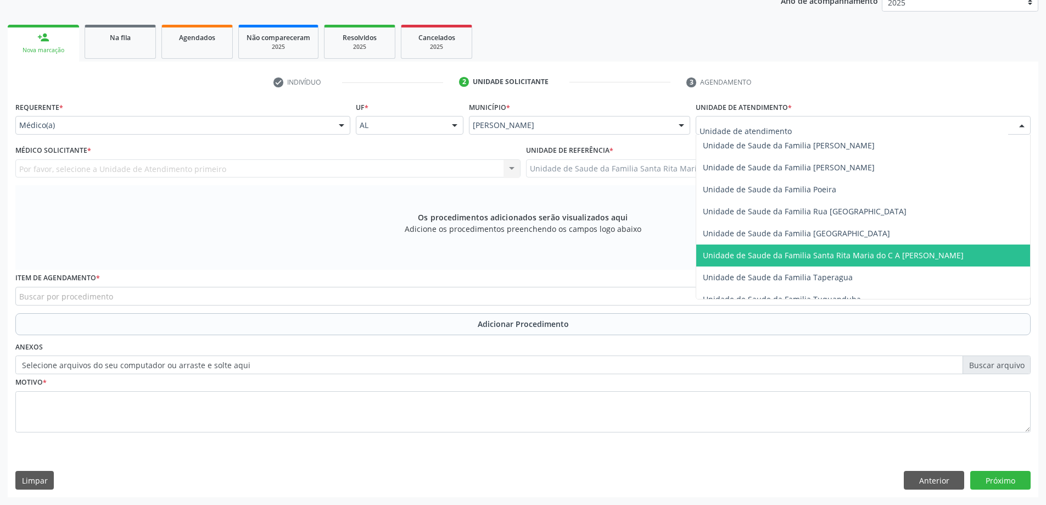
click at [788, 256] on span "Unidade de Saude da Familia Santa Rita Maria do C A [PERSON_NAME]" at bounding box center [833, 255] width 261 height 10
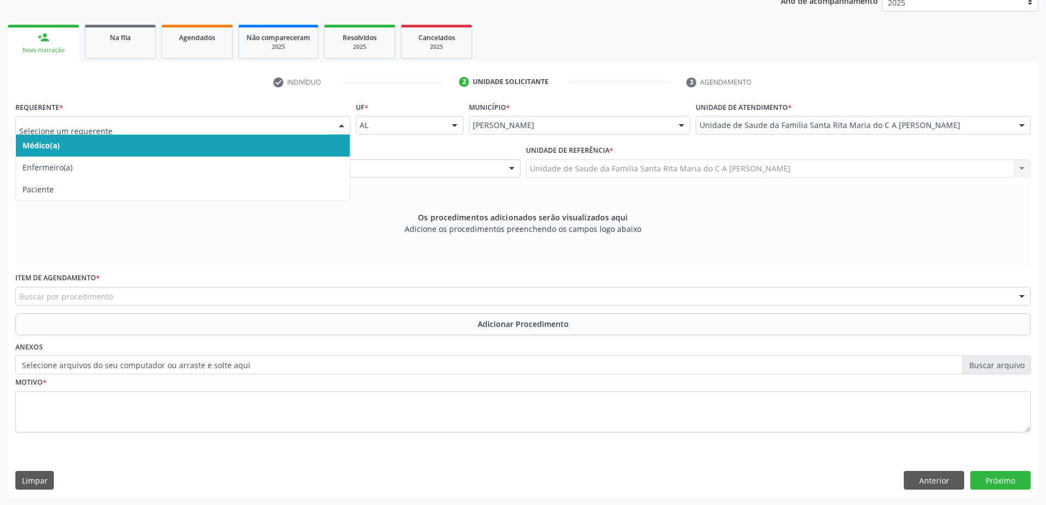
click at [210, 146] on span "Médico(a)" at bounding box center [183, 146] width 334 height 22
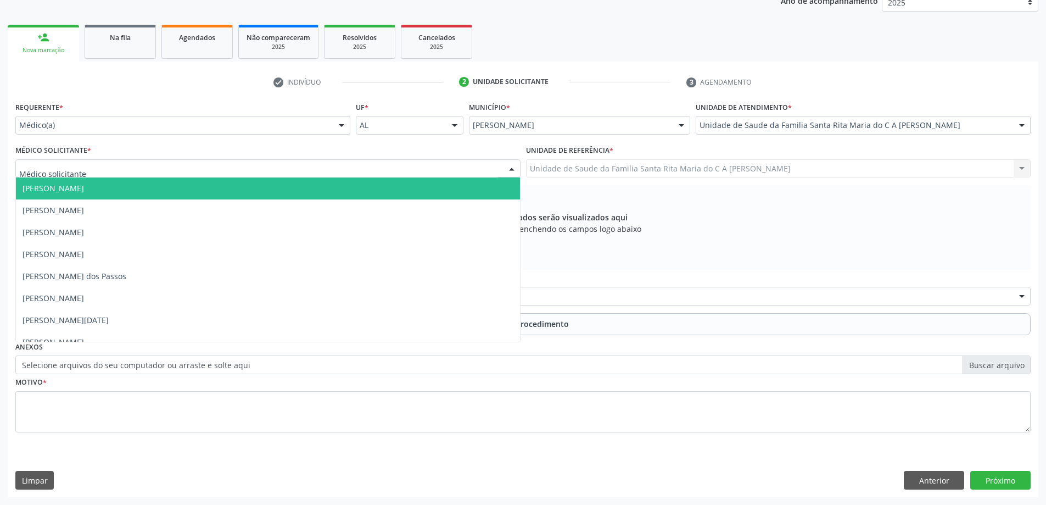
click at [195, 173] on div at bounding box center [267, 168] width 505 height 19
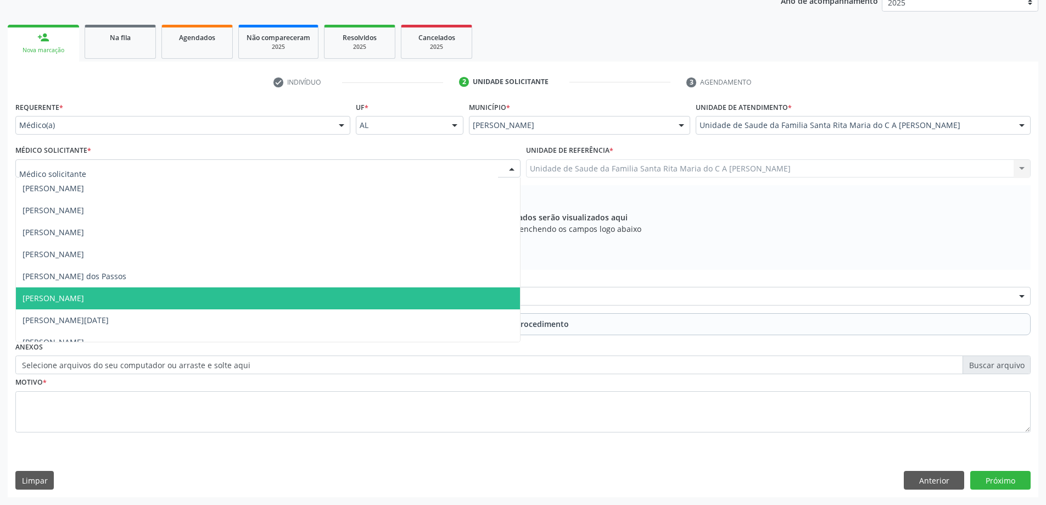
click at [150, 301] on span "[PERSON_NAME]" at bounding box center [268, 298] width 504 height 22
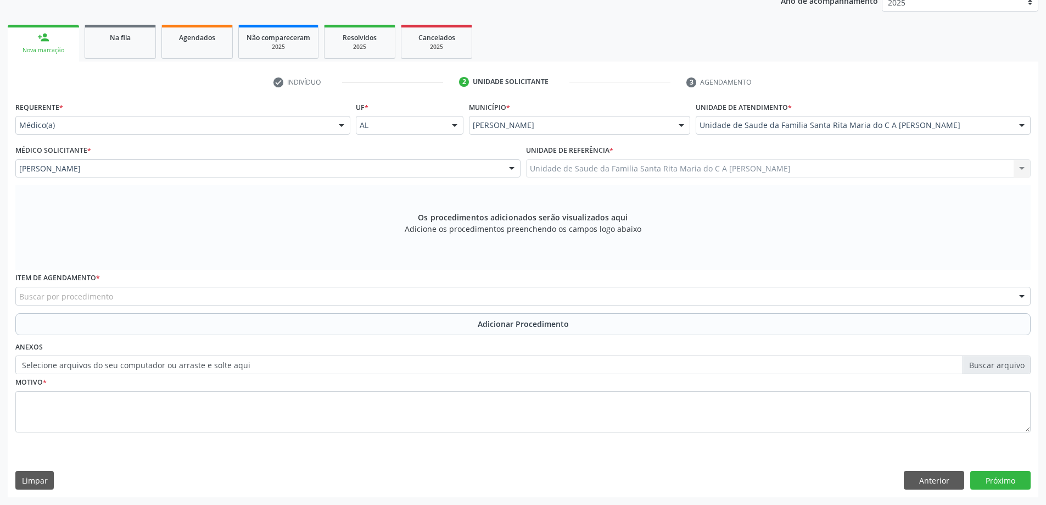
click at [161, 290] on div "Buscar por procedimento" at bounding box center [522, 296] width 1015 height 19
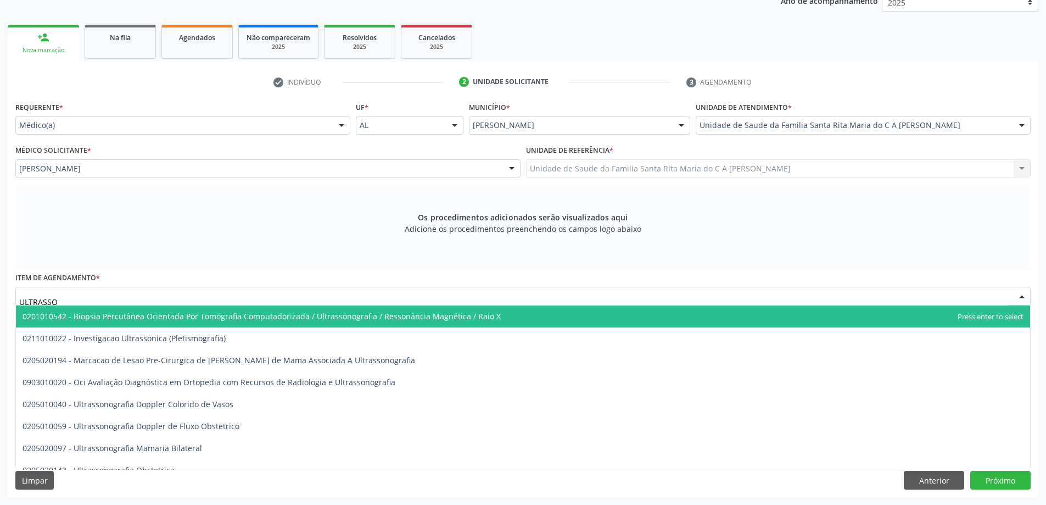
type input "ULTRASSON"
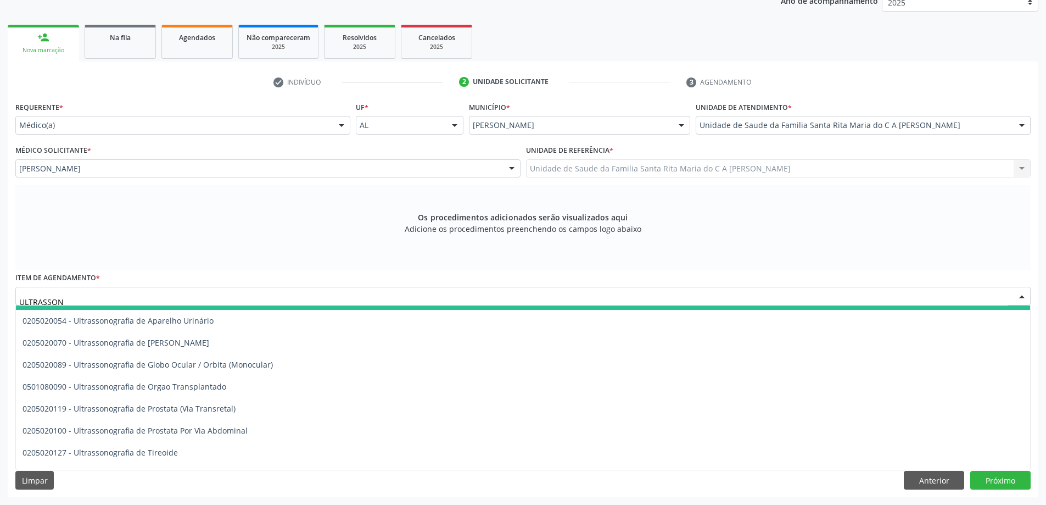
scroll to position [319, 0]
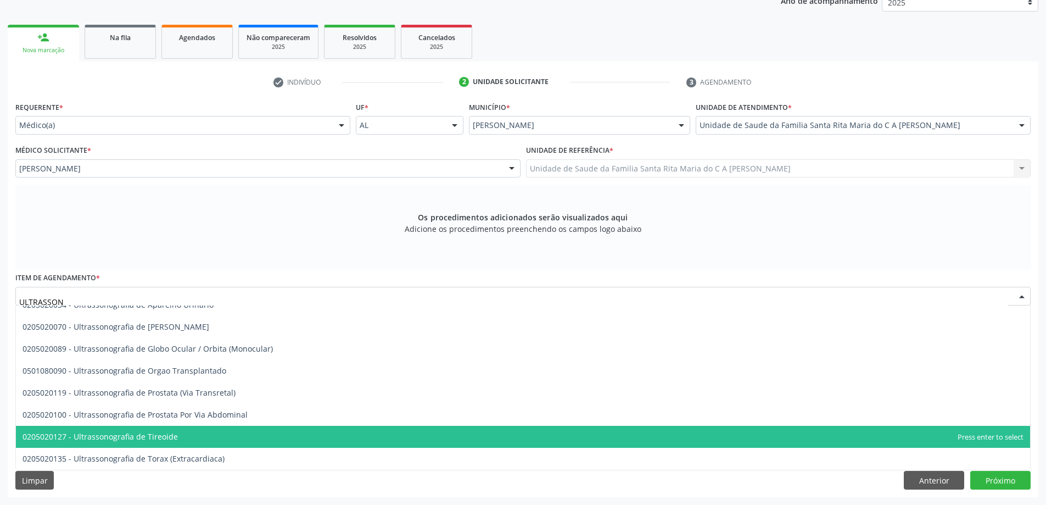
click at [190, 438] on span "0205020127 - Ultrassonografia de Tireoide" at bounding box center [523, 436] width 1014 height 22
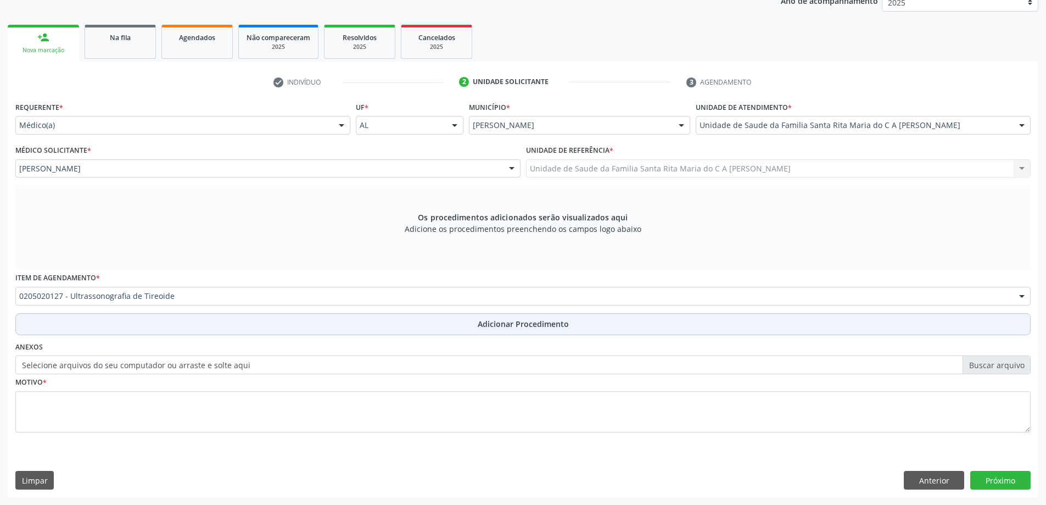
click at [166, 327] on button "Adicionar Procedimento" at bounding box center [522, 324] width 1015 height 22
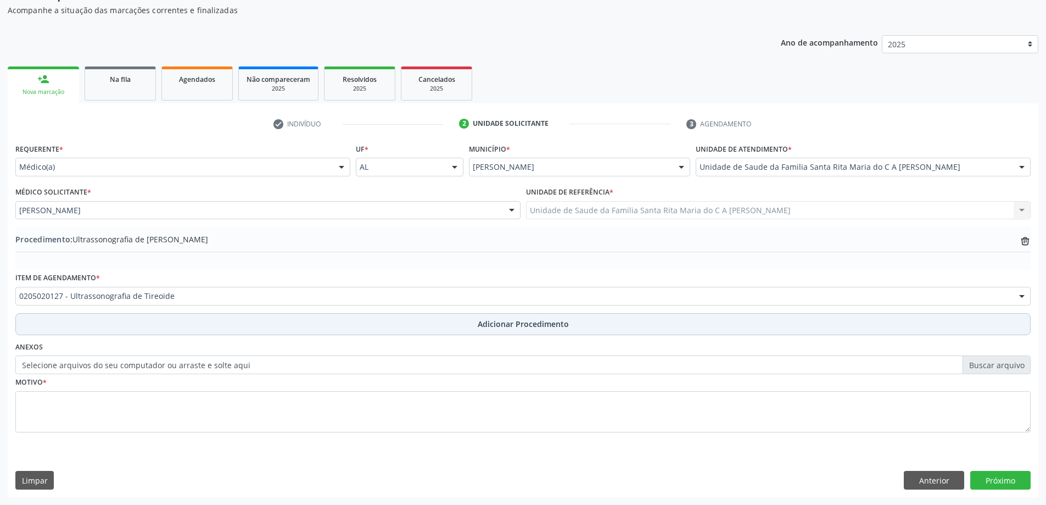
scroll to position [113, 0]
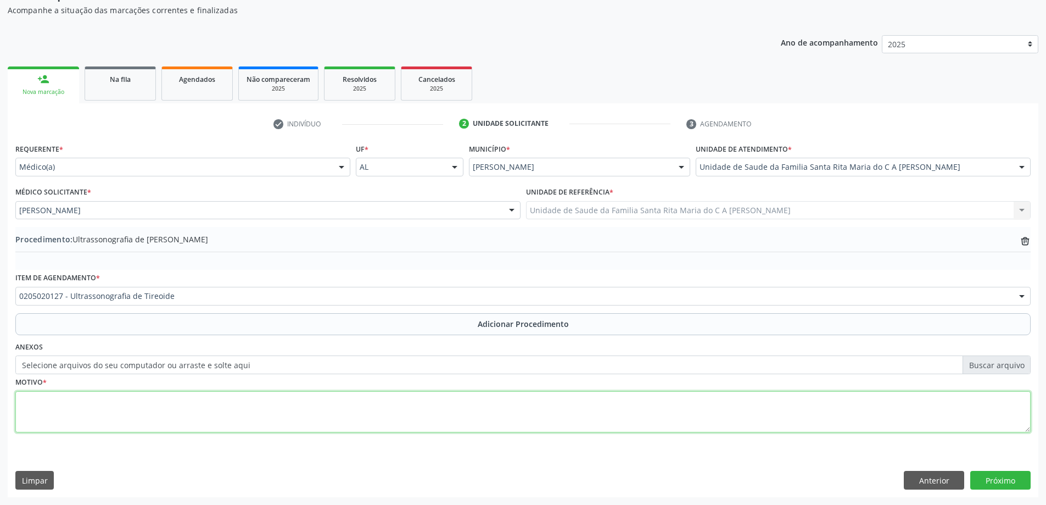
click at [109, 411] on textarea at bounding box center [522, 412] width 1015 height 42
type textarea "PEDIDO DE USG DE TIREOIDE COM DOPPEER PARA AVALIAÇÃO"
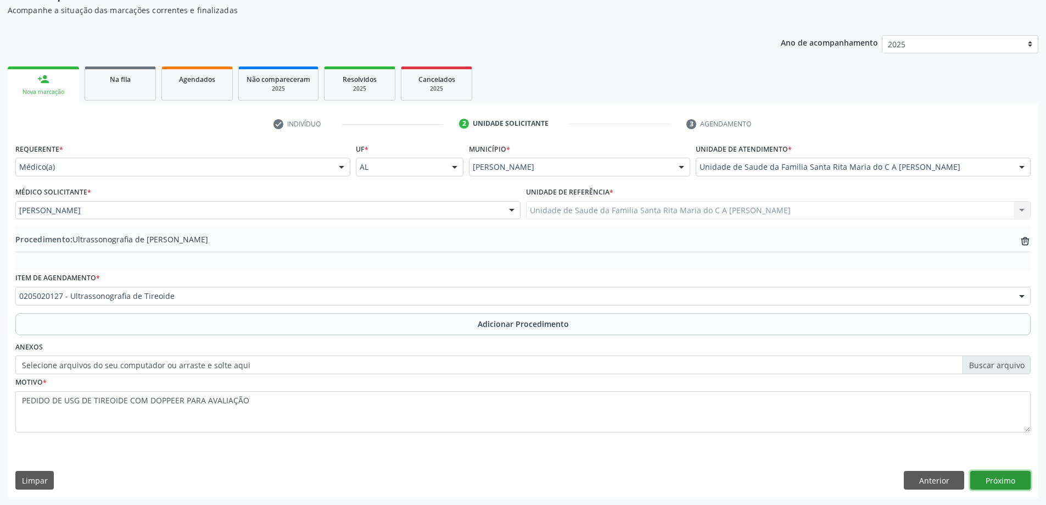
click at [1011, 481] on button "Próximo" at bounding box center [1000, 480] width 60 height 19
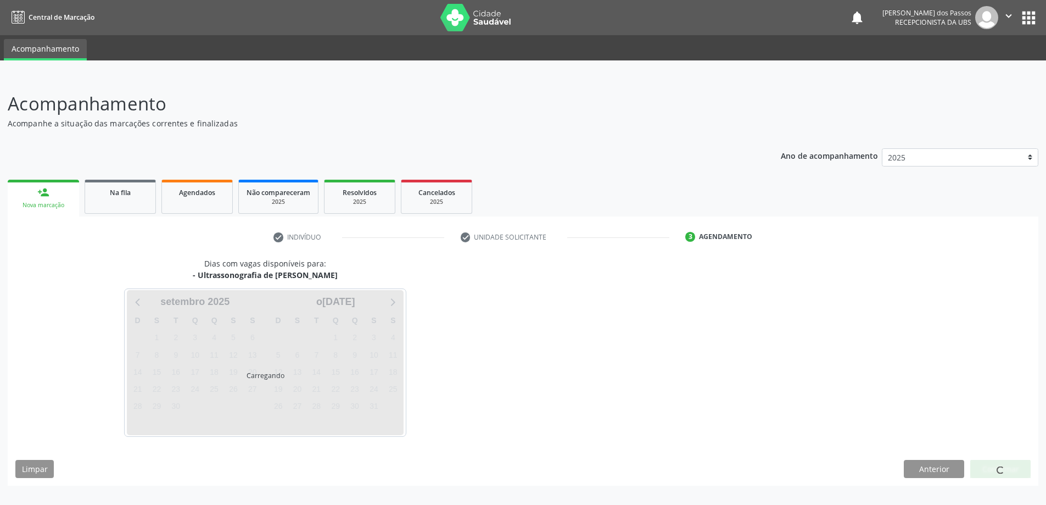
scroll to position [0, 0]
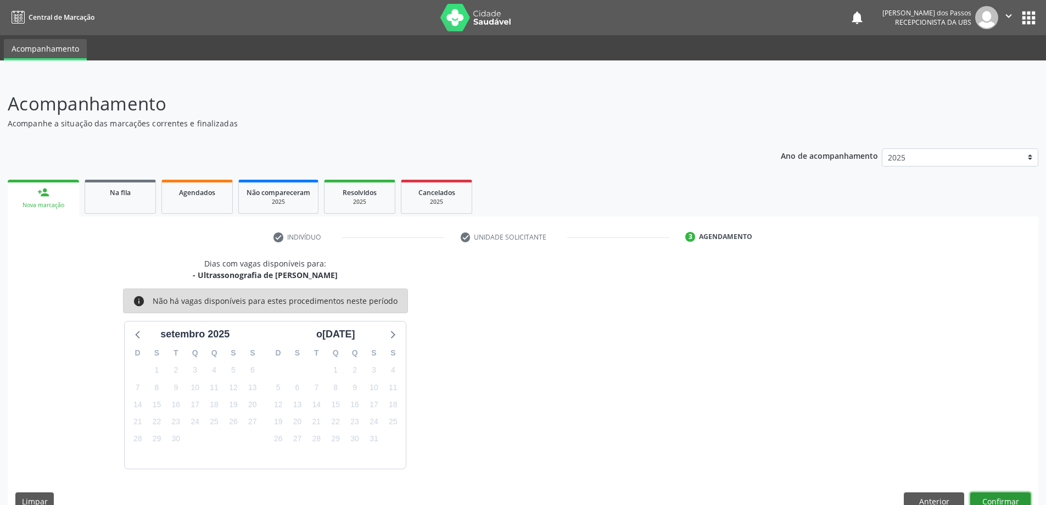
click at [982, 496] on button "Confirmar" at bounding box center [1000, 501] width 60 height 19
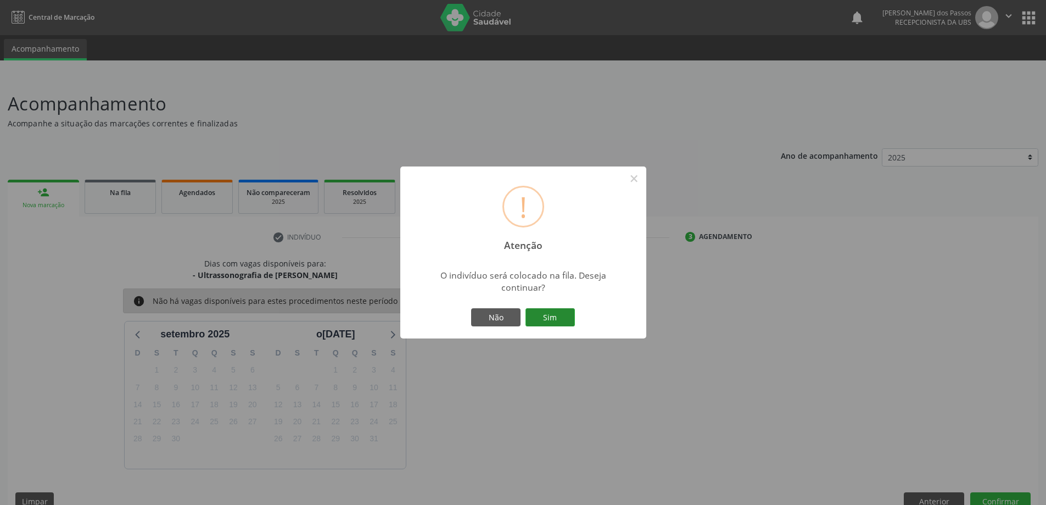
click at [537, 318] on button "Sim" at bounding box center [549, 317] width 49 height 19
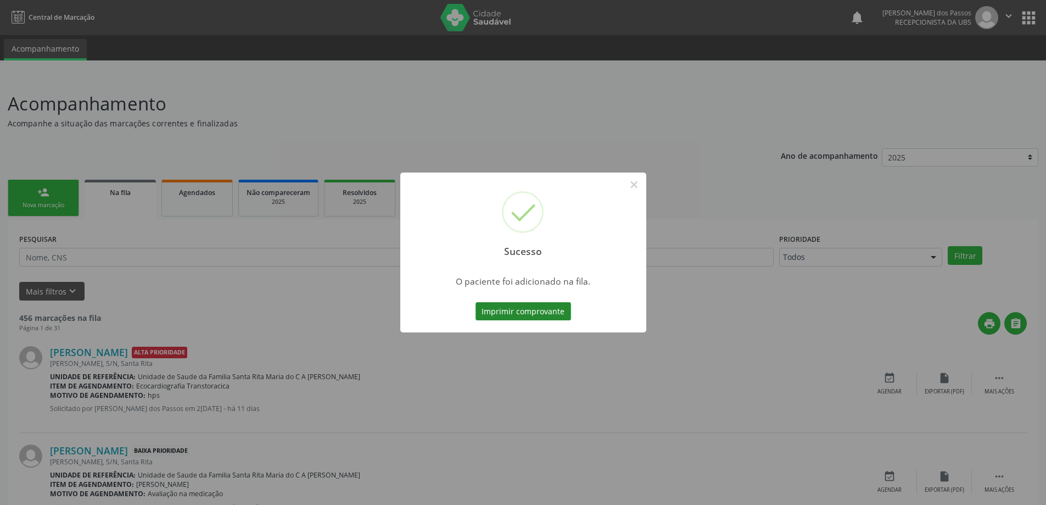
click at [537, 316] on button "Imprimir comprovante" at bounding box center [523, 311] width 96 height 19
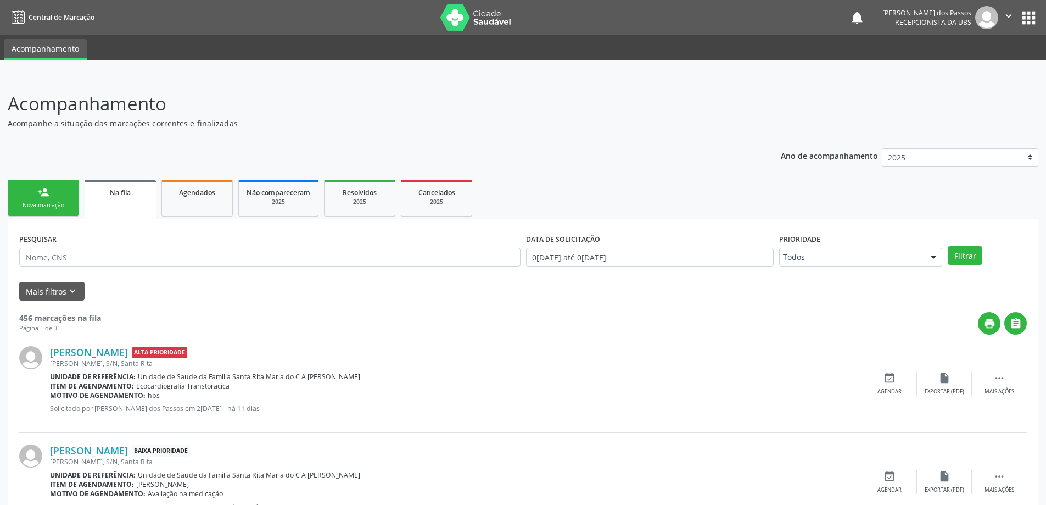
click at [61, 203] on div "Nova marcação" at bounding box center [43, 205] width 55 height 8
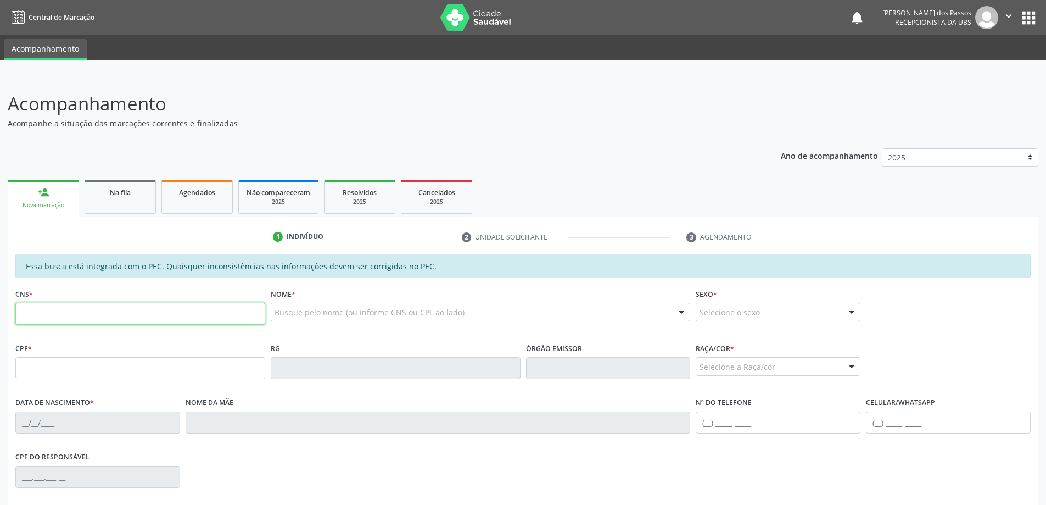
click at [69, 316] on input "text" at bounding box center [140, 314] width 250 height 22
type input "1"
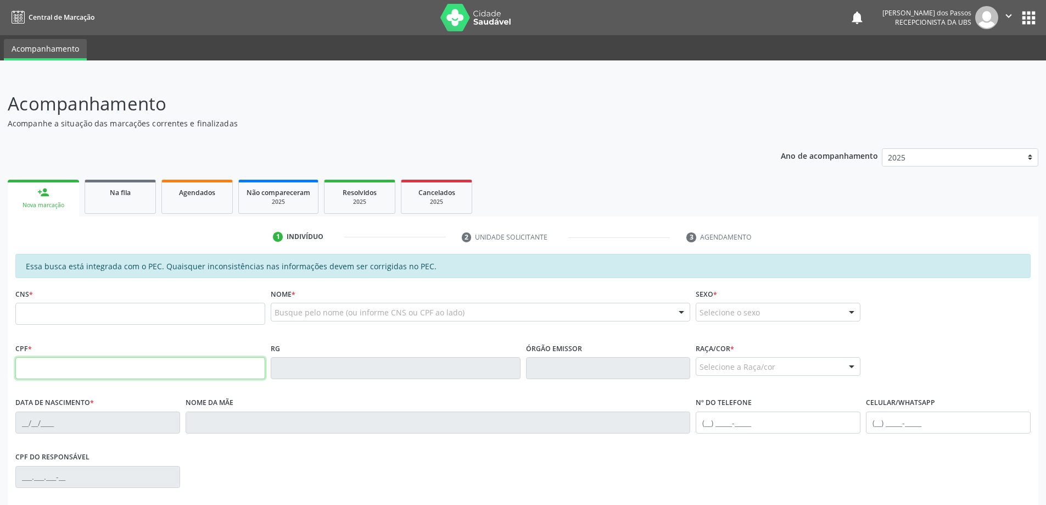
click at [95, 369] on input "text" at bounding box center [140, 368] width 250 height 22
type input "163.718.114-01"
type input "706 4041 0680 1086"
type input "13/05/2016"
type input "Sandra Márcia Alves dos Santos"
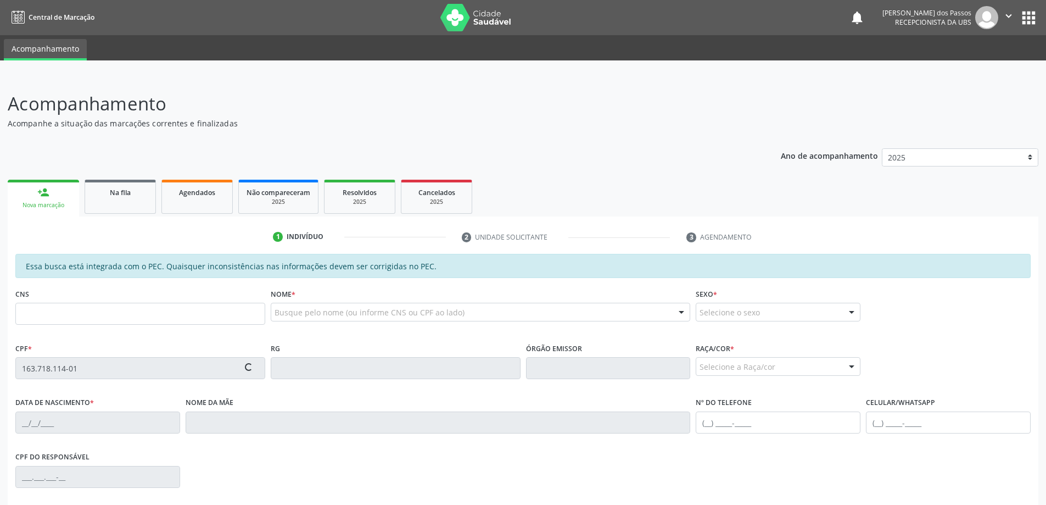
type input "(82) 98891-1871"
type input "S/N"
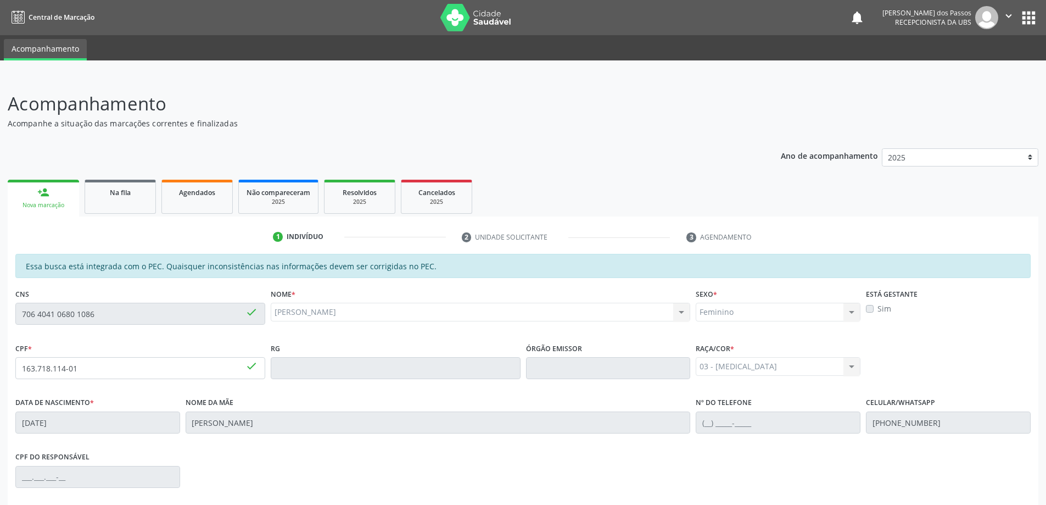
scroll to position [138, 0]
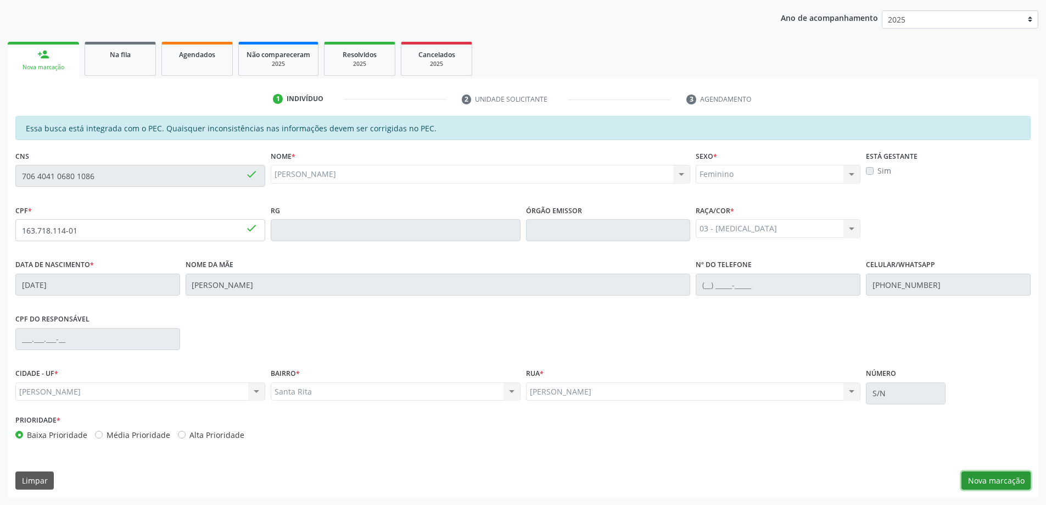
click at [986, 481] on button "Nova marcação" at bounding box center [995, 480] width 69 height 19
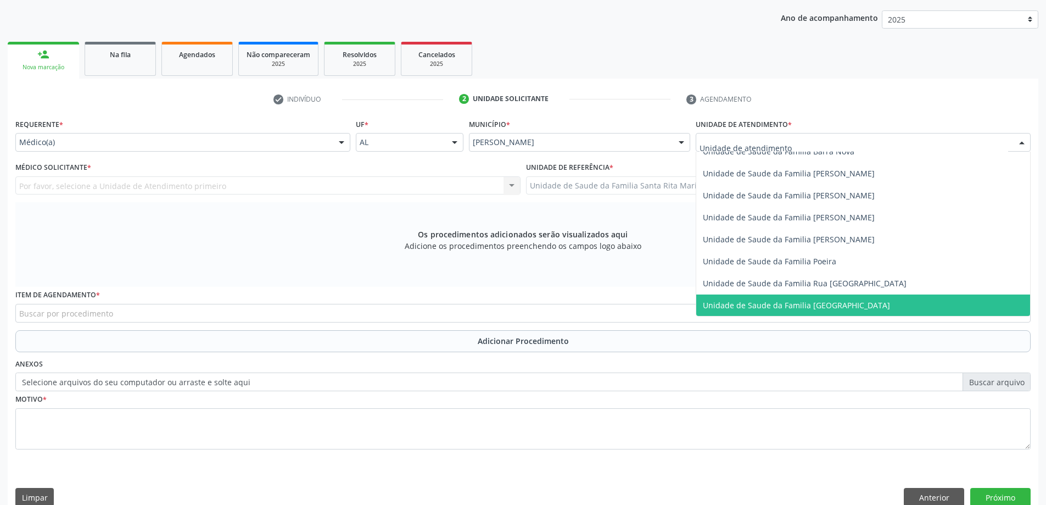
scroll to position [659, 0]
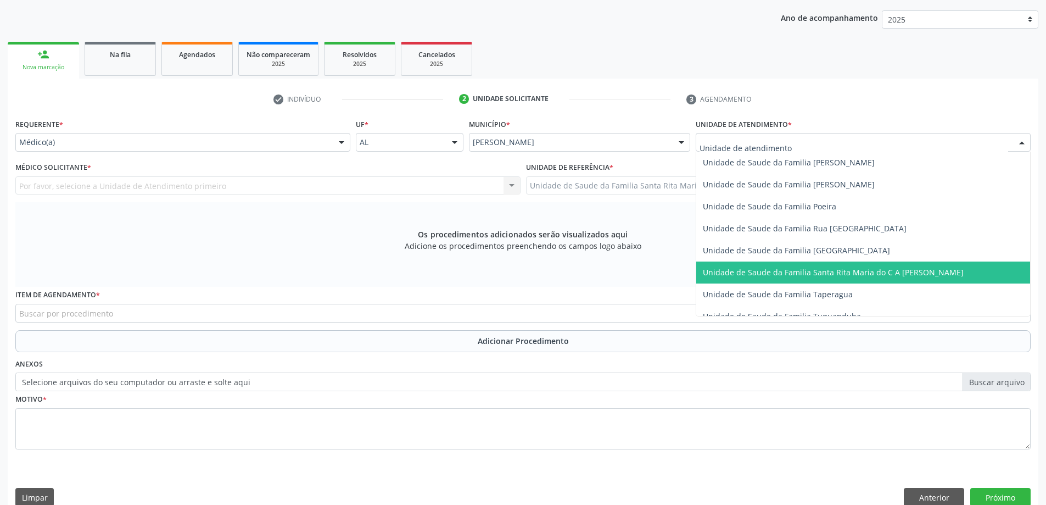
click at [742, 272] on span "Unidade de Saude da Familia Santa Rita Maria do C A [PERSON_NAME]" at bounding box center [833, 272] width 261 height 10
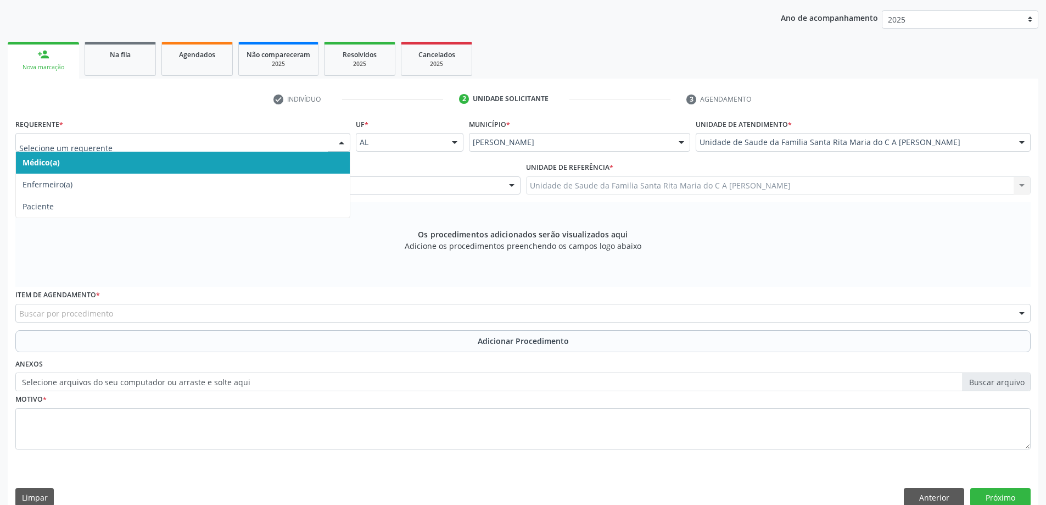
click at [159, 163] on span "Médico(a)" at bounding box center [183, 163] width 334 height 22
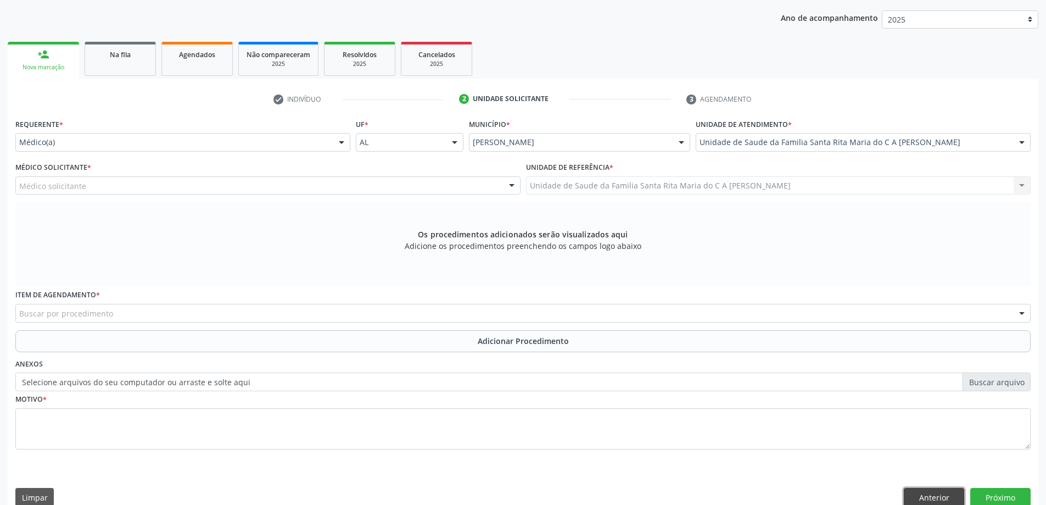
click at [919, 497] on button "Anterior" at bounding box center [934, 497] width 60 height 19
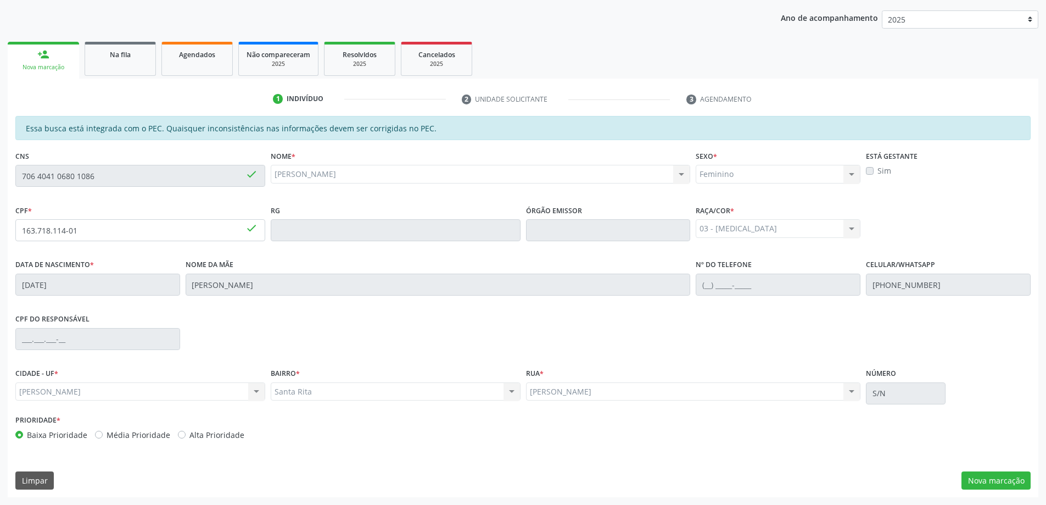
click at [107, 434] on label "Média Prioridade" at bounding box center [139, 435] width 64 height 12
click at [95, 434] on input "Média Prioridade" at bounding box center [99, 434] width 8 height 10
radio input "true"
click at [27, 433] on label "Baixa Prioridade" at bounding box center [57, 435] width 60 height 12
click at [21, 433] on input "Baixa Prioridade" at bounding box center [19, 434] width 8 height 10
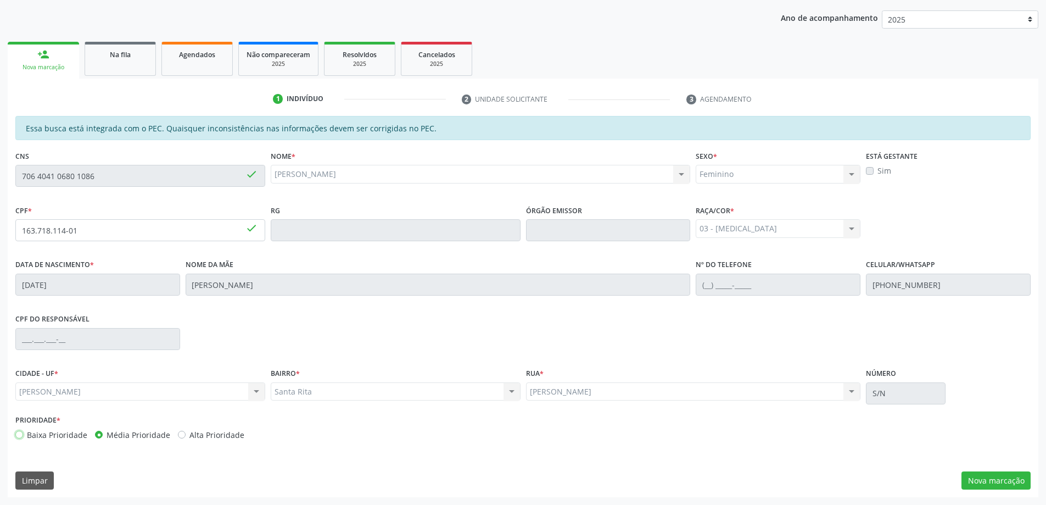
radio input "true"
click at [977, 475] on button "Nova marcação" at bounding box center [995, 480] width 69 height 19
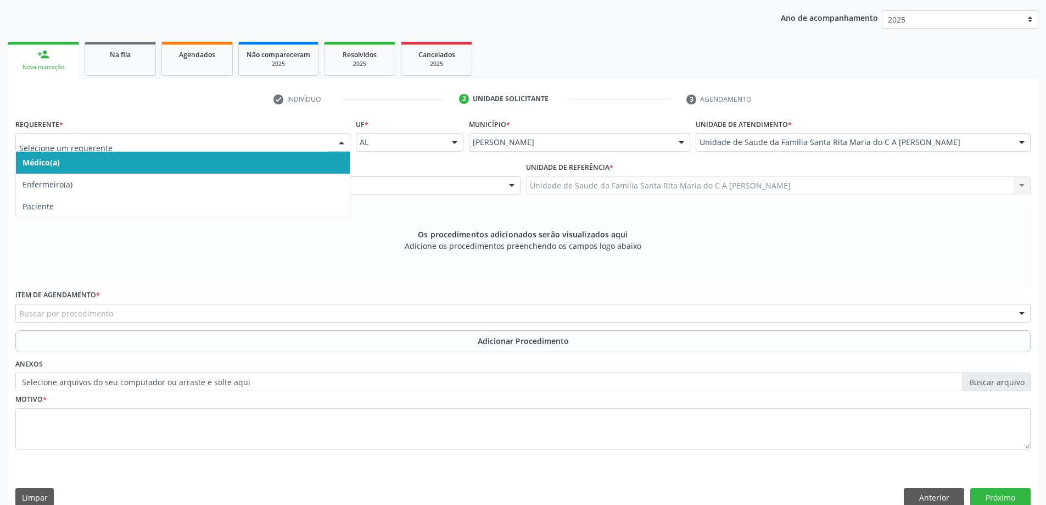
click at [224, 169] on span "Médico(a)" at bounding box center [183, 163] width 334 height 22
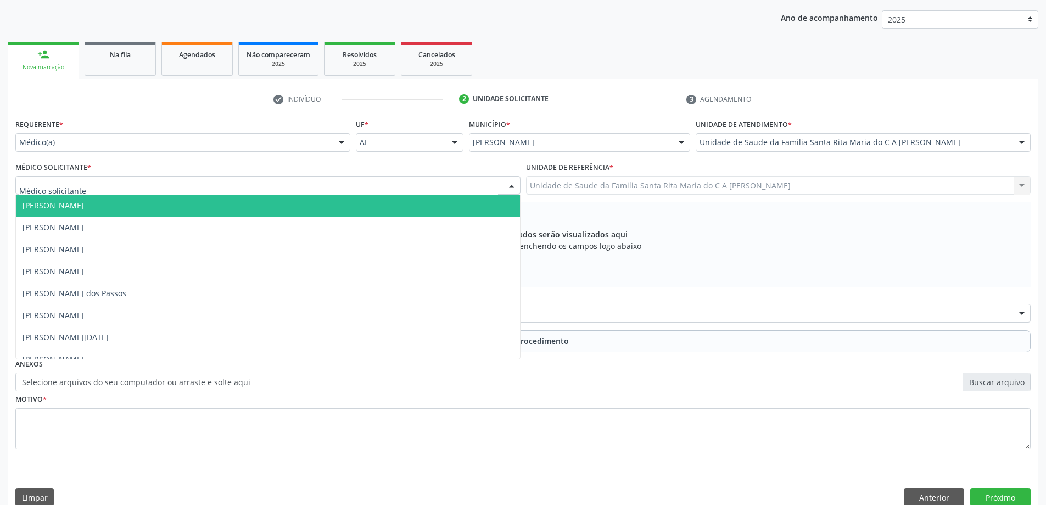
click at [221, 183] on div at bounding box center [267, 185] width 505 height 19
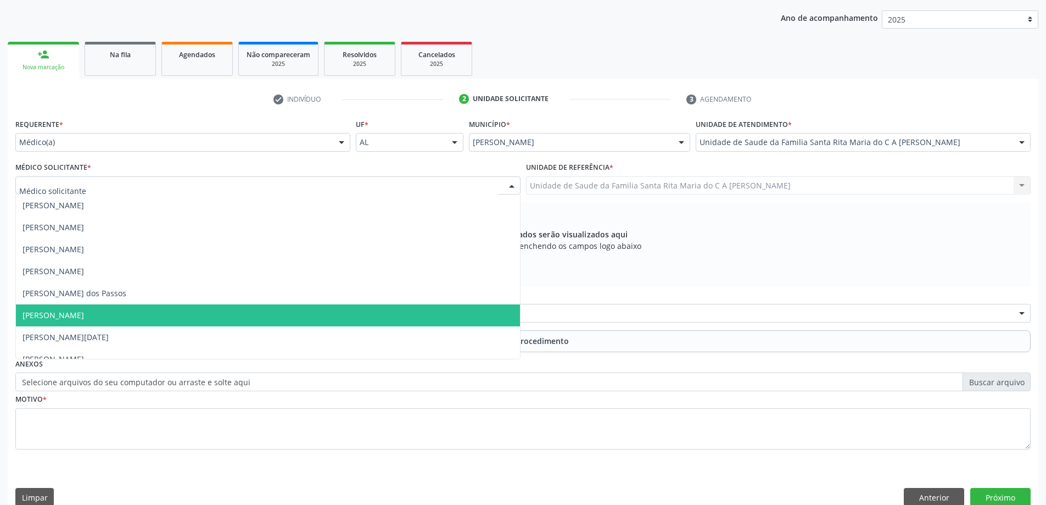
click at [205, 309] on span "[PERSON_NAME]" at bounding box center [268, 315] width 504 height 22
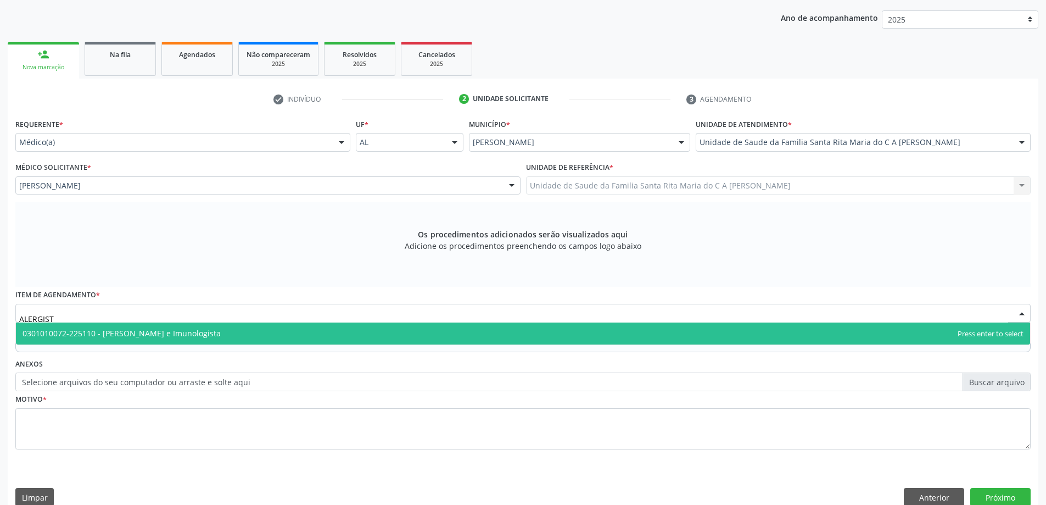
type input "ALERGISTA"
click at [149, 338] on span "0301010072-225110 - [PERSON_NAME] e Imunologista" at bounding box center [523, 333] width 1014 height 22
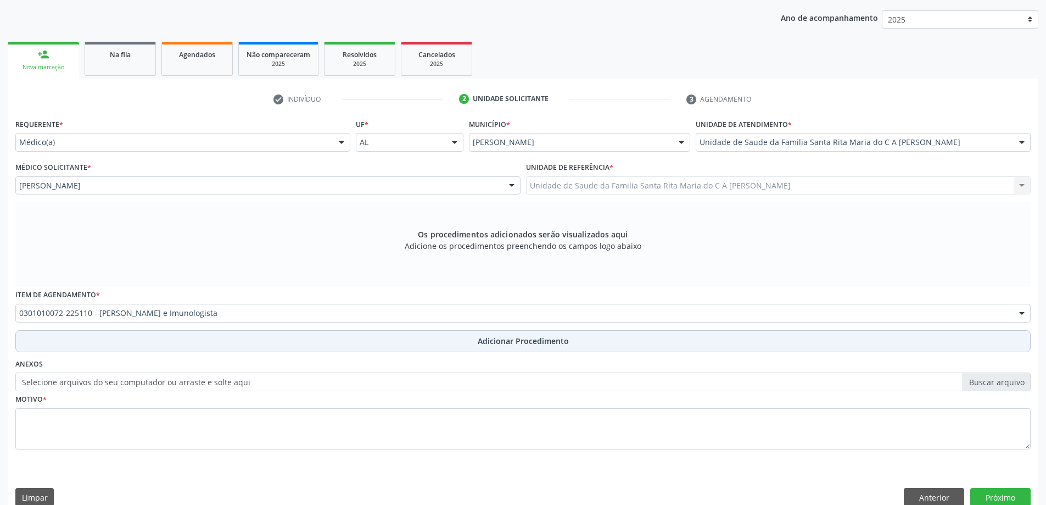
click at [150, 343] on button "Adicionar Procedimento" at bounding box center [522, 341] width 1015 height 22
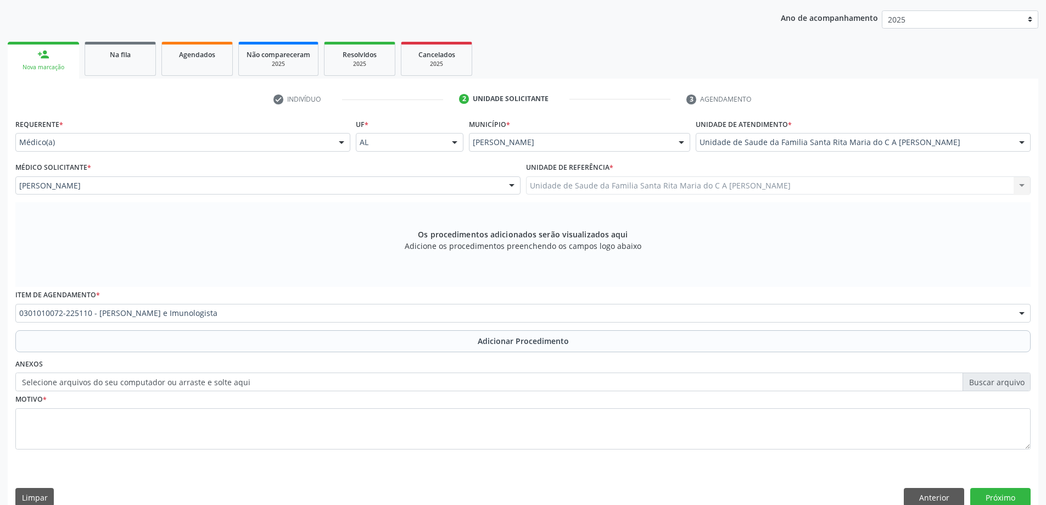
scroll to position [113, 0]
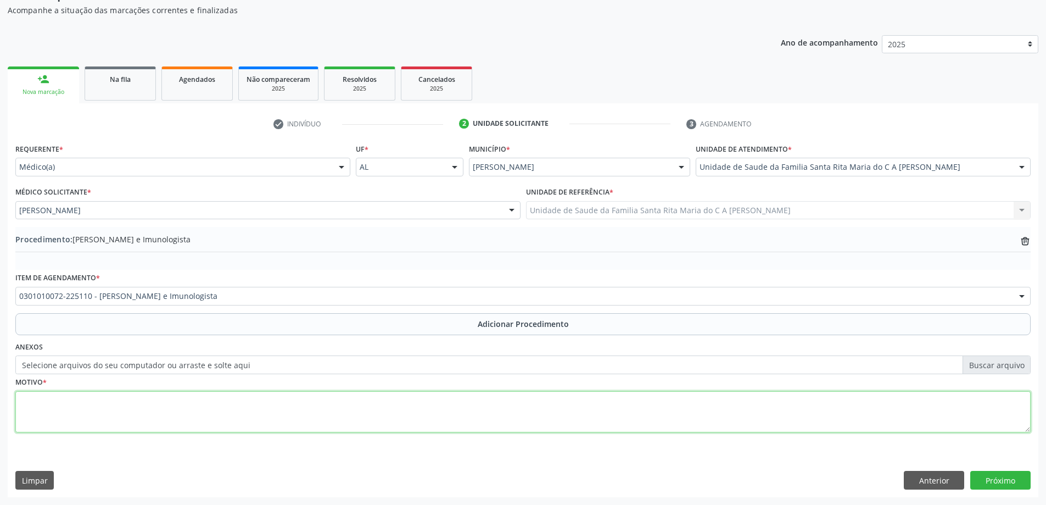
click at [142, 412] on textarea at bounding box center [522, 412] width 1015 height 42
type textarea "GRIPE DE REPTIÇÃO"
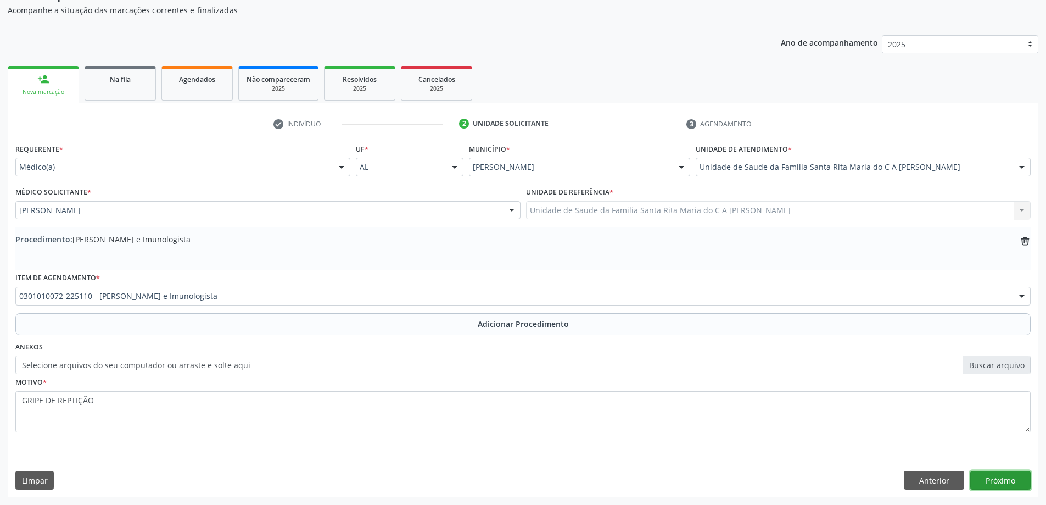
click at [992, 477] on button "Próximo" at bounding box center [1000, 480] width 60 height 19
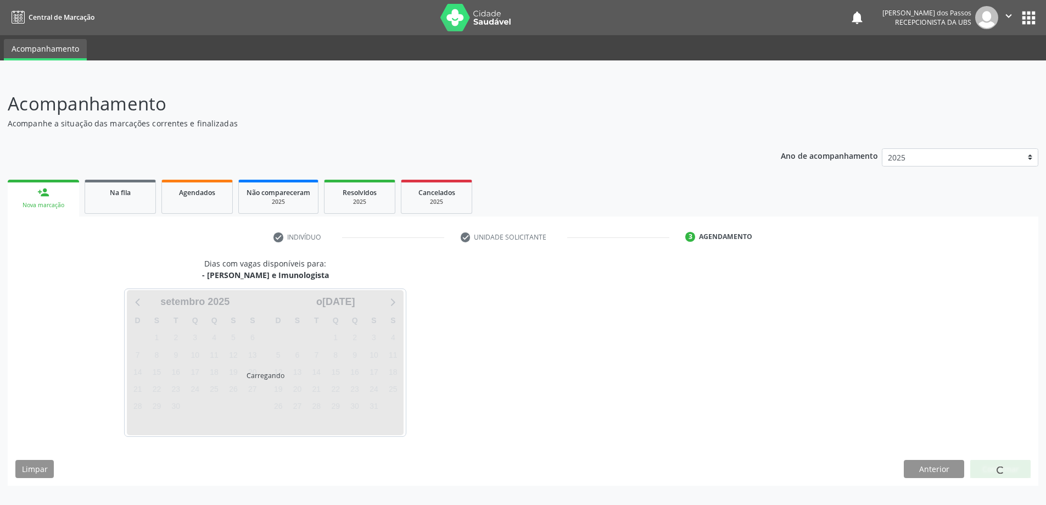
scroll to position [0, 0]
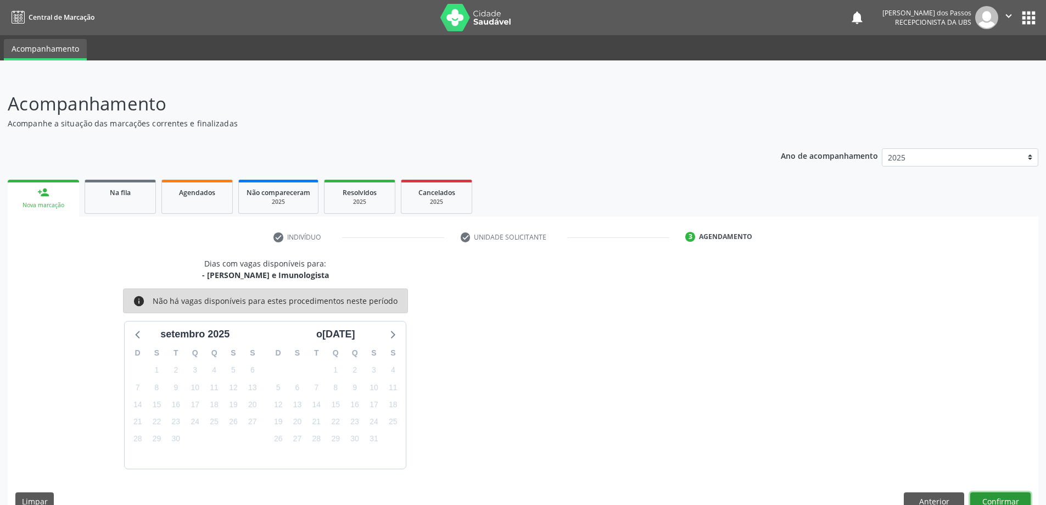
click at [1012, 500] on button "Confirmar" at bounding box center [1000, 501] width 60 height 19
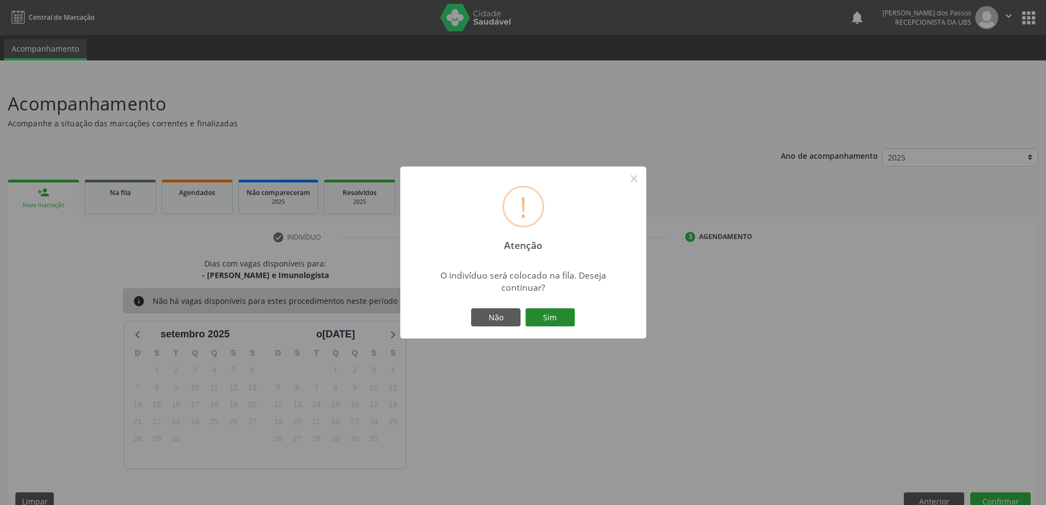
click at [547, 321] on button "Sim" at bounding box center [549, 317] width 49 height 19
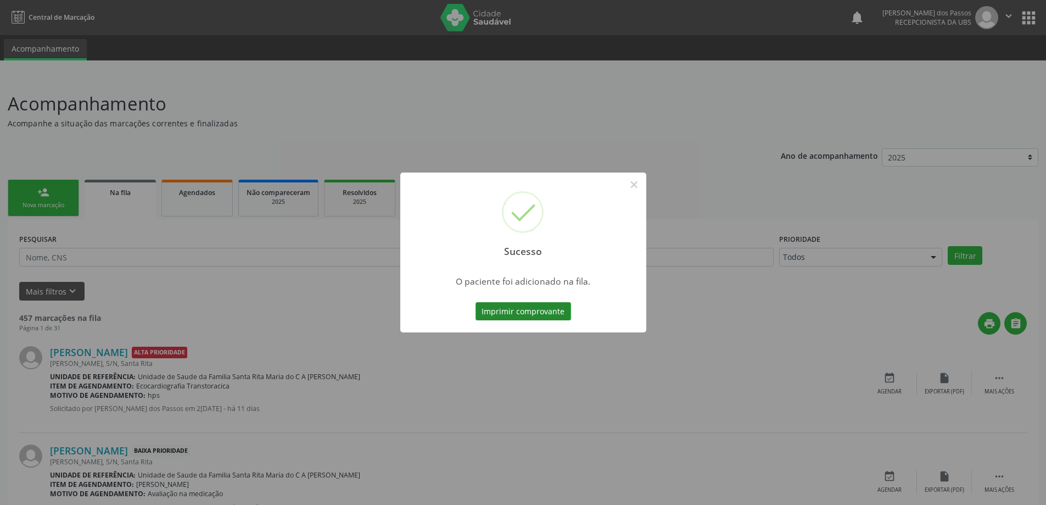
click at [542, 314] on button "Imprimir comprovante" at bounding box center [523, 311] width 96 height 19
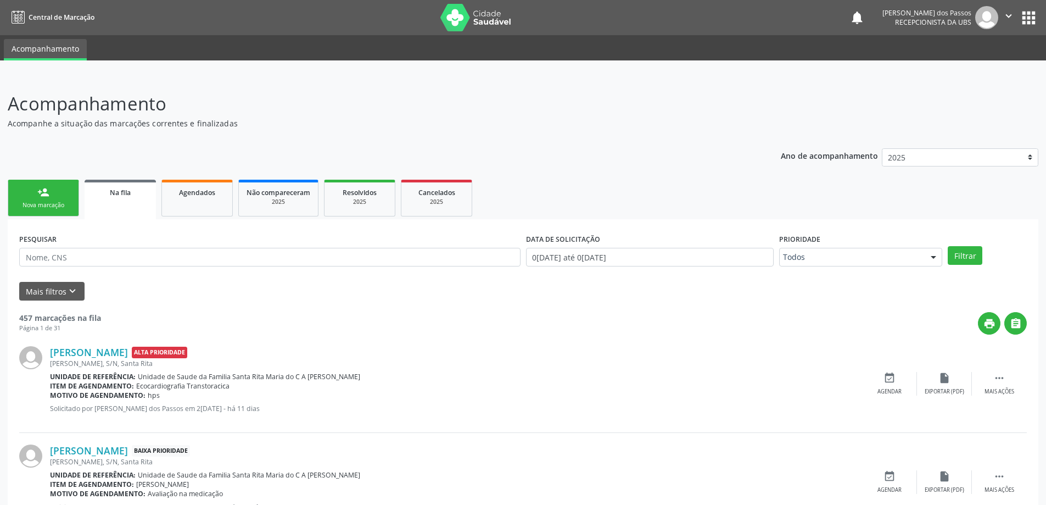
click at [58, 208] on div "Nova marcação" at bounding box center [43, 205] width 55 height 8
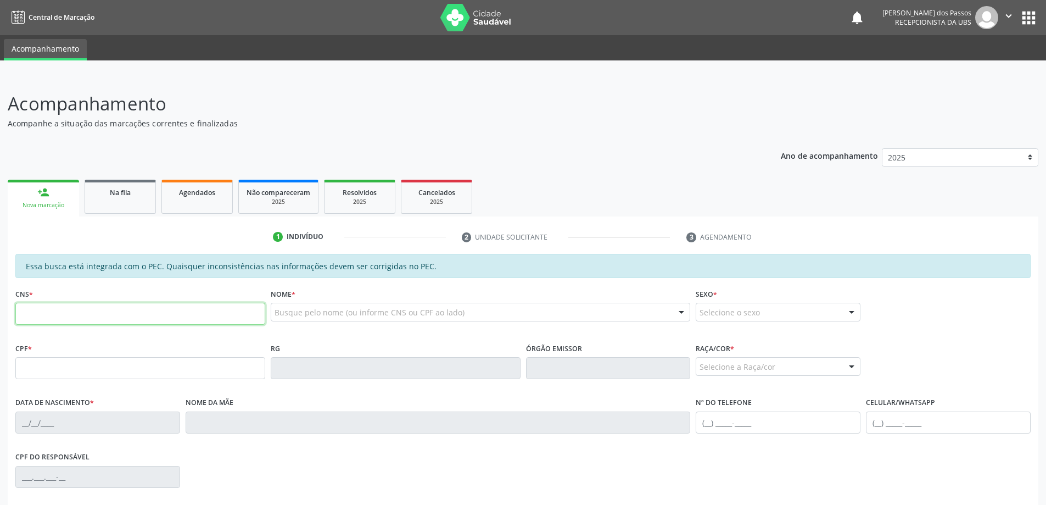
click at [60, 315] on input "text" at bounding box center [140, 314] width 250 height 22
type input "7"
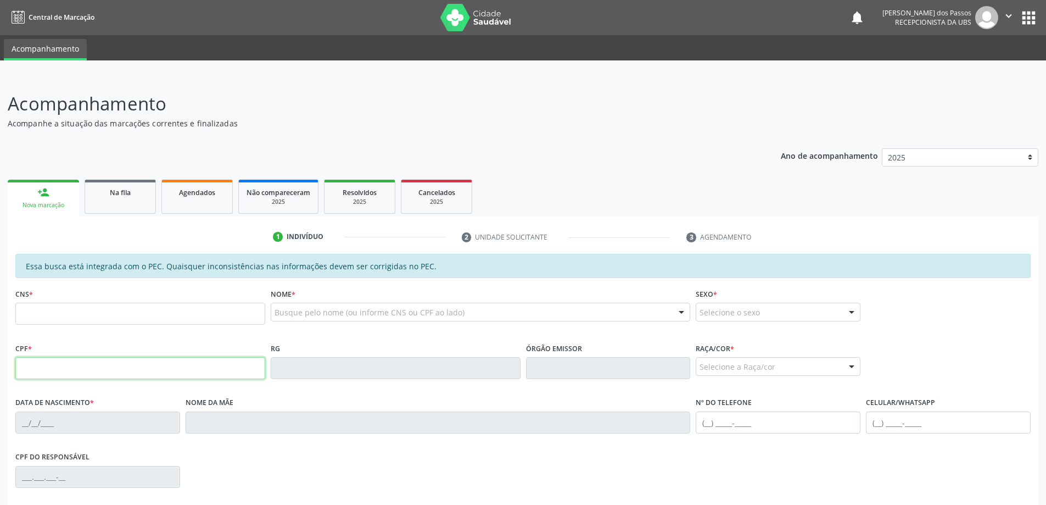
click at [77, 373] on input "text" at bounding box center [140, 368] width 250 height 22
type input "066.394.934-38"
type input "706 4021 3566 6289"
type input "01/02/1977"
type input "Maria Jose Batista"
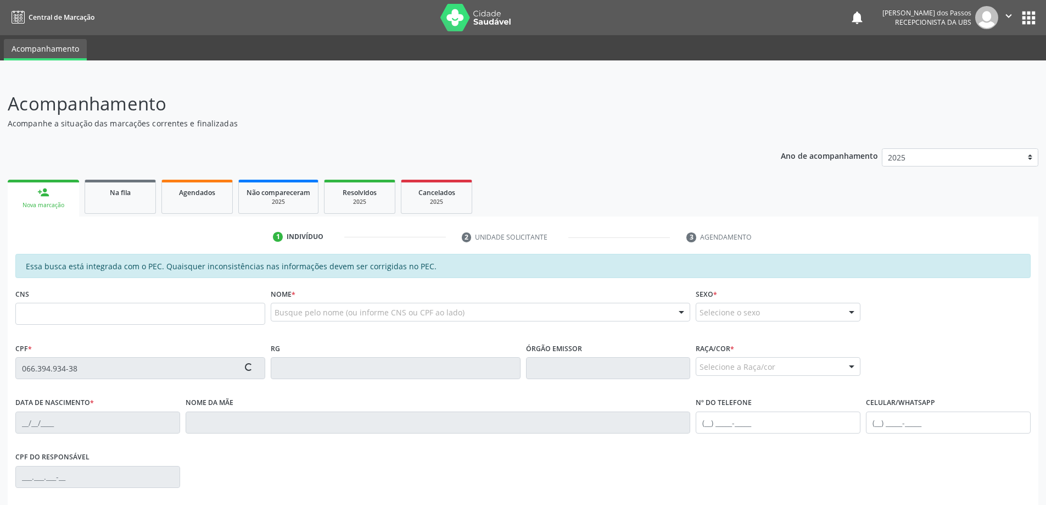
type input "(82) 98748-3499"
type input "S/N"
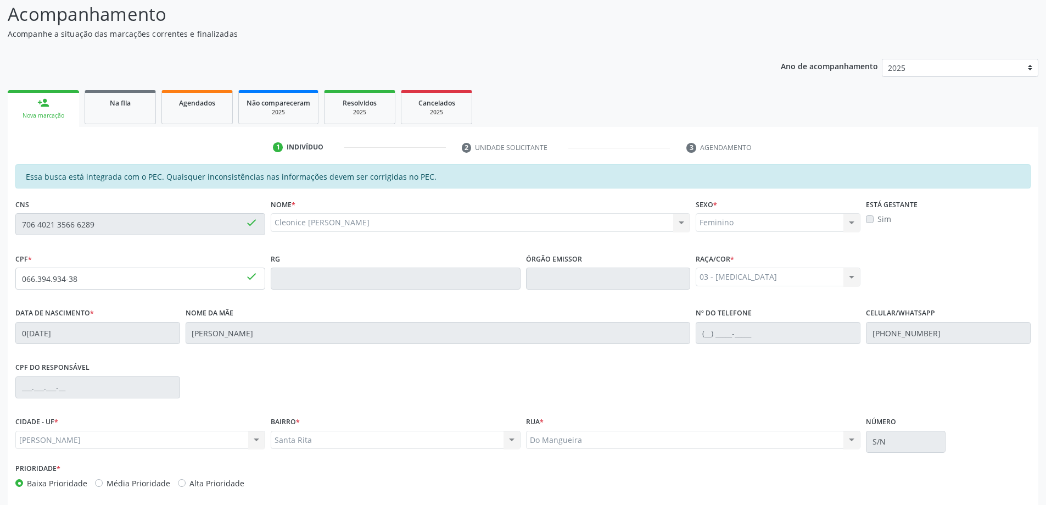
scroll to position [138, 0]
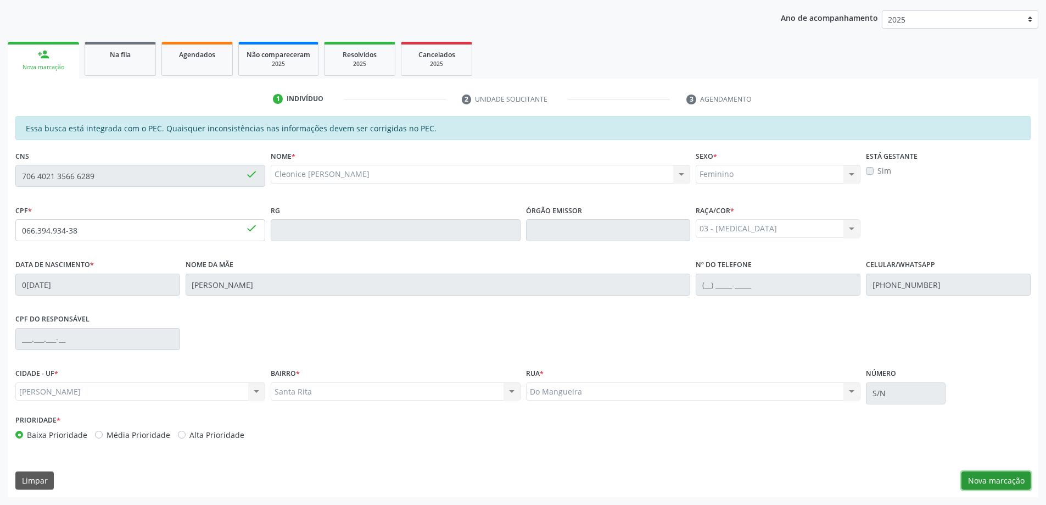
click at [1011, 480] on button "Nova marcação" at bounding box center [995, 480] width 69 height 19
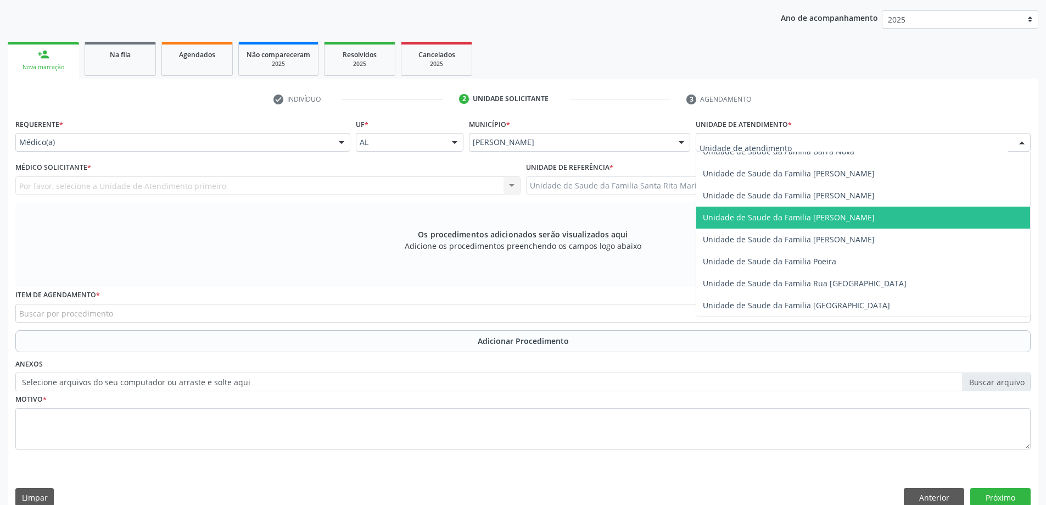
scroll to position [659, 0]
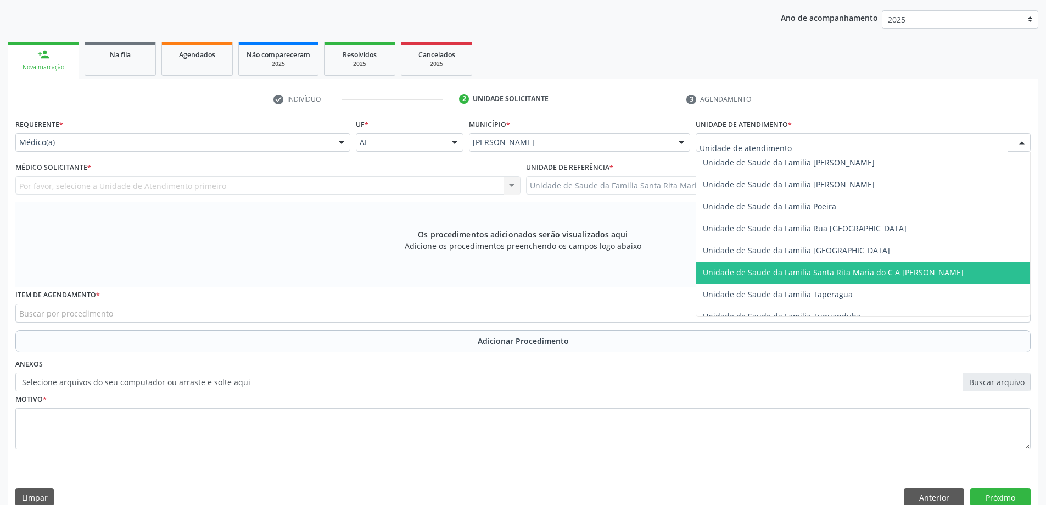
click at [740, 274] on span "Unidade de Saude da Familia Santa Rita Maria do C A [PERSON_NAME]" at bounding box center [833, 272] width 261 height 10
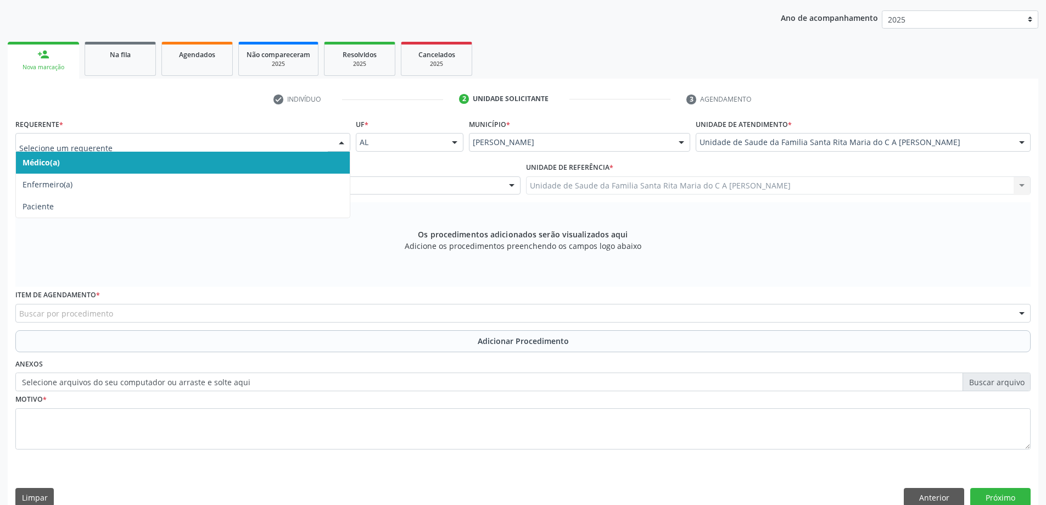
click at [182, 160] on span "Médico(a)" at bounding box center [183, 163] width 334 height 22
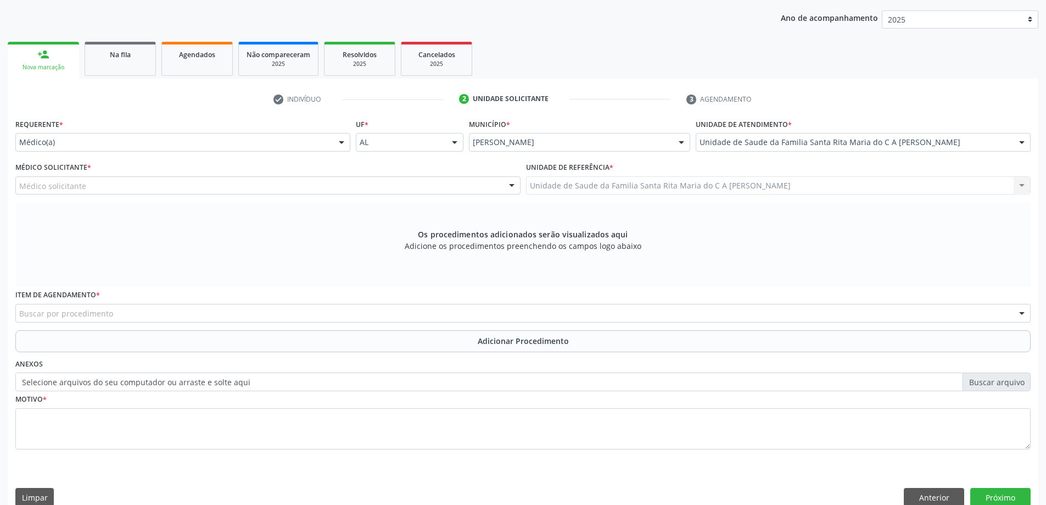
click at [176, 189] on div "Médico solicitante" at bounding box center [267, 185] width 505 height 19
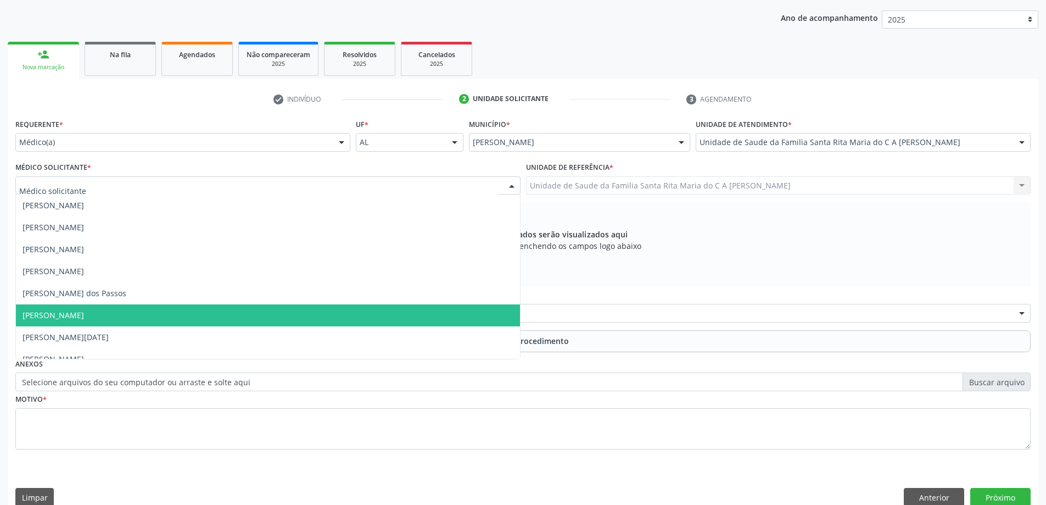
click at [157, 313] on span "[PERSON_NAME]" at bounding box center [268, 315] width 504 height 22
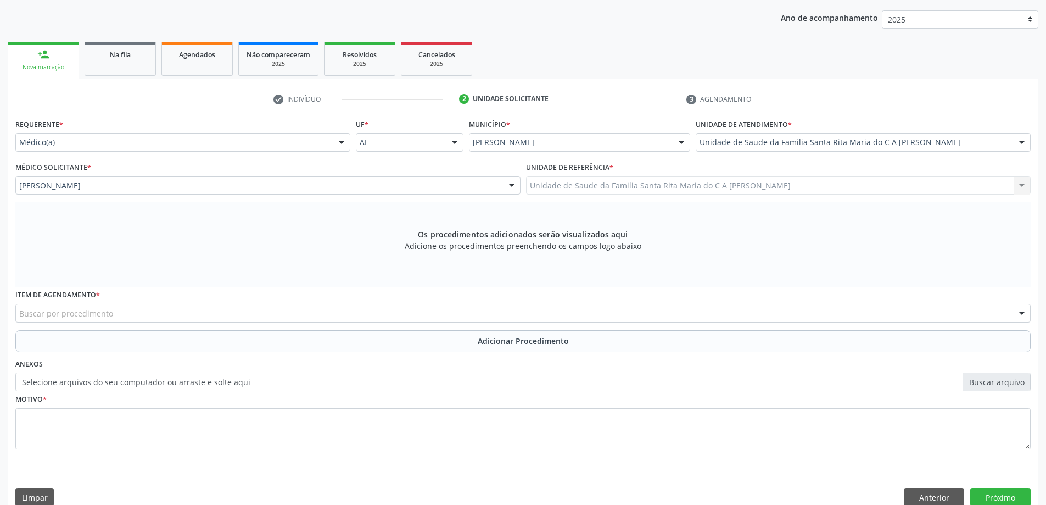
click at [249, 316] on div "Buscar por procedimento" at bounding box center [522, 313] width 1015 height 19
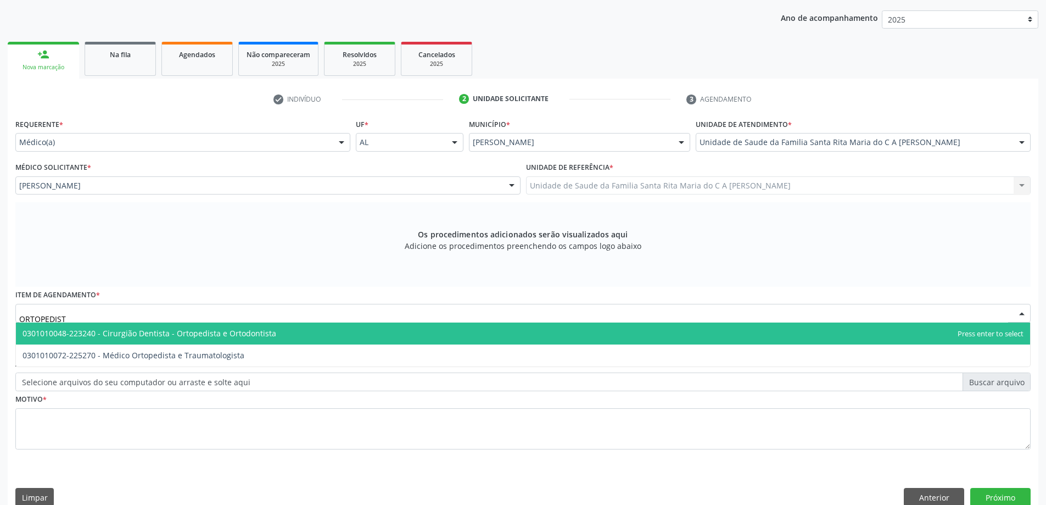
type input "ORTOPEDISTA"
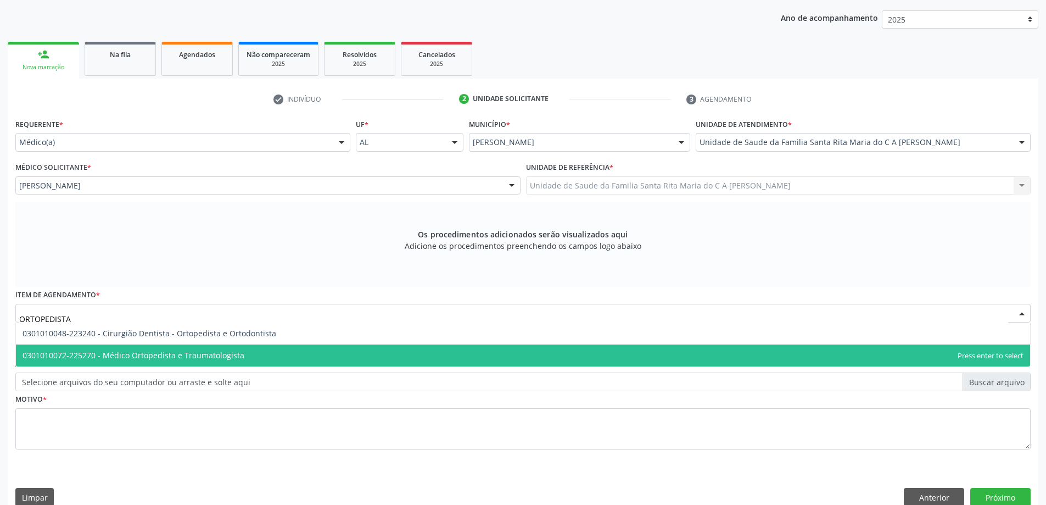
click at [255, 355] on span "0301010072-225270 - Médico Ortopedista e Traumatologista" at bounding box center [523, 355] width 1014 height 22
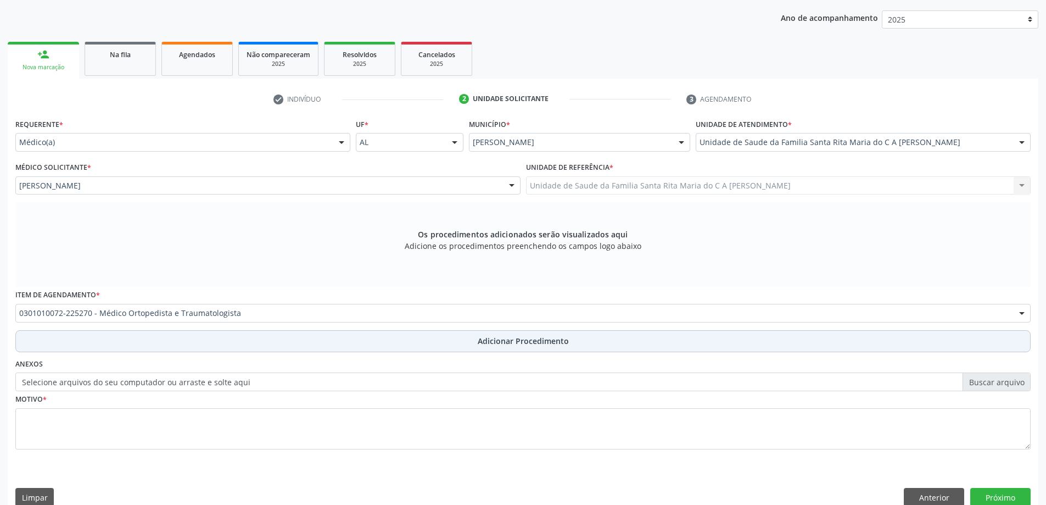
click at [164, 342] on button "Adicionar Procedimento" at bounding box center [522, 341] width 1015 height 22
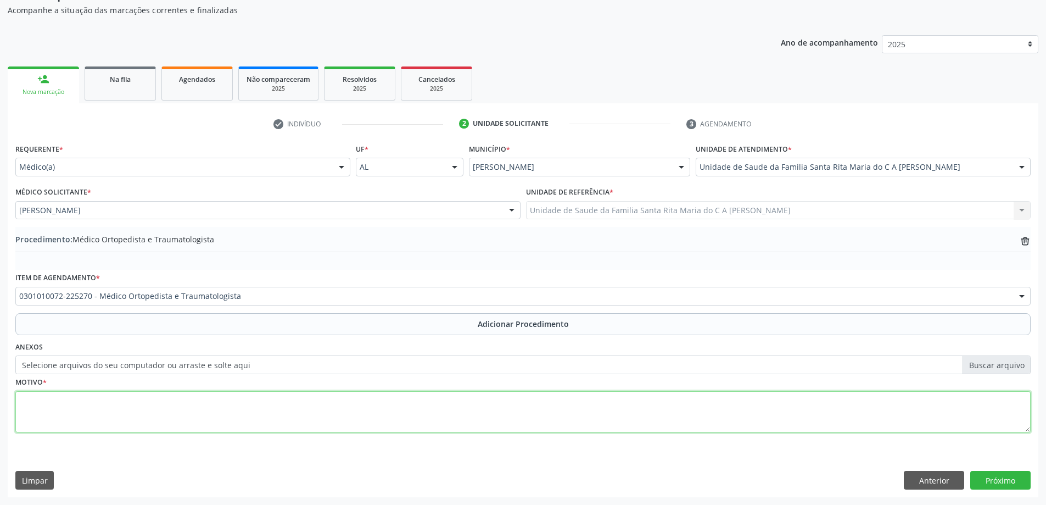
click at [131, 419] on textarea at bounding box center [522, 412] width 1015 height 42
type textarea "M"
type textarea "TENDINITE MÃO DIREITA"
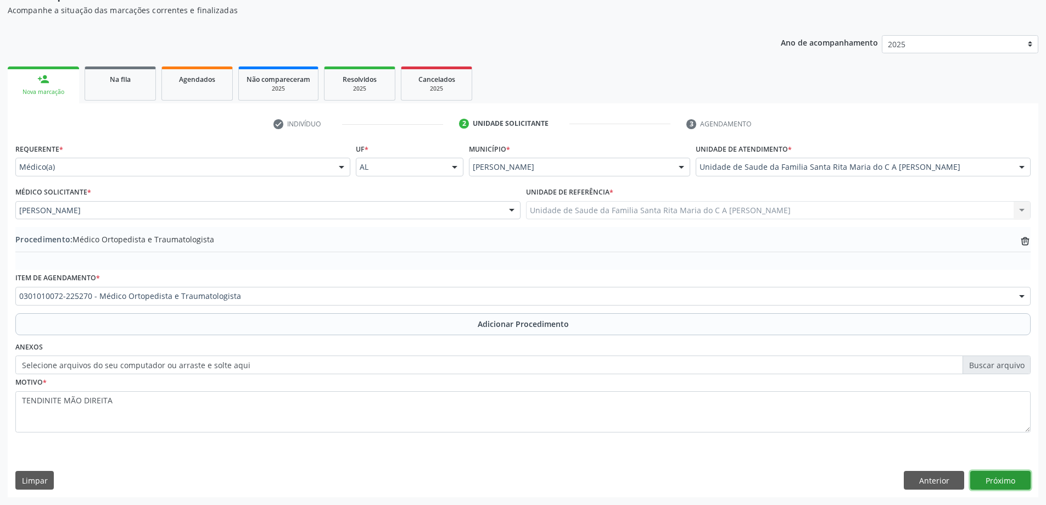
click at [988, 482] on button "Próximo" at bounding box center [1000, 480] width 60 height 19
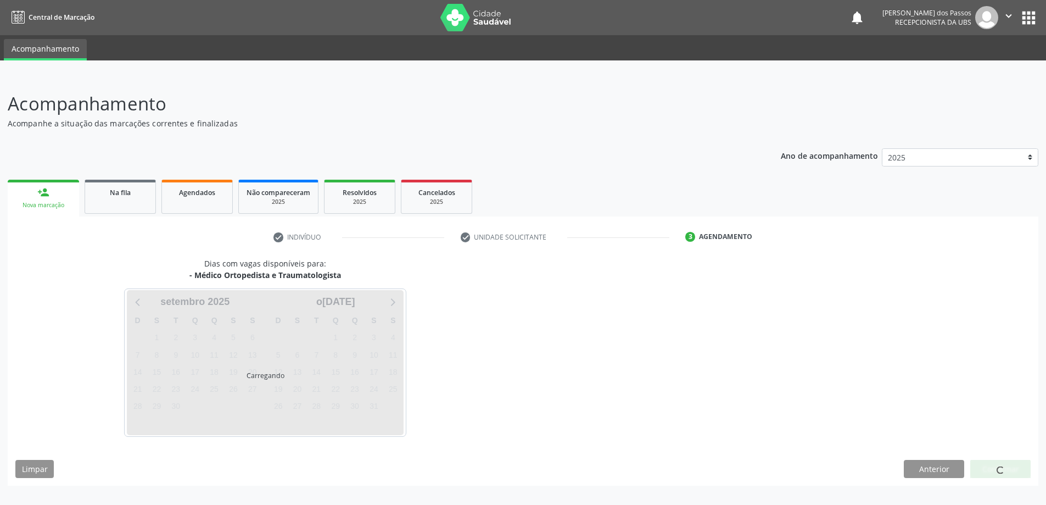
scroll to position [0, 0]
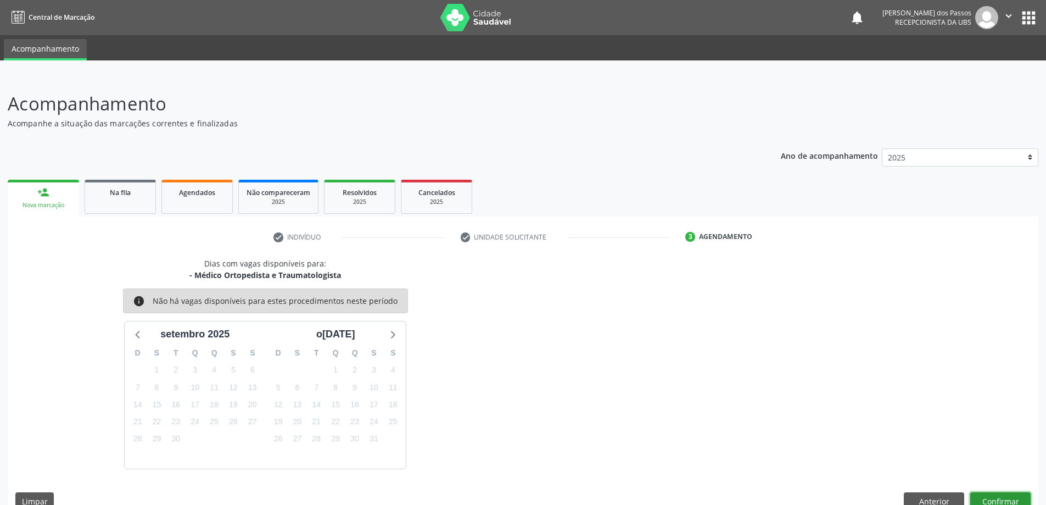
click at [988, 500] on button "Confirmar" at bounding box center [1000, 501] width 60 height 19
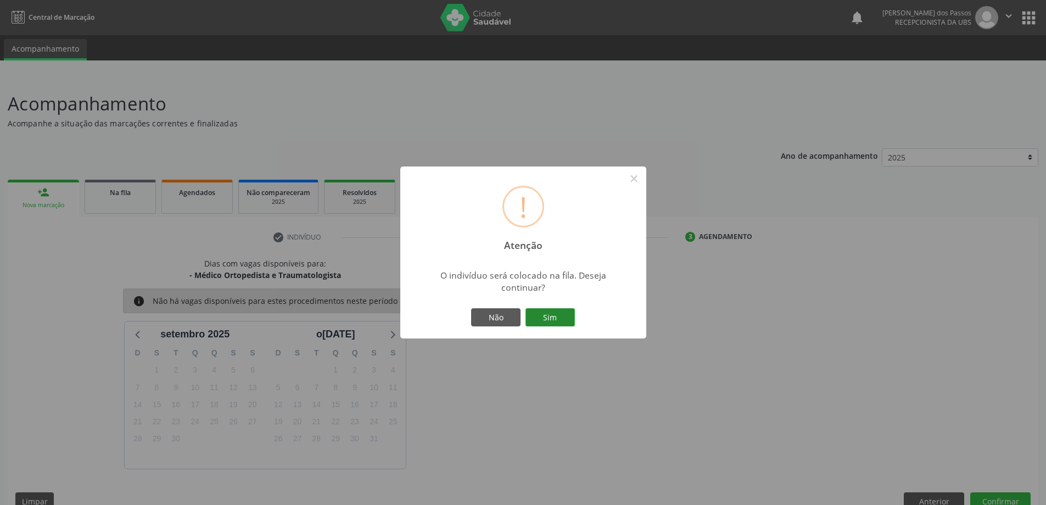
click at [560, 321] on button "Sim" at bounding box center [549, 317] width 49 height 19
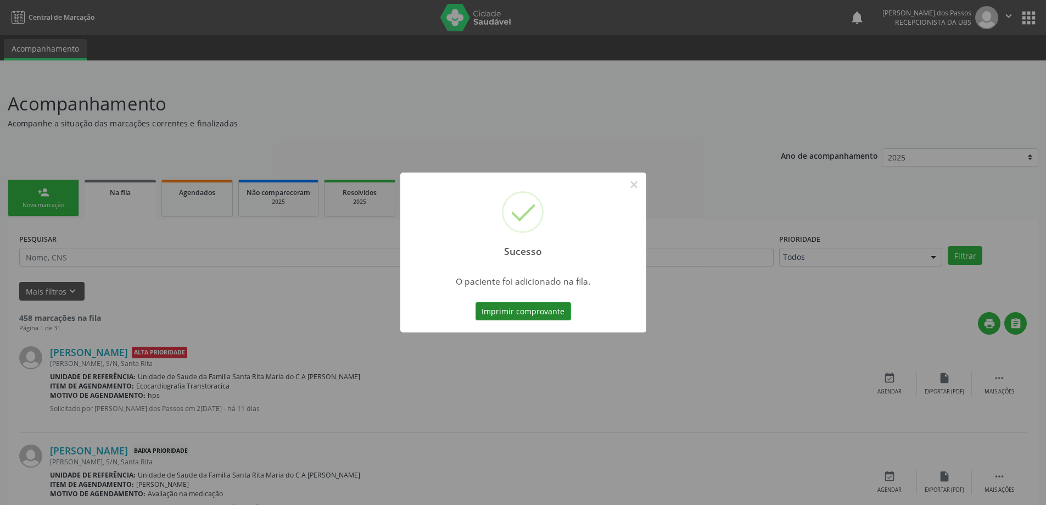
click at [499, 307] on button "Imprimir comprovante" at bounding box center [523, 311] width 96 height 19
